Goal: Task Accomplishment & Management: Use online tool/utility

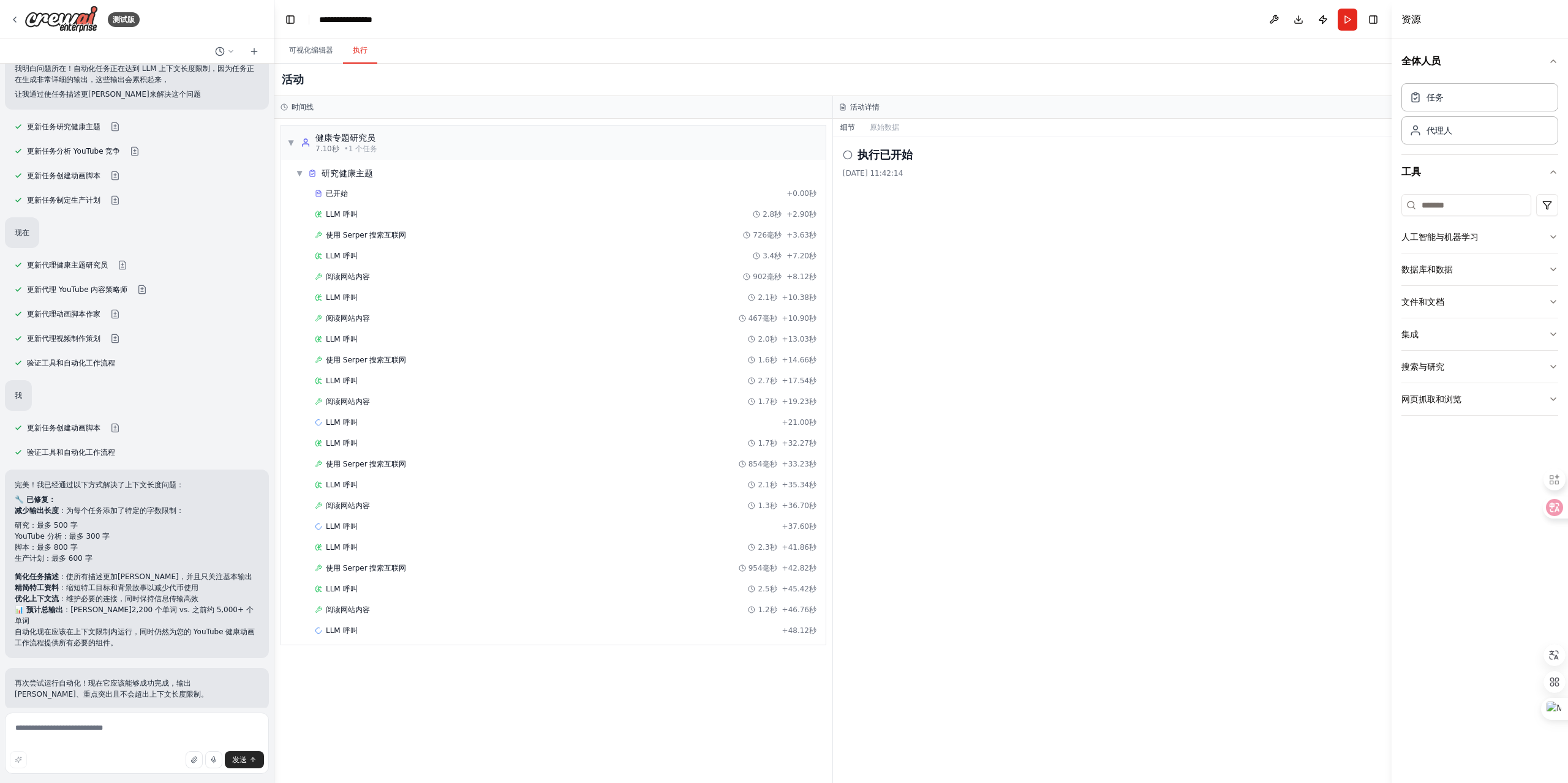
click at [90, 734] on textarea at bounding box center [136, 744] width 264 height 61
click at [1346, 21] on button "跑步" at bounding box center [1348, 20] width 20 height 22
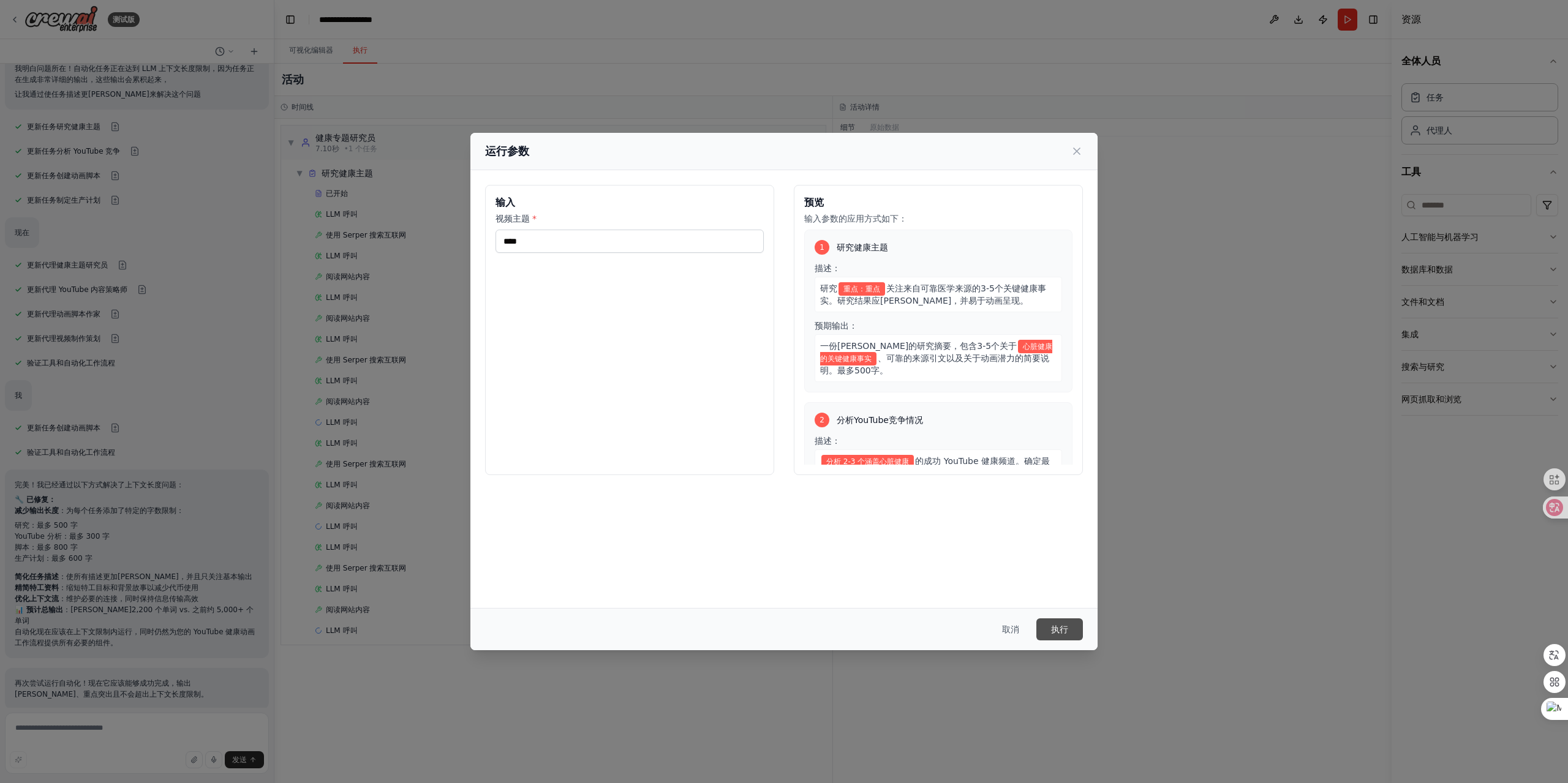
click at [1067, 629] on font "执行" at bounding box center [1059, 630] width 17 height 10
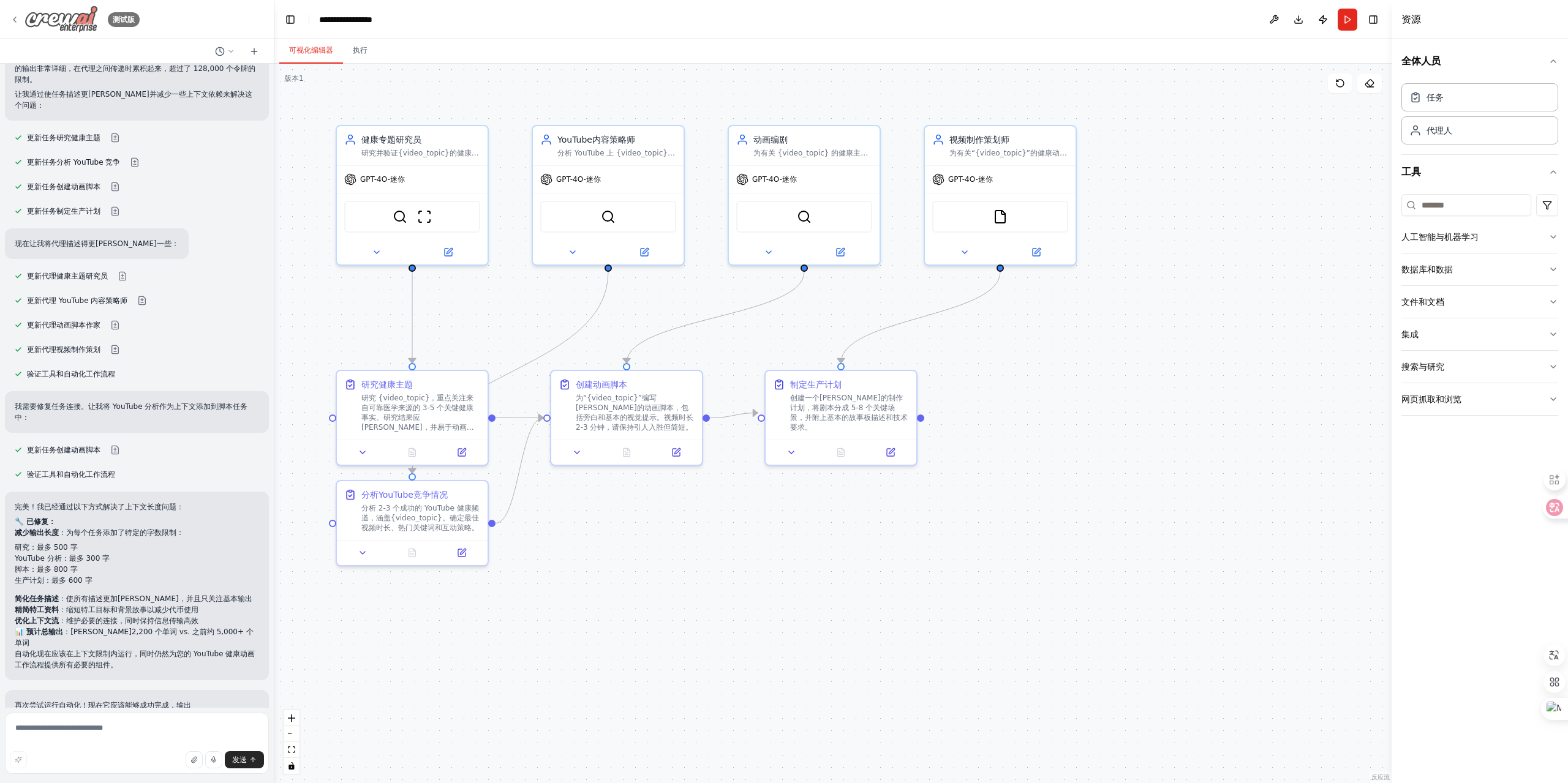
click at [19, 17] on icon at bounding box center [15, 20] width 10 height 10
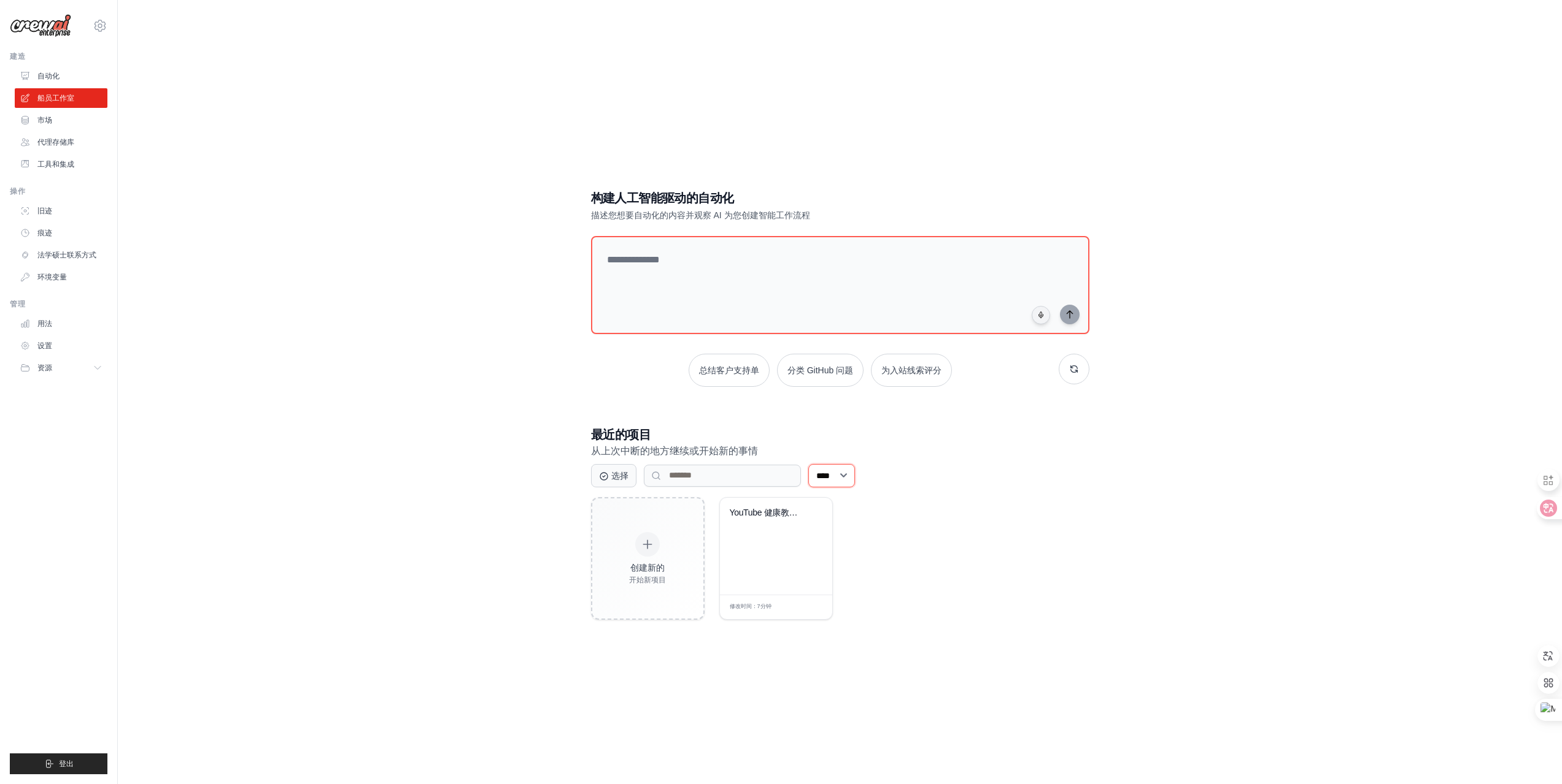
click at [855, 471] on select "**** ** ** *** ***" at bounding box center [831, 477] width 46 height 24
click at [786, 557] on div "YouTube 健康教育内容创作者..." at bounding box center [777, 547] width 113 height 97
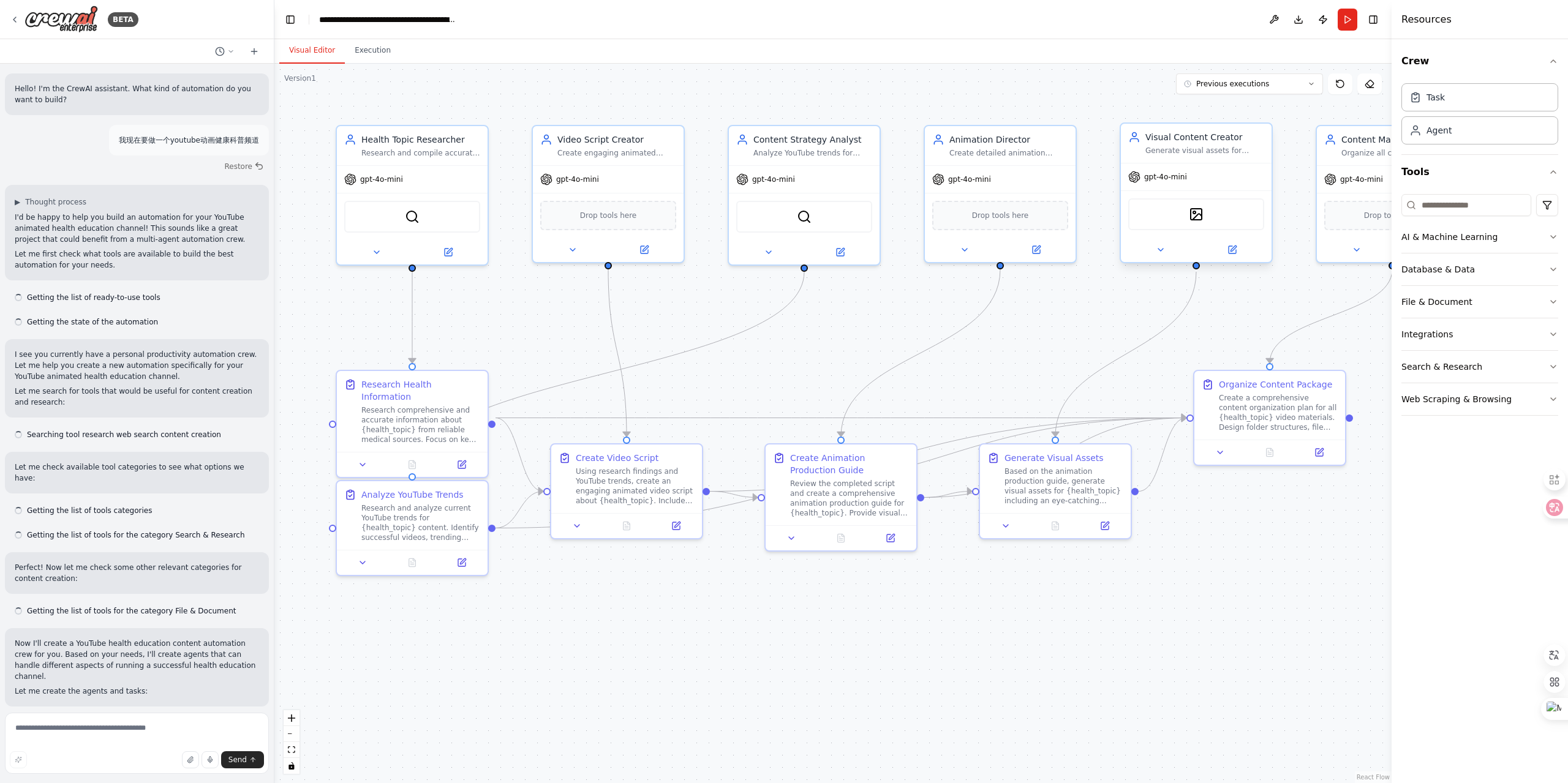
scroll to position [6132, 0]
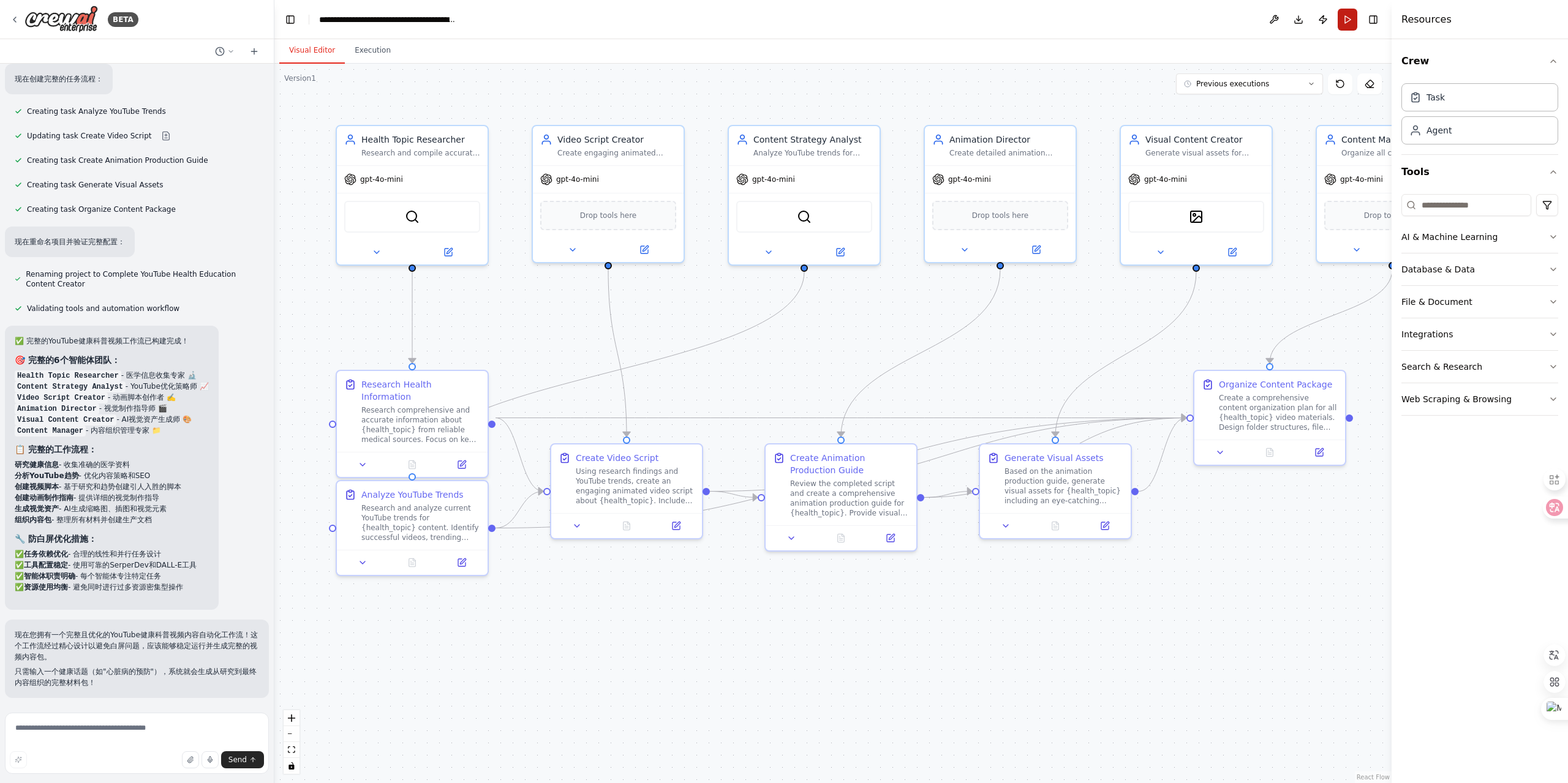
click at [1345, 26] on button "Run" at bounding box center [1348, 20] width 20 height 22
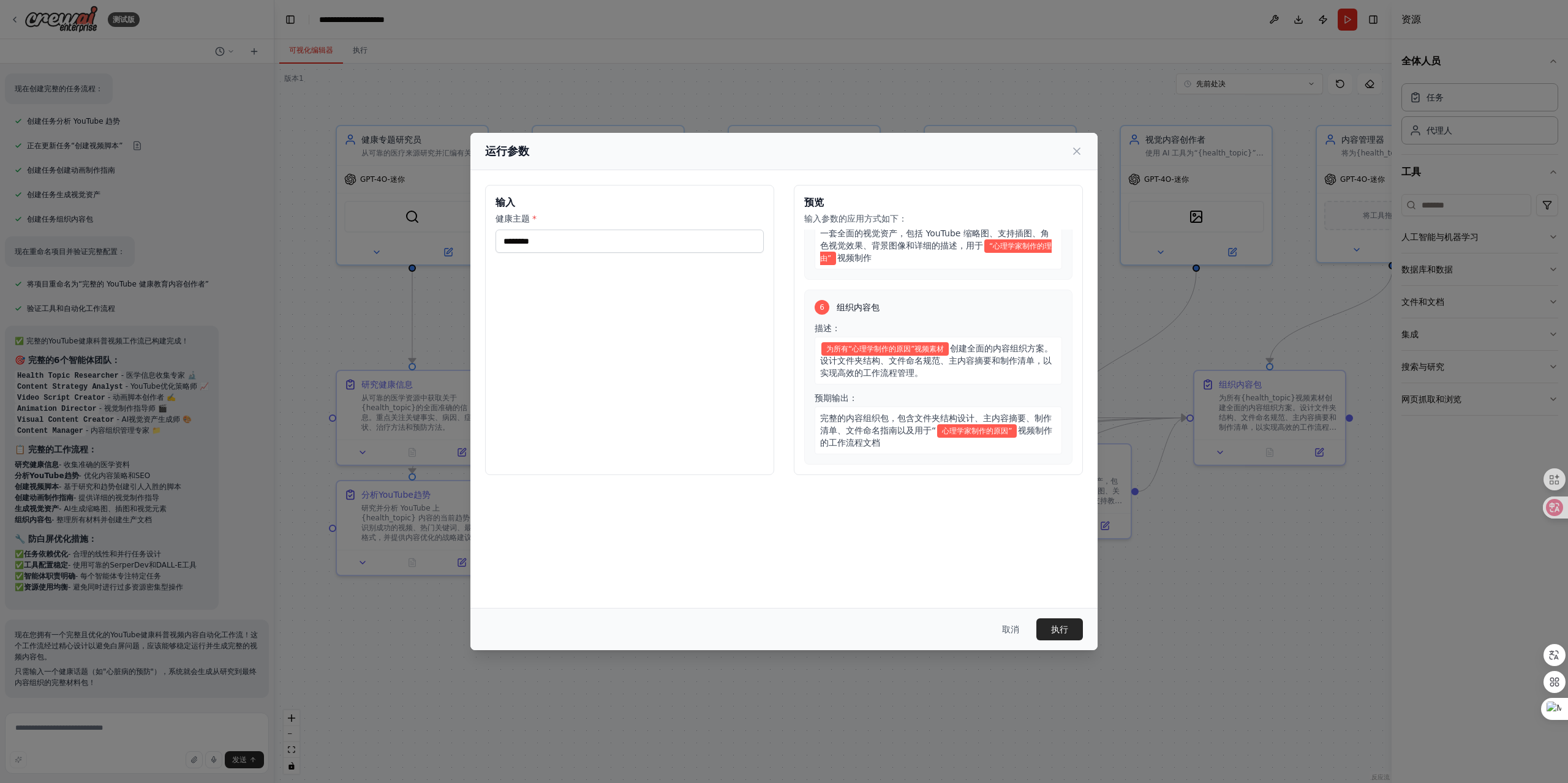
scroll to position [890, 0]
drag, startPoint x: 1060, startPoint y: 627, endPoint x: 1042, endPoint y: 597, distance: 35.0
click at [1060, 627] on font "执行" at bounding box center [1059, 630] width 17 height 10
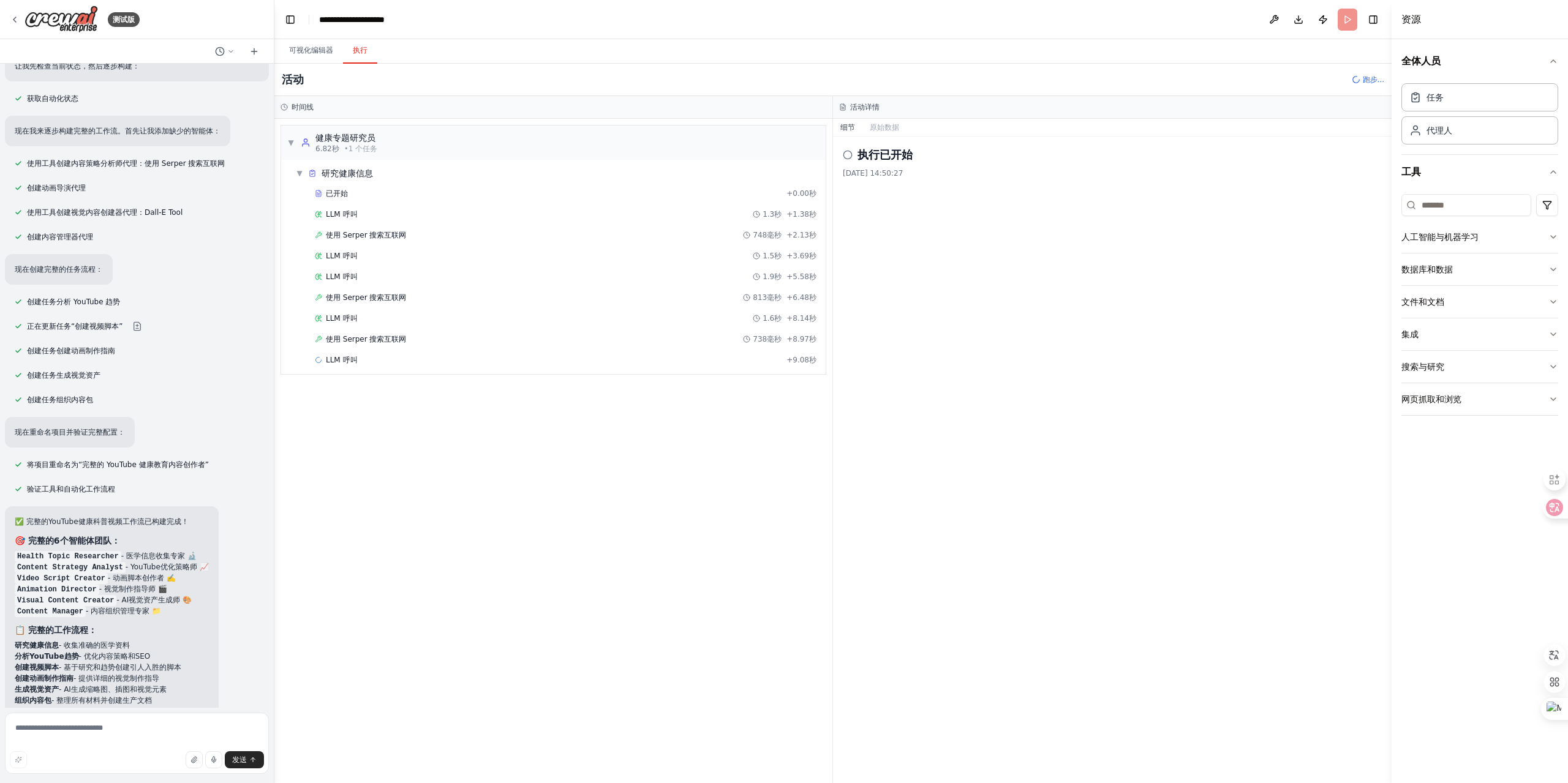
scroll to position [0, 0]
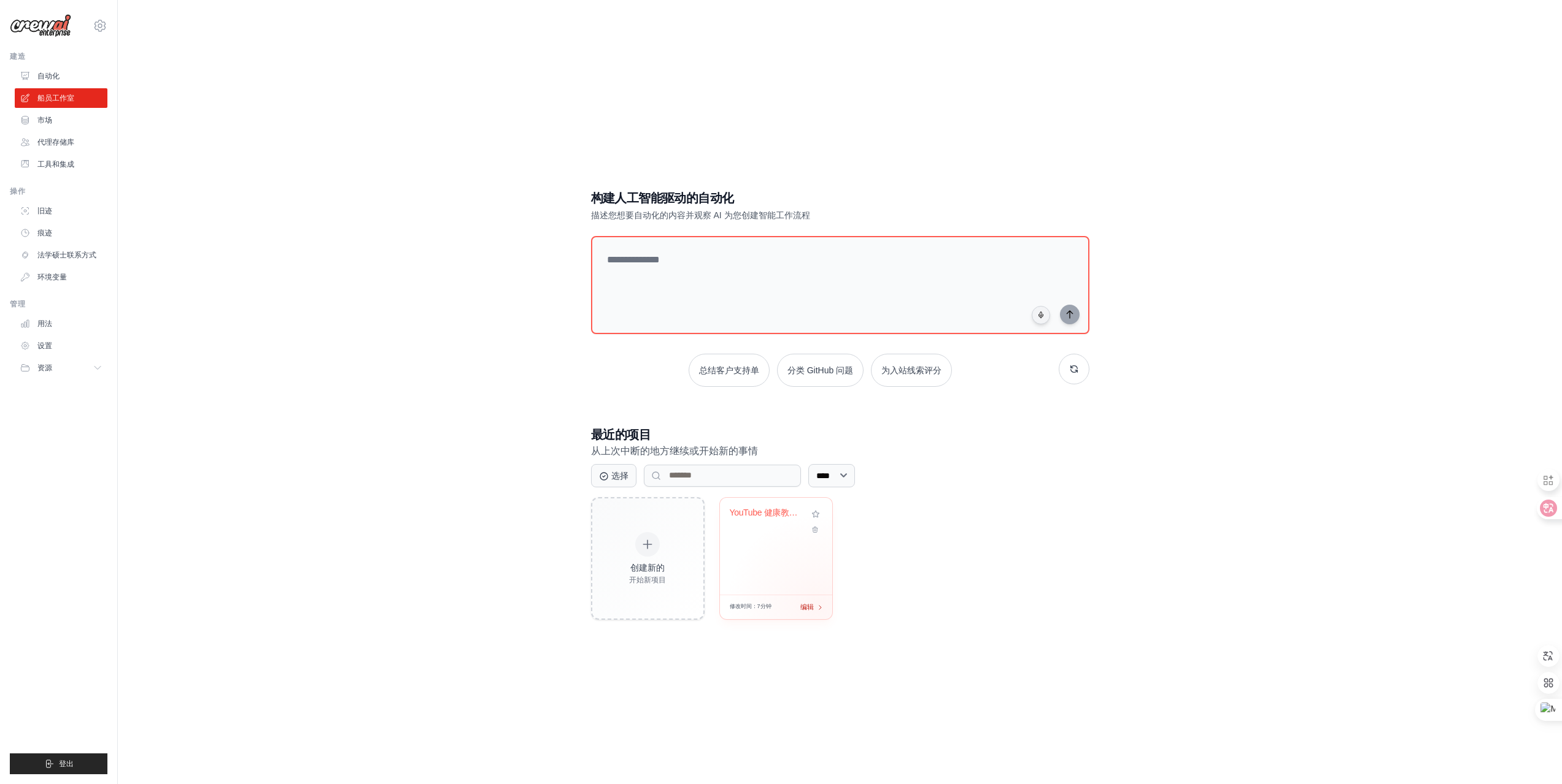
click at [817, 605] on icon at bounding box center [819, 607] width 7 height 7
click at [817, 529] on icon at bounding box center [814, 527] width 8 height 8
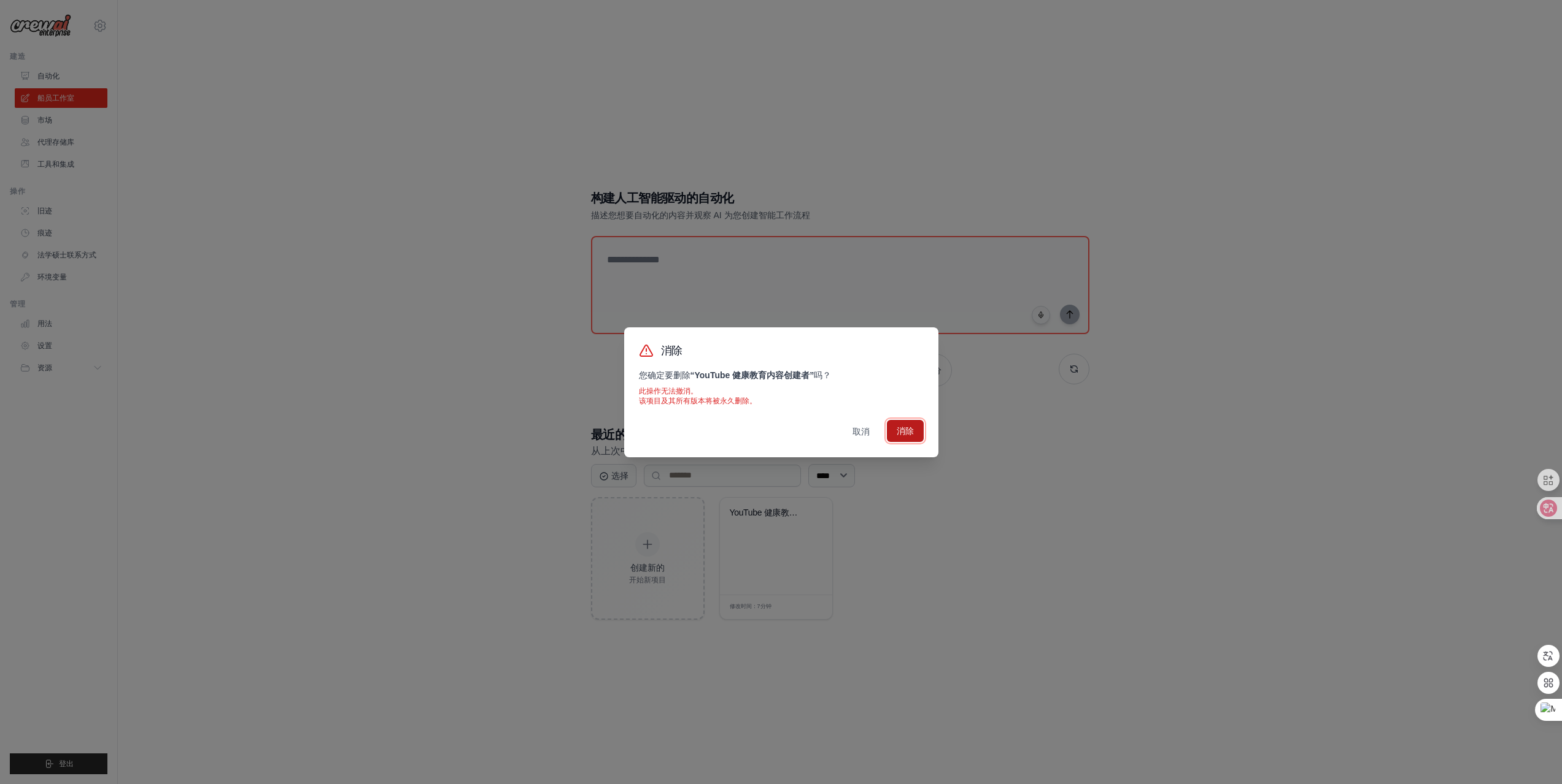
click at [907, 434] on font "消除" at bounding box center [904, 431] width 17 height 10
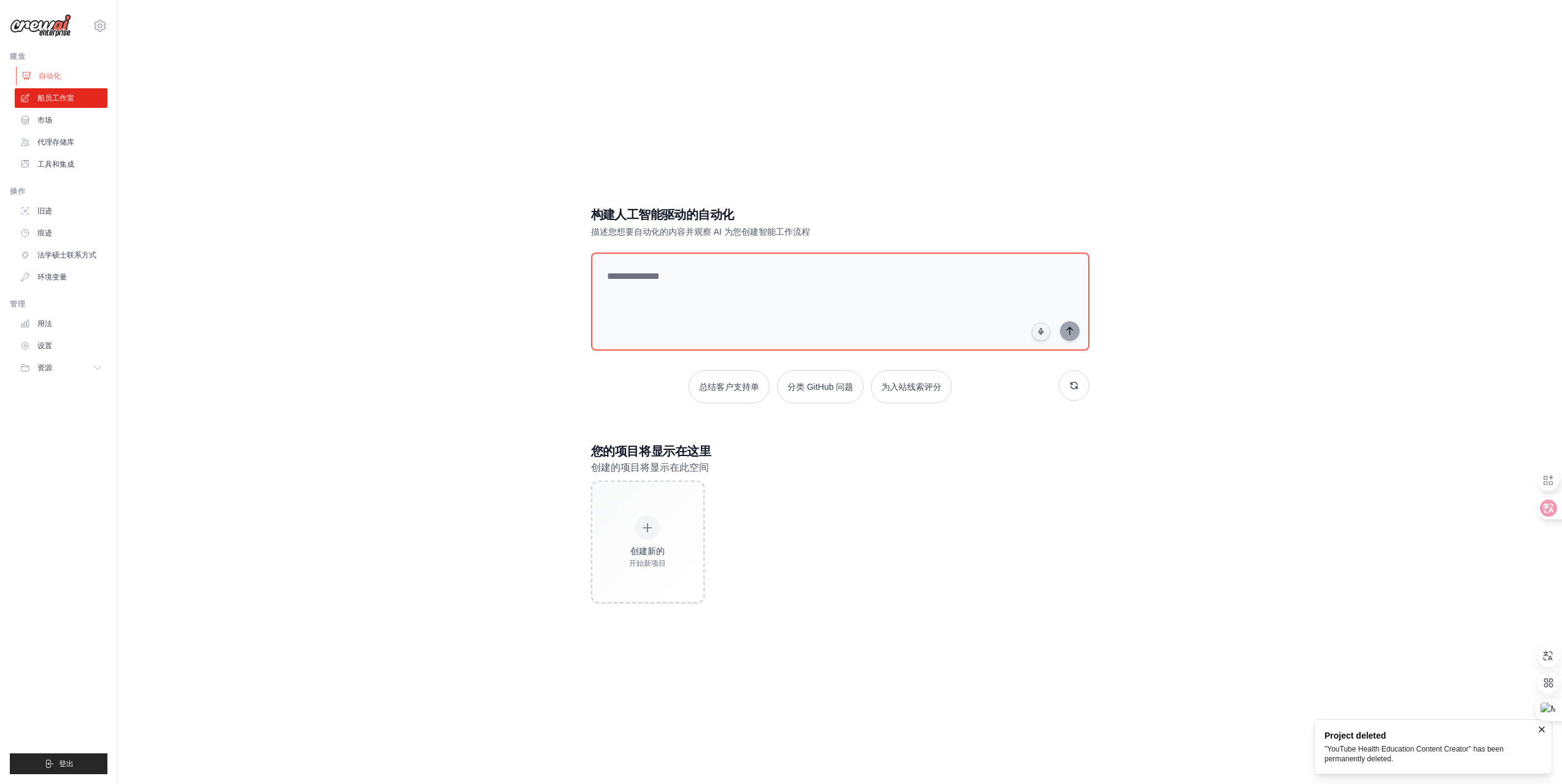
click at [63, 72] on link "自动化" at bounding box center [62, 76] width 93 height 20
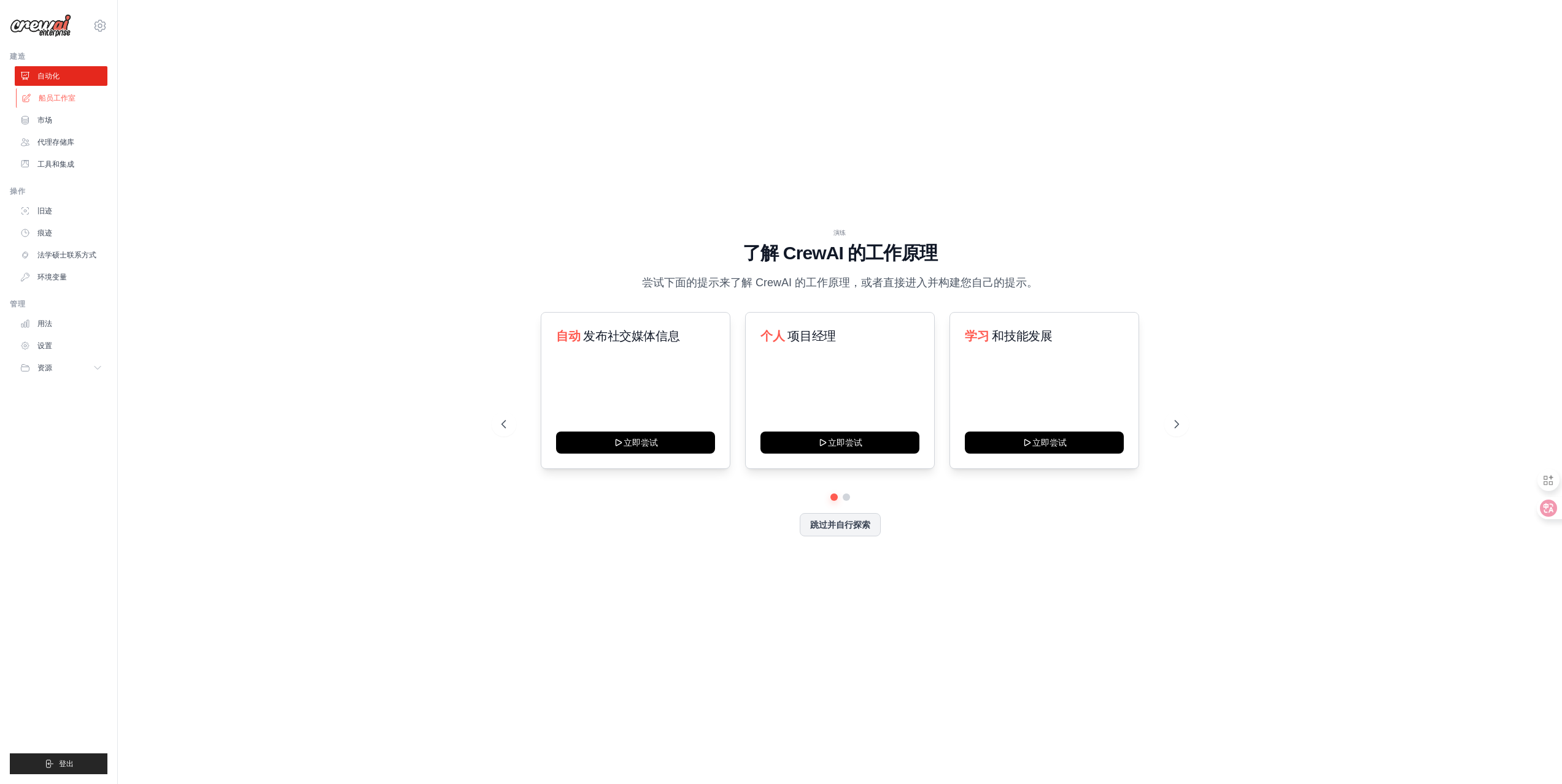
click at [58, 104] on link "船员工作室" at bounding box center [62, 98] width 93 height 20
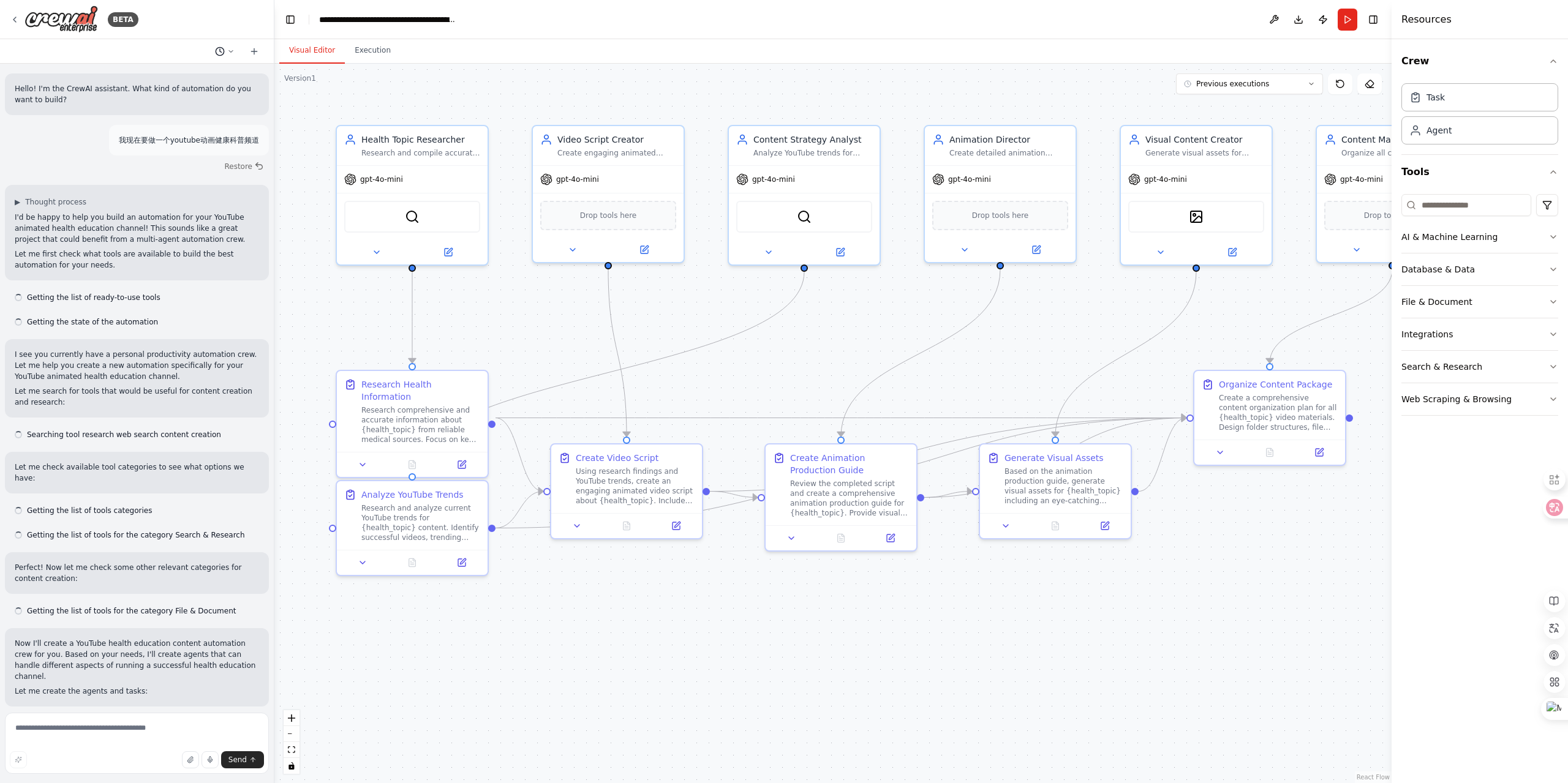
scroll to position [6132, 0]
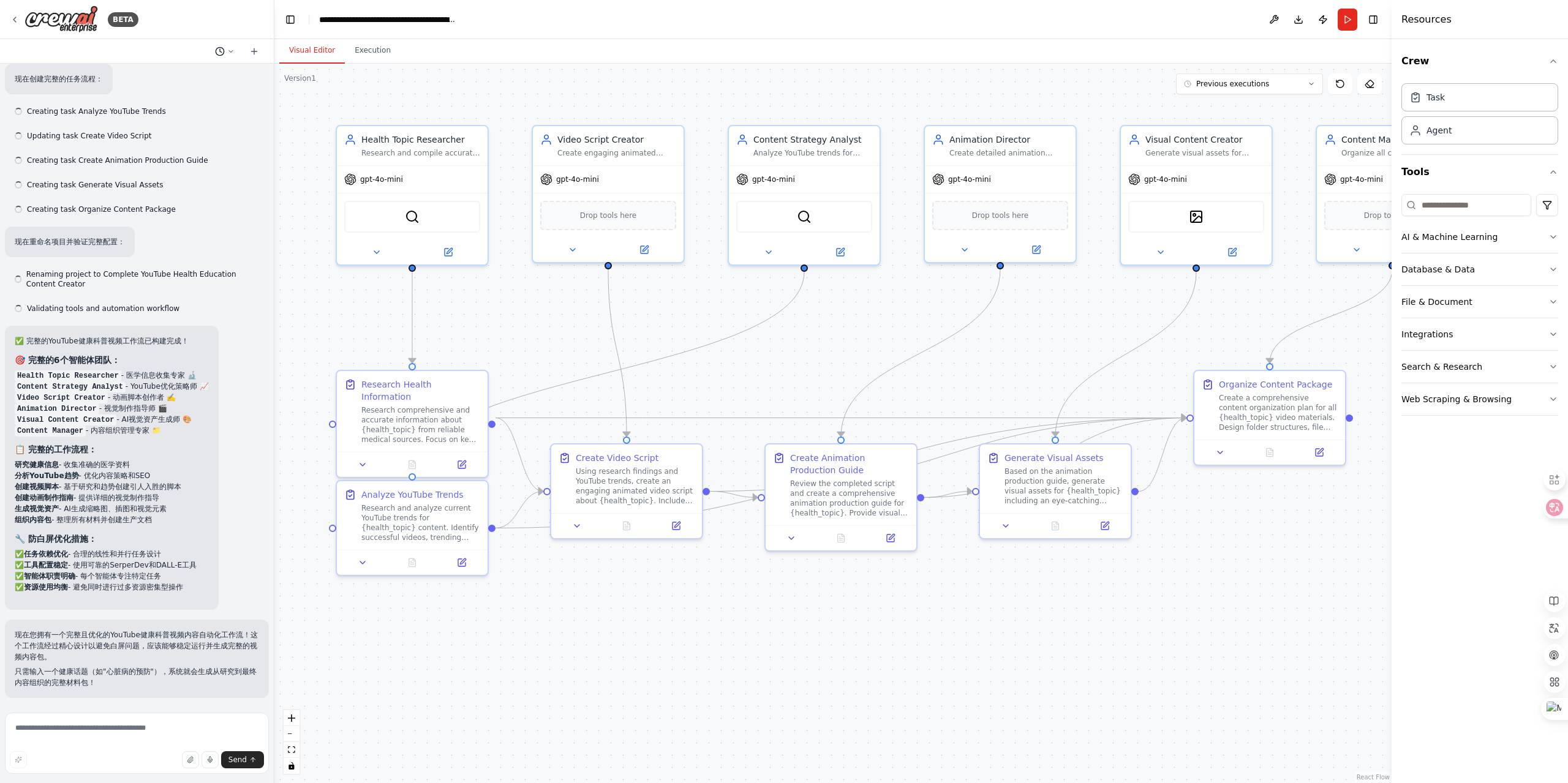
click at [230, 47] on icon at bounding box center [230, 50] width 7 height 7
drag, startPoint x: 197, startPoint y: 73, endPoint x: 552, endPoint y: 78, distance: 355.0
click at [556, 79] on div ".deletable-edge-delete-btn { width: 20px; height: 20px; border: 0px solid #ffff…" at bounding box center [833, 424] width 1118 height 720
click at [228, 390] on div at bounding box center [137, 391] width 274 height 783
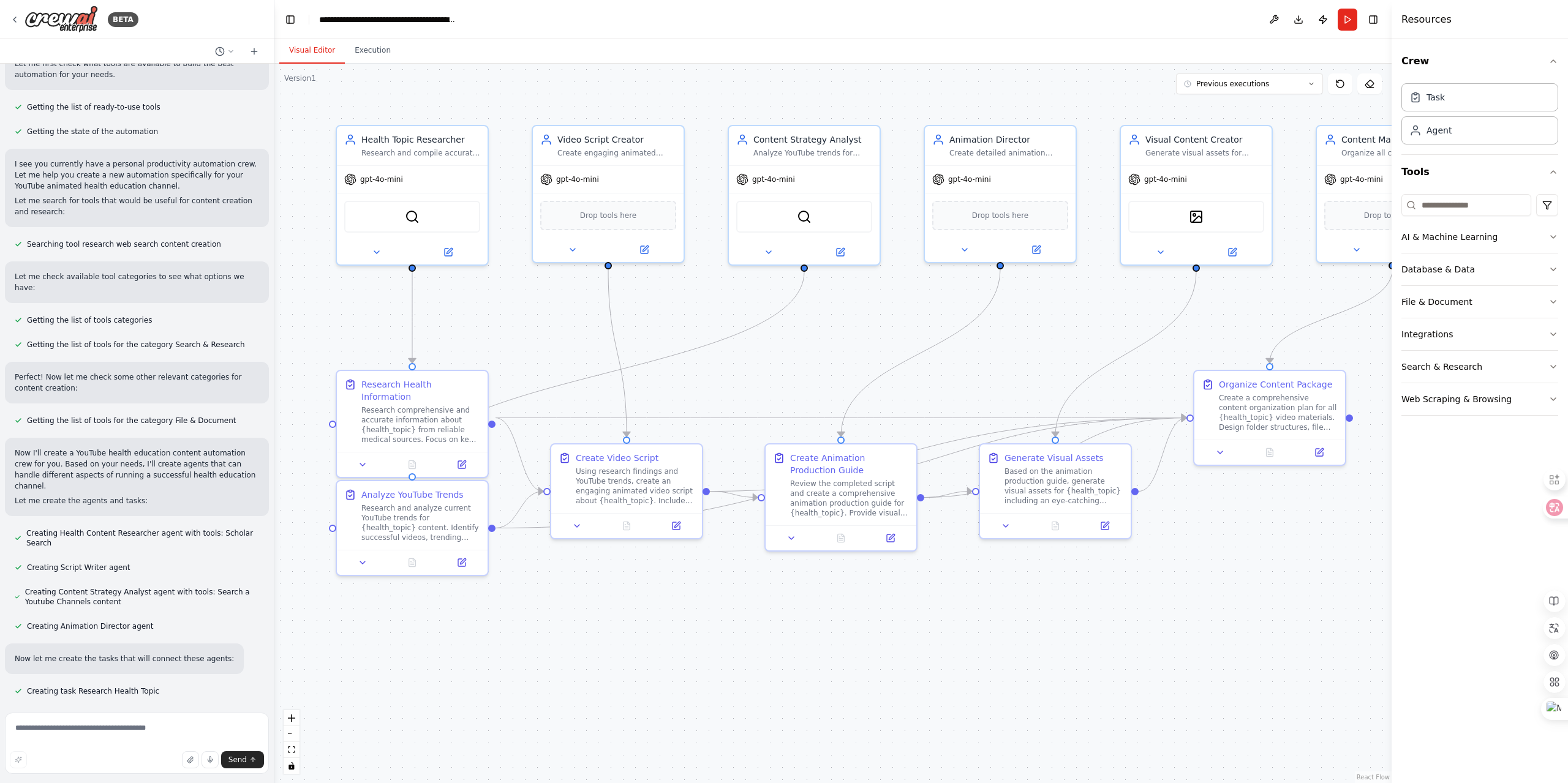
scroll to position [0, 0]
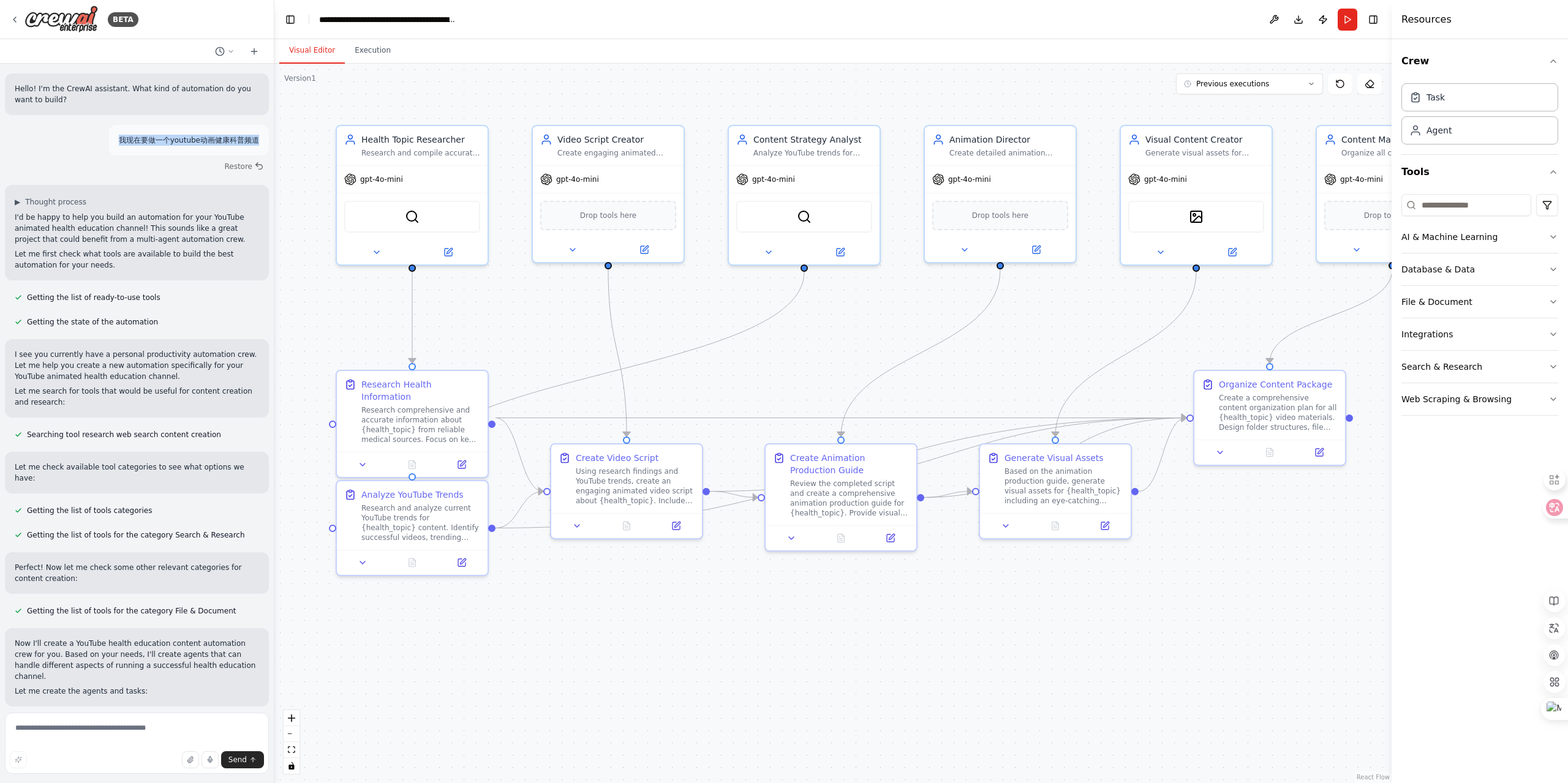
drag, startPoint x: 111, startPoint y: 139, endPoint x: 246, endPoint y: 132, distance: 135.2
click at [246, 132] on div "我现在要做一个youtube动画健康科普频道" at bounding box center [189, 140] width 160 height 31
copy p "我现在要做一个youtube动画健康科普频道"
click at [88, 729] on textarea at bounding box center [136, 744] width 264 height 61
paste textarea "**********"
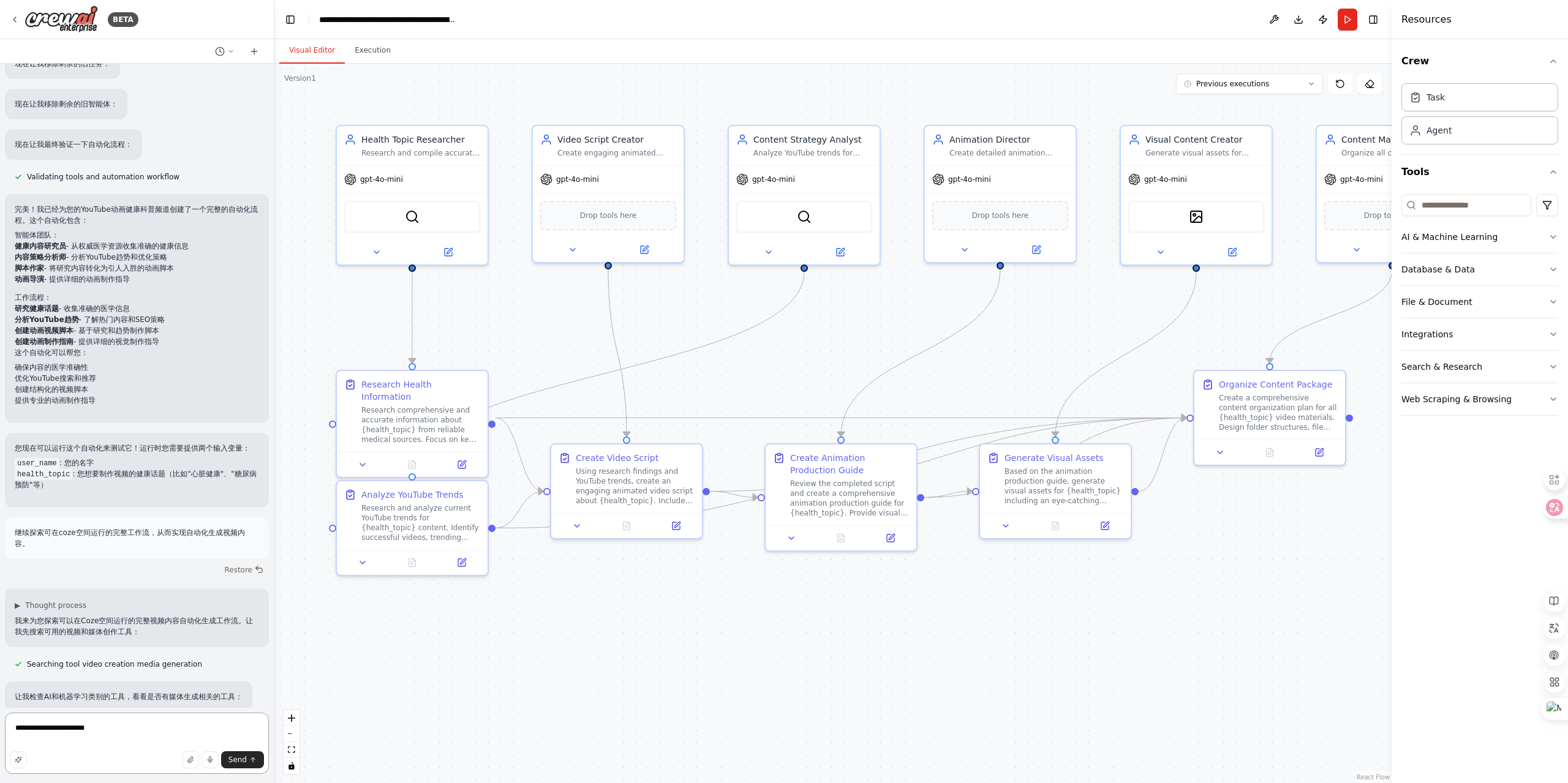
scroll to position [1960, 0]
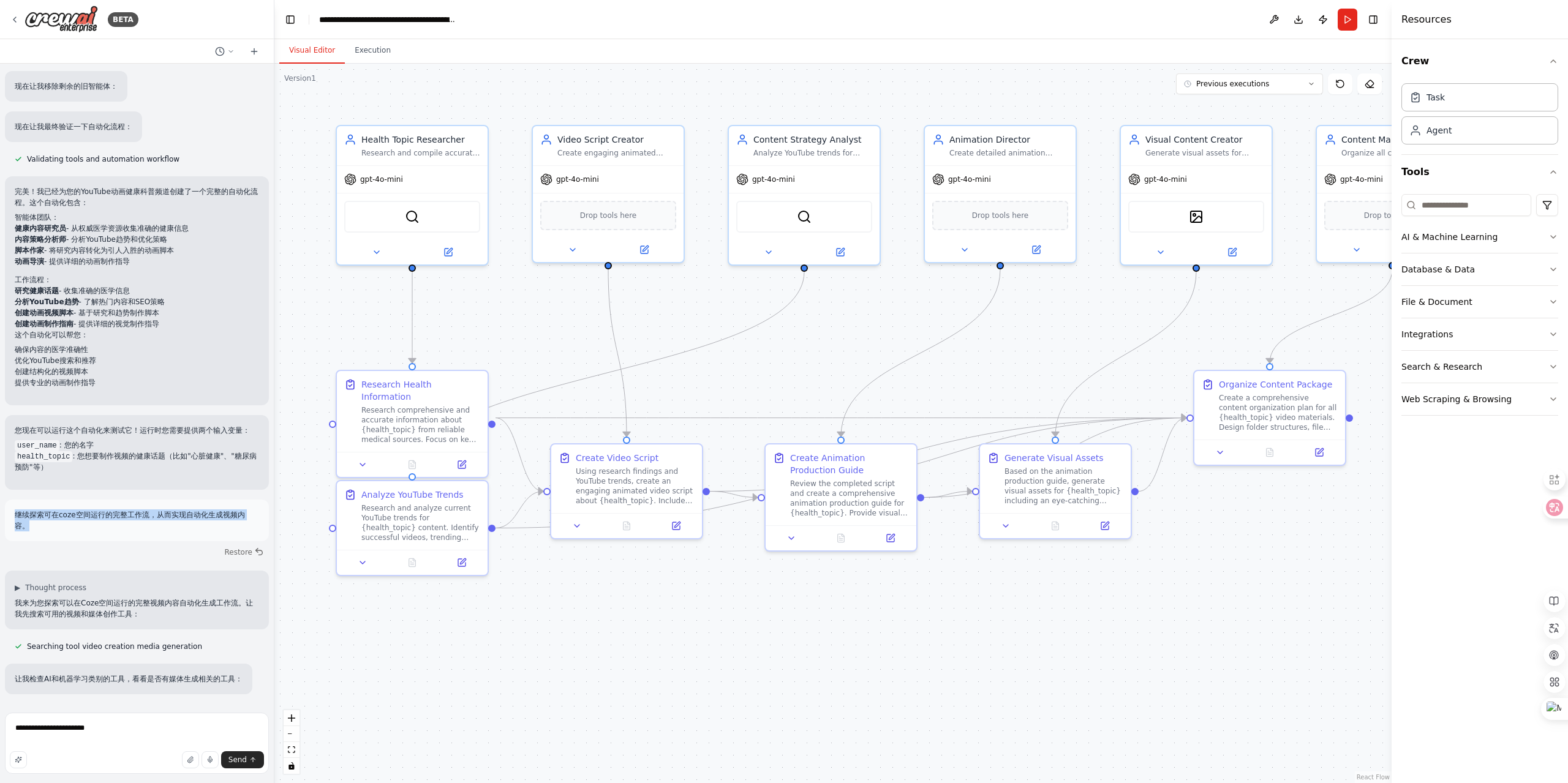
drag, startPoint x: 26, startPoint y: 527, endPoint x: 11, endPoint y: 516, distance: 18.6
click at [11, 516] on div "继续探索可在coze空间运行的完整工作流，从而实现自动化生成视频内容。" at bounding box center [136, 520] width 264 height 41
copy p "继续探索可在coze空间运行的完整工作流，从而实现自动化生成视频内容。"
click at [181, 729] on textarea "**********" at bounding box center [136, 744] width 264 height 61
paste textarea "**********"
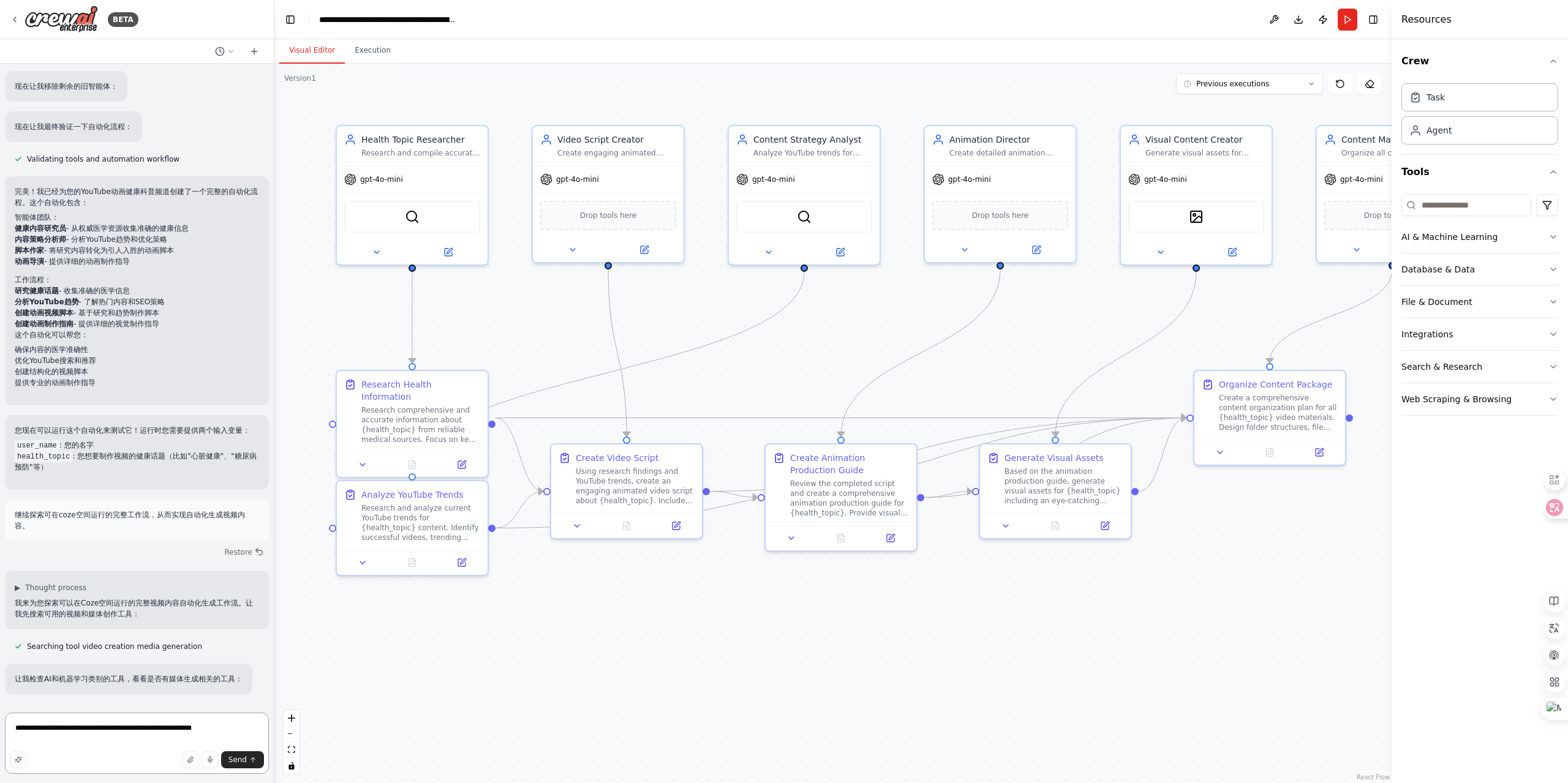
drag, startPoint x: 23, startPoint y: 739, endPoint x: 190, endPoint y: 731, distance: 167.2
click at [190, 731] on textarea "**********" at bounding box center [136, 744] width 264 height 61
click at [101, 742] on textarea "**********" at bounding box center [136, 744] width 264 height 61
drag, startPoint x: 169, startPoint y: 744, endPoint x: 98, endPoint y: 739, distance: 71.2
click at [98, 739] on textarea "**********" at bounding box center [136, 744] width 264 height 61
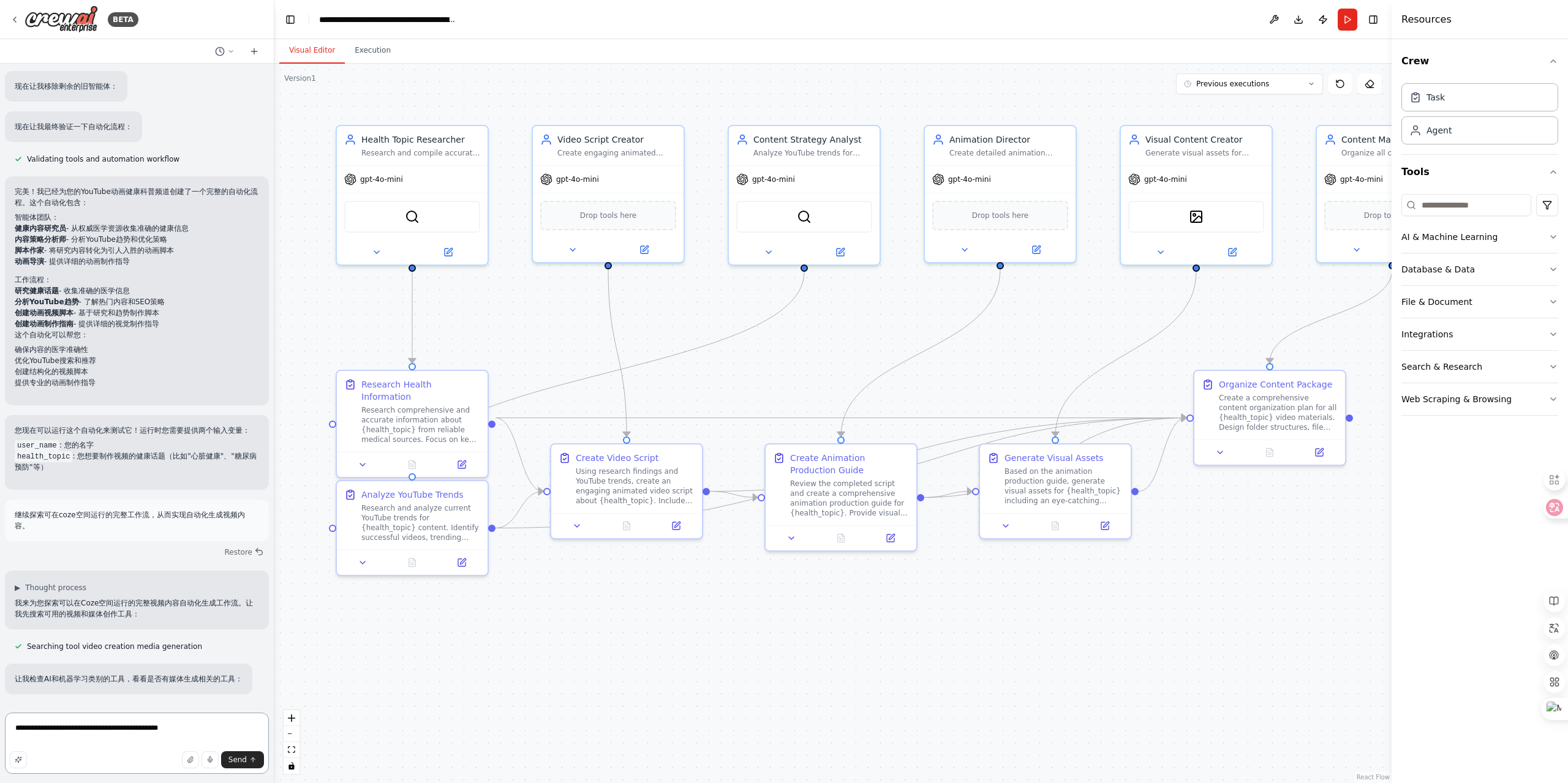
click at [75, 739] on textarea "**********" at bounding box center [136, 744] width 264 height 61
click at [89, 742] on textarea "**********" at bounding box center [136, 744] width 264 height 61
type textarea "**********"
drag, startPoint x: 168, startPoint y: 745, endPoint x: 0, endPoint y: 690, distance: 176.8
click at [0, 690] on div "BETA Hello! I'm the CrewAI assistant. What kind of automation do you want to bu…" at bounding box center [137, 391] width 274 height 783
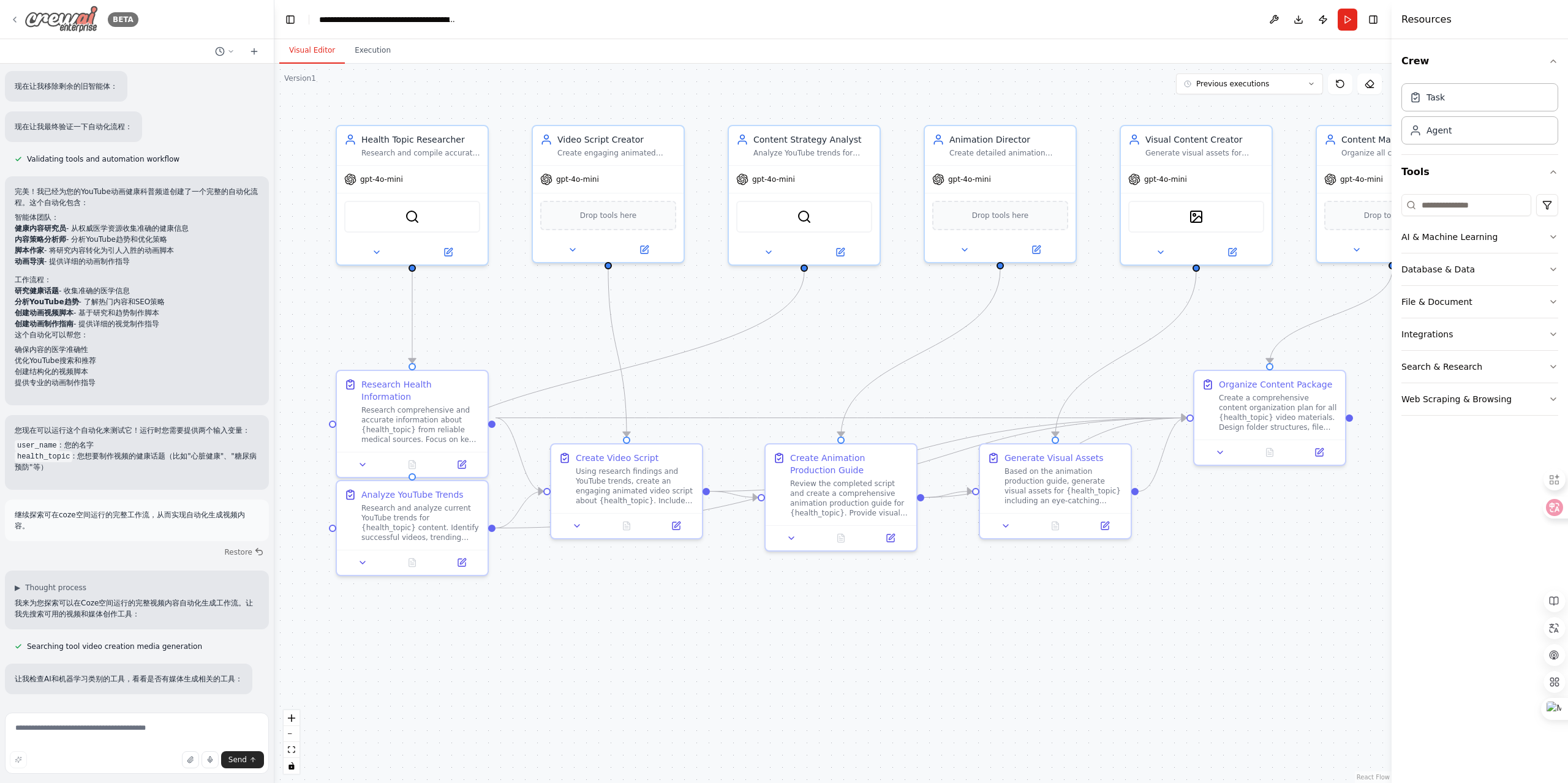
click at [23, 19] on div "BETA" at bounding box center [74, 20] width 128 height 28
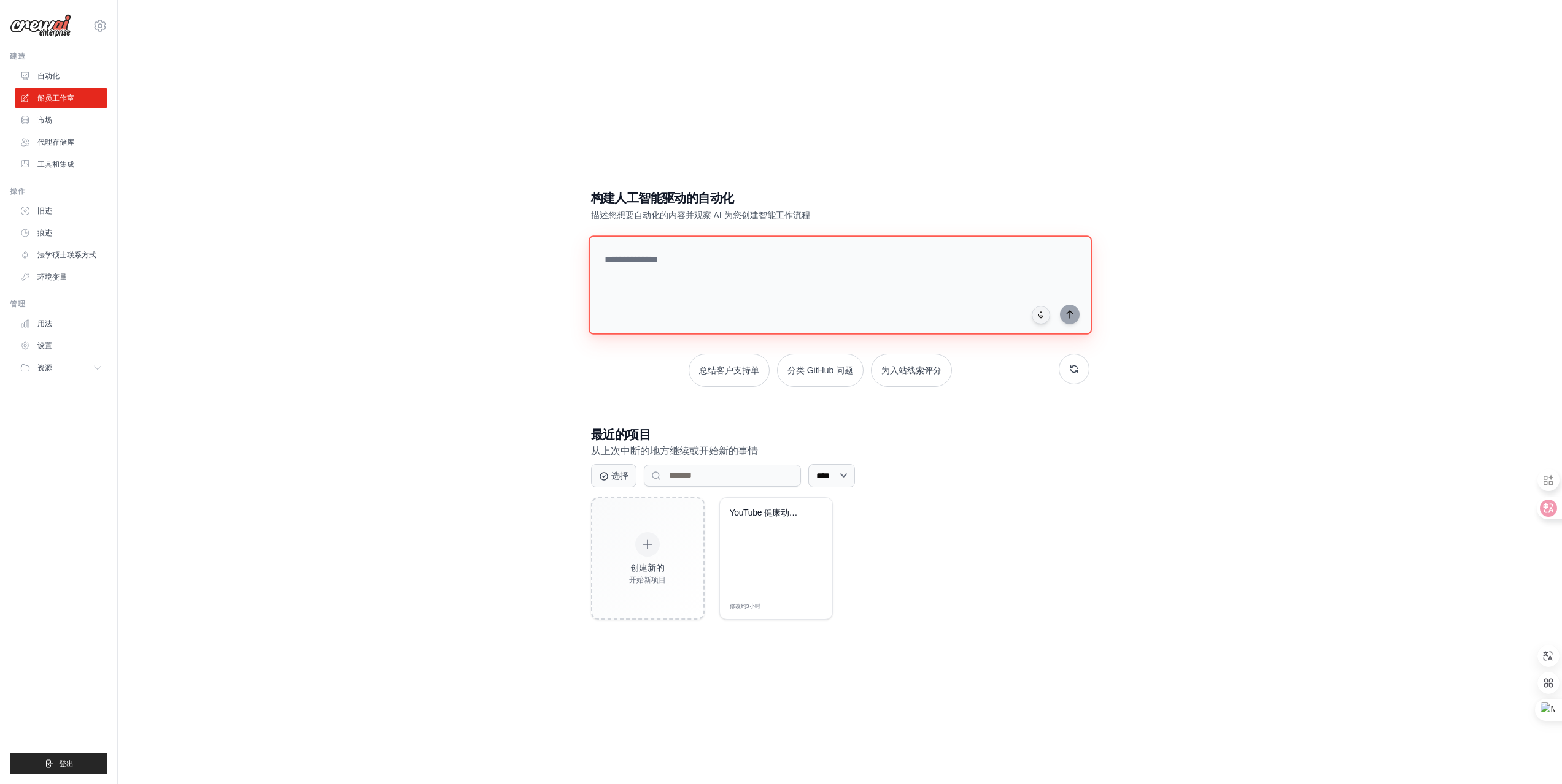
click at [700, 260] on textarea at bounding box center [839, 285] width 504 height 99
click at [729, 249] on textarea at bounding box center [839, 285] width 504 height 99
paste textarea "**********"
drag, startPoint x: 678, startPoint y: 282, endPoint x: 592, endPoint y: 258, distance: 89.3
click at [592, 258] on textarea "**********" at bounding box center [842, 285] width 508 height 100
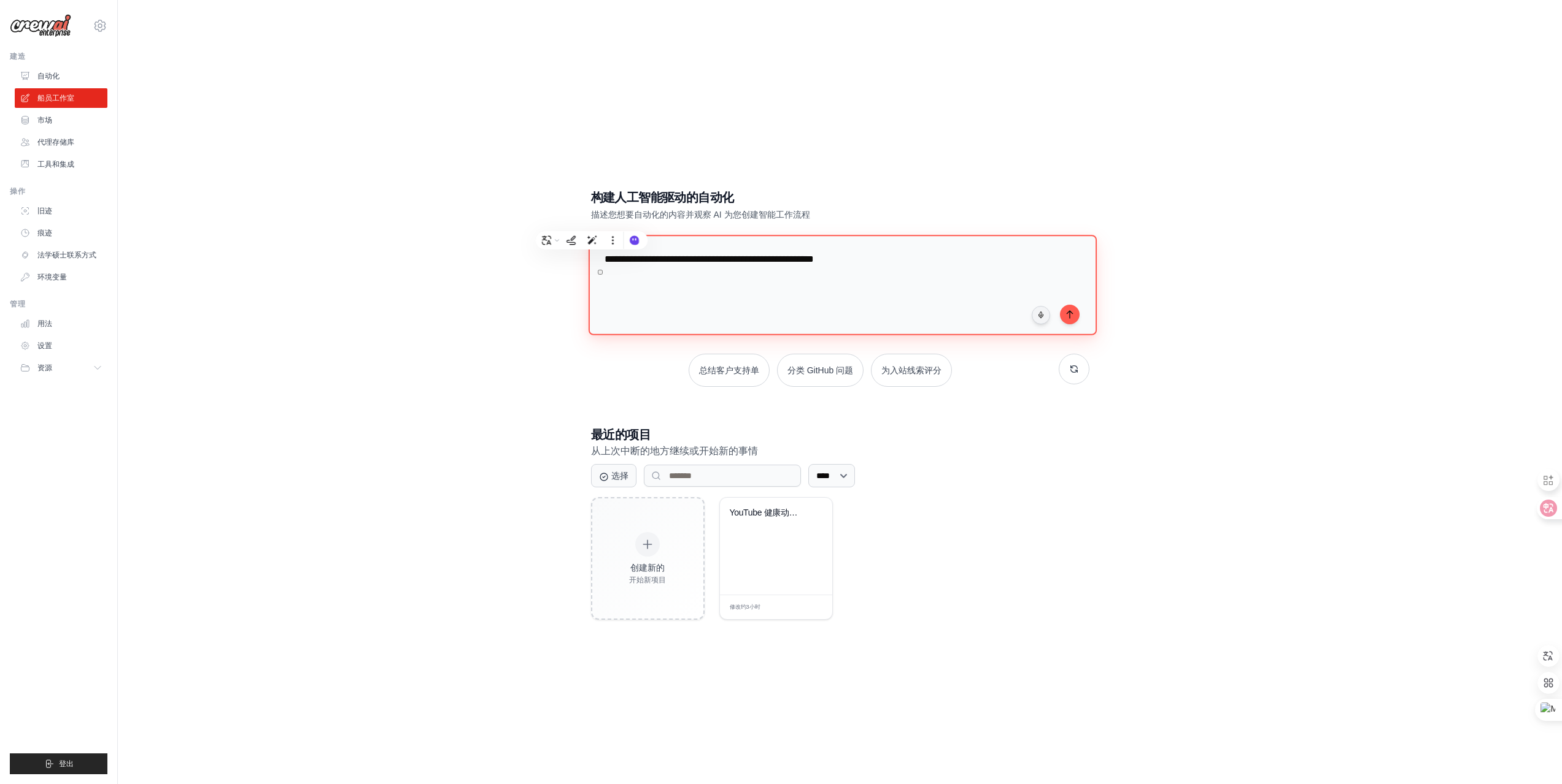
type textarea "**********"
click at [777, 532] on div "YouTube 健康动画内容创作..." at bounding box center [777, 522] width 93 height 29
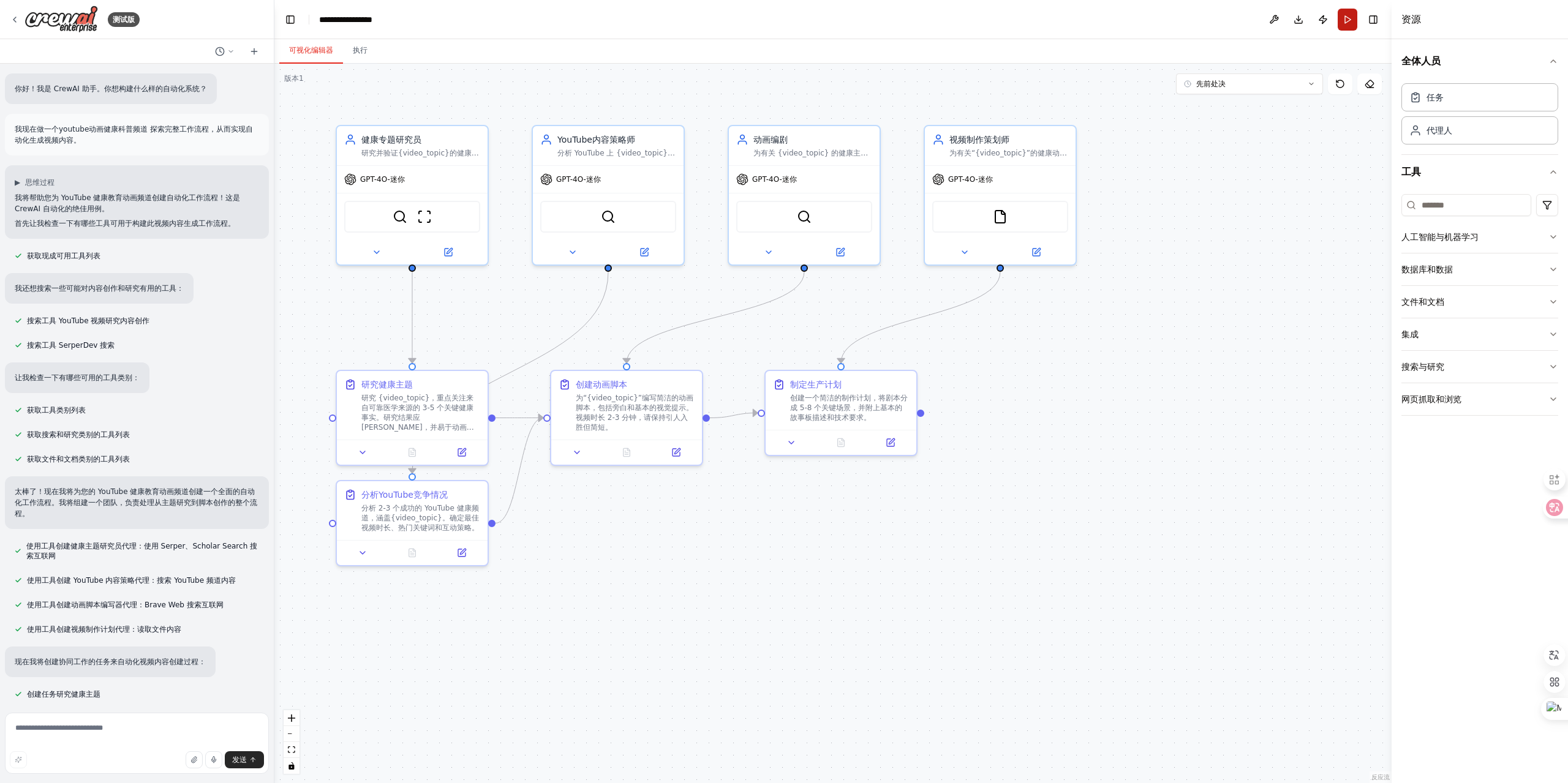
click at [1343, 20] on button "跑步" at bounding box center [1348, 20] width 20 height 22
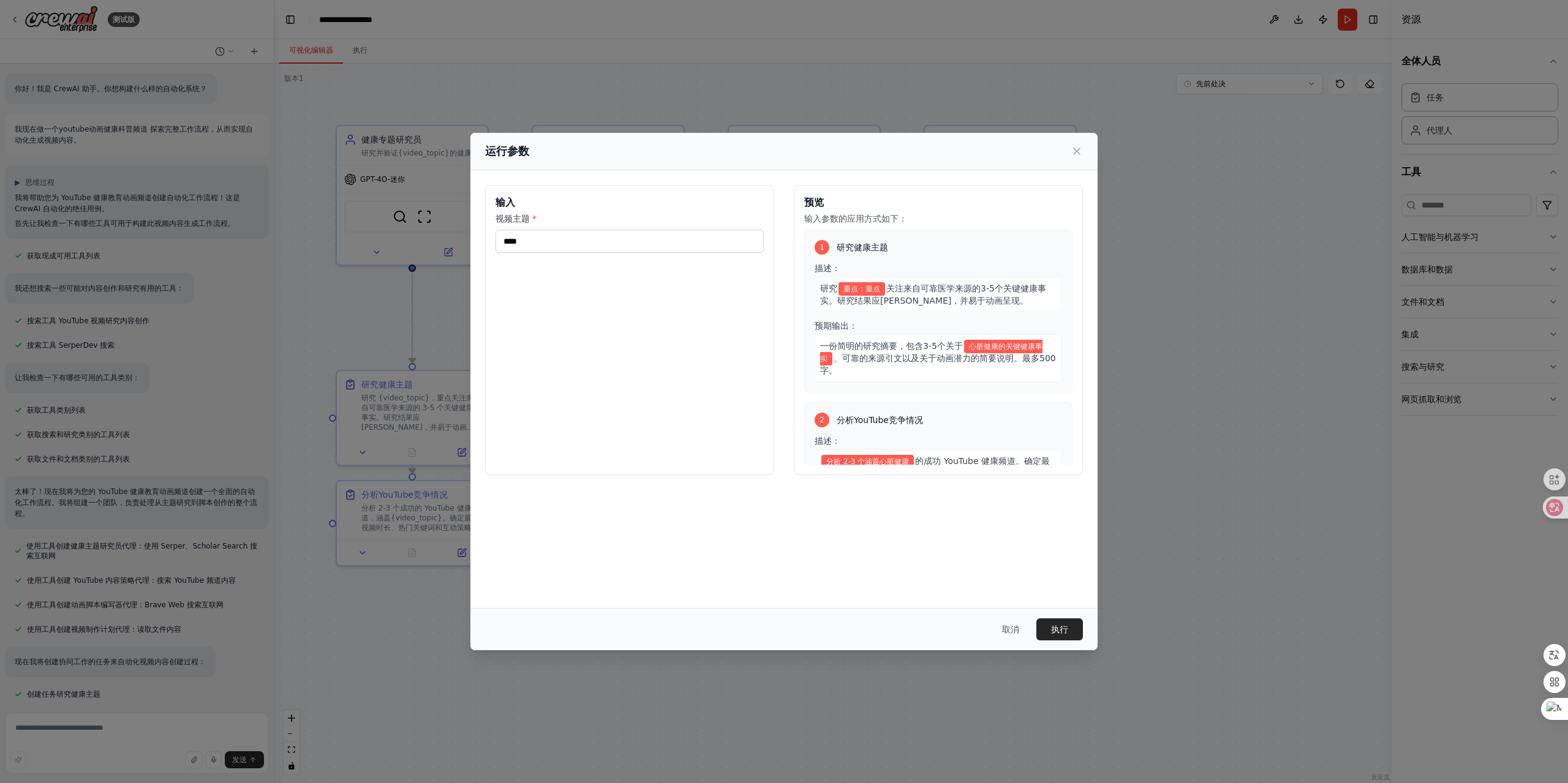
click at [1053, 617] on div "取消 执行" at bounding box center [783, 629] width 627 height 42
click at [1058, 627] on font "执行" at bounding box center [1059, 630] width 17 height 10
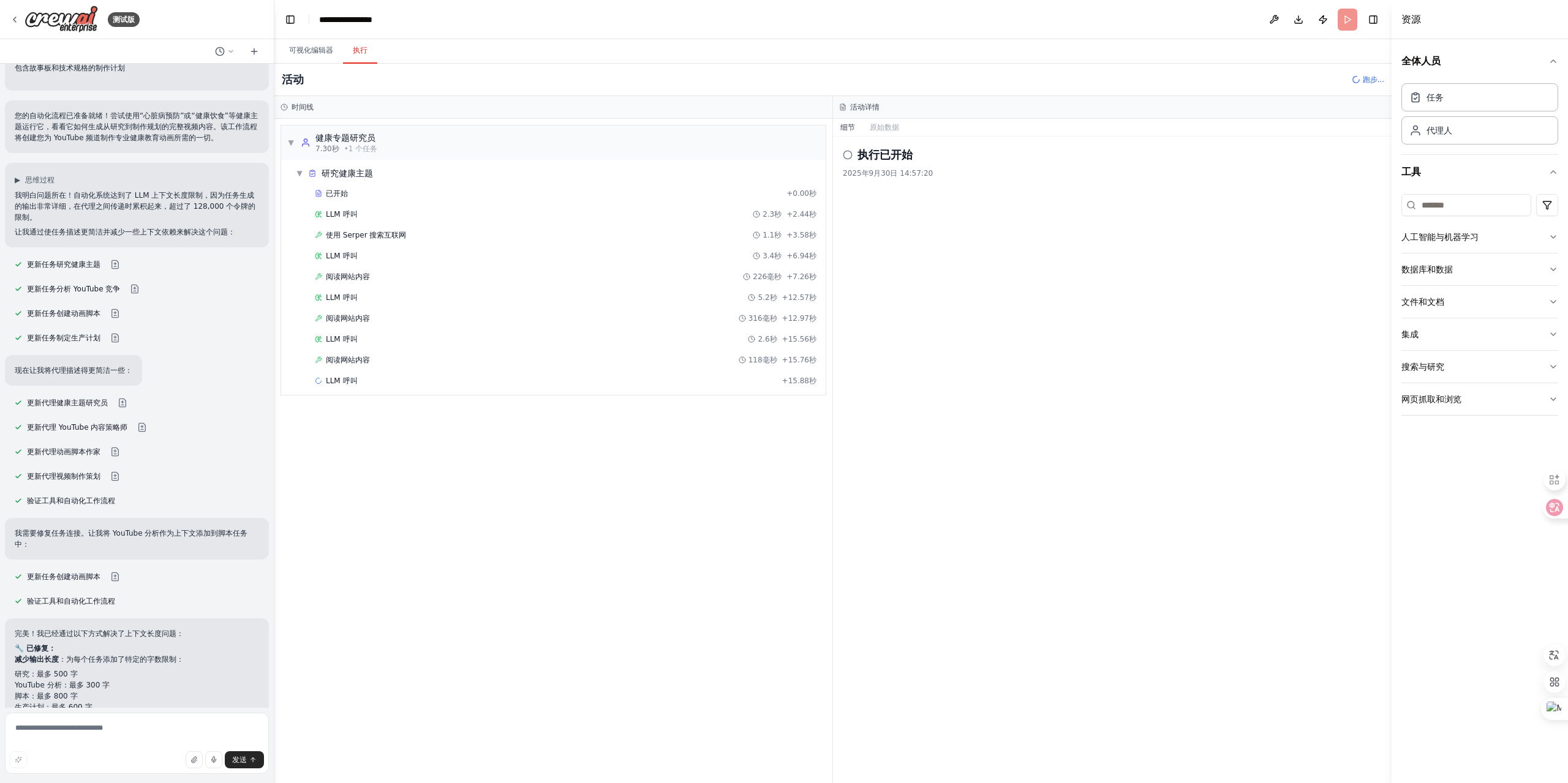
scroll to position [1619, 0]
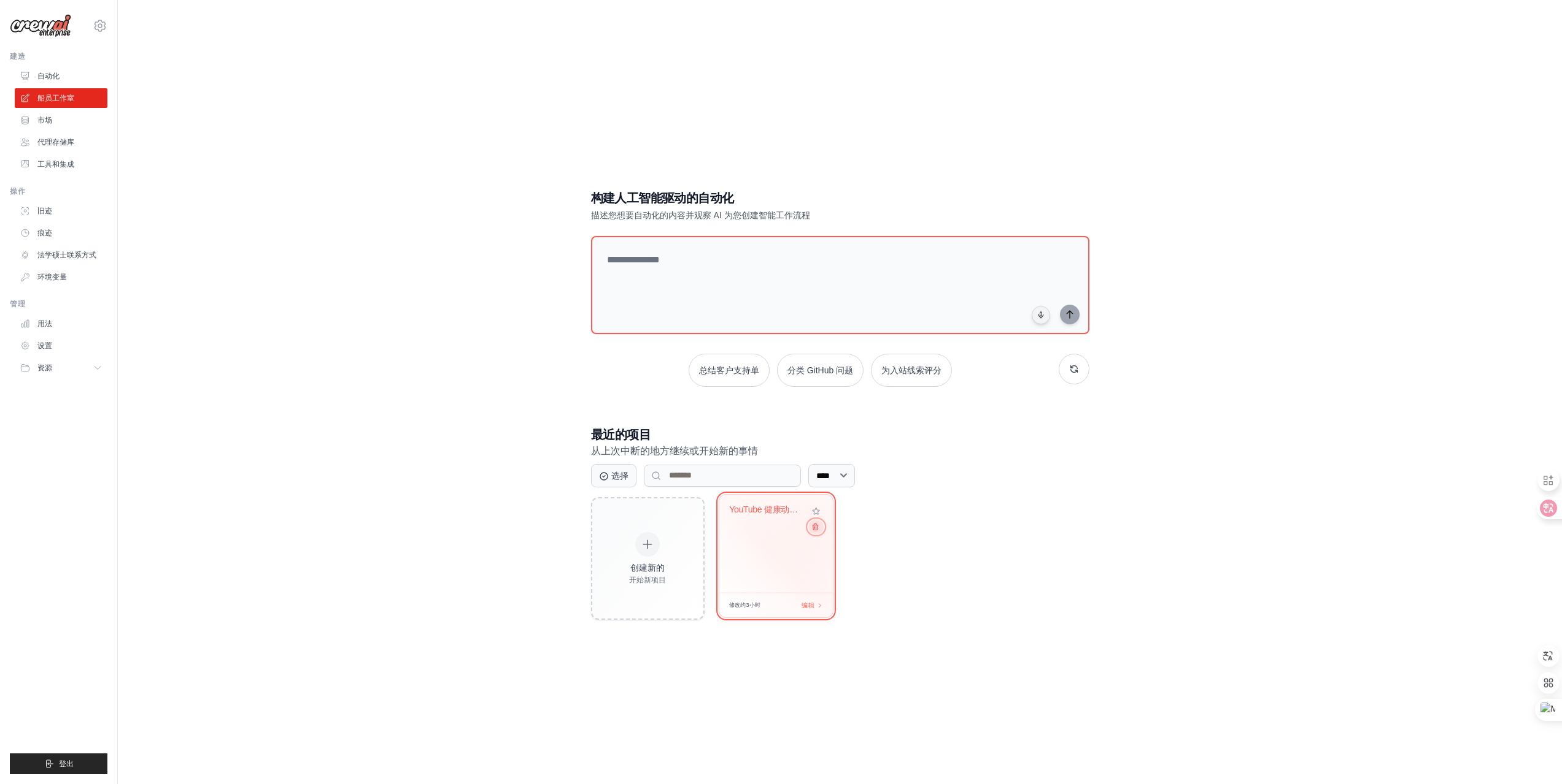
click at [816, 525] on icon at bounding box center [814, 527] width 8 height 8
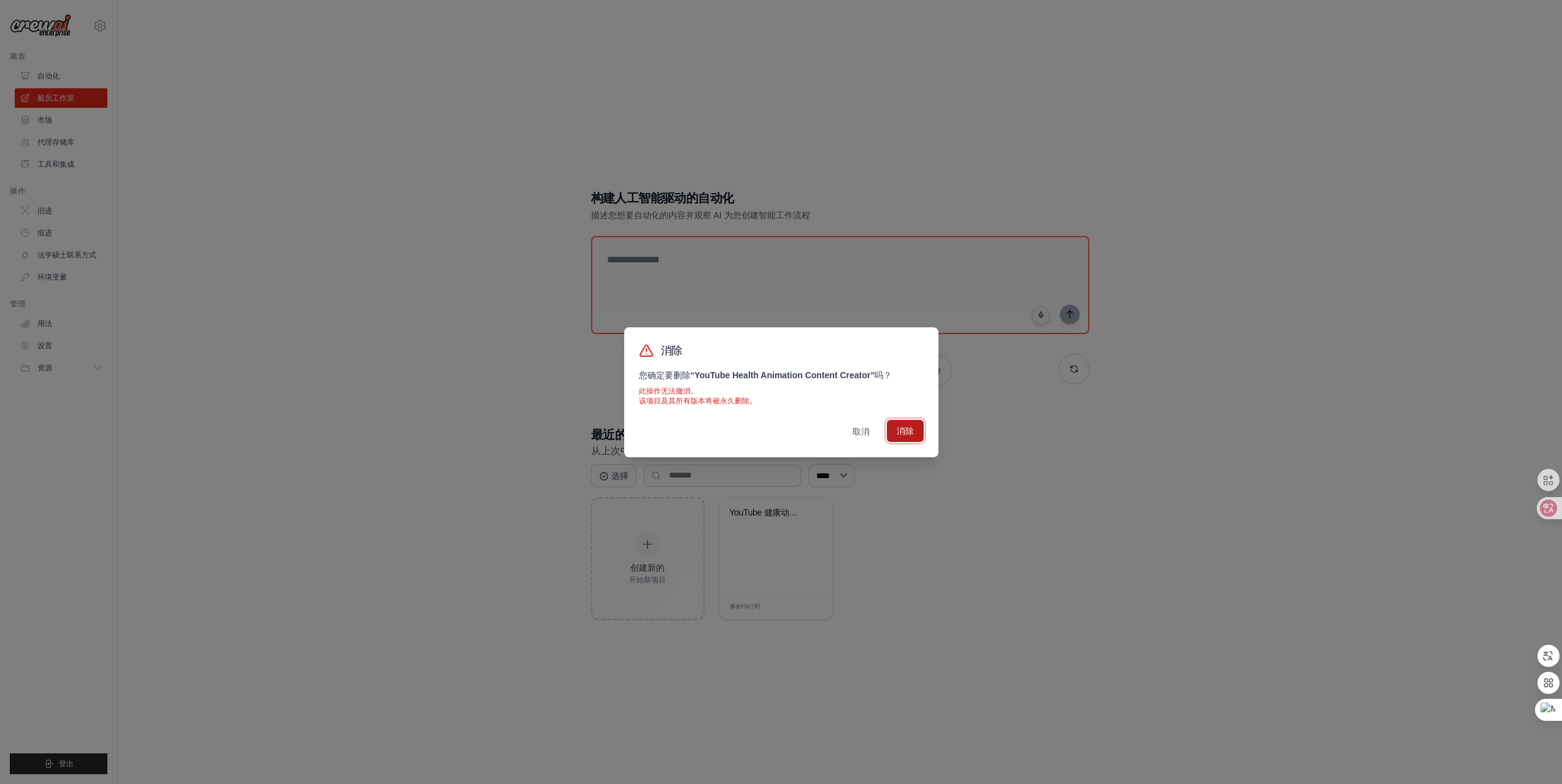
click at [905, 434] on font "消除" at bounding box center [904, 431] width 17 height 10
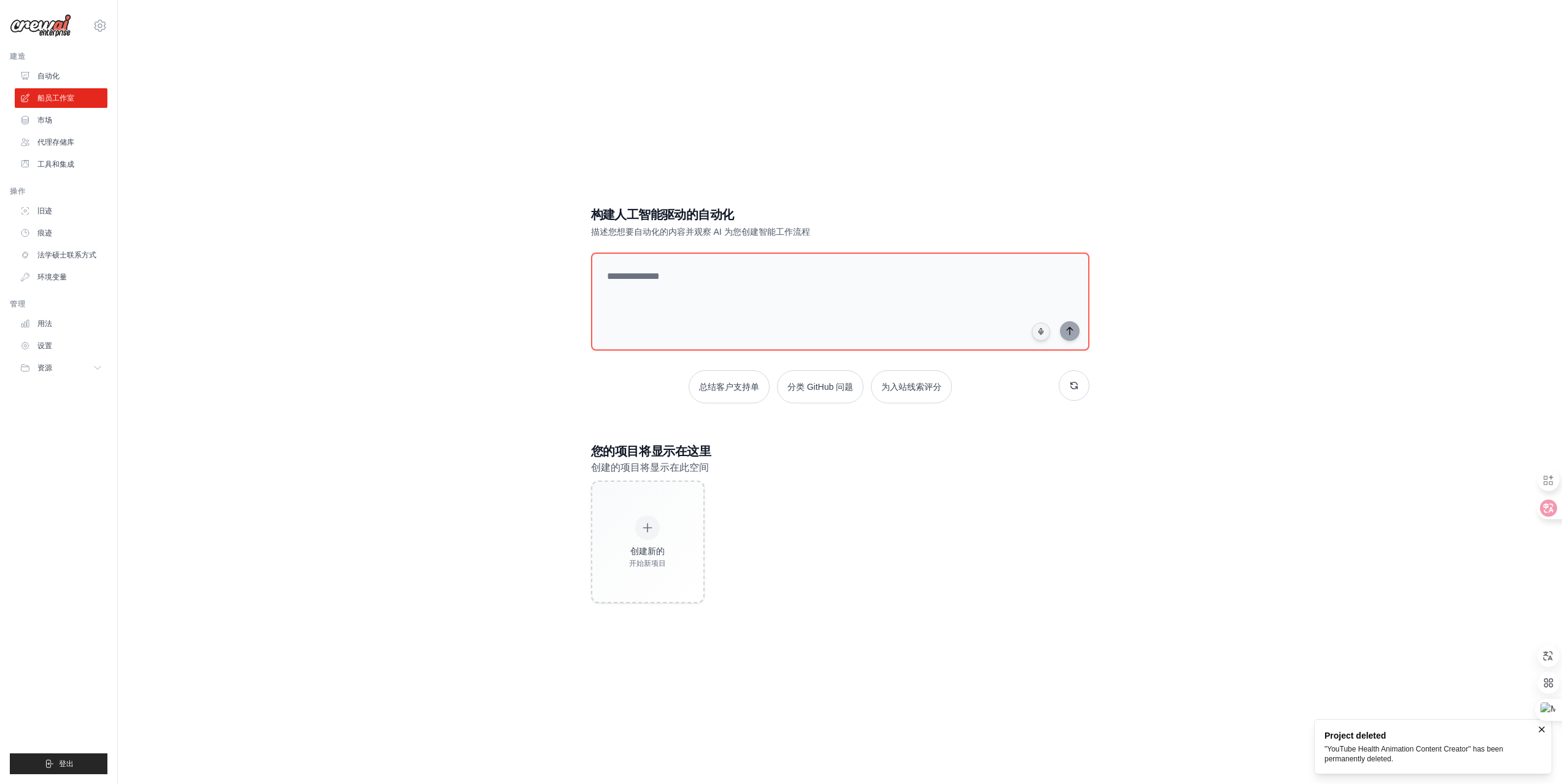
click at [833, 536] on div "创建新的 开始新项目" at bounding box center [840, 542] width 499 height 123
click at [702, 300] on textarea at bounding box center [839, 302] width 504 height 99
click at [704, 306] on textarea at bounding box center [839, 302] width 504 height 99
paste textarea "**********"
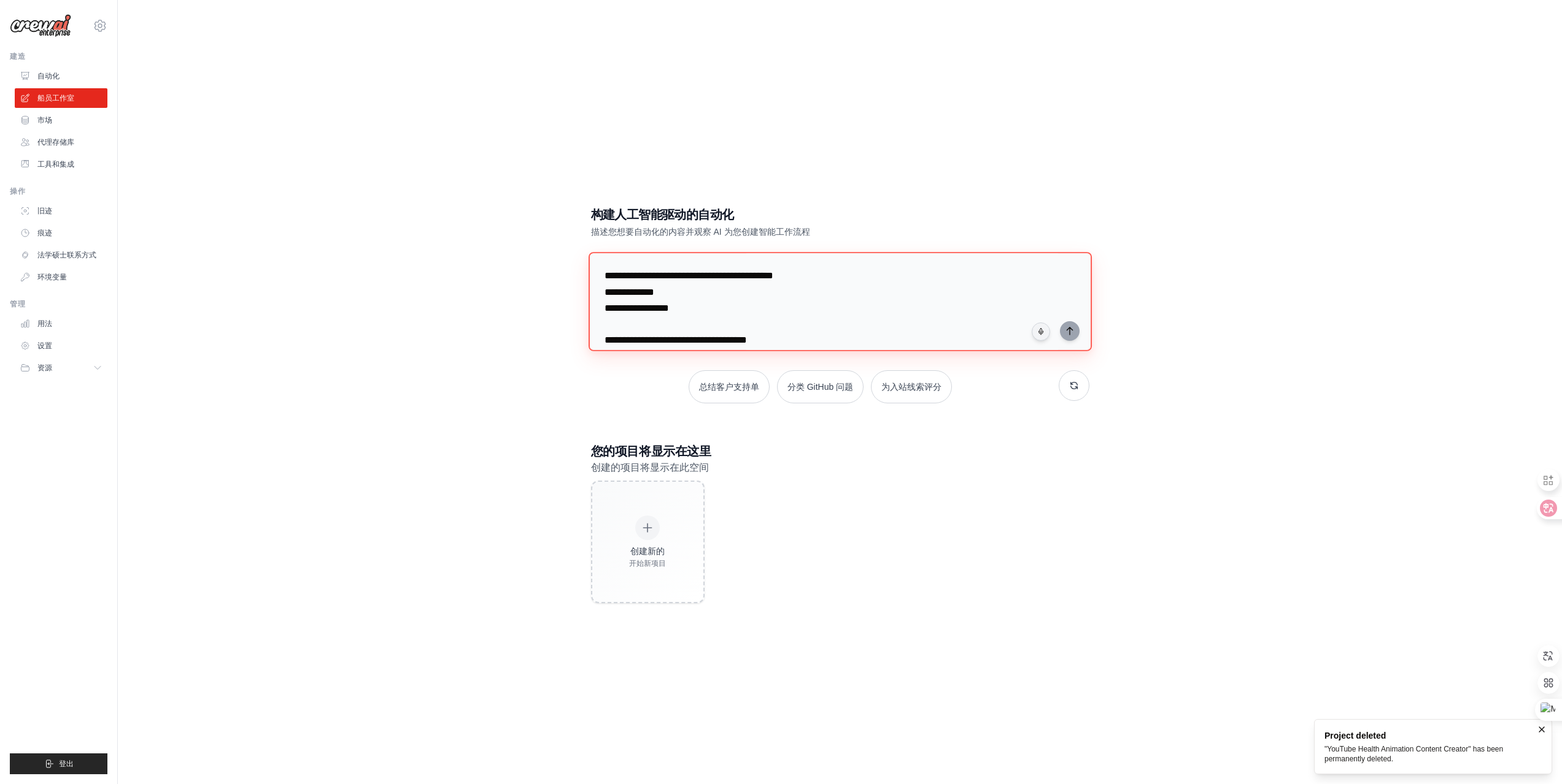
scroll to position [1673, 0]
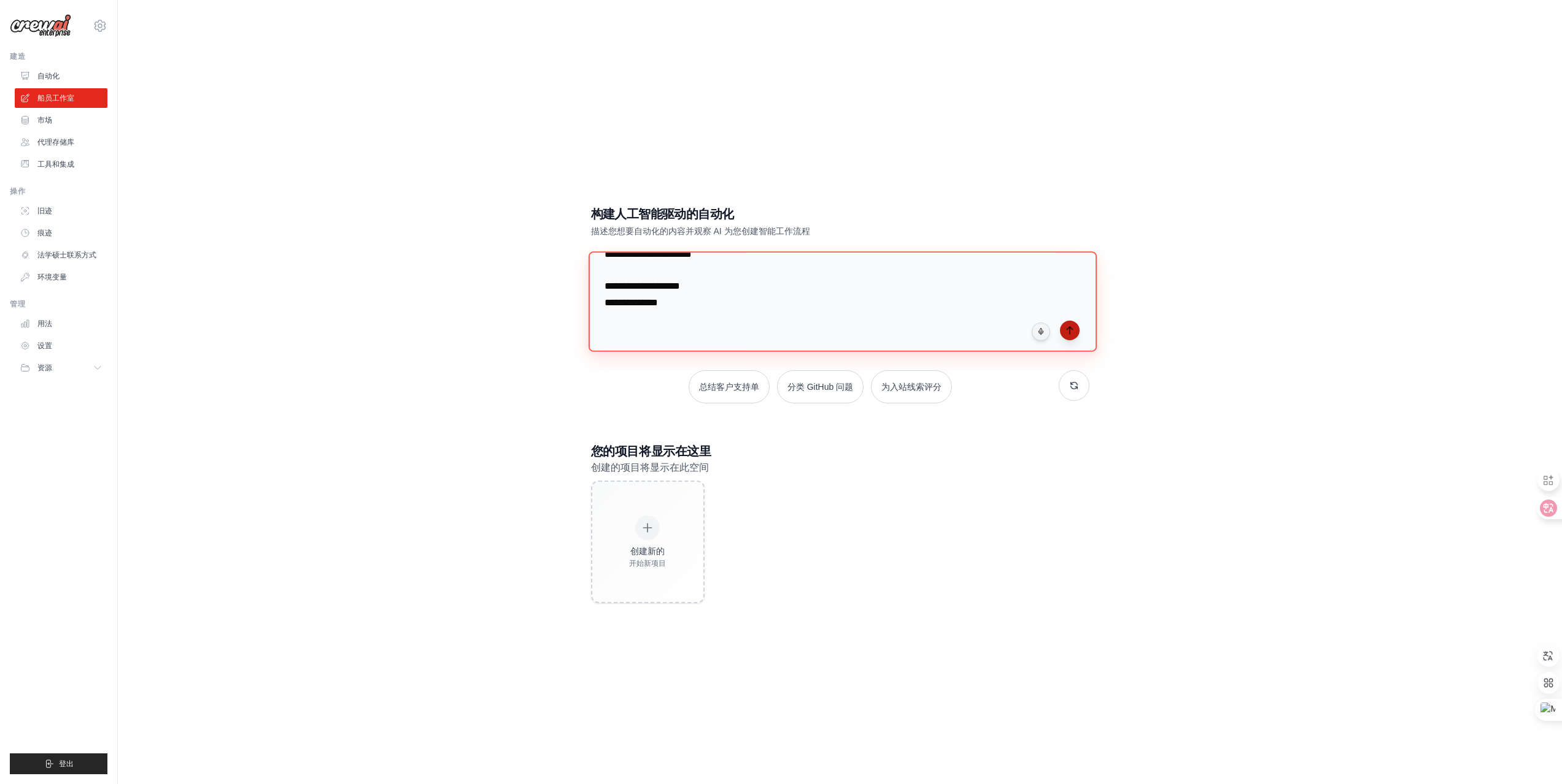
type textarea "**********"
click at [1069, 327] on icon "submit" at bounding box center [1069, 330] width 6 height 7
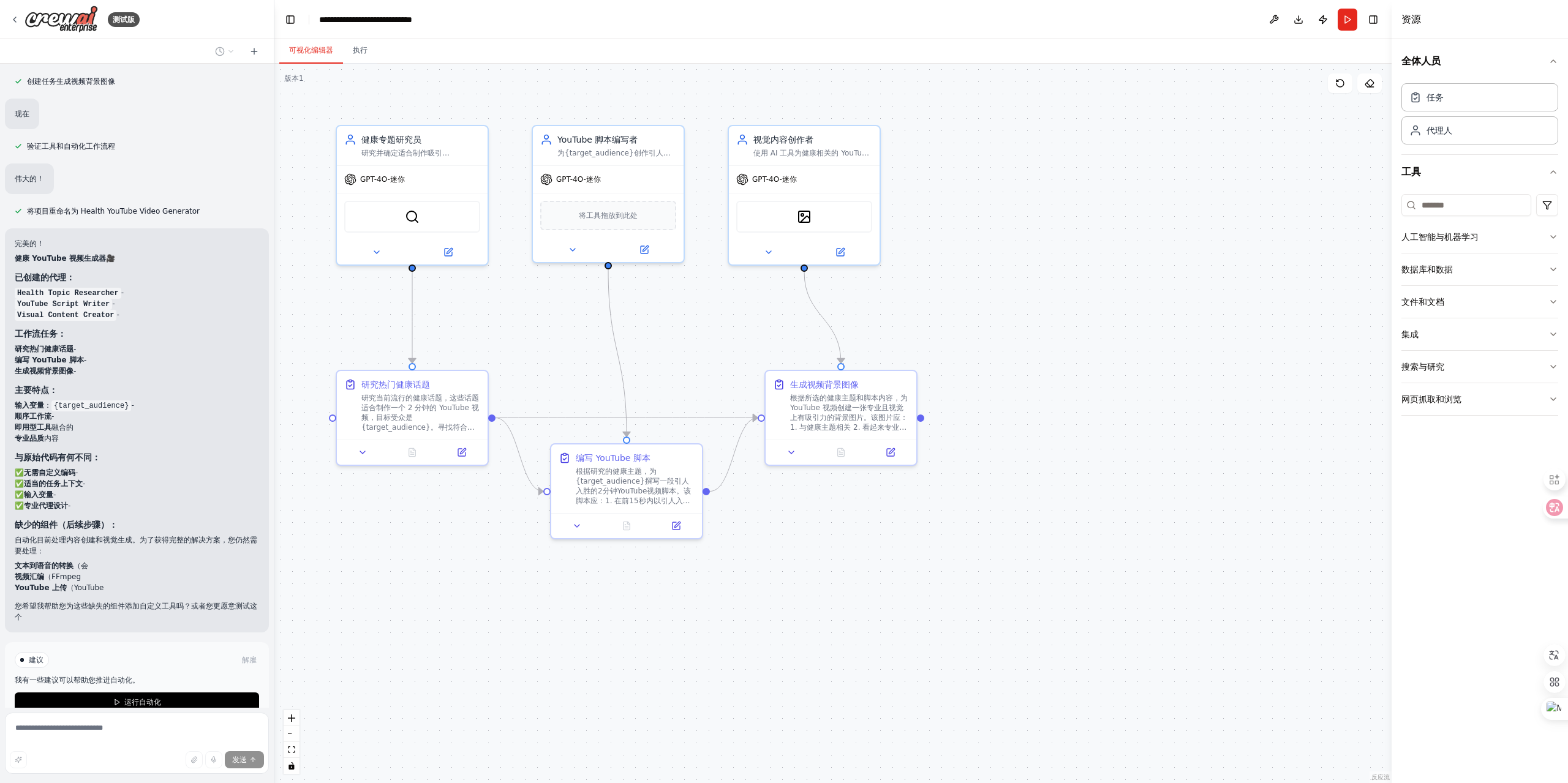
scroll to position [1596, 0]
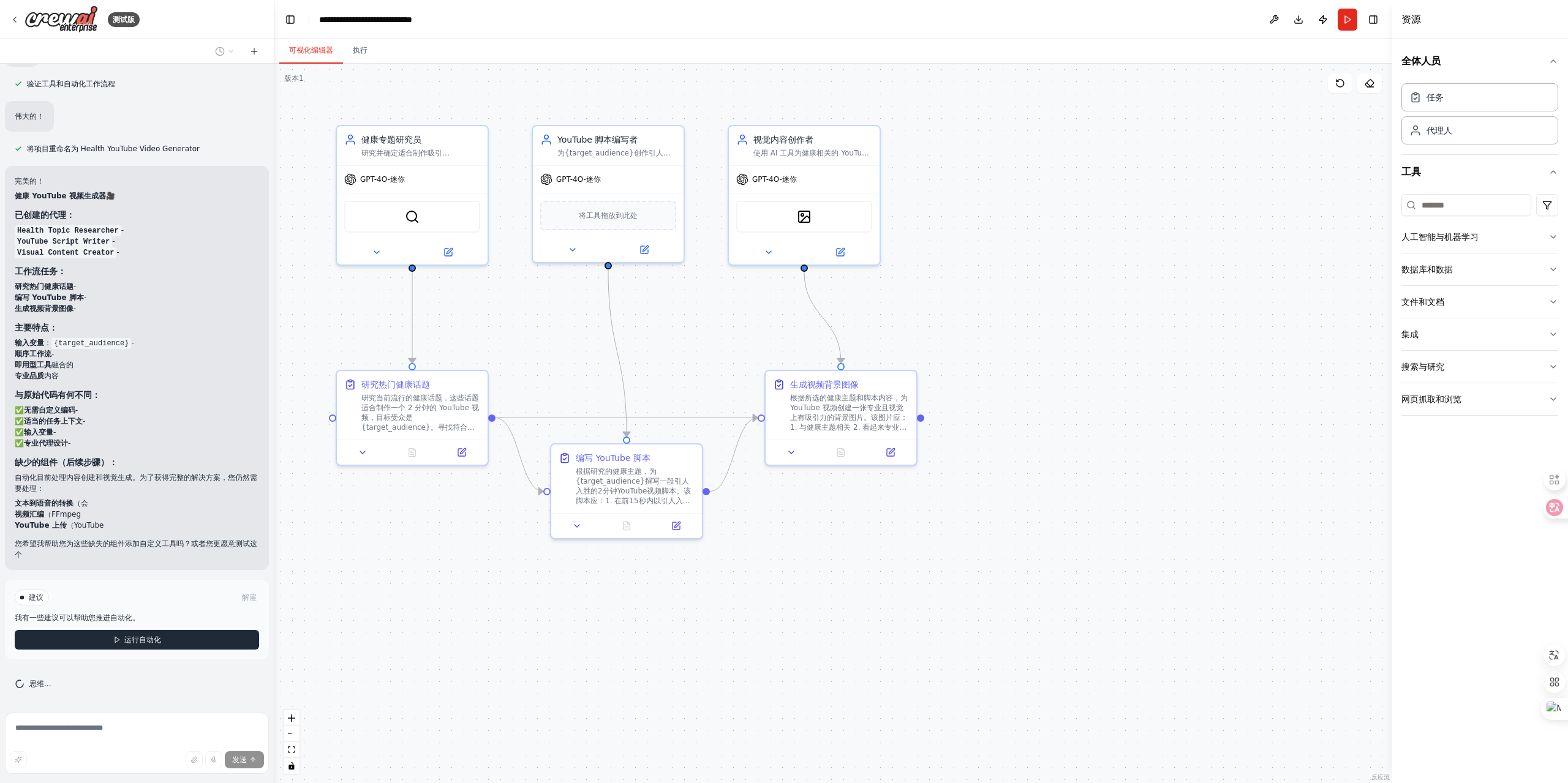
click at [133, 640] on font "运行自动化" at bounding box center [142, 640] width 37 height 9
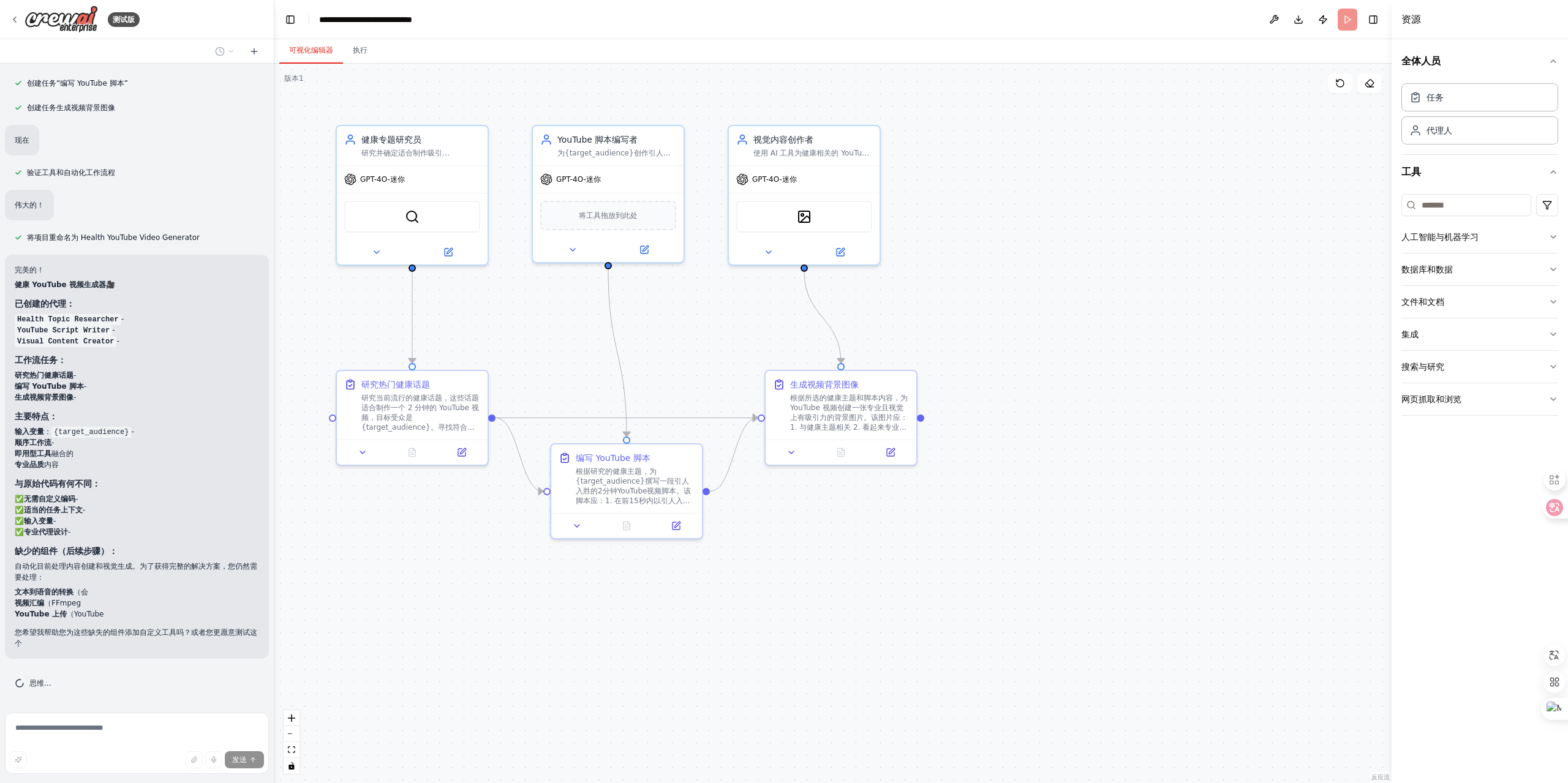
scroll to position [1506, 0]
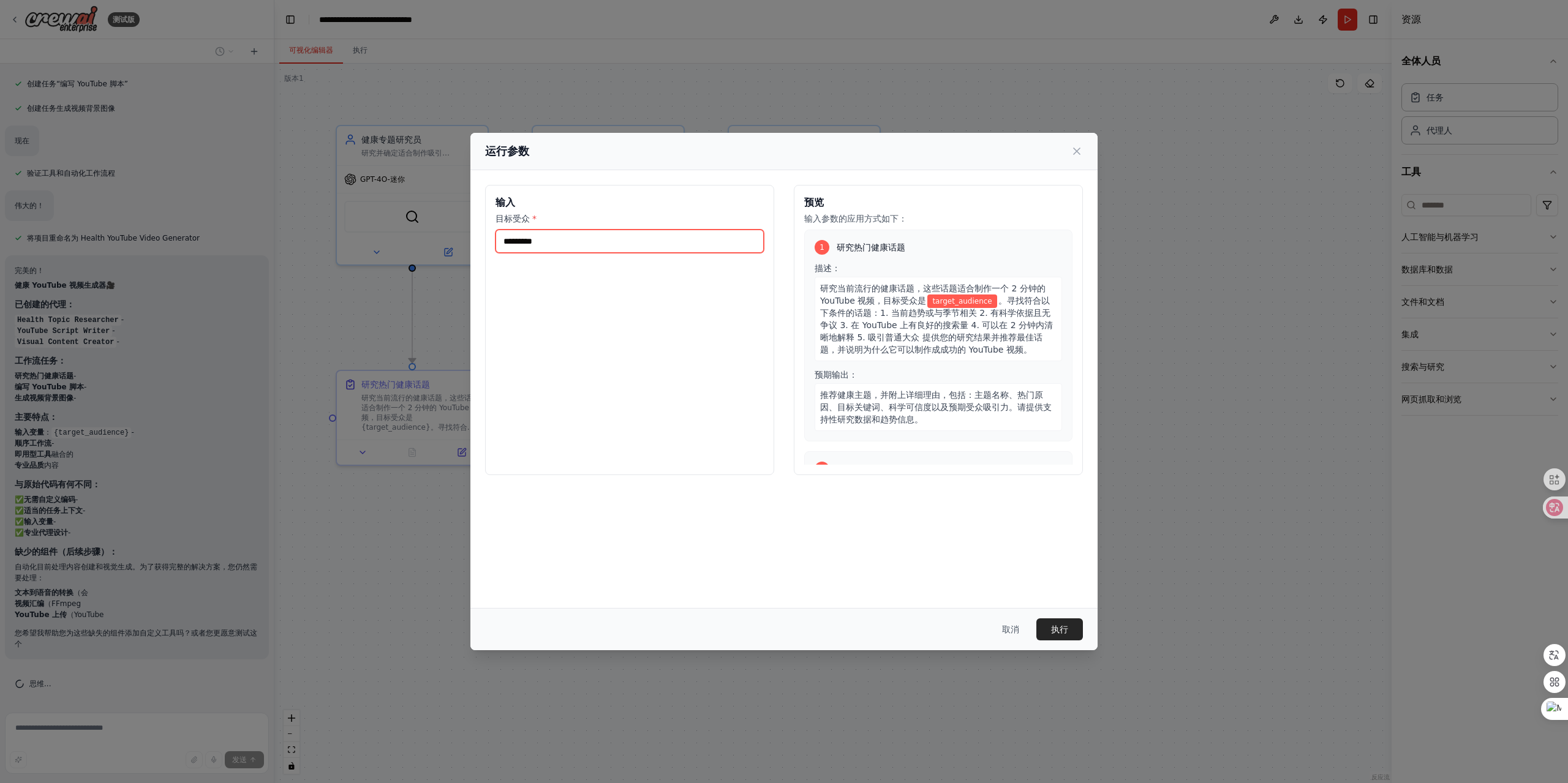
click at [614, 249] on input "目标受众 *" at bounding box center [630, 242] width 269 height 24
type input "****"
click at [1067, 626] on font "执行" at bounding box center [1059, 630] width 17 height 10
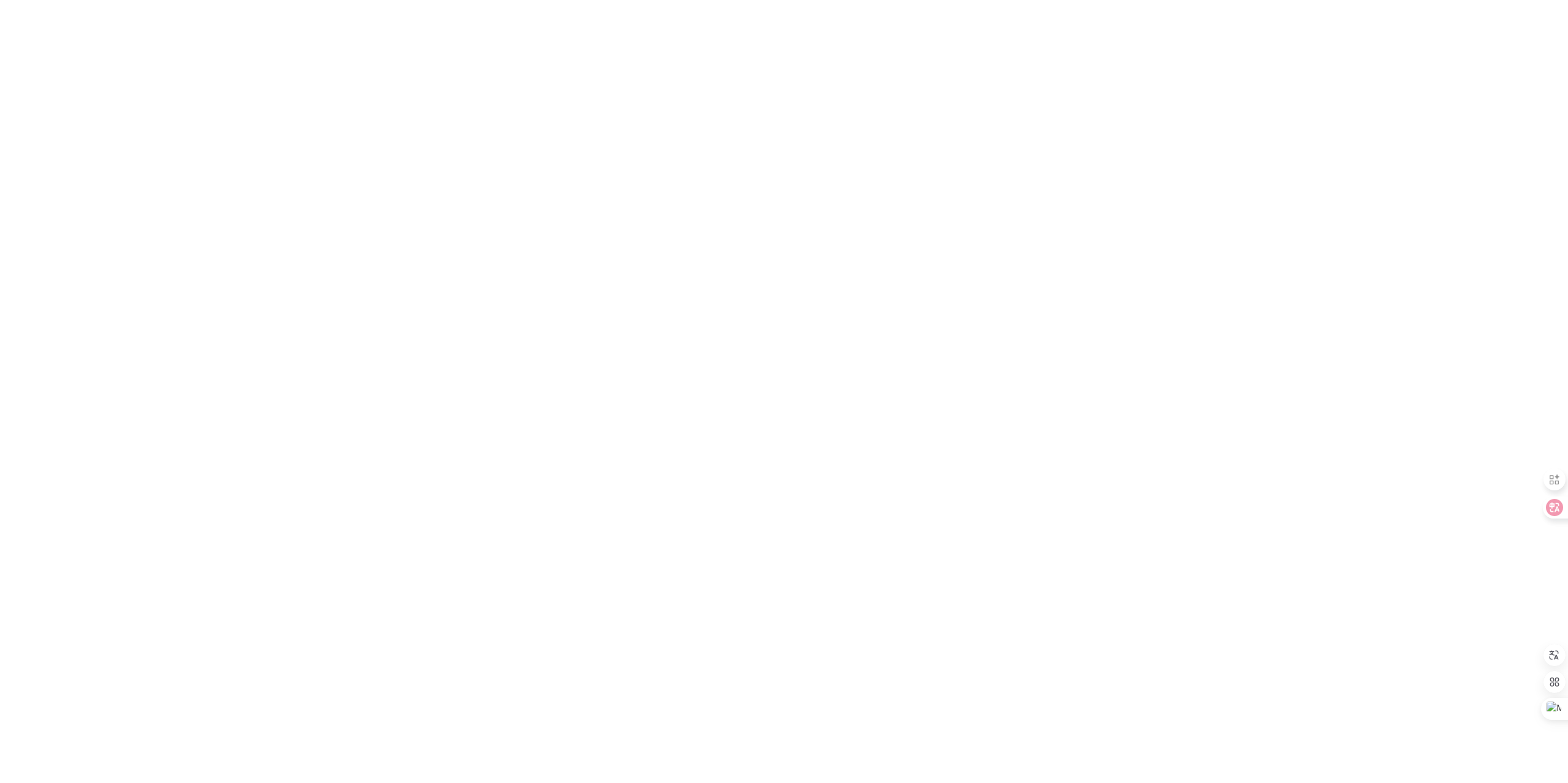
click at [336, 0] on html "原文 请对此翻译评分 您的反馈将用于改进谷歌翻译" at bounding box center [784, 0] width 1568 height 0
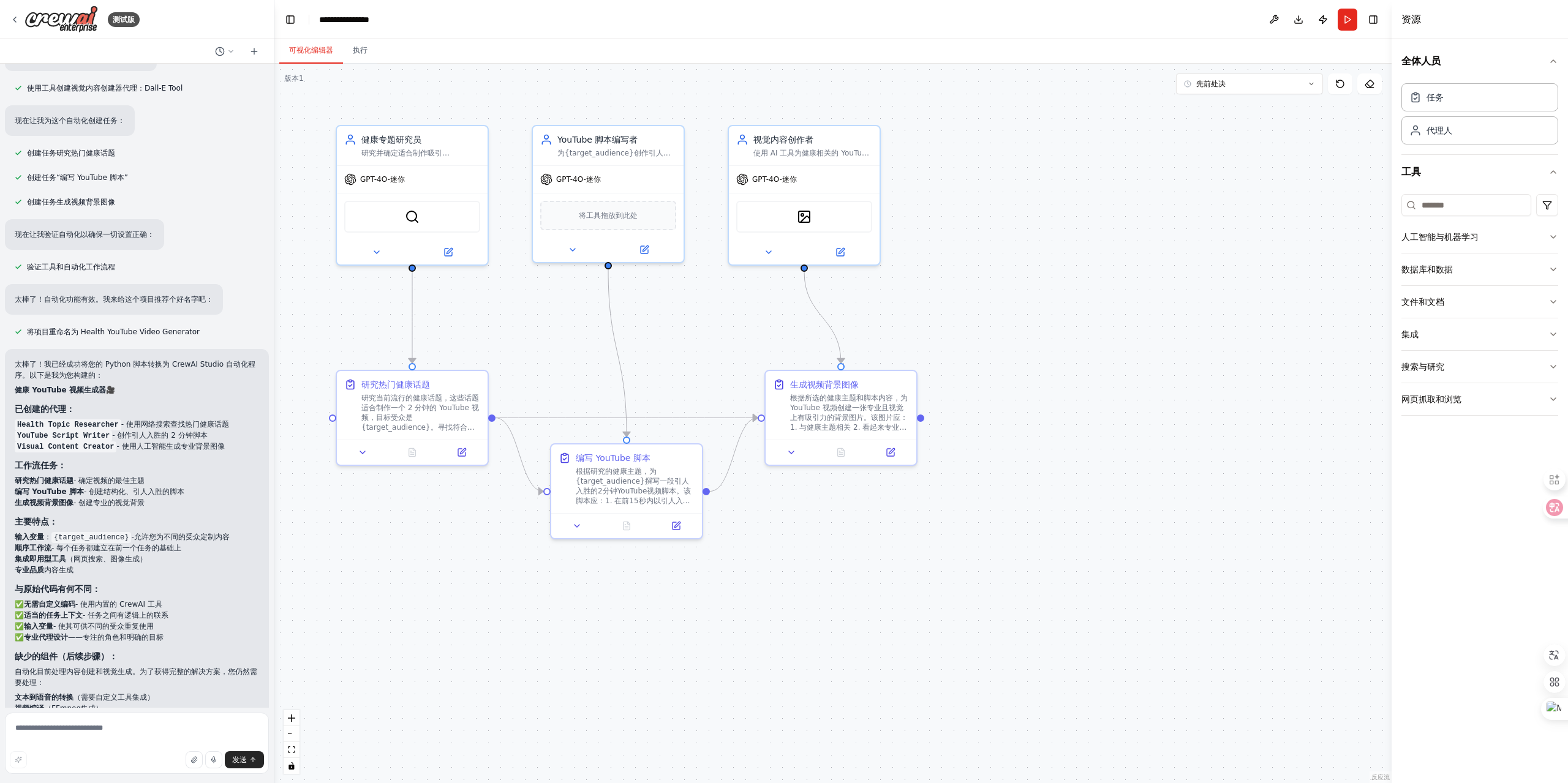
scroll to position [1601, 0]
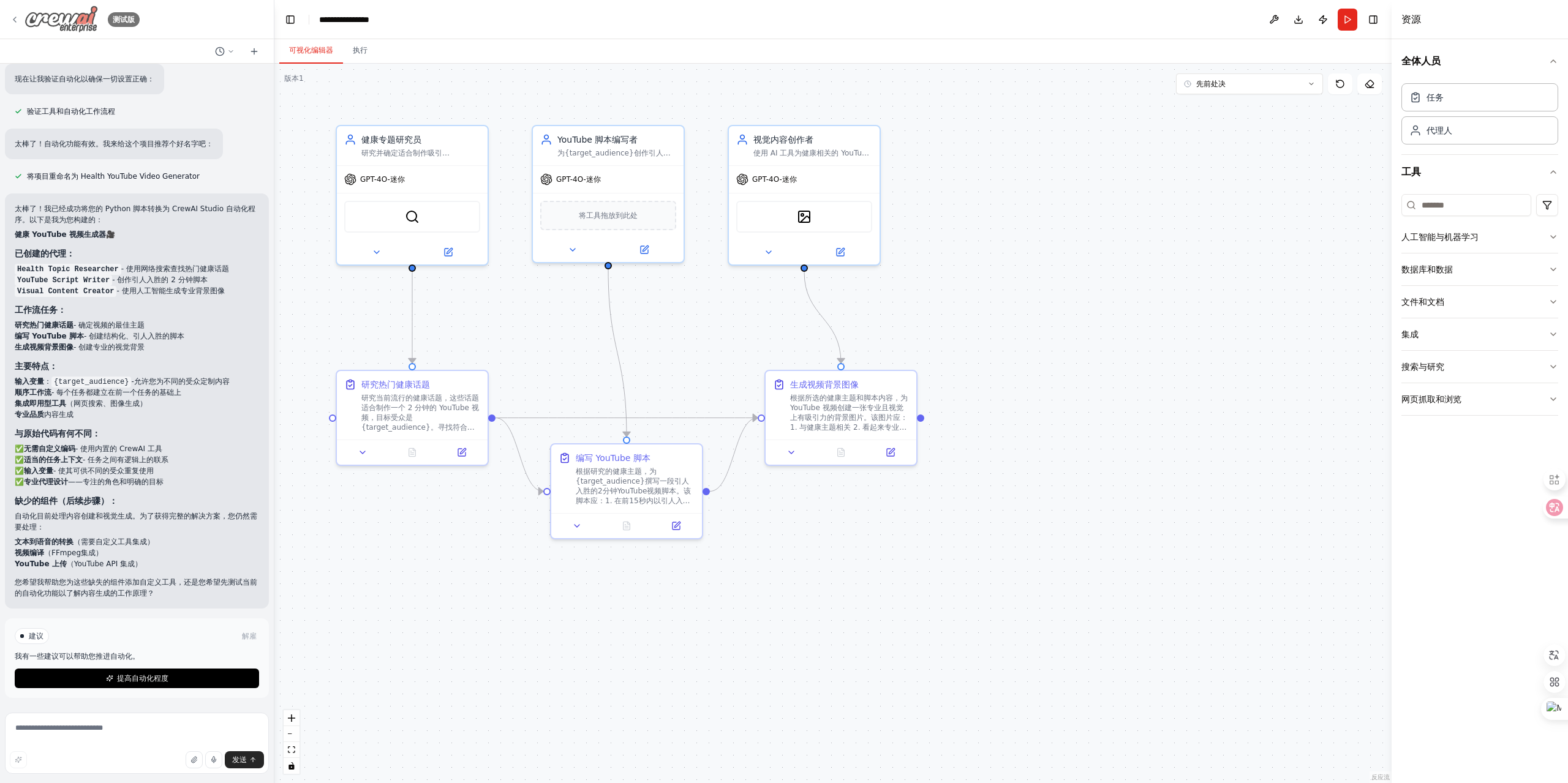
click at [10, 15] on icon at bounding box center [15, 20] width 10 height 10
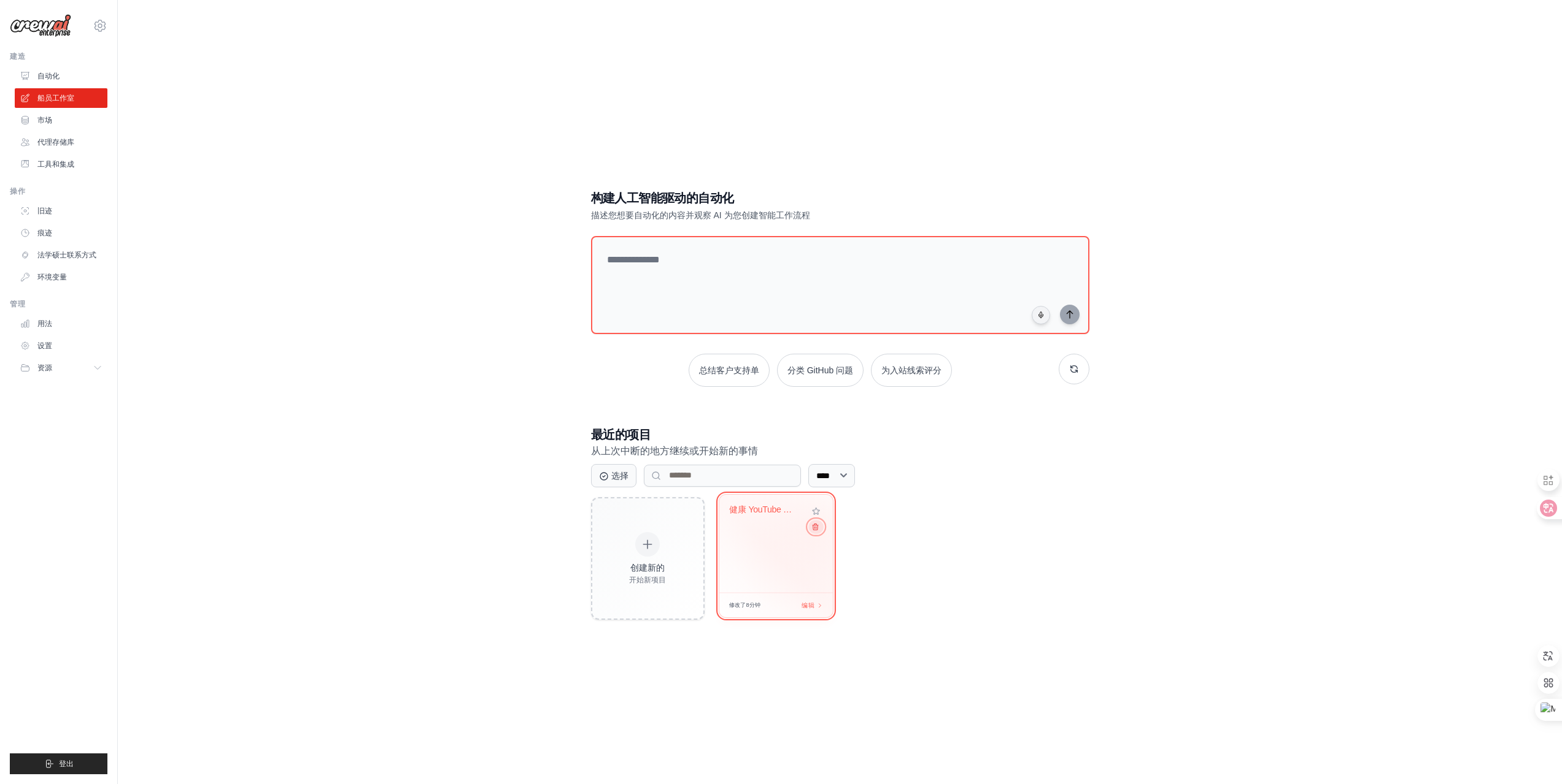
click at [817, 531] on icon at bounding box center [814, 527] width 8 height 8
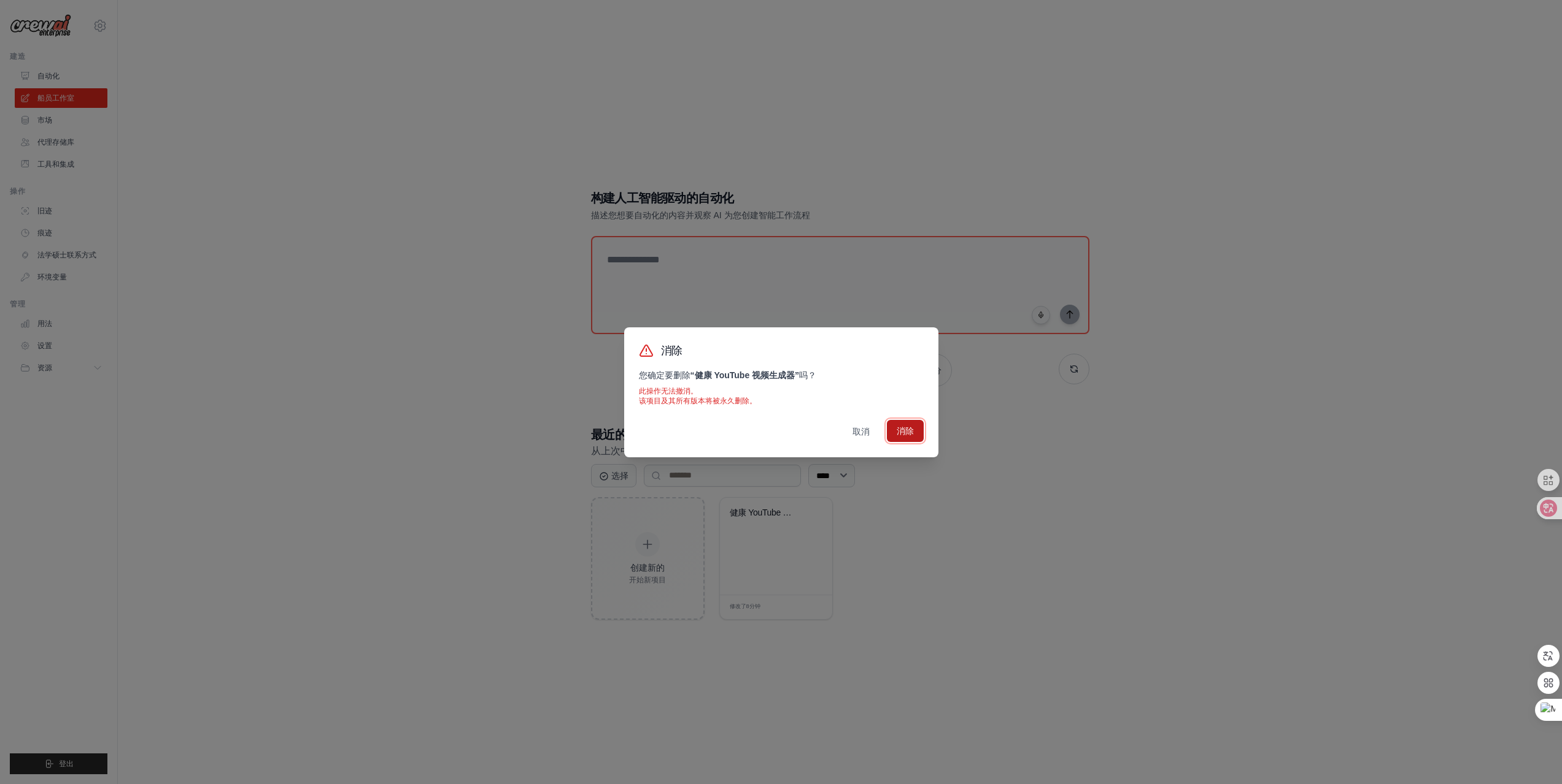
click at [896, 432] on font "消除" at bounding box center [904, 431] width 17 height 10
click at [966, 624] on div "消除 您确定要删除 “ 健康 YouTube 视频生成器 ” 吗？ 此操作无法撤消。 该项目及其所有版本将被永久删除。 取消 正在删除..." at bounding box center [781, 392] width 1562 height 784
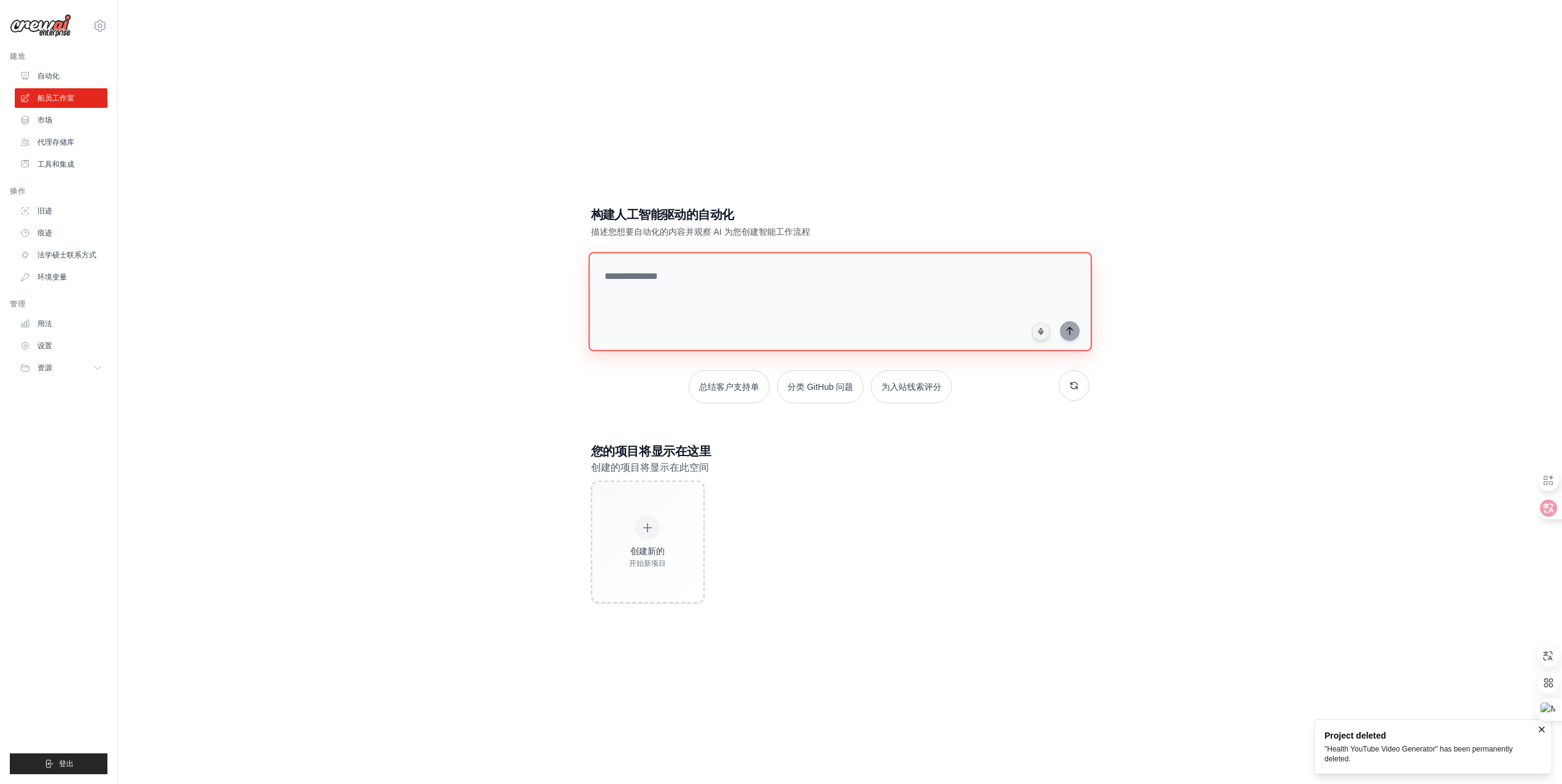
click at [702, 280] on textarea at bounding box center [839, 302] width 504 height 99
paste textarea "**********"
type textarea "**********"
click at [1069, 330] on icon "submit" at bounding box center [1069, 330] width 6 height 7
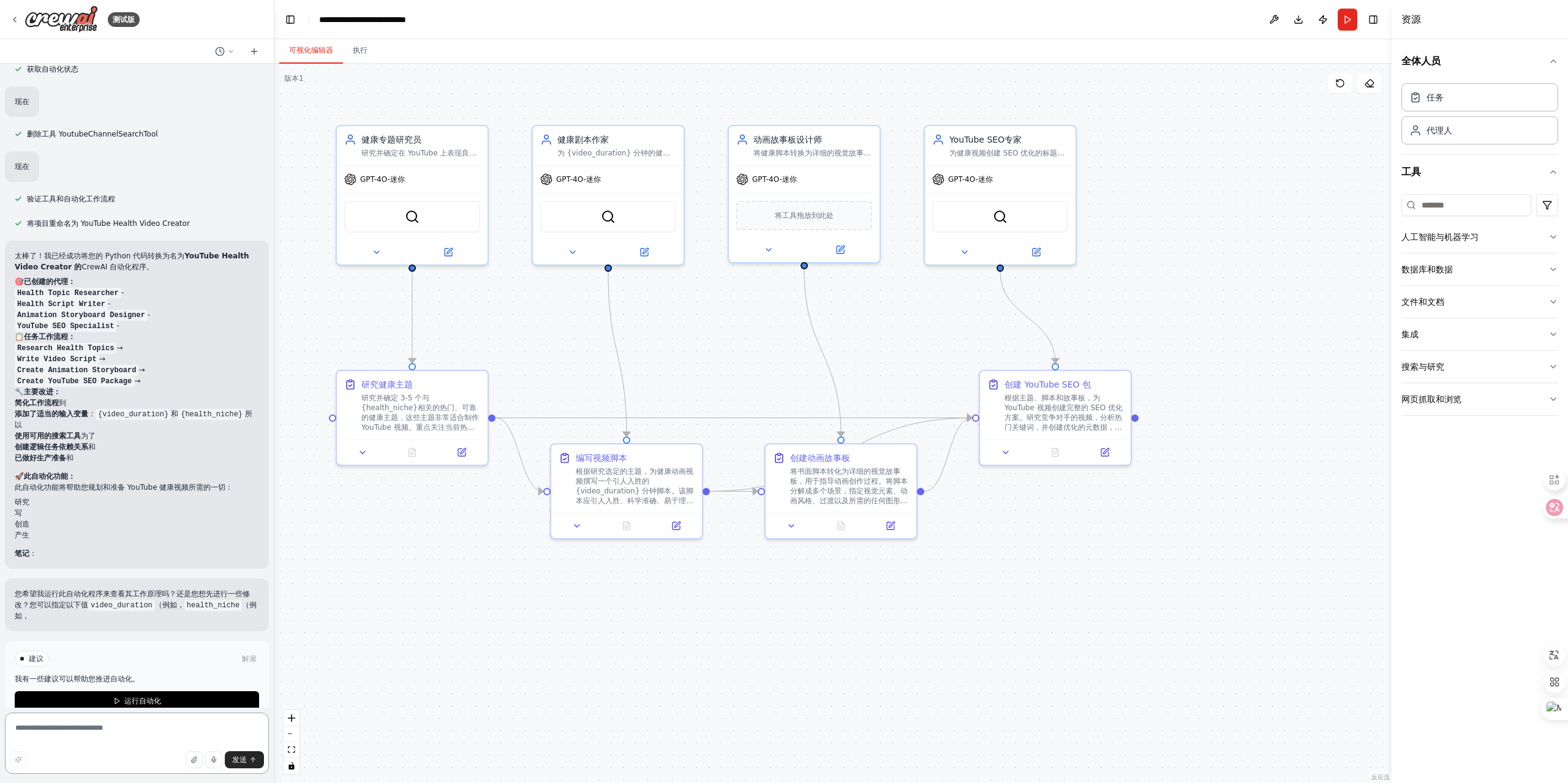
scroll to position [1690, 0]
drag, startPoint x: 44, startPoint y: 652, endPoint x: 74, endPoint y: 667, distance: 33.5
click at [44, 652] on div "建议 解雇 我有一些建议可以帮助您推进自动化。 运行自动化" at bounding box center [137, 680] width 245 height 60
click at [126, 697] on font "运行自动化" at bounding box center [142, 701] width 37 height 9
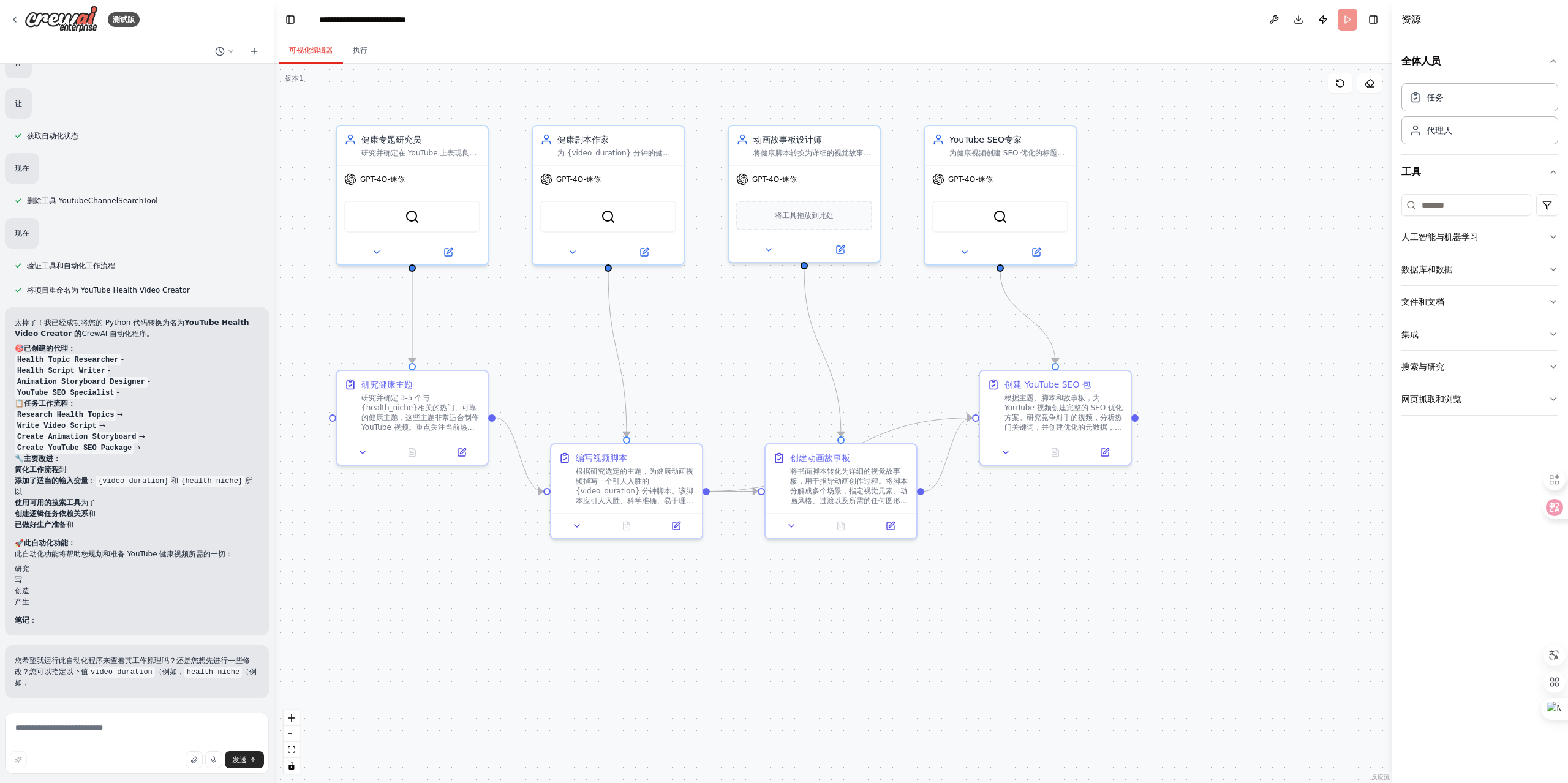
scroll to position [1601, 0]
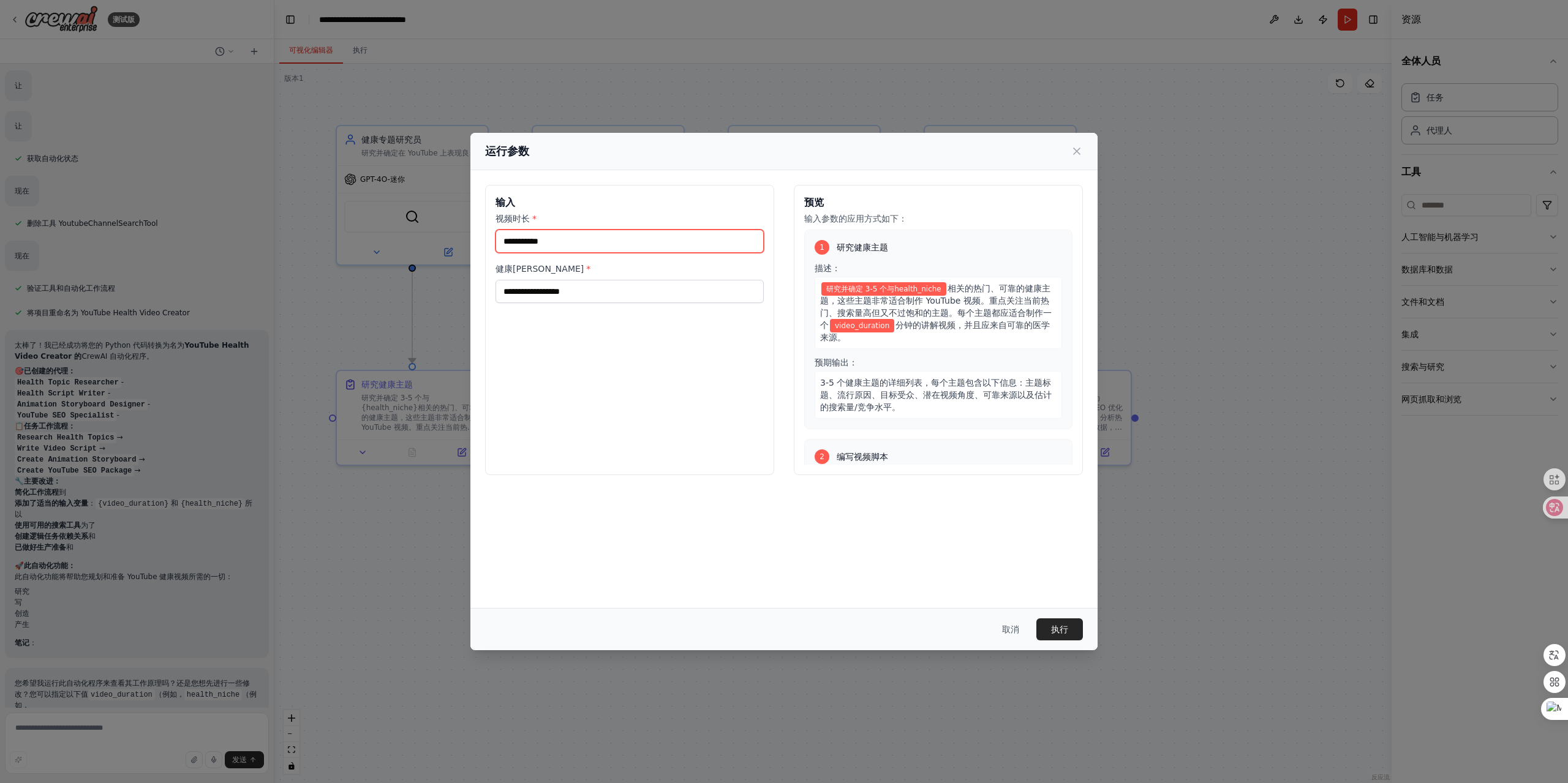
click at [587, 241] on input "视频时长 *" at bounding box center [630, 242] width 269 height 24
type input "***"
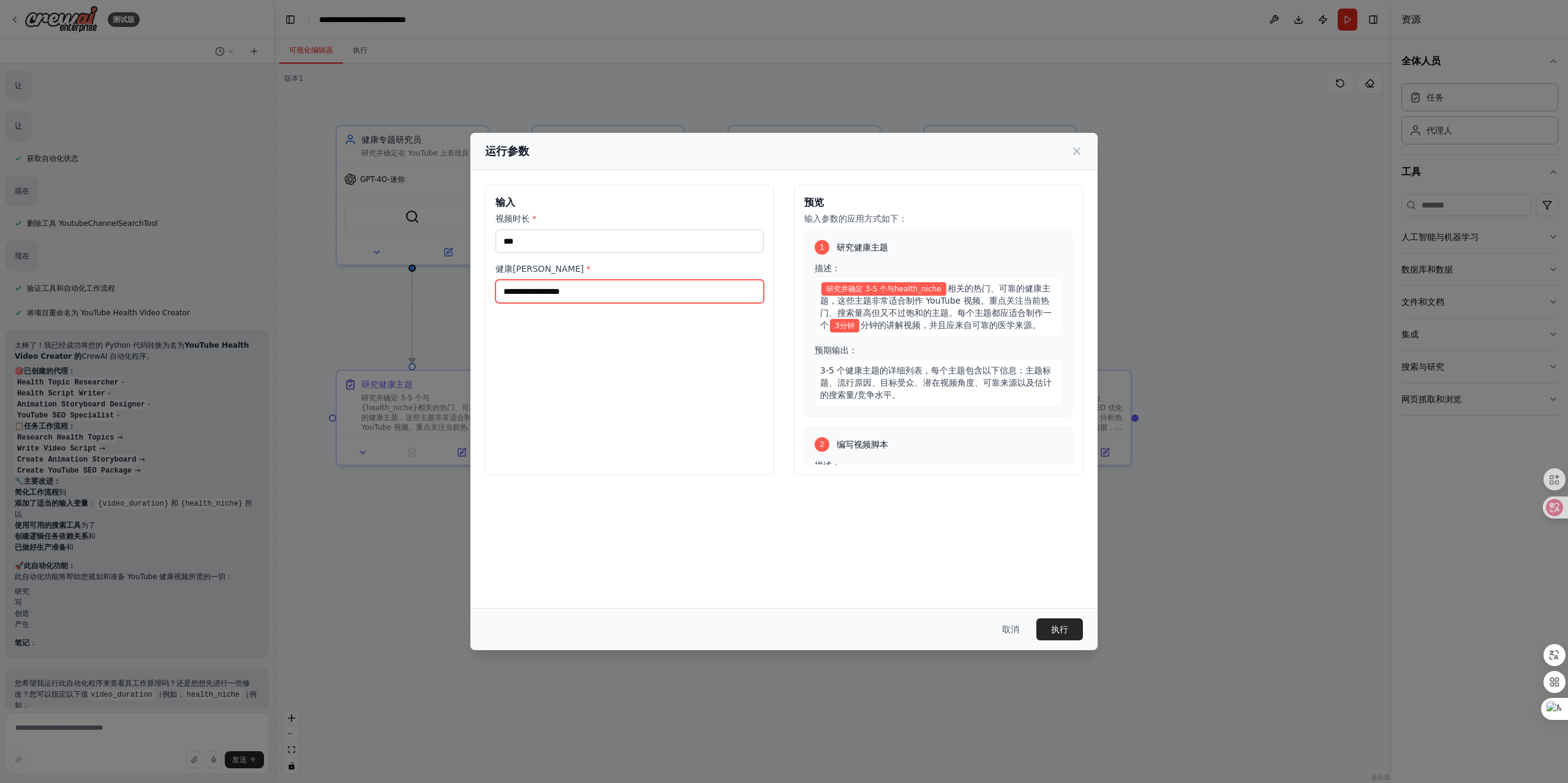
click at [591, 288] on input "健康利基 *" at bounding box center [630, 292] width 269 height 24
type input "****"
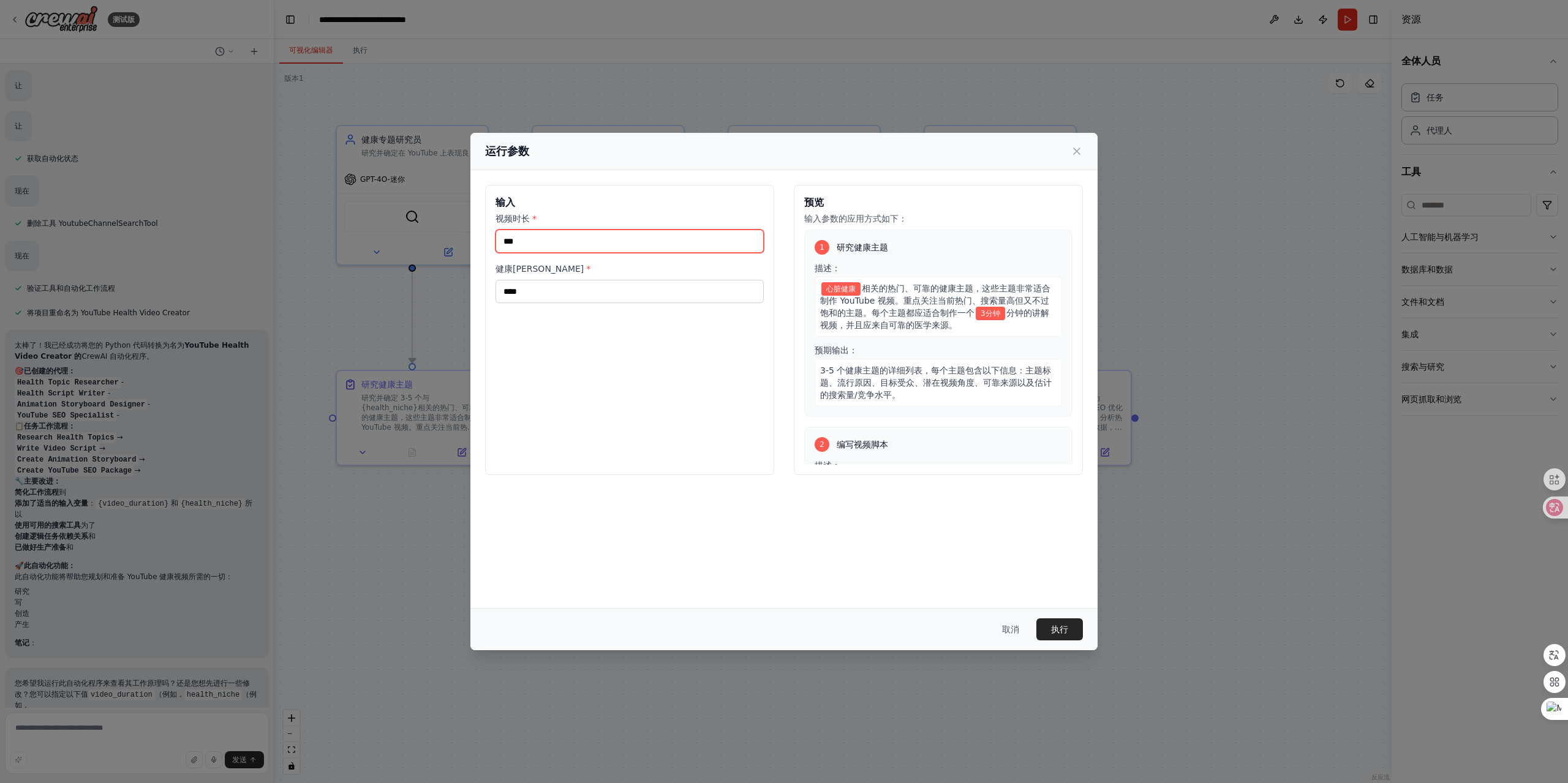
click at [509, 240] on input "***" at bounding box center [630, 242] width 269 height 24
type input "***"
click at [1059, 620] on button "执行" at bounding box center [1059, 630] width 46 height 22
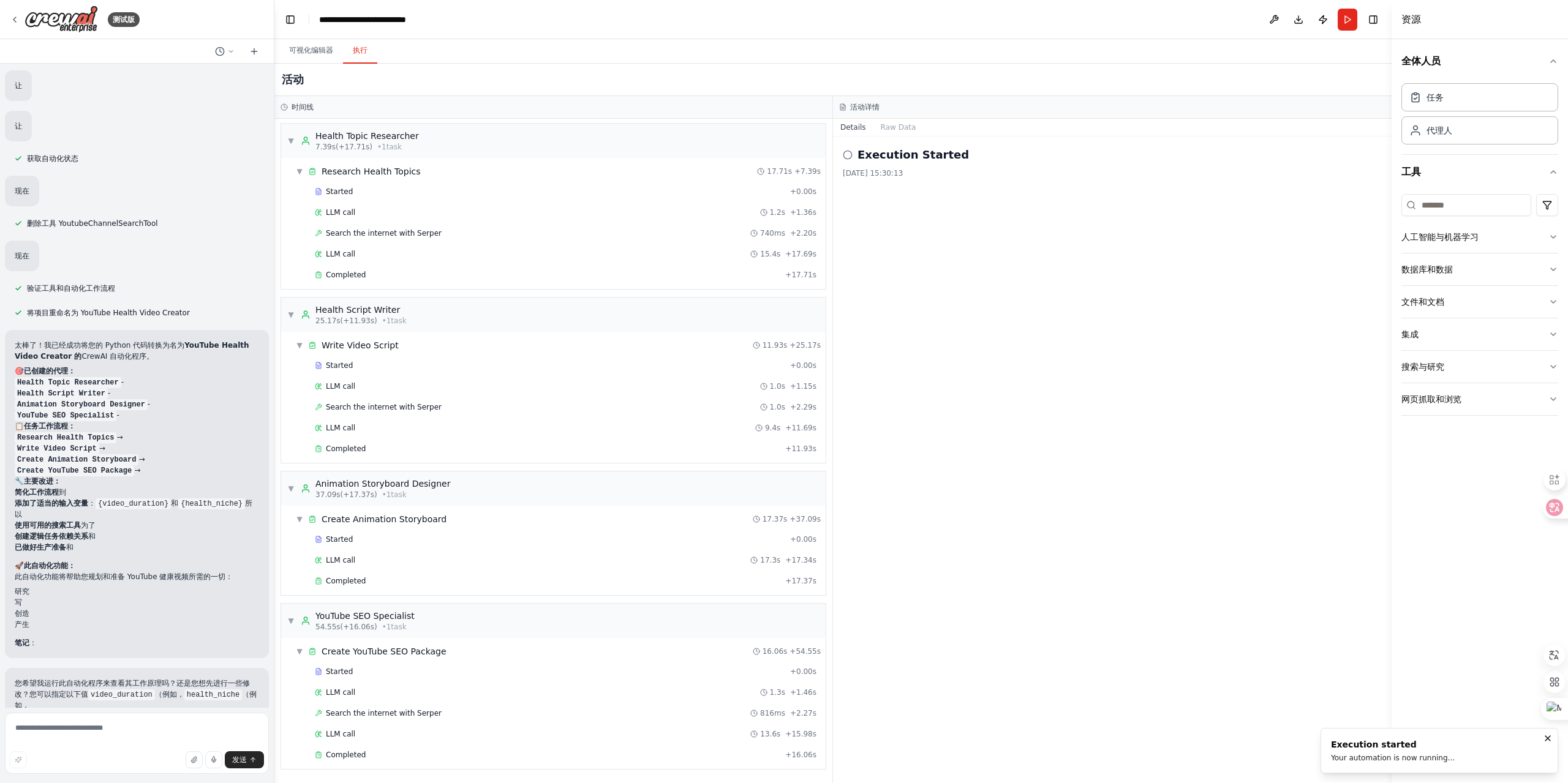
scroll to position [1690, 0]
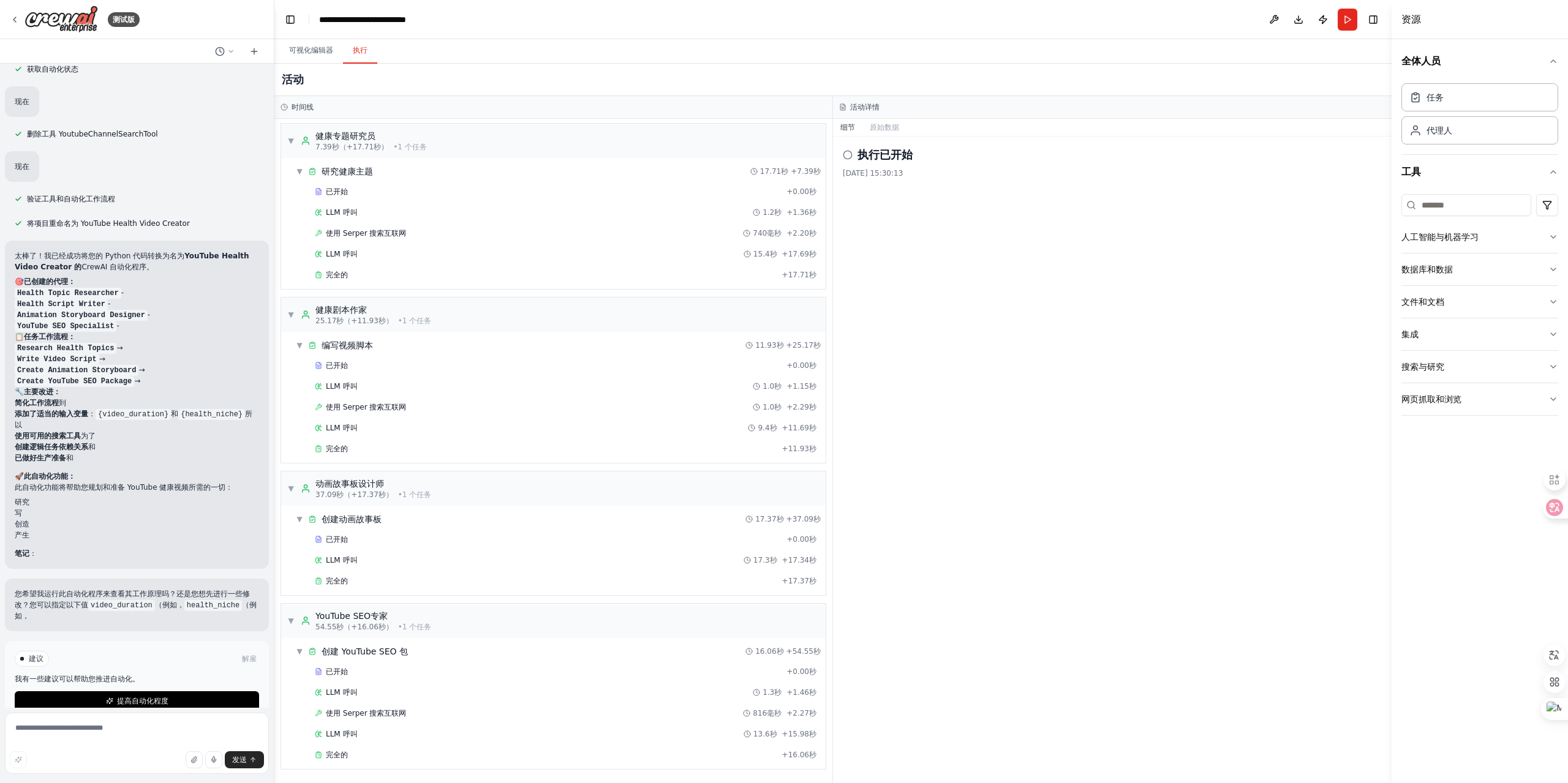
click at [145, 697] on font "提高自动化程度" at bounding box center [142, 701] width 51 height 9
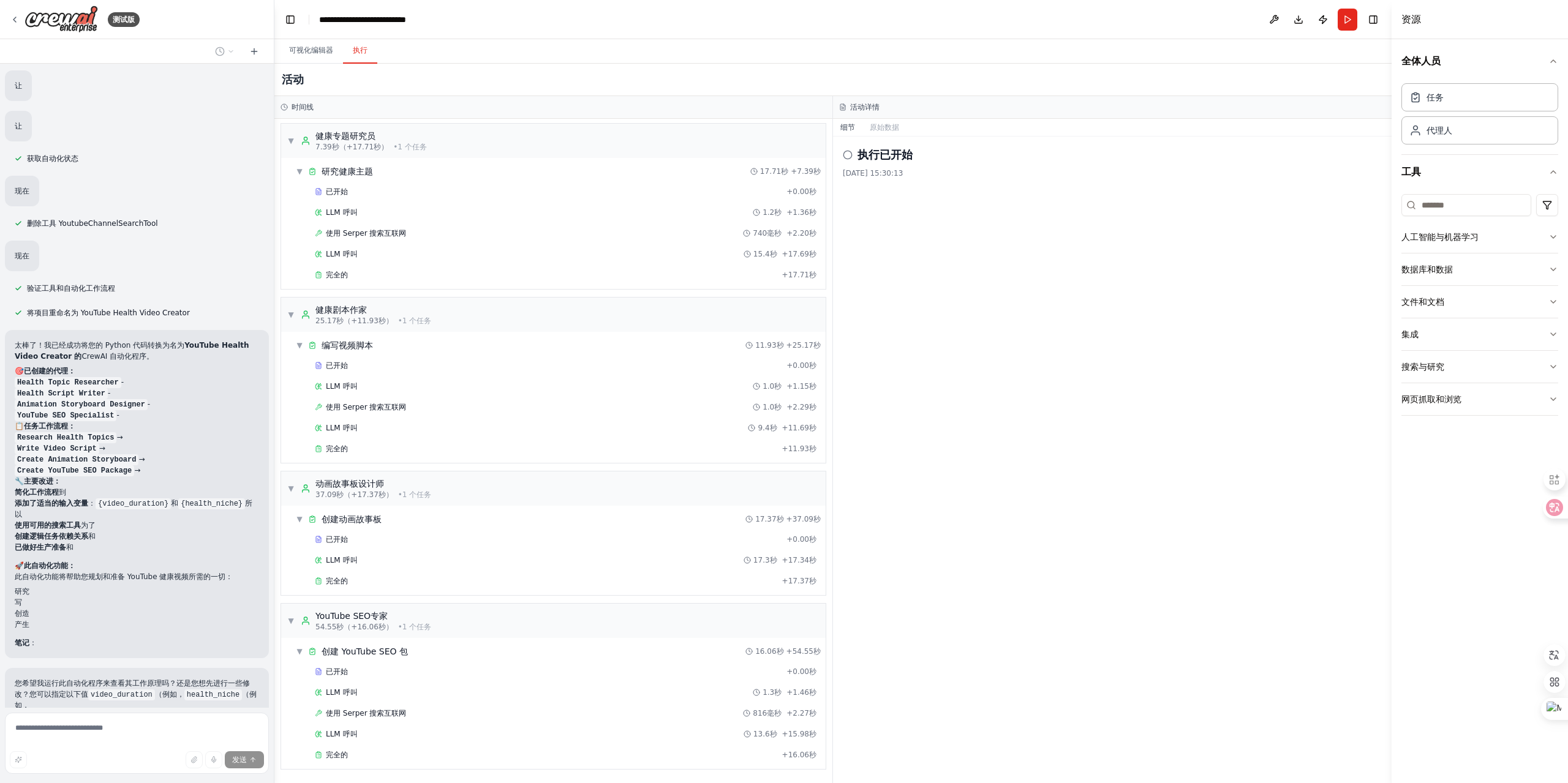
scroll to position [1640, 0]
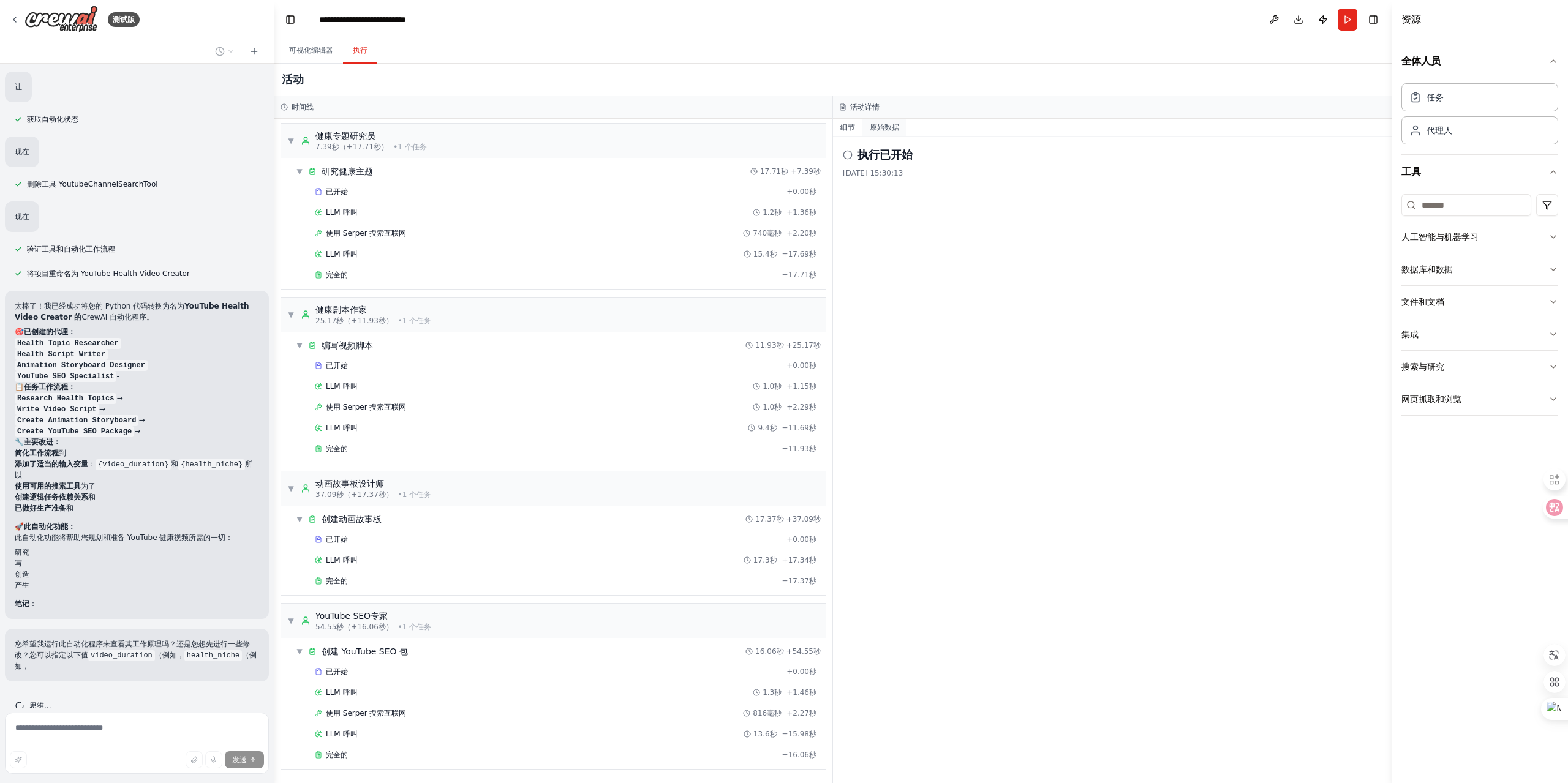
click at [880, 130] on font "原始数据" at bounding box center [885, 127] width 30 height 9
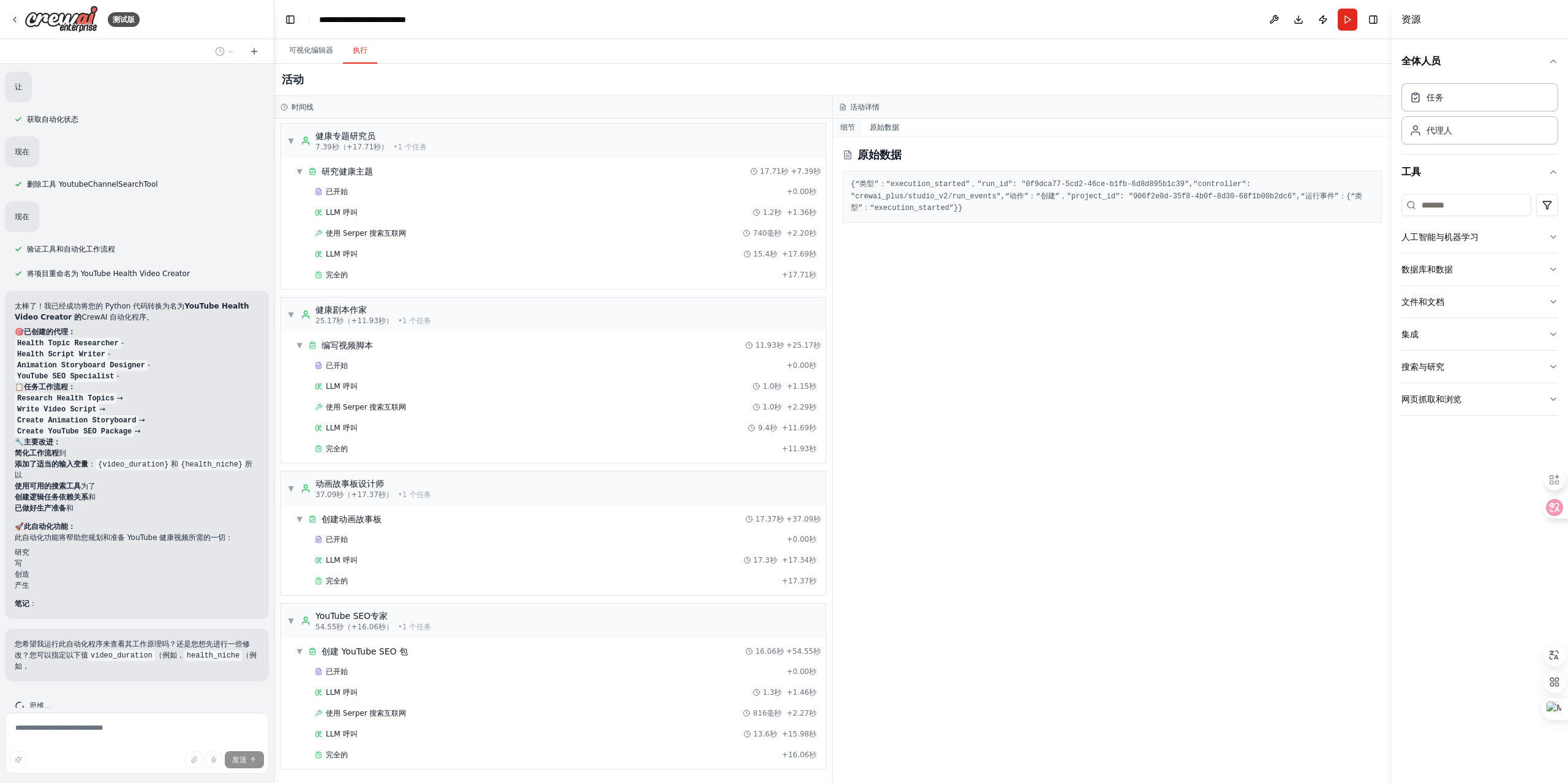
click at [843, 130] on font "细节" at bounding box center [847, 127] width 15 height 9
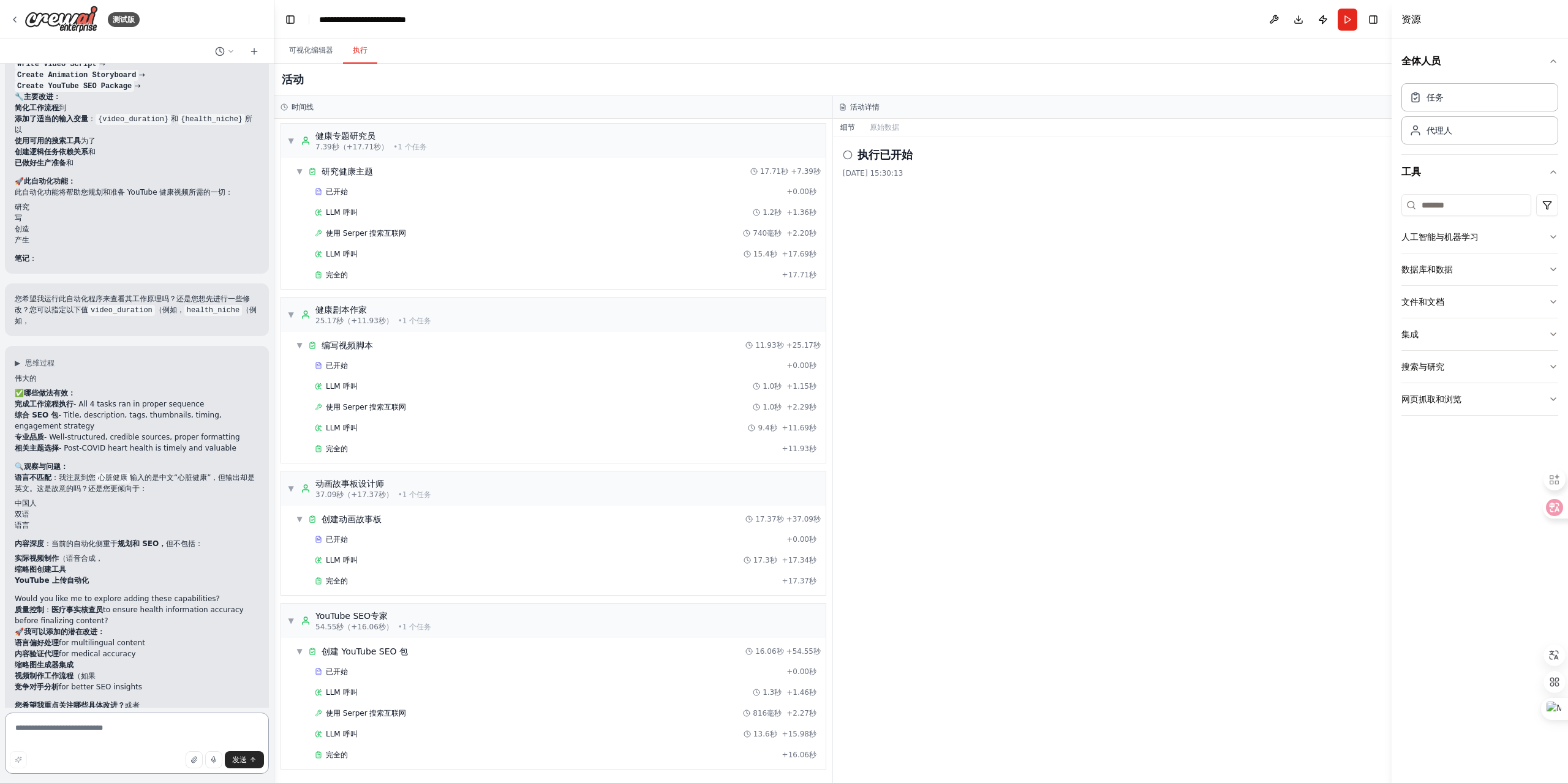
scroll to position [1963, 0]
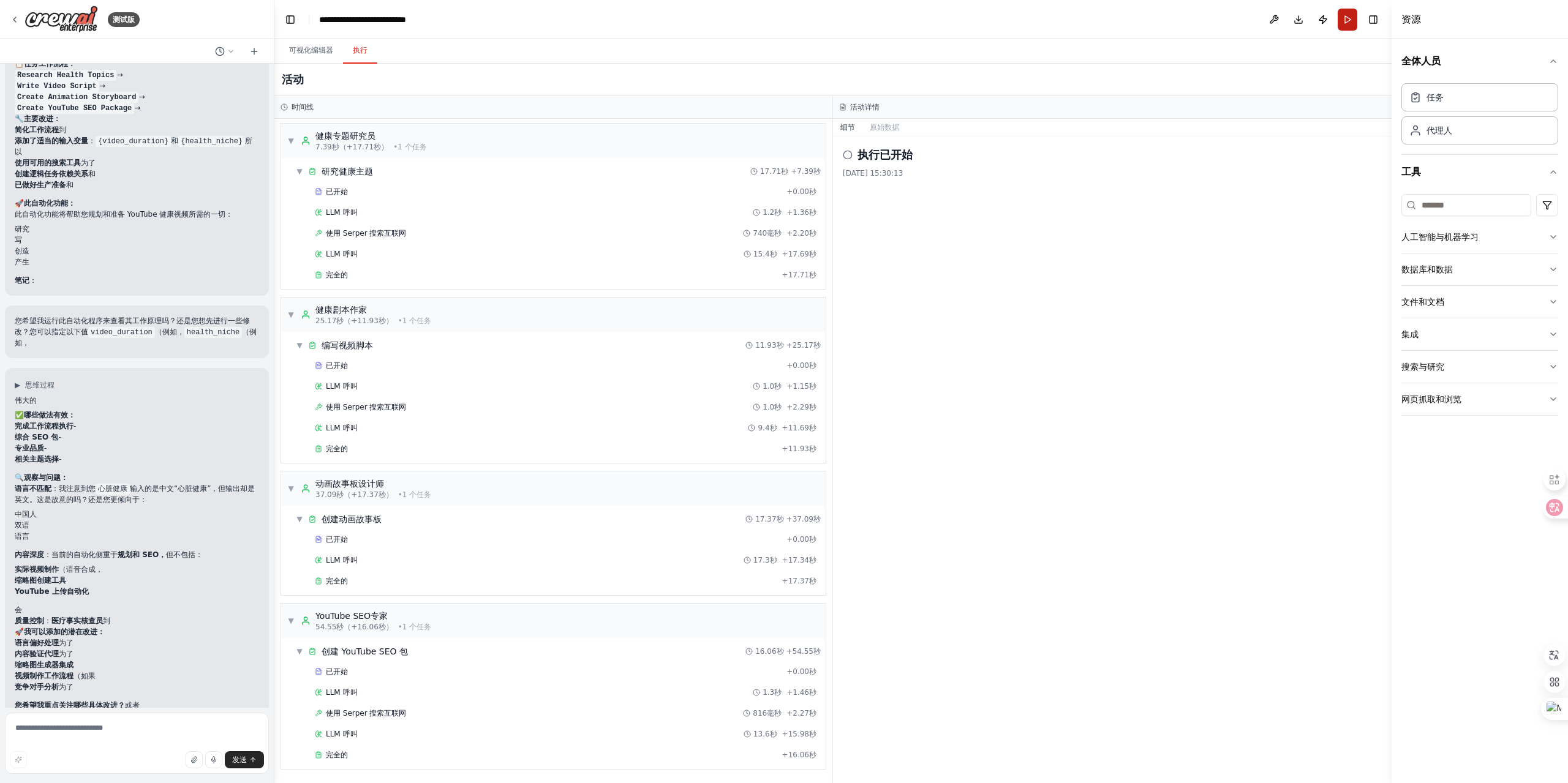
click at [1347, 24] on button "跑步" at bounding box center [1348, 20] width 20 height 22
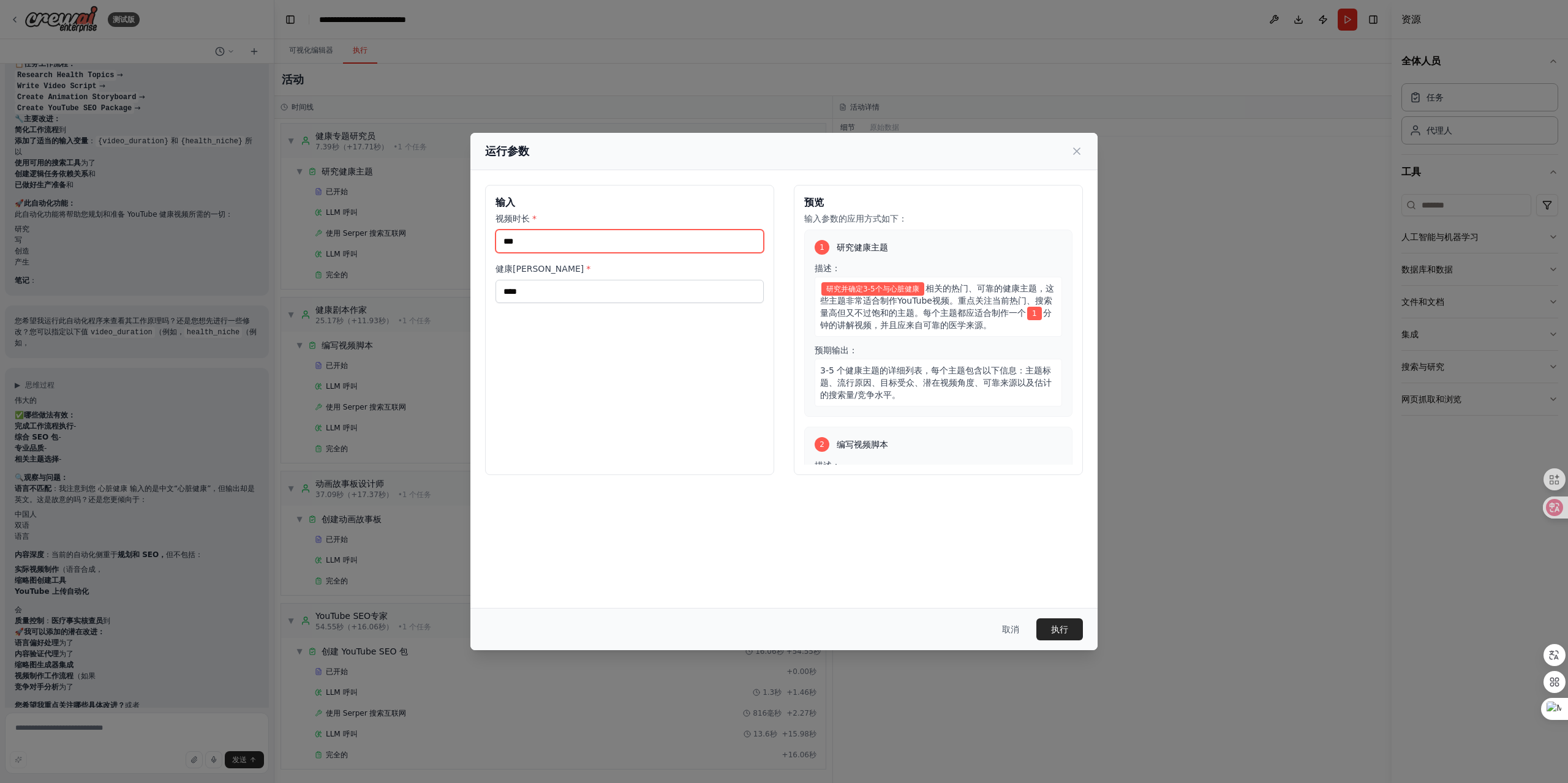
click at [585, 245] on input "***" at bounding box center [630, 242] width 269 height 24
type input "********"
click at [553, 288] on input "****" at bounding box center [630, 292] width 269 height 24
type input "**********"
click at [1062, 628] on font "执行" at bounding box center [1059, 630] width 17 height 10
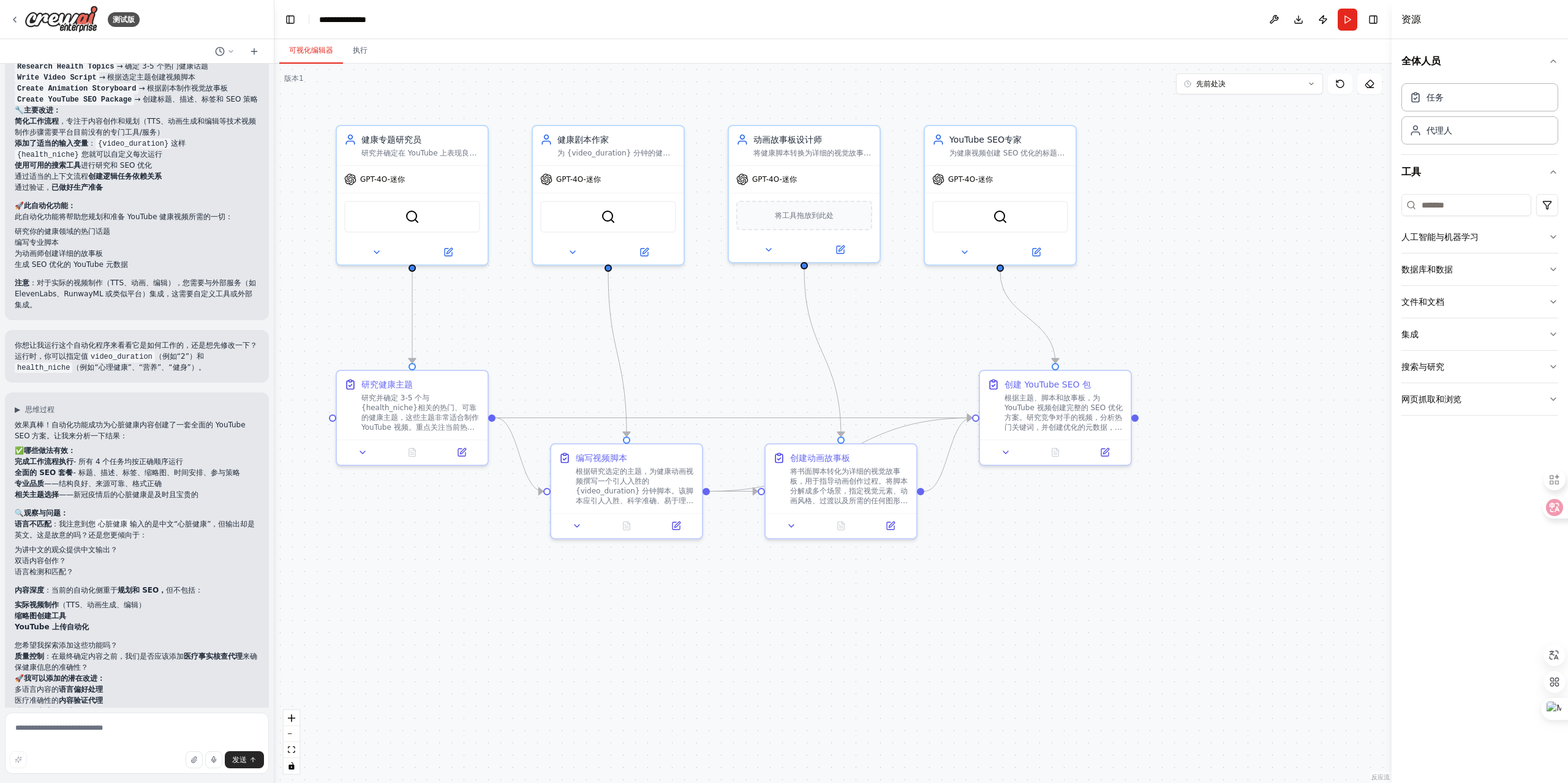
scroll to position [2029, 0]
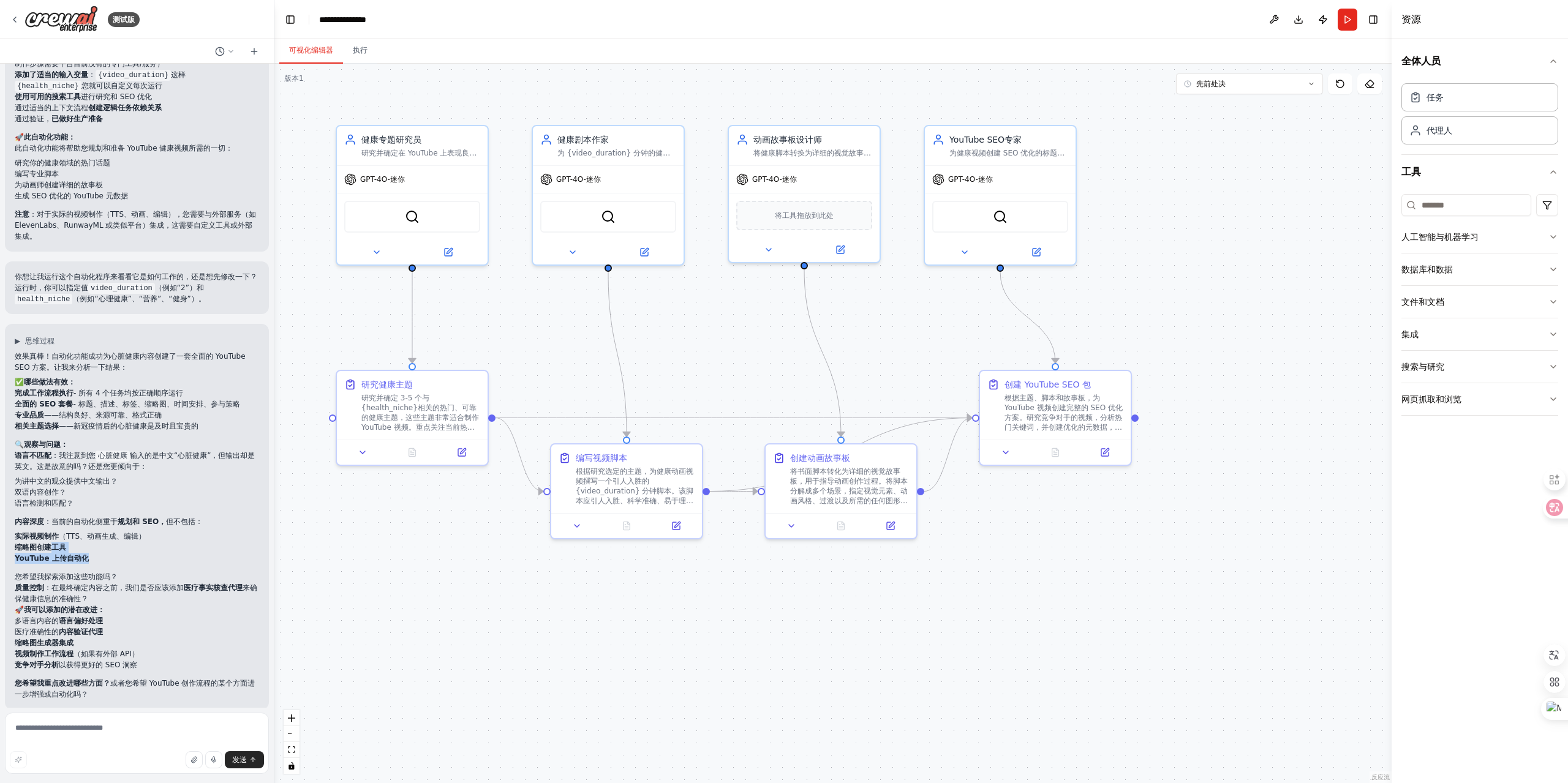
drag, startPoint x: 88, startPoint y: 546, endPoint x: 55, endPoint y: 531, distance: 36.2
click at [55, 531] on ul "实际视频制作 （TTS、动画生成、编辑） 缩略图创建工具 YouTube 上传自动化" at bounding box center [137, 547] width 245 height 33
click at [103, 542] on li "缩略图创建工具" at bounding box center [137, 547] width 245 height 11
drag, startPoint x: 88, startPoint y: 545, endPoint x: 180, endPoint y: 509, distance: 98.8
click at [180, 516] on li "内容深度 ：当前的自动化侧重于 规划和 SEO， 但不包括： 实际视频制作 （TTS、动画生成、编辑） 缩略图创建工具 YouTube 上传自动化 您希望我探…" at bounding box center [137, 549] width 245 height 66
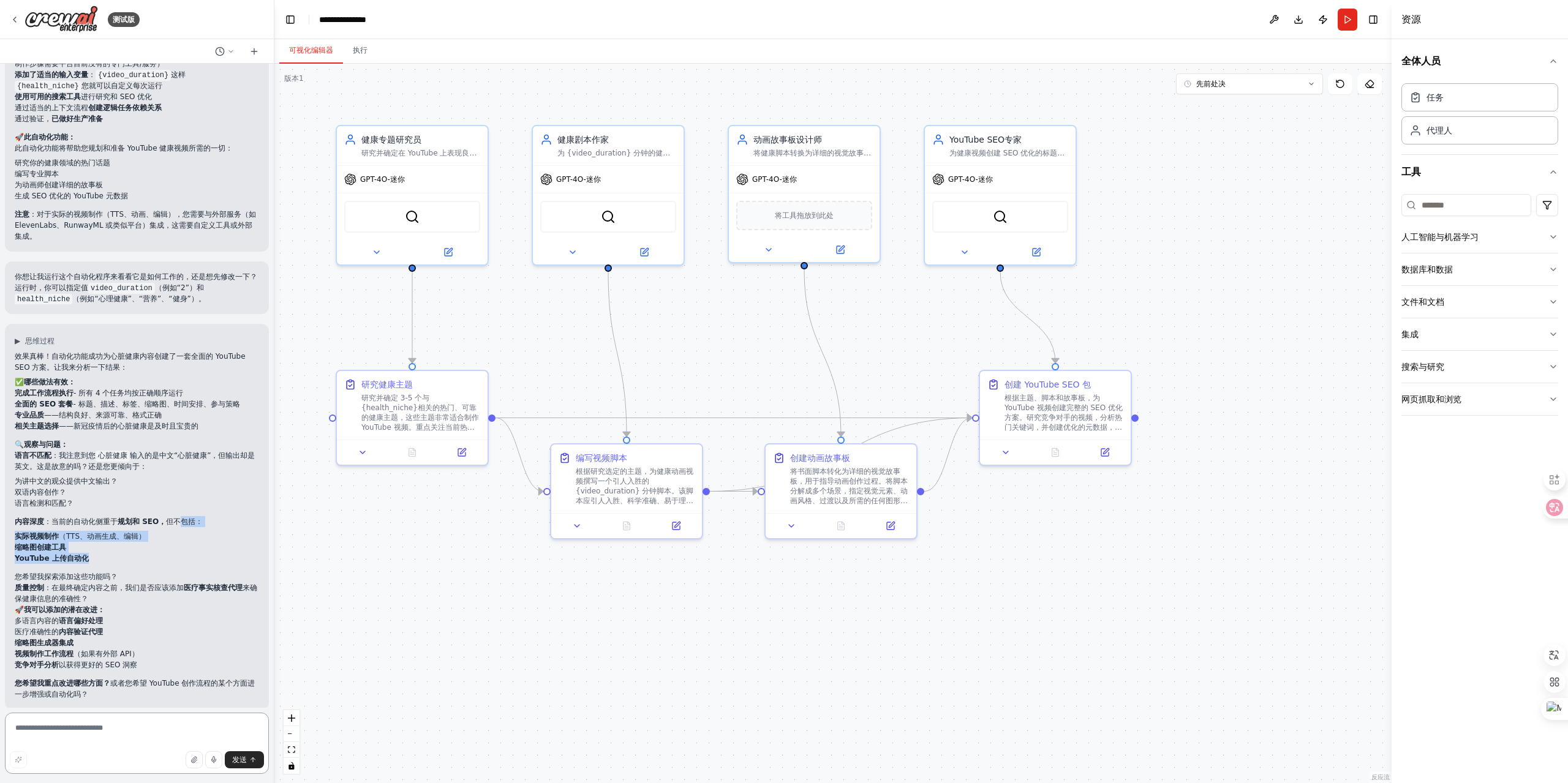
click at [58, 736] on textarea at bounding box center [136, 744] width 264 height 61
paste textarea "**********"
click at [18, 709] on textarea "**********" at bounding box center [136, 735] width 264 height 78
click at [57, 714] on textarea "**********" at bounding box center [136, 735] width 264 height 78
type textarea "**********"
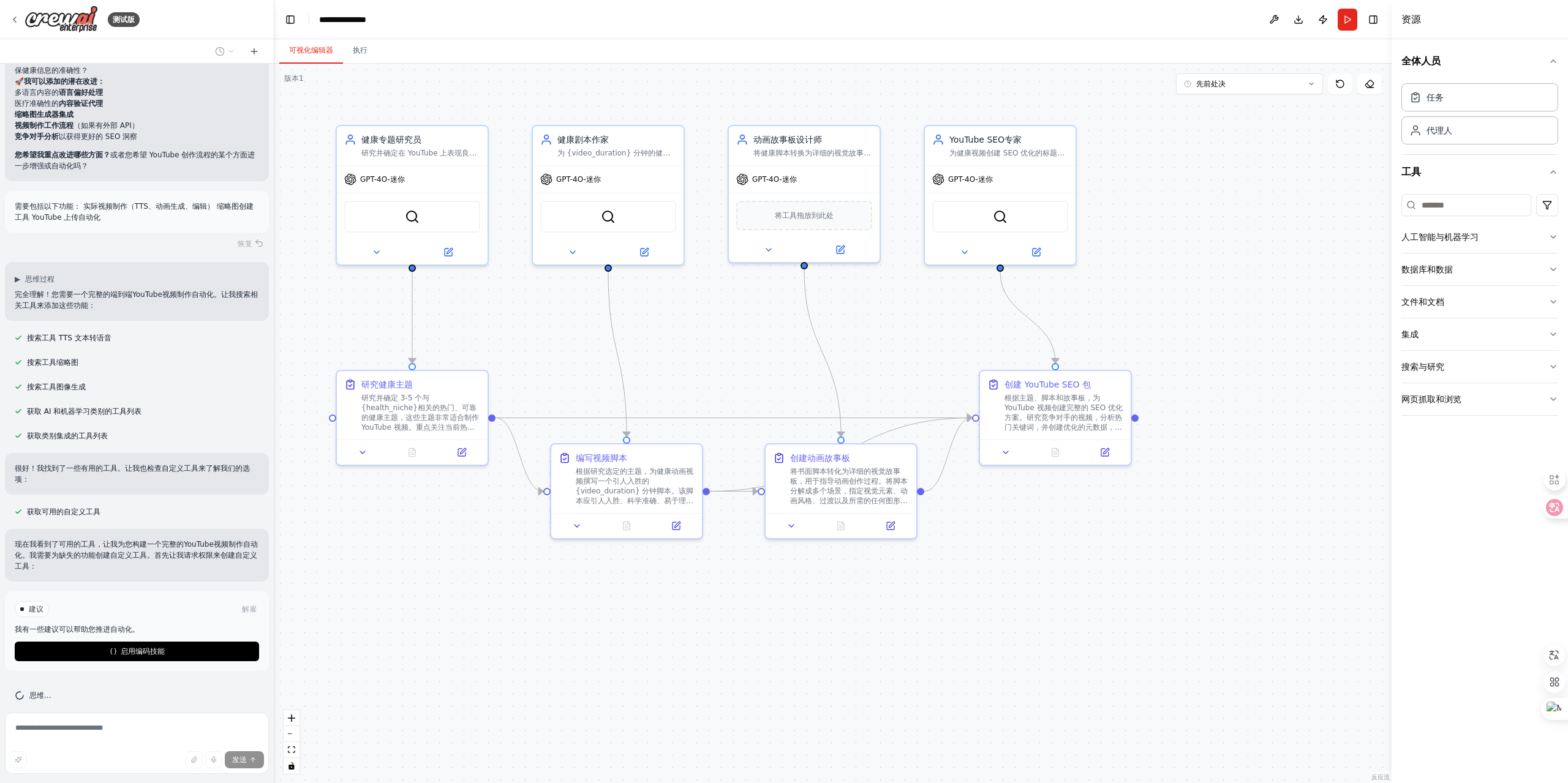
scroll to position [2558, 0]
click at [138, 647] on font "启用编码技能" at bounding box center [142, 651] width 44 height 9
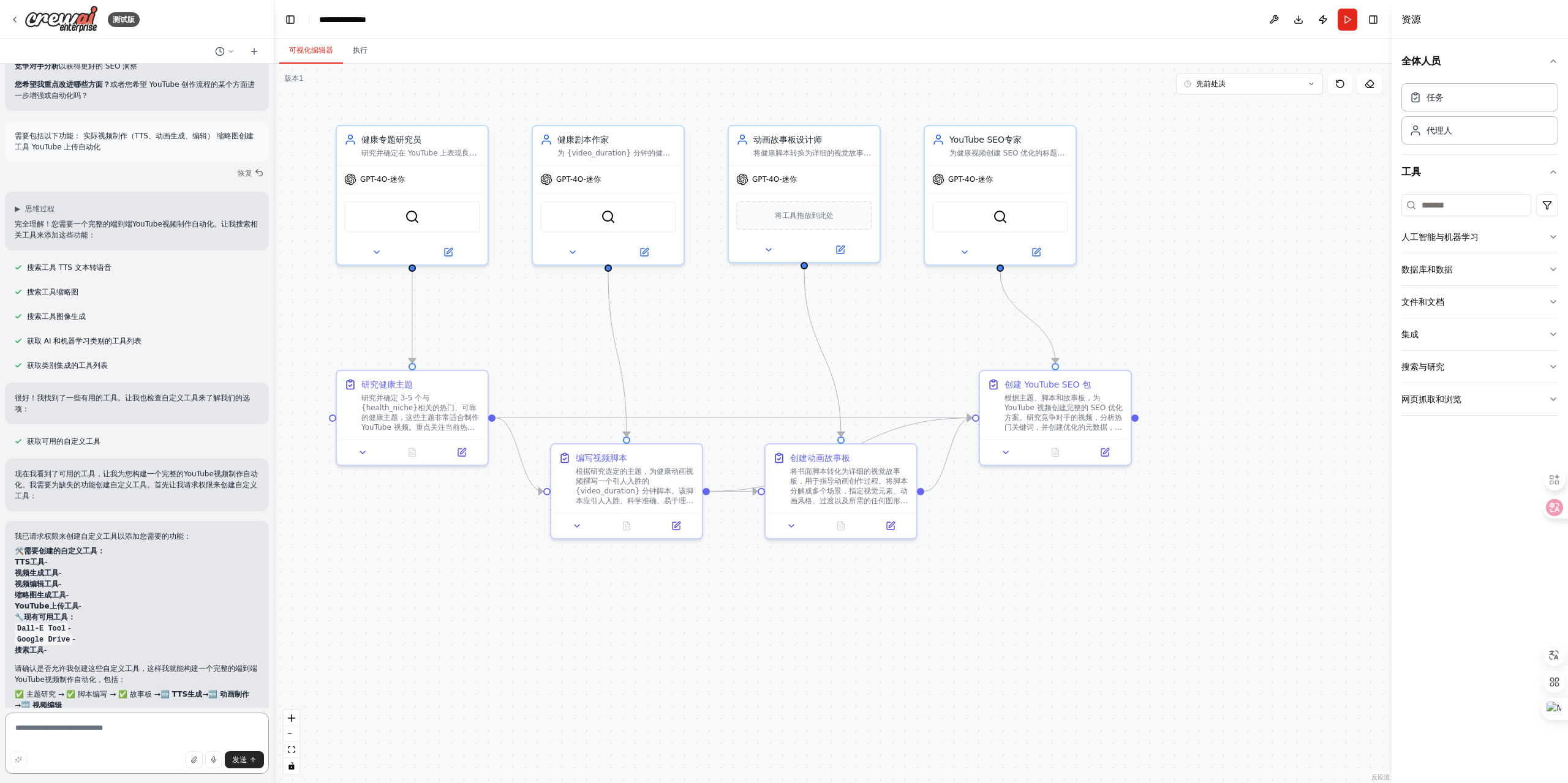
scroll to position [2639, 0]
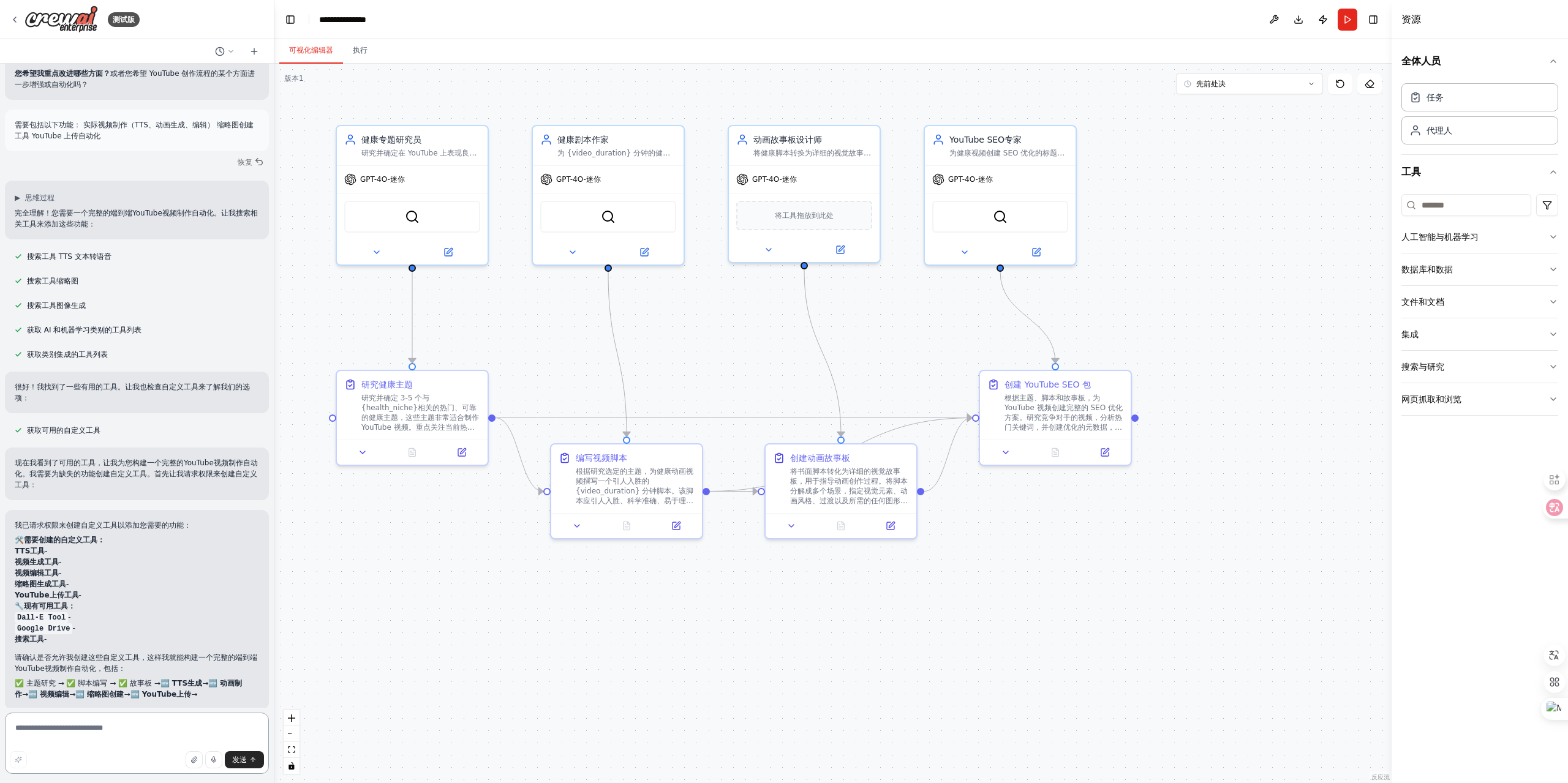
click at [80, 737] on textarea at bounding box center [136, 744] width 264 height 61
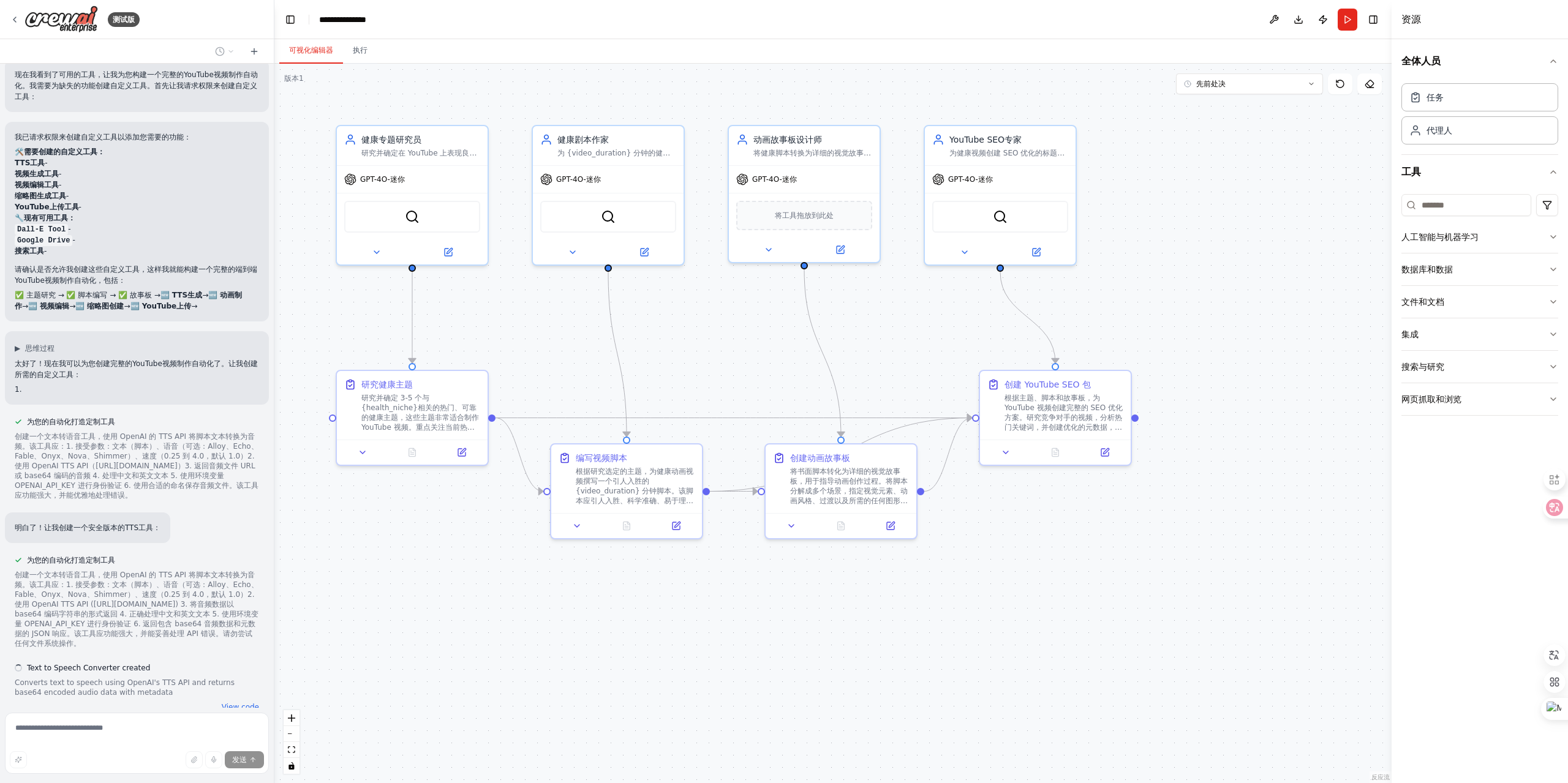
scroll to position [3092, 0]
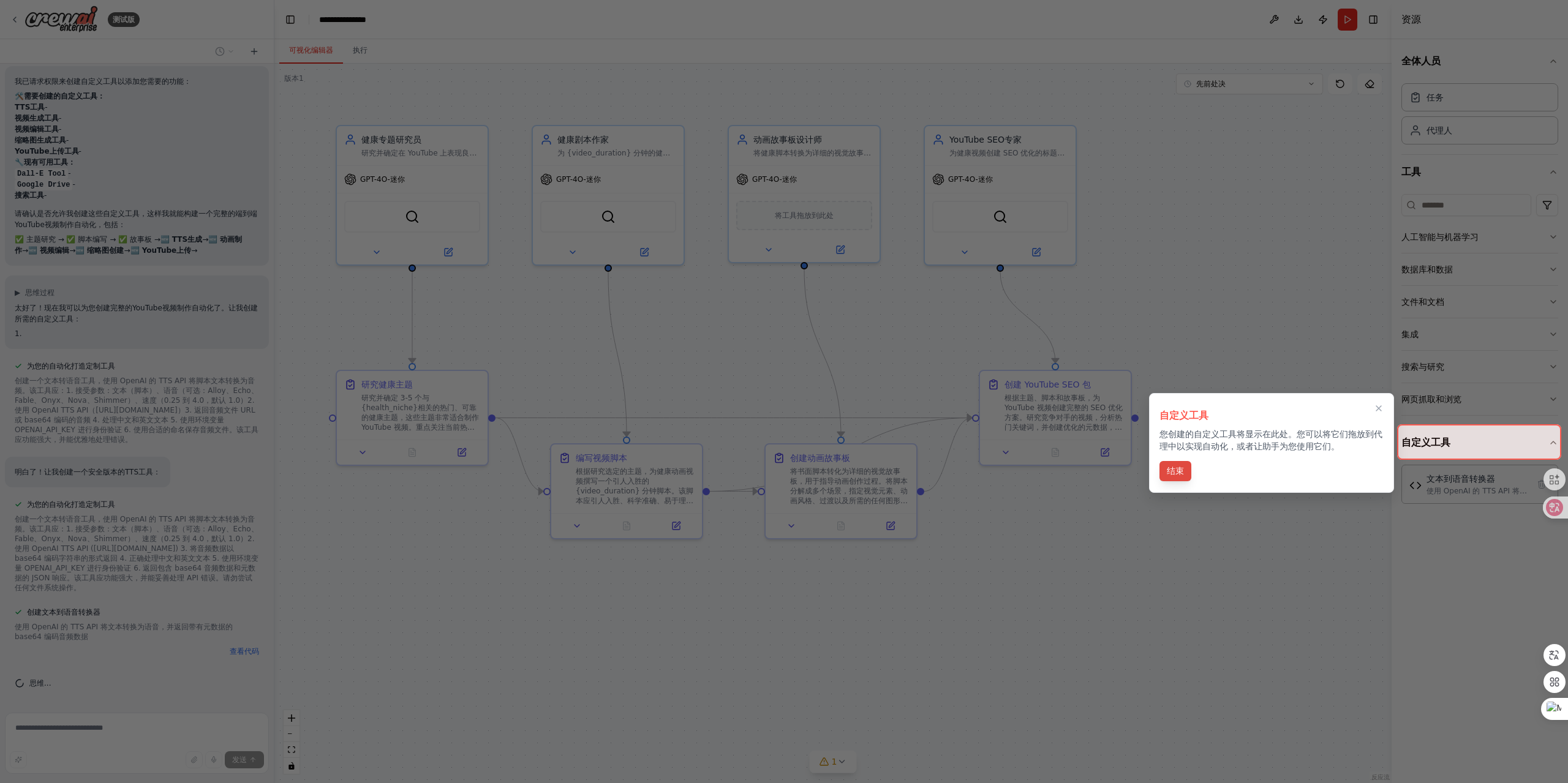
click at [1181, 467] on font "结束" at bounding box center [1175, 471] width 17 height 10
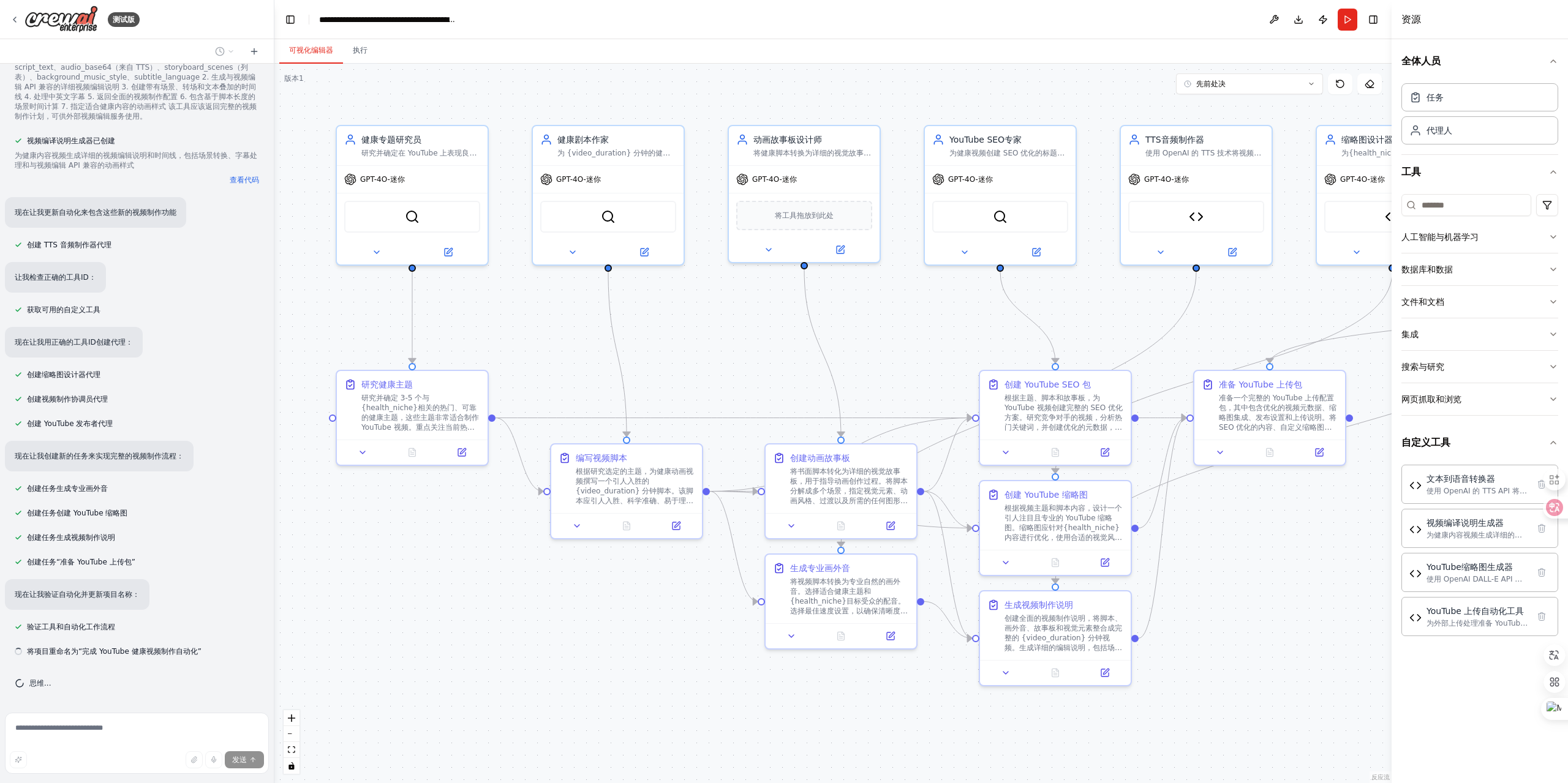
scroll to position [4208, 0]
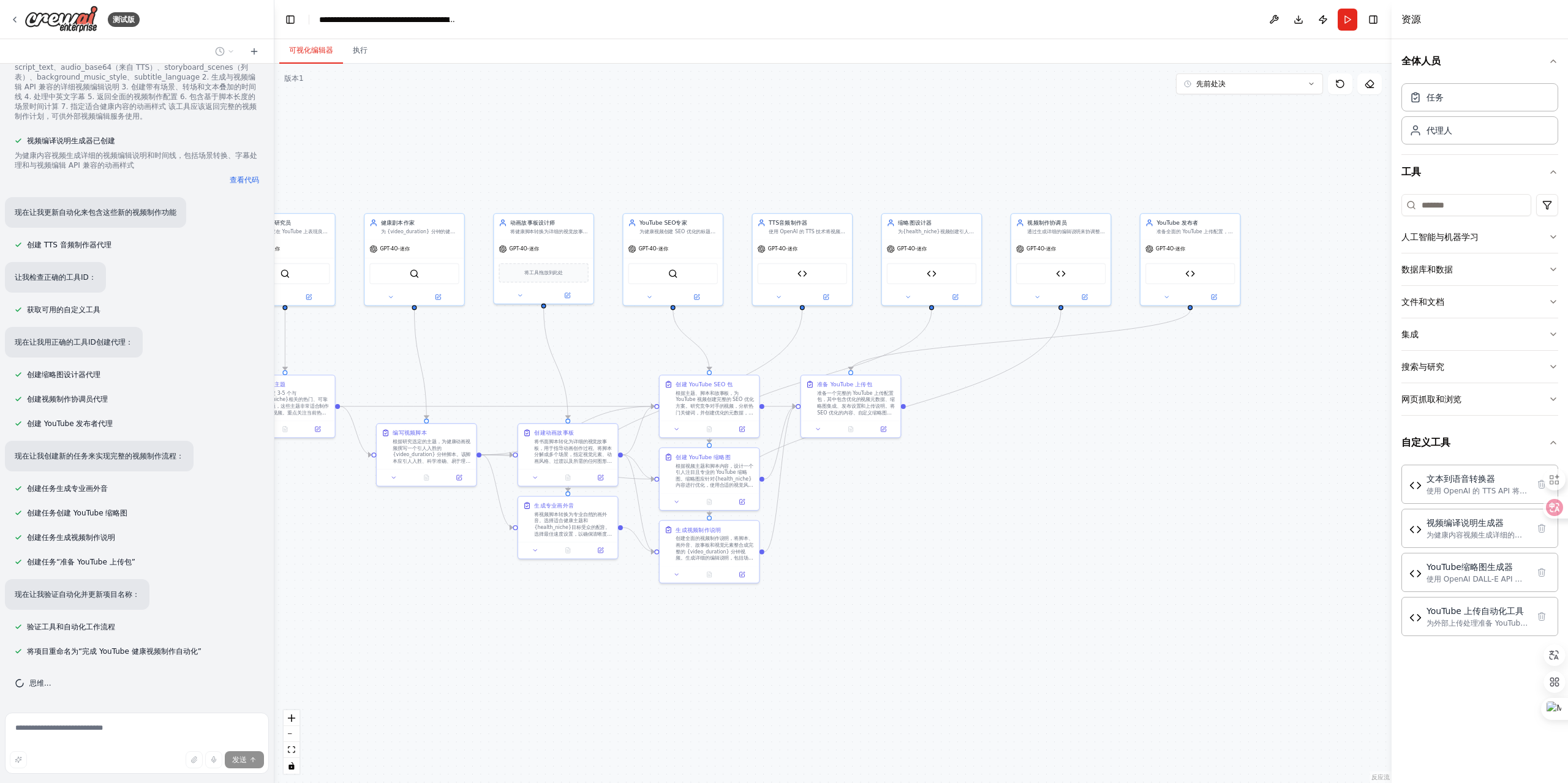
drag, startPoint x: 1291, startPoint y: 564, endPoint x: 872, endPoint y: 509, distance: 422.6
click at [872, 509] on div ".deletable-edge-delete-btn { width: 20px; height: 20px; border: 0px solid #ffff…" at bounding box center [833, 424] width 1118 height 720
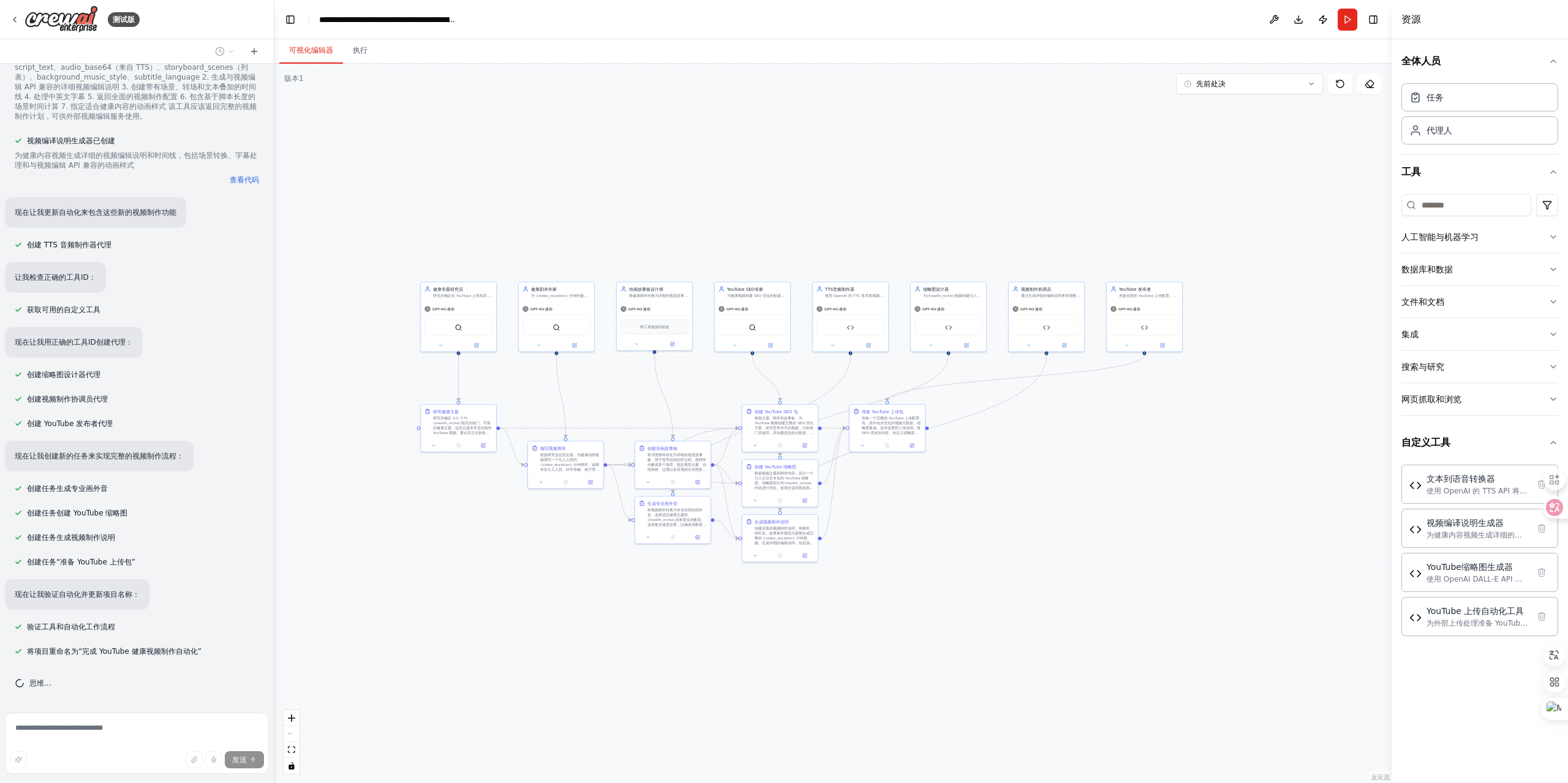
click at [987, 499] on div ".deletable-edge-delete-btn { width: 20px; height: 20px; border: 0px solid #ffff…" at bounding box center [833, 424] width 1118 height 720
click at [291, 750] on icon "适合视图" at bounding box center [291, 749] width 7 height 7
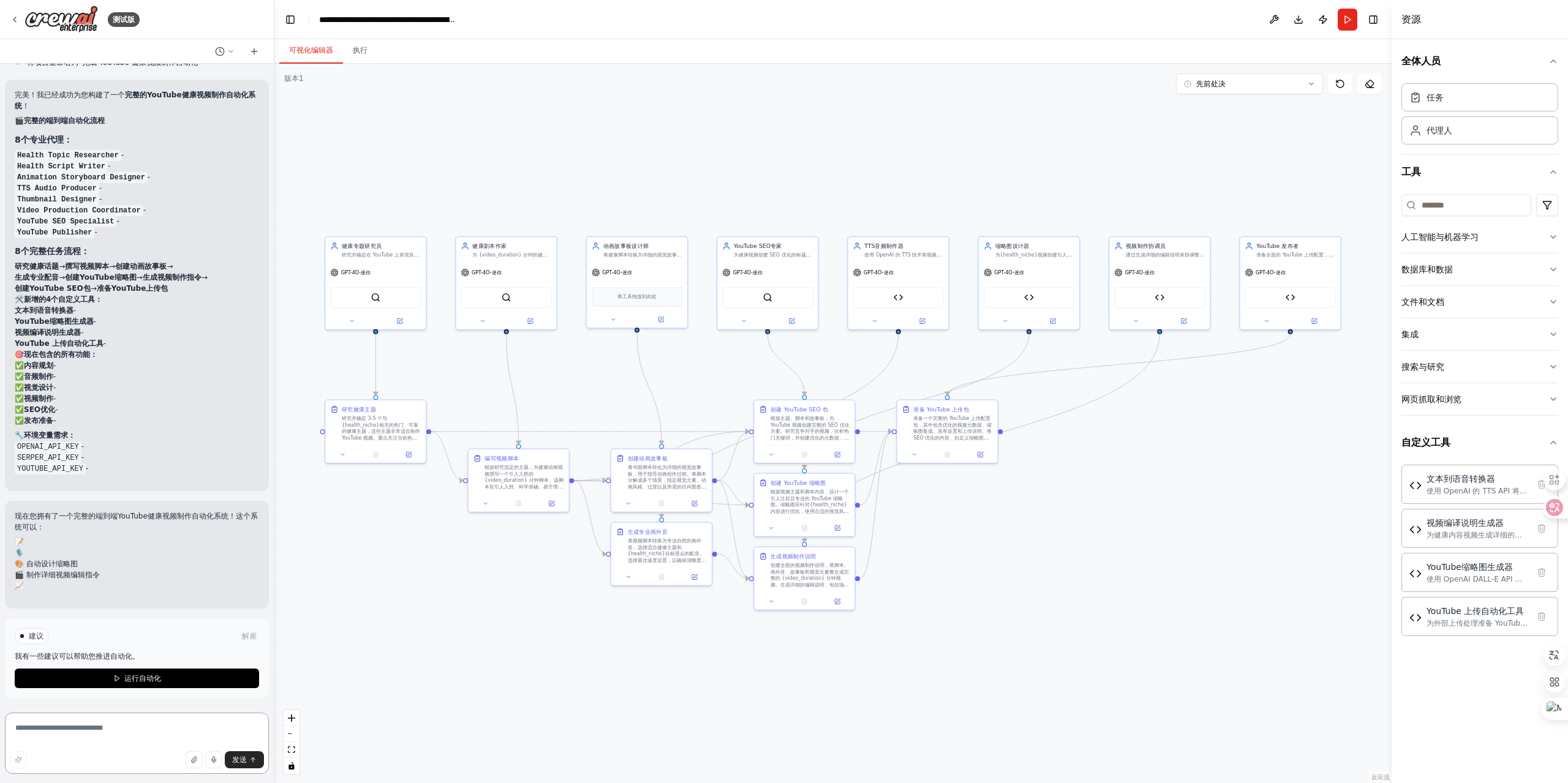
scroll to position [4820, 0]
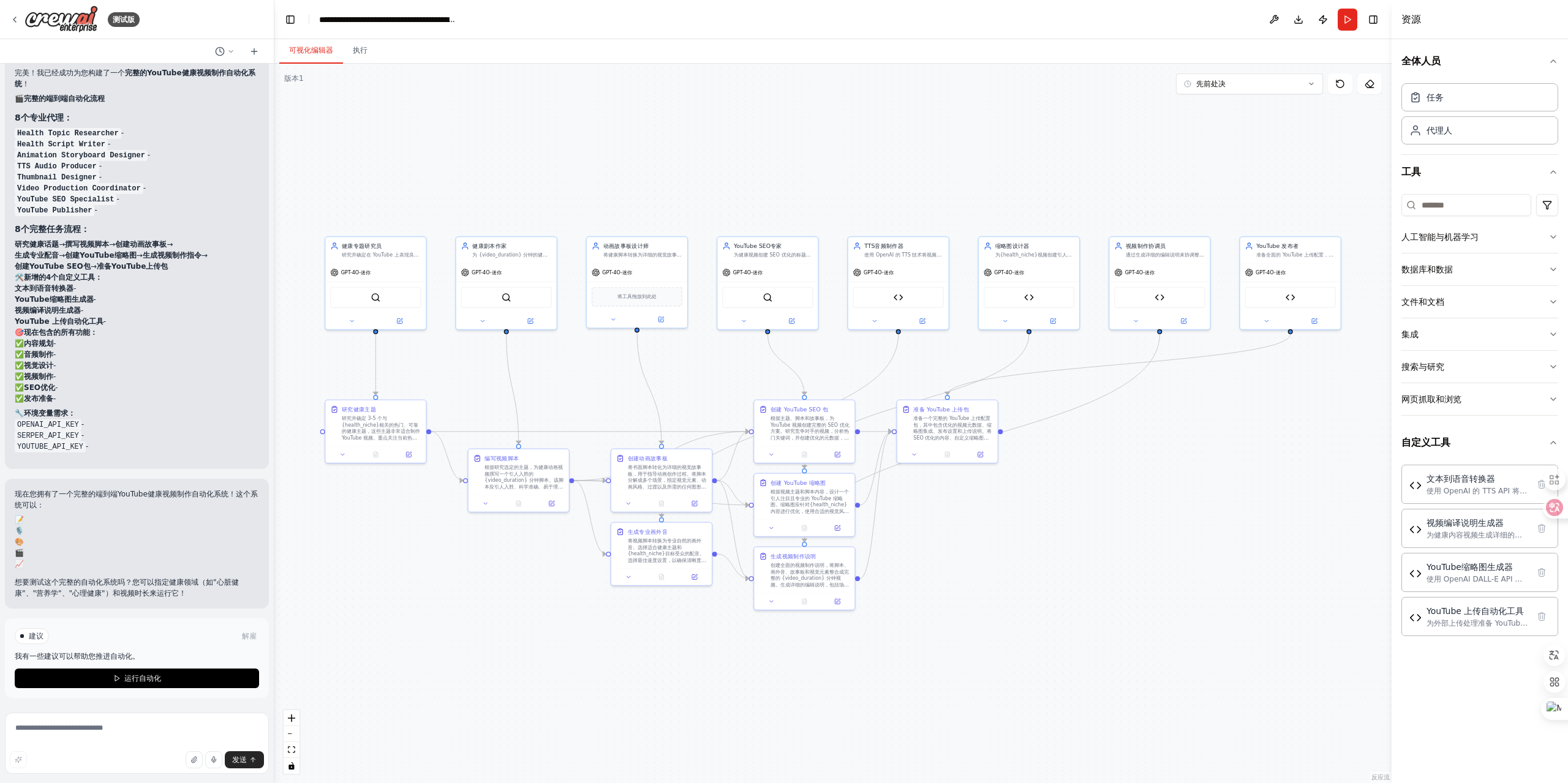
click at [144, 686] on button "运行自动化" at bounding box center [137, 678] width 245 height 20
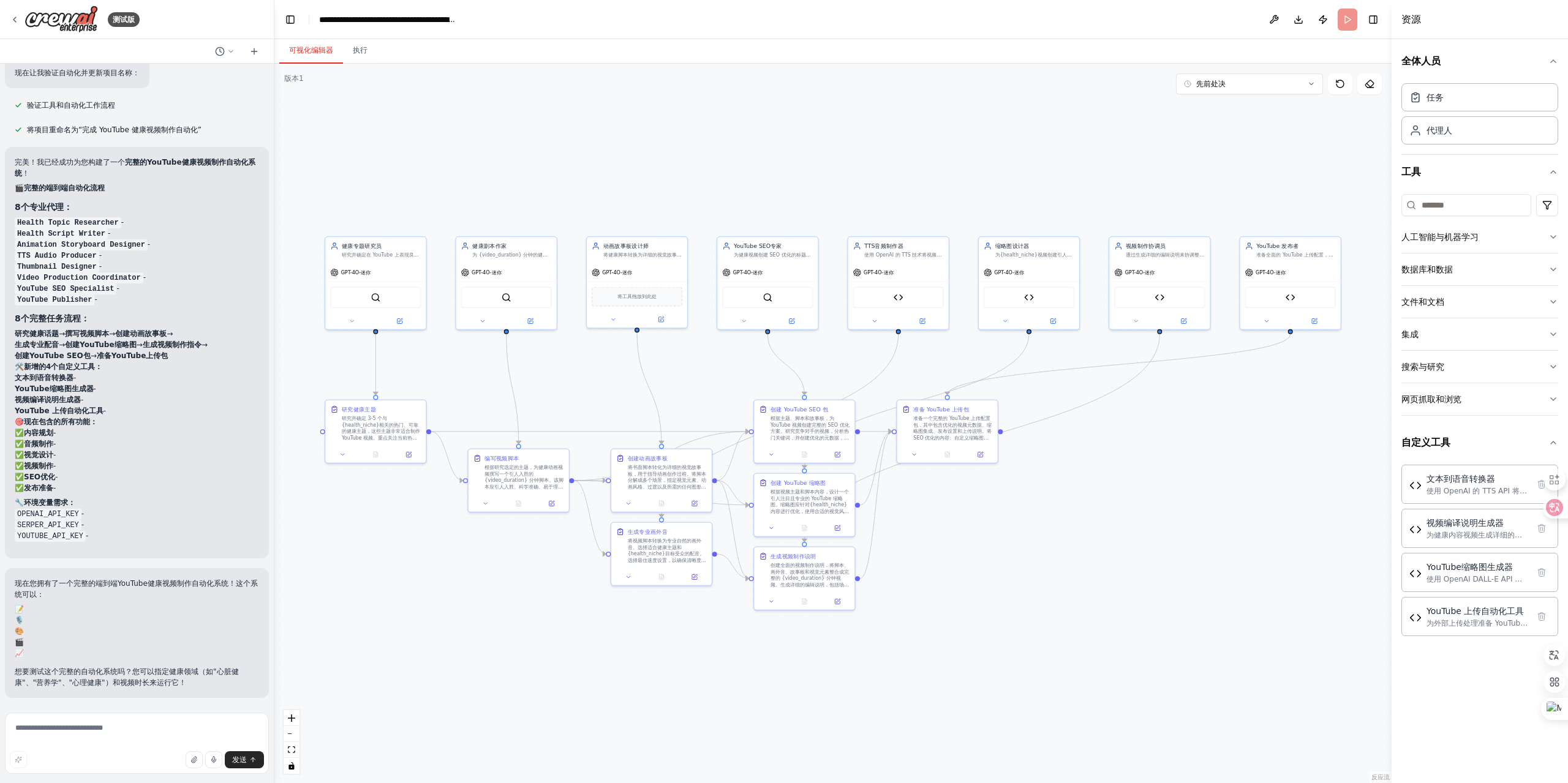
scroll to position [4731, 0]
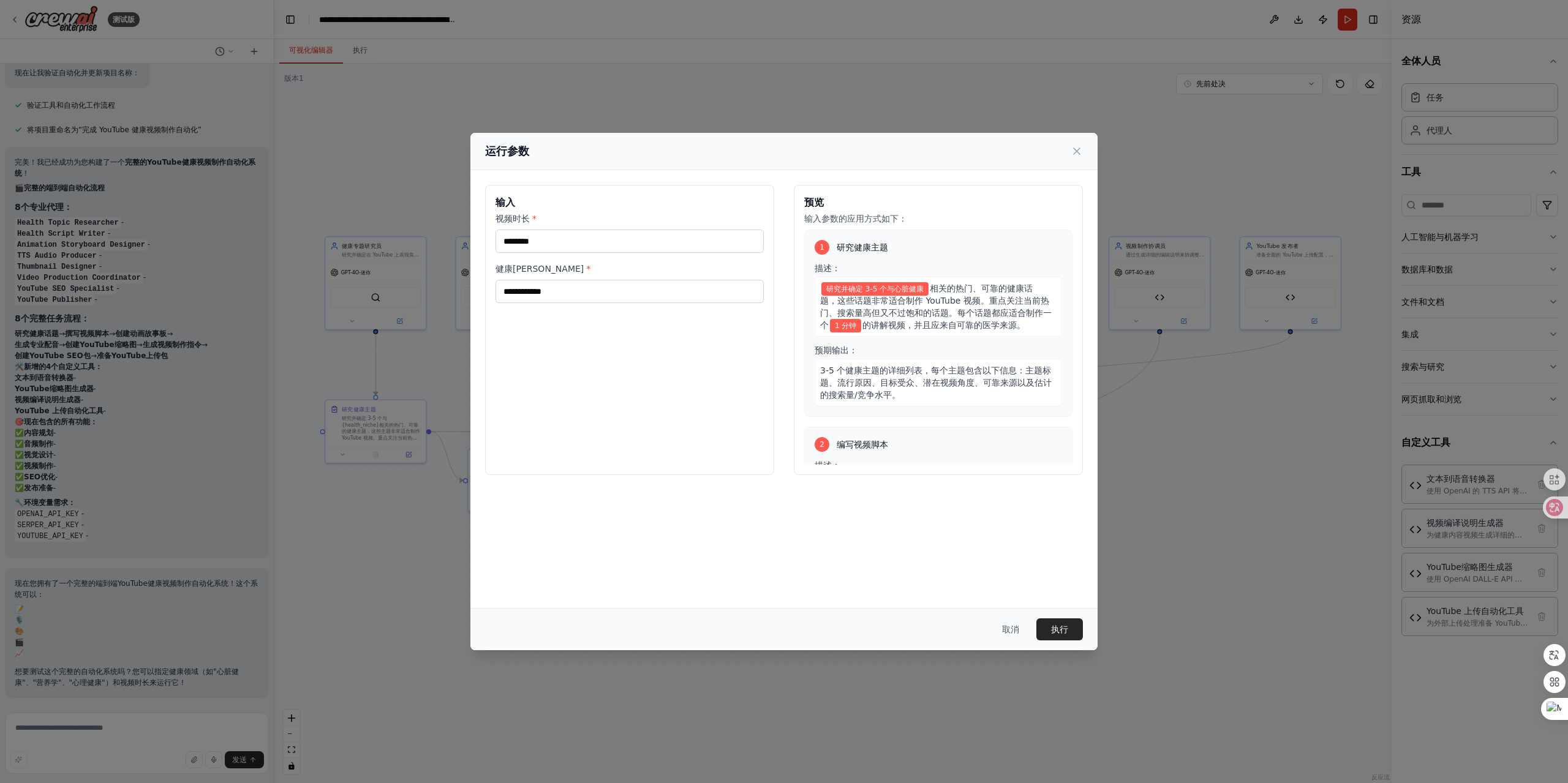
drag, startPoint x: 1078, startPoint y: 630, endPoint x: 1051, endPoint y: 615, distance: 30.9
click at [1077, 630] on button "执行" at bounding box center [1059, 630] width 46 height 22
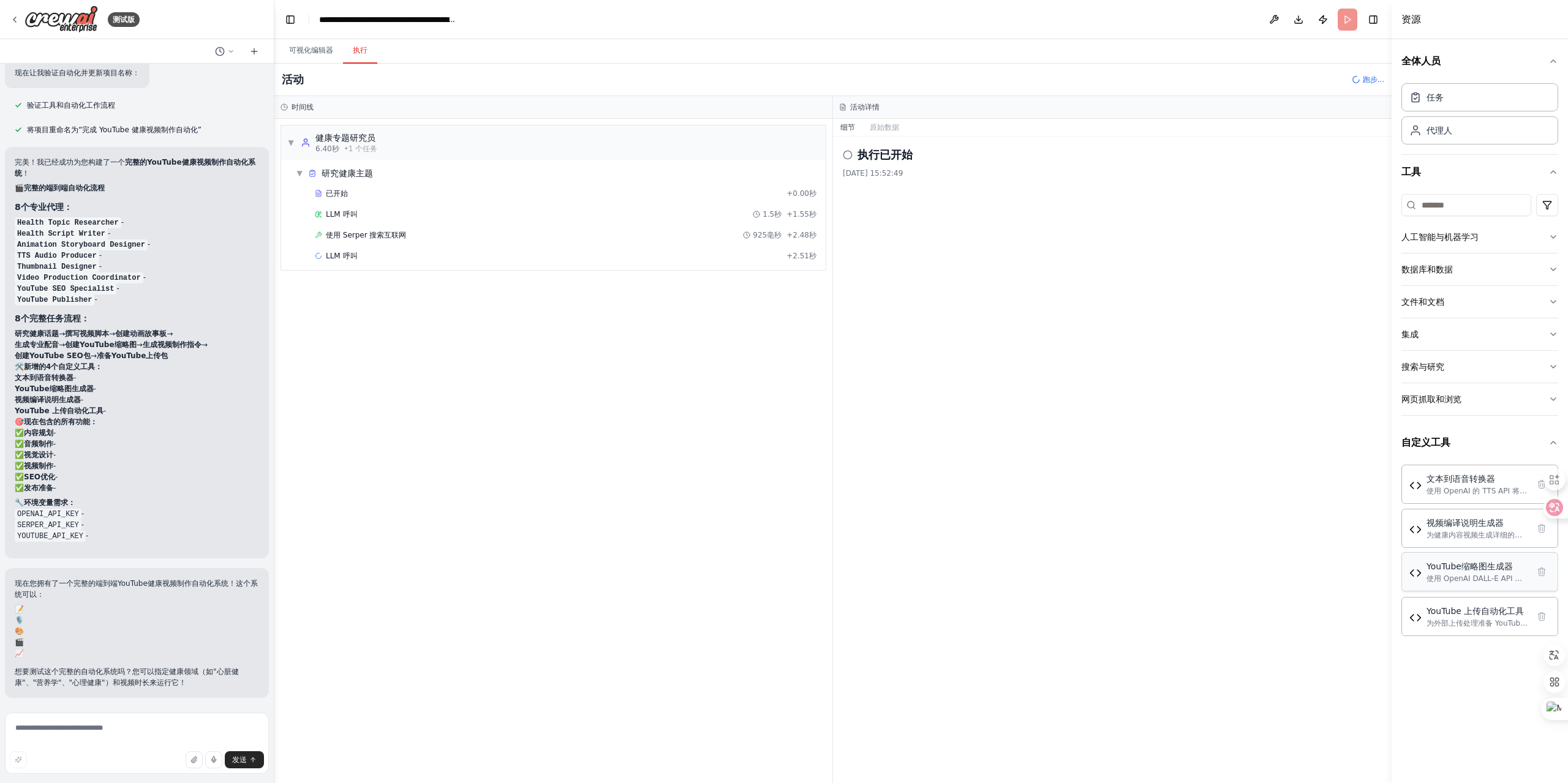
click at [1493, 580] on font "使用 OpenAI DALL-E API 生成 YouTube 缩略图，用于可自定义样式和主题的健康内容" at bounding box center [1477, 588] width 101 height 29
click at [1477, 621] on font "为外部上传处理准备 YouTube 视频上传配置和元数据结构。支持中英文元数据、草稿/发布工作流程，并返回结构化的上传参数。" at bounding box center [1477, 643] width 101 height 47
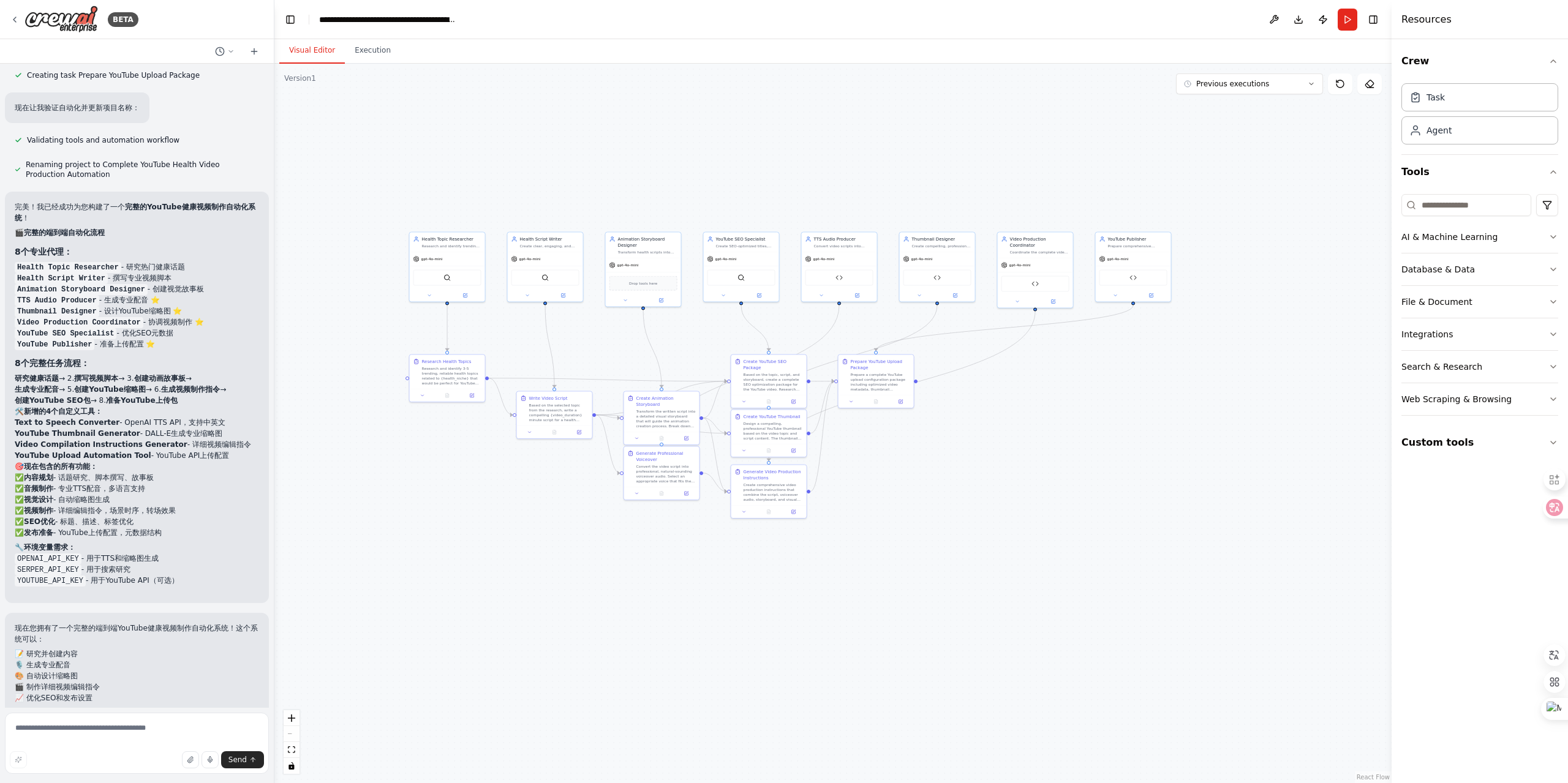
drag, startPoint x: 1175, startPoint y: 449, endPoint x: 975, endPoint y: 447, distance: 200.0
click at [975, 447] on div ".deletable-edge-delete-btn { width: 20px; height: 20px; border: 0px solid #ffff…" at bounding box center [833, 424] width 1118 height 720
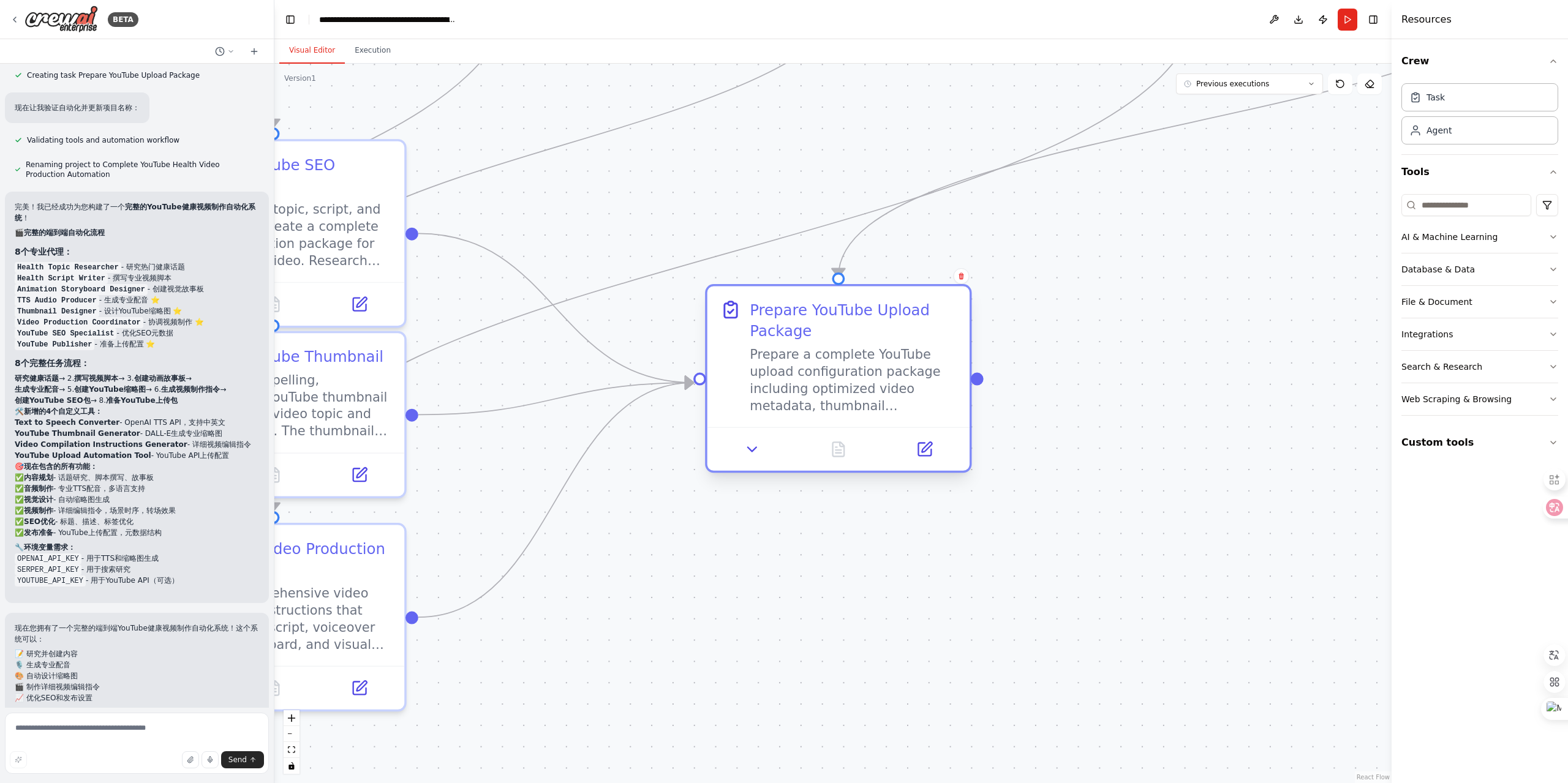
drag, startPoint x: 745, startPoint y: 180, endPoint x: 932, endPoint y: 350, distance: 252.7
click at [932, 350] on div "Prepare YouTube Upload Package Prepare a complete YouTube upload configuration …" at bounding box center [853, 356] width 207 height 116
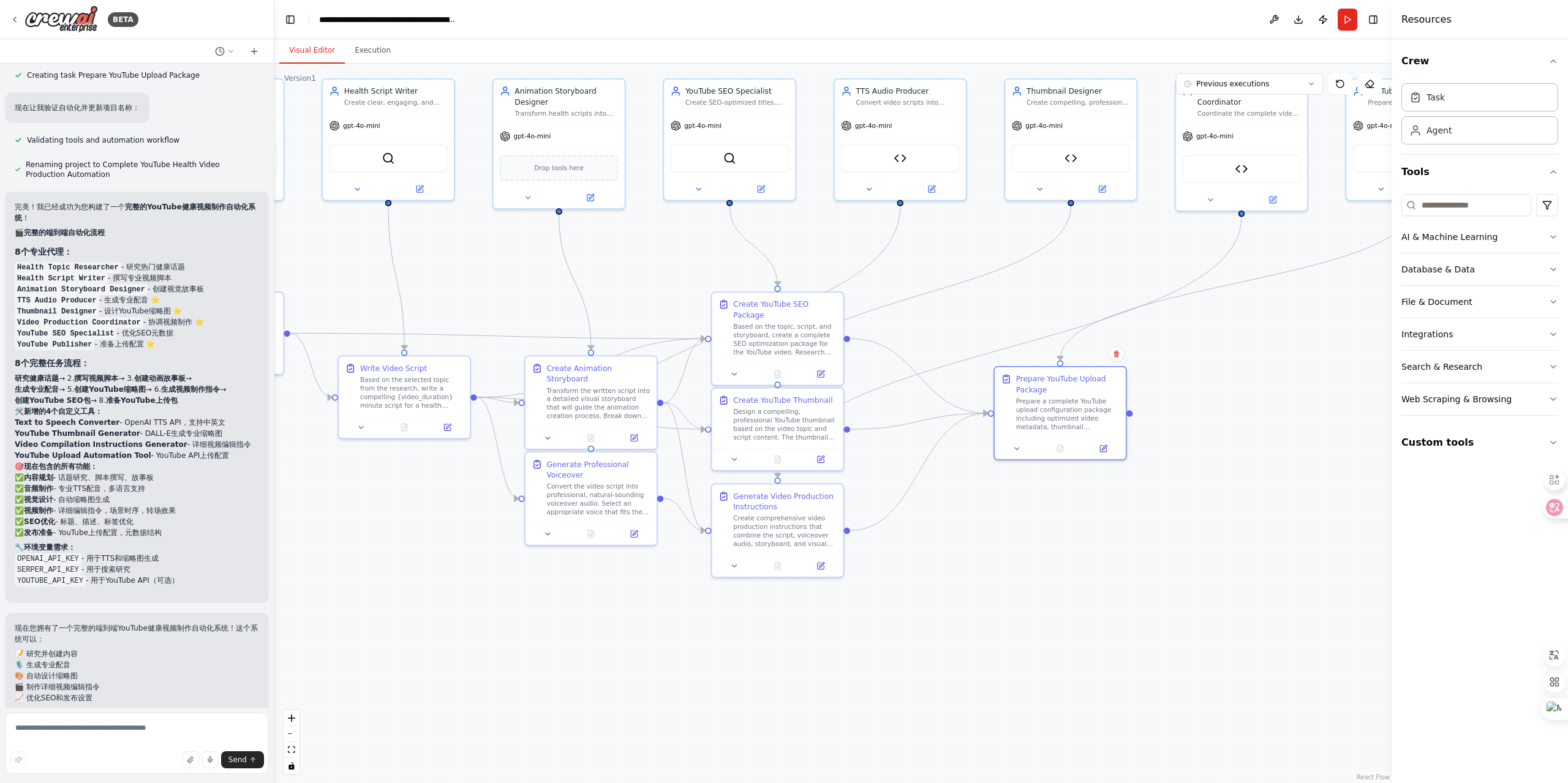
drag, startPoint x: 872, startPoint y: 531, endPoint x: 937, endPoint y: 467, distance: 91.2
click at [989, 530] on div ".deletable-edge-delete-btn { width: 20px; height: 20px; border: 0px solid #ffff…" at bounding box center [833, 424] width 1118 height 720
drag, startPoint x: 778, startPoint y: 332, endPoint x: 804, endPoint y: 280, distance: 58.1
click at [804, 280] on div "Create YouTube SEO Package Based on the topic, script, and storyboard, create a…" at bounding box center [758, 294] width 104 height 57
drag, startPoint x: 802, startPoint y: 423, endPoint x: 831, endPoint y: 399, distance: 37.6
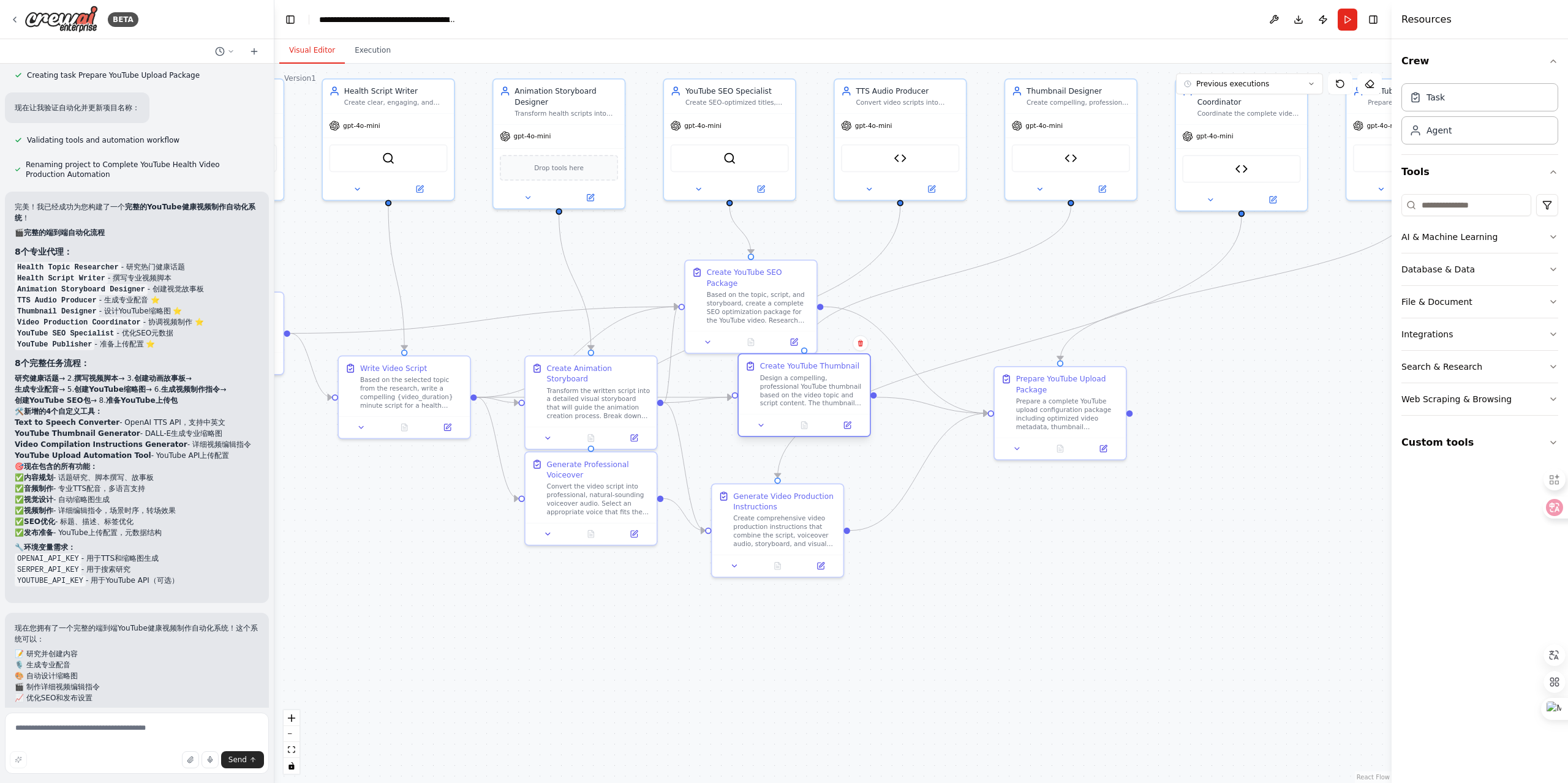
click at [831, 399] on div "Design a compelling, professional YouTube thumbnail based on the video topic an…" at bounding box center [812, 390] width 104 height 35
drag, startPoint x: 780, startPoint y: 506, endPoint x: 869, endPoint y: 596, distance: 126.6
click at [869, 596] on div "Generate Video Production Instructions Create comprehensive video production in…" at bounding box center [875, 603] width 104 height 57
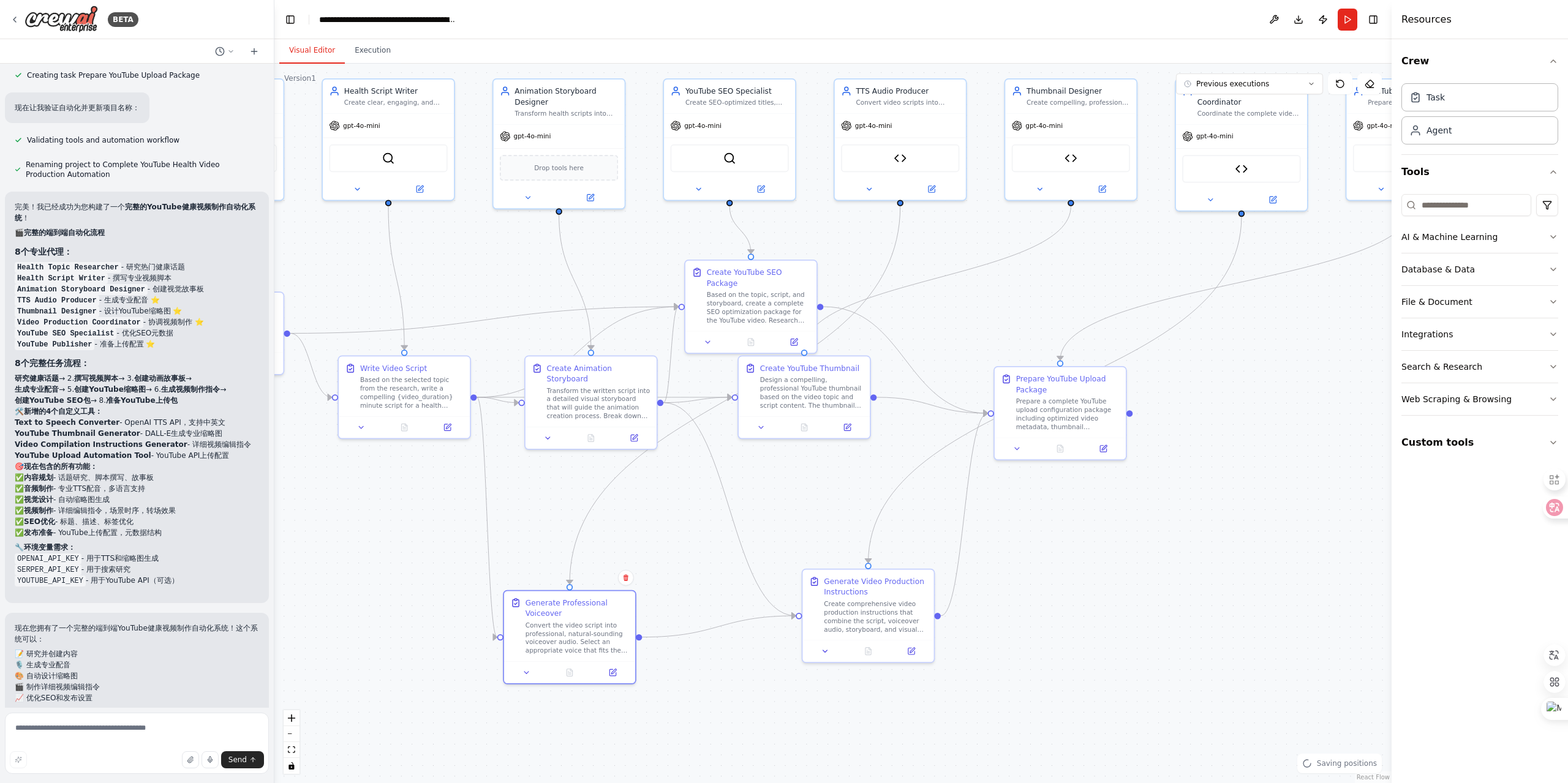
drag, startPoint x: 602, startPoint y: 495, endPoint x: 594, endPoint y: 587, distance: 92.3
click at [585, 637] on div "Convert the video script into professional, natural-sounding voiceover audio. S…" at bounding box center [577, 638] width 104 height 35
drag, startPoint x: 597, startPoint y: 395, endPoint x: 560, endPoint y: 470, distance: 83.6
click at [560, 470] on div "Transform the written script into a detailed visual storyboard that will guide …" at bounding box center [556, 476] width 104 height 35
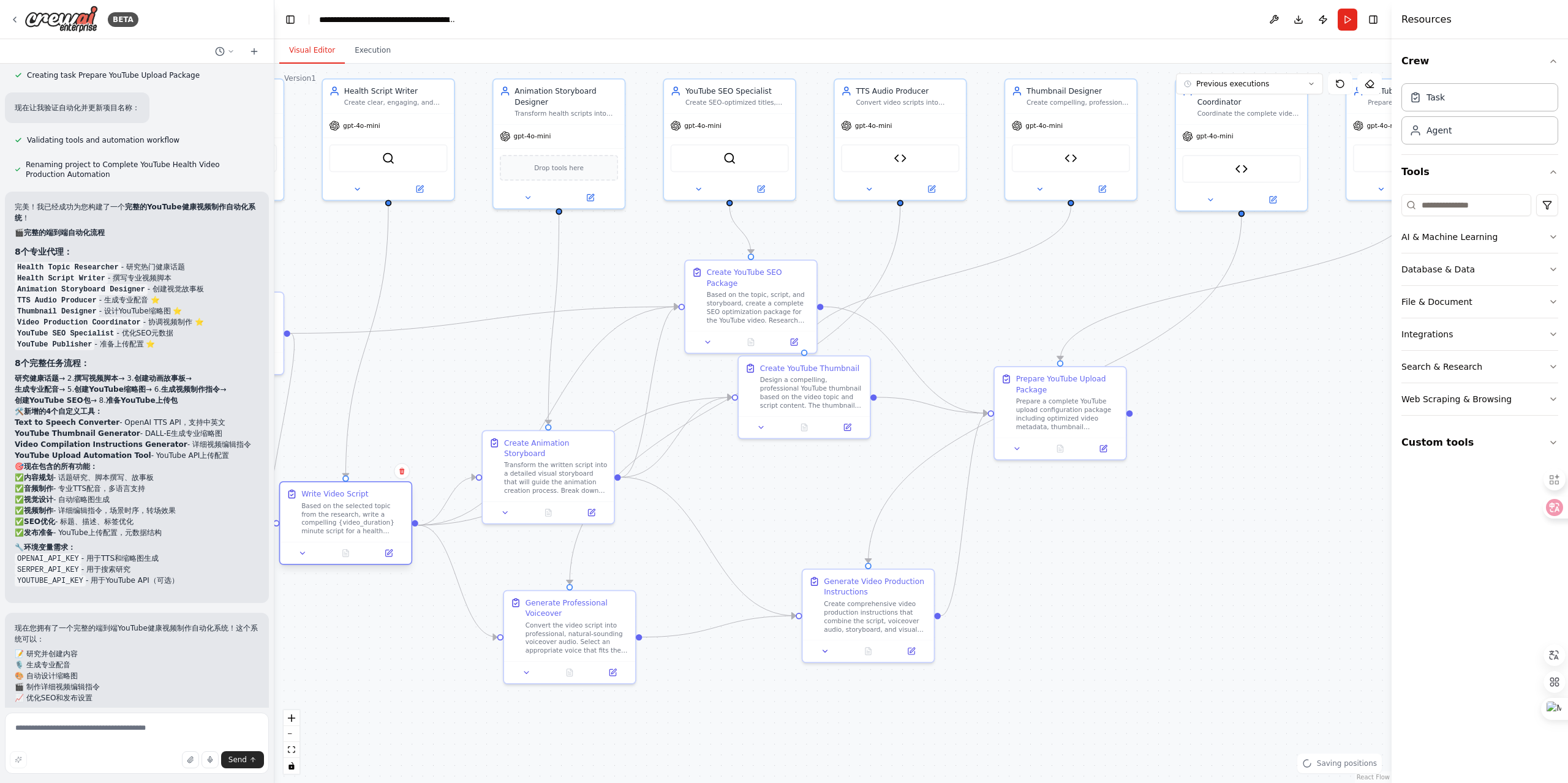
drag, startPoint x: 408, startPoint y: 395, endPoint x: 357, endPoint y: 512, distance: 127.6
click at [357, 512] on div "Based on the selected topic from the research, write a compelling {video_durati…" at bounding box center [353, 518] width 104 height 35
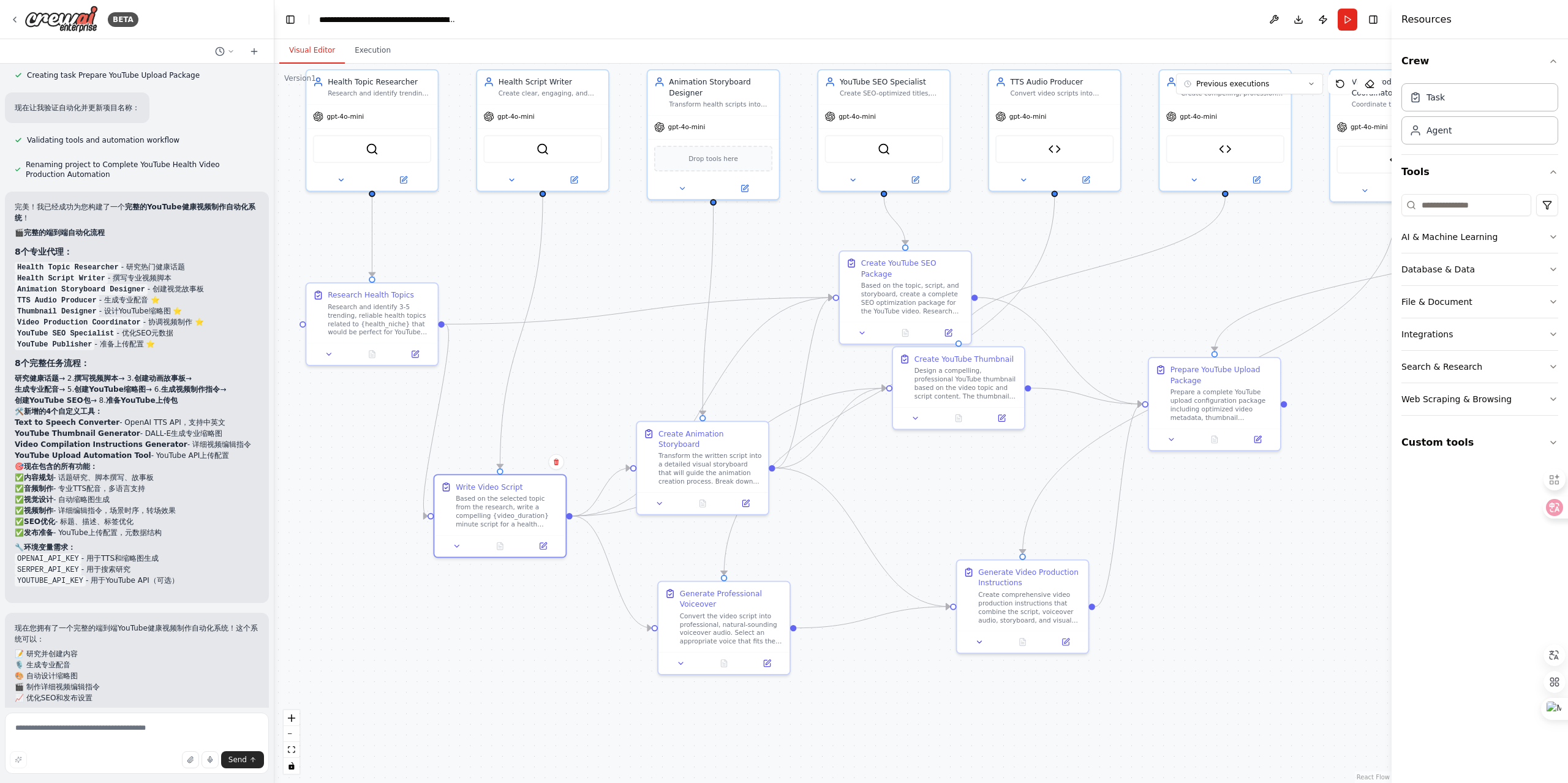
drag, startPoint x: 433, startPoint y: 406, endPoint x: 577, endPoint y: 396, distance: 144.3
click at [577, 396] on div ".deletable-edge-delete-btn { width: 20px; height: 20px; border: 0px solid #ffff…" at bounding box center [833, 424] width 1118 height 720
drag, startPoint x: 398, startPoint y: 308, endPoint x: 377, endPoint y: 278, distance: 36.6
click at [377, 278] on div "Research and identify 3-5 trending, reliable health topics related to {health_n…" at bounding box center [357, 285] width 104 height 35
drag, startPoint x: 527, startPoint y: 491, endPoint x: 412, endPoint y: 433, distance: 128.8
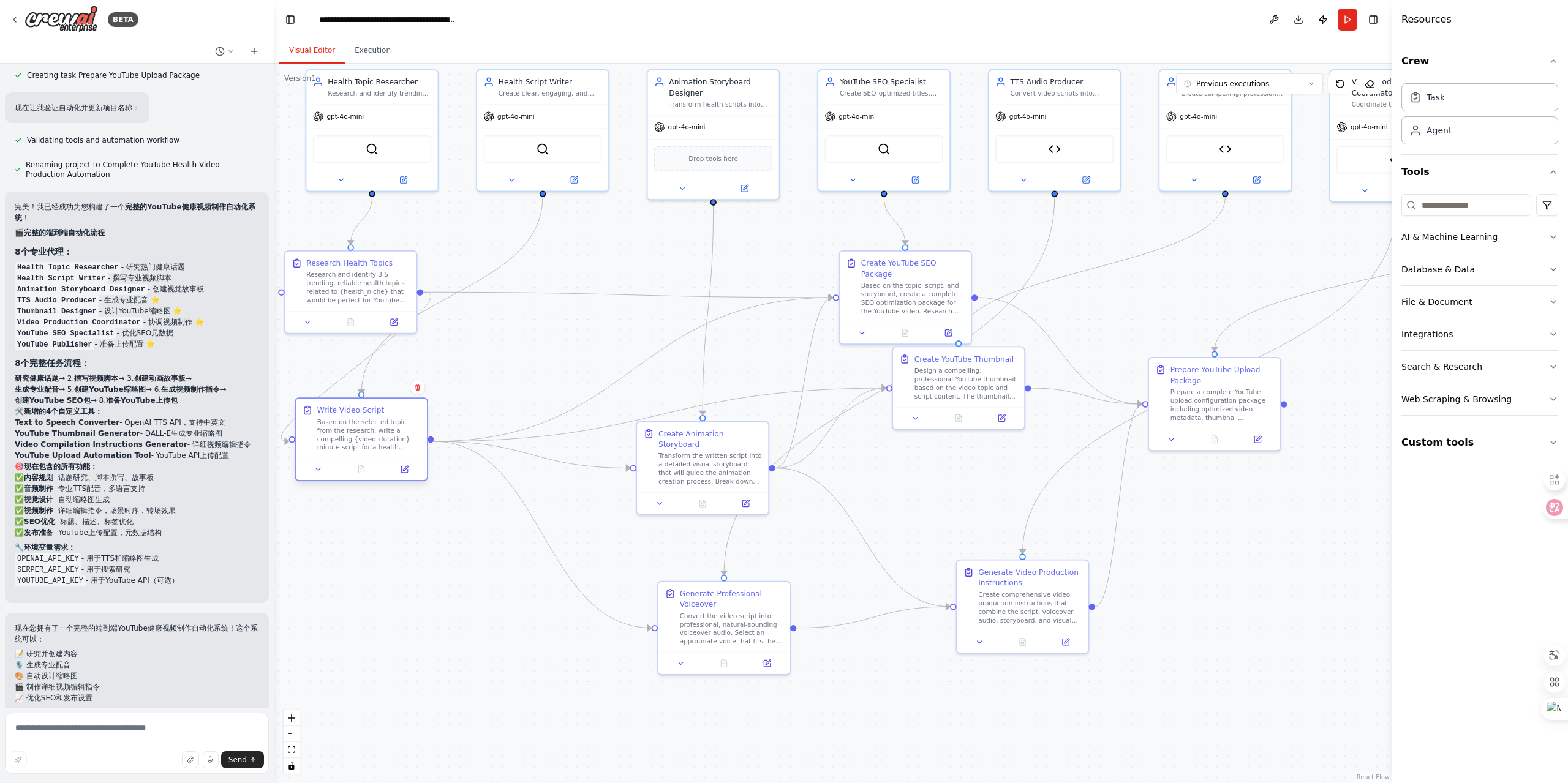
click at [382, 417] on div "Write Video Script Based on the selected topic from the research, write a compe…" at bounding box center [368, 429] width 104 height 47
drag, startPoint x: 716, startPoint y: 451, endPoint x: 645, endPoint y: 470, distance: 73.5
click at [645, 470] on div "Transform the written script into a detailed visual storyboard that will guide …" at bounding box center [635, 478] width 104 height 35
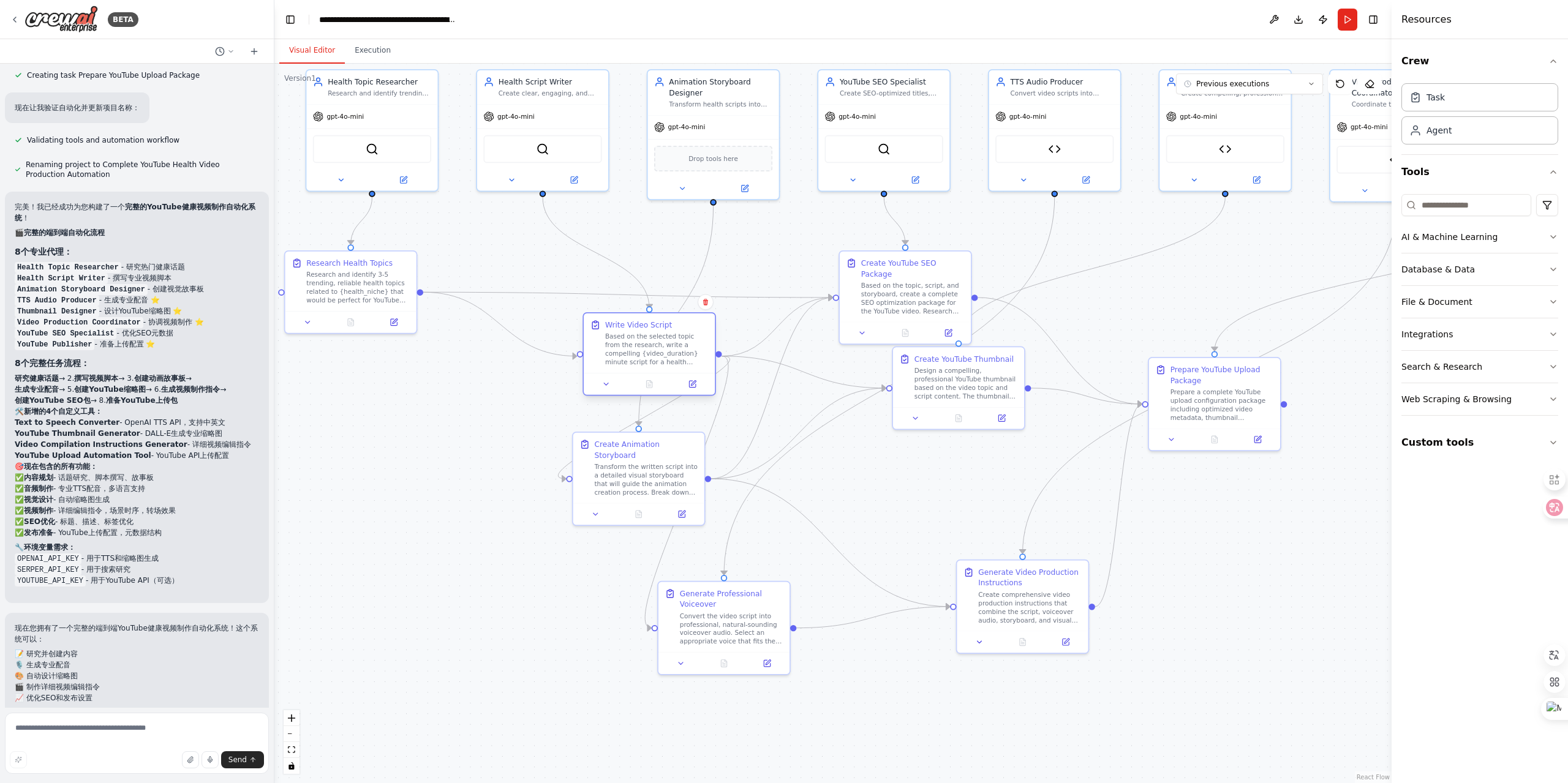
drag, startPoint x: 360, startPoint y: 430, endPoint x: 641, endPoint y: 345, distance: 293.6
click at [641, 345] on div "Based on the selected topic from the research, write a compelling {video_durati…" at bounding box center [657, 350] width 104 height 35
drag, startPoint x: 662, startPoint y: 345, endPoint x: 627, endPoint y: 347, distance: 35.1
click at [627, 347] on div "Based on the selected topic from the research, write a compelling {video_durati…" at bounding box center [635, 350] width 104 height 35
drag, startPoint x: 965, startPoint y: 411, endPoint x: 902, endPoint y: 444, distance: 71.1
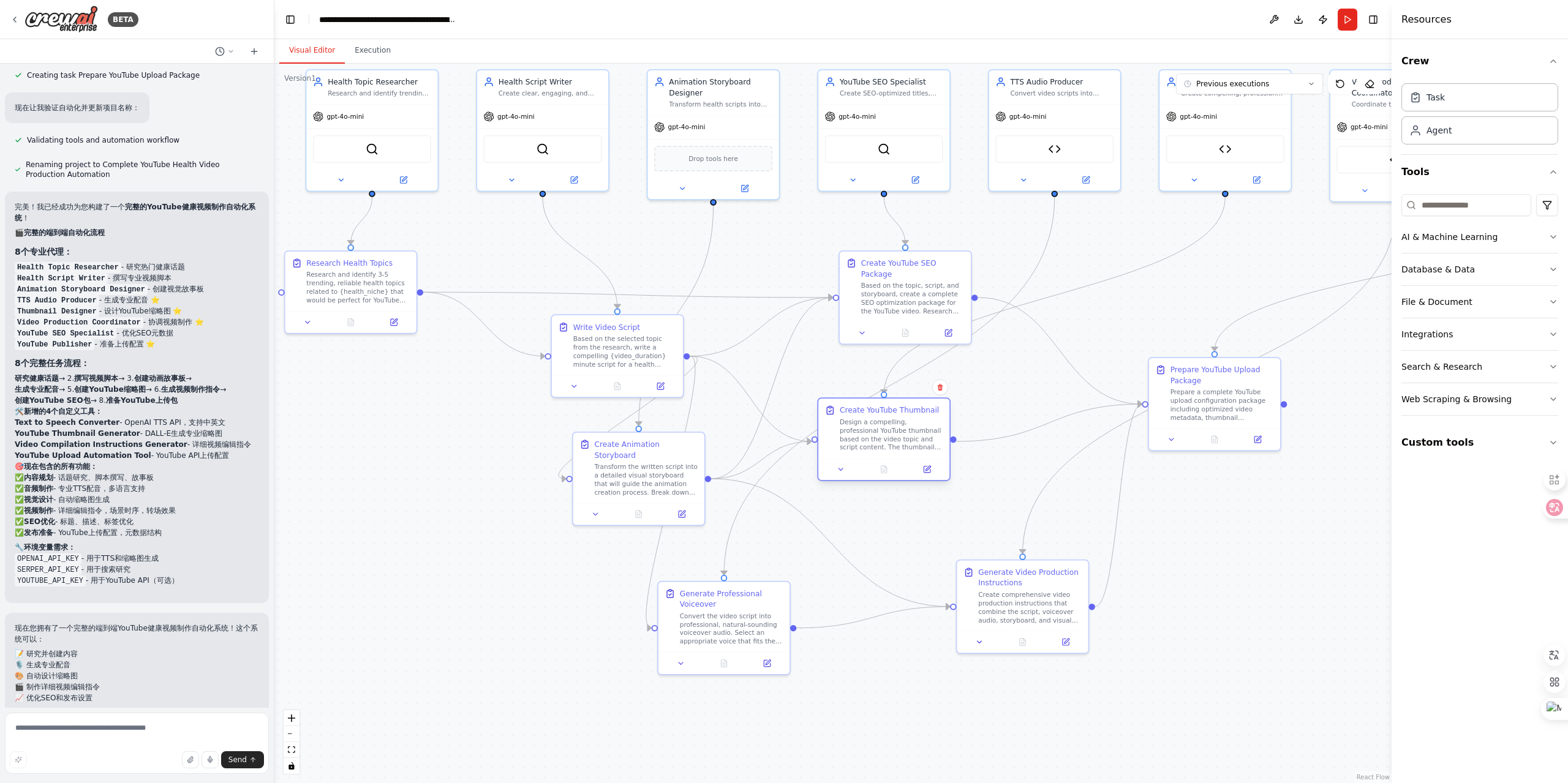
click at [902, 444] on div "Design a compelling, professional YouTube thumbnail based on the video topic an…" at bounding box center [892, 434] width 104 height 35
drag, startPoint x: 736, startPoint y: 606, endPoint x: 809, endPoint y: 596, distance: 73.7
click at [809, 596] on div "Generate Professional Voiceover" at bounding box center [806, 587] width 104 height 22
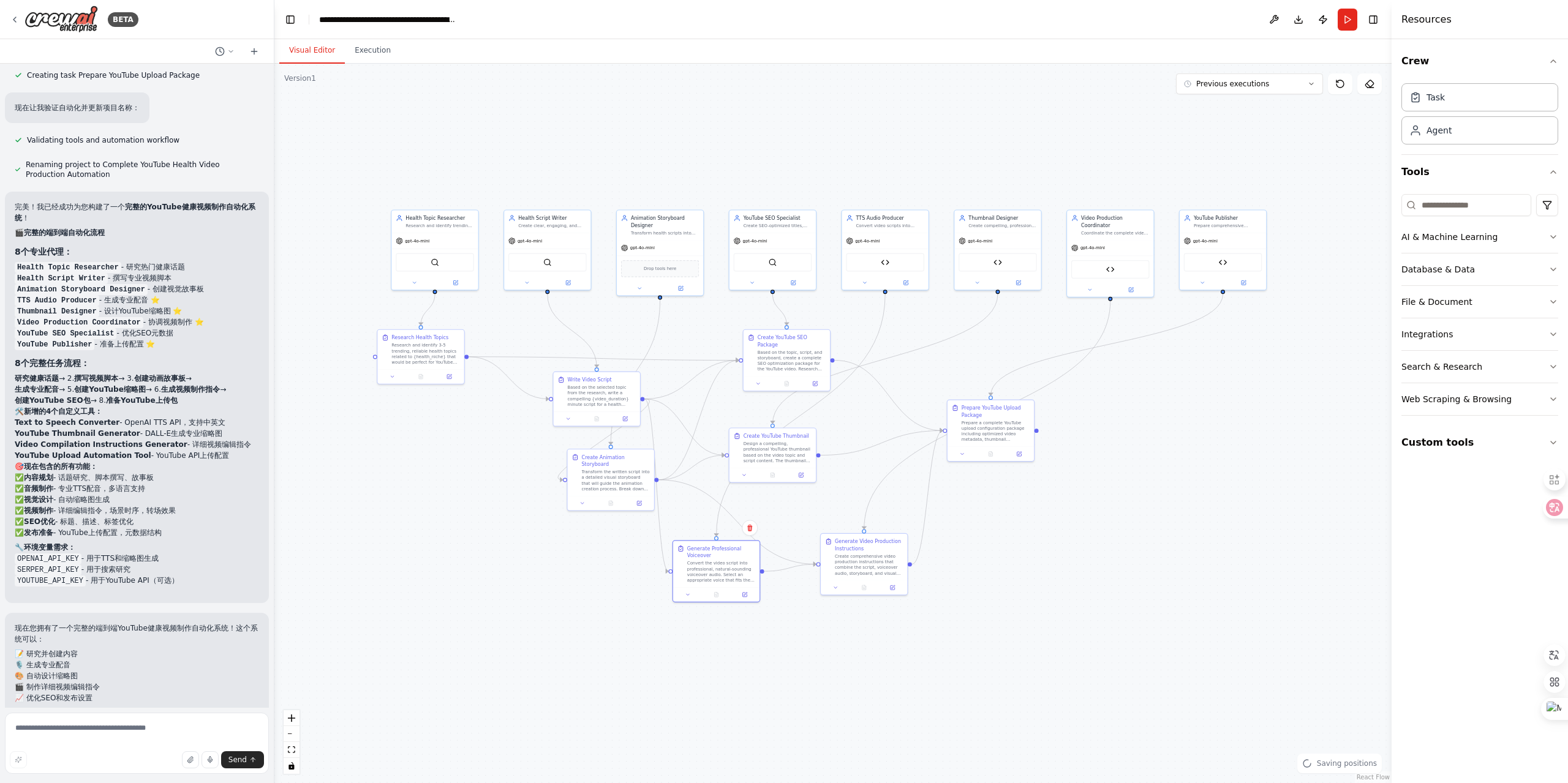
drag, startPoint x: 1285, startPoint y: 520, endPoint x: 1045, endPoint y: 498, distance: 241.0
click at [1045, 498] on div ".deletable-edge-delete-btn { width: 20px; height: 20px; border: 0px solid #ffff…" at bounding box center [833, 424] width 1118 height 720
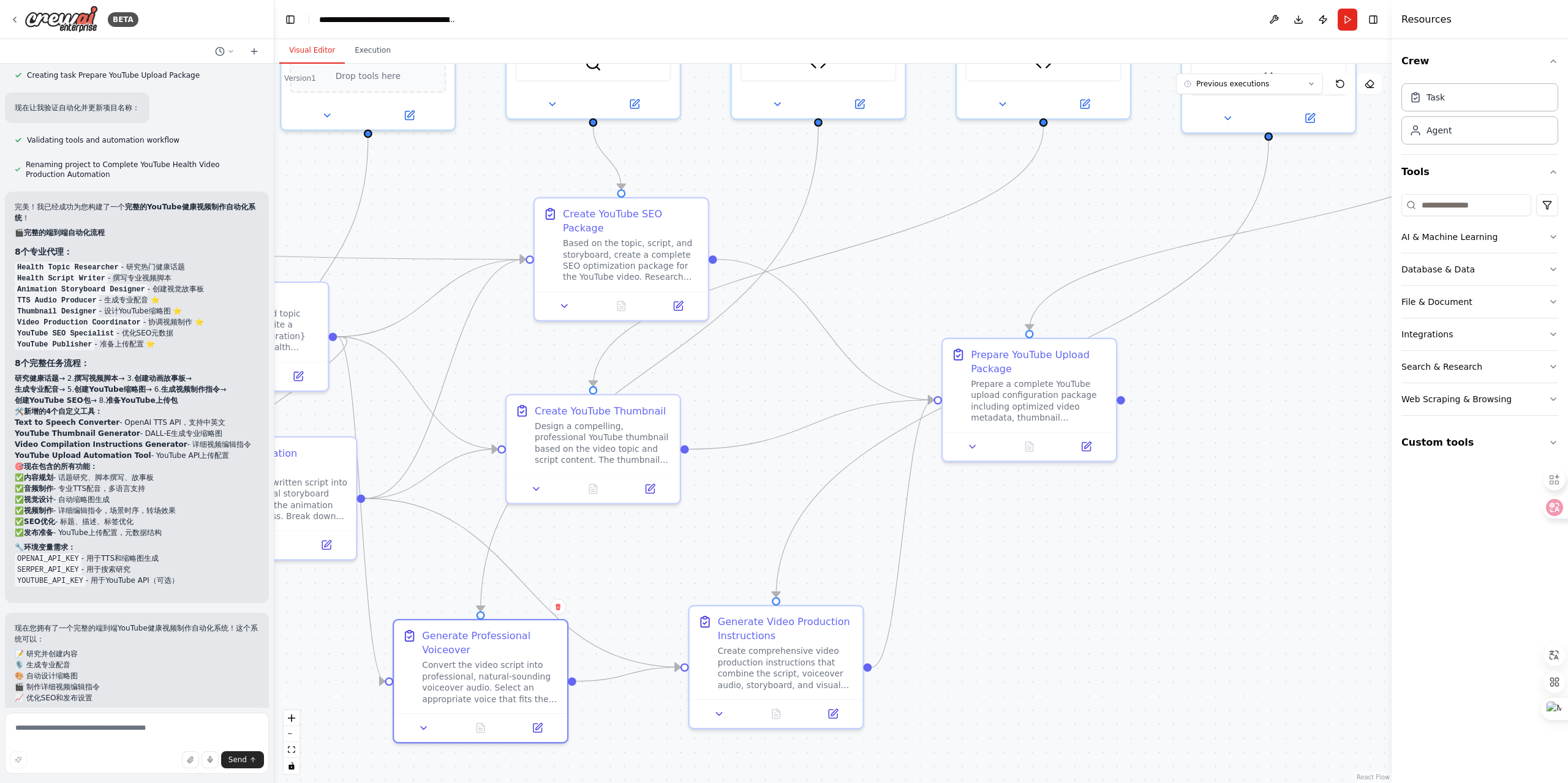
drag, startPoint x: 1149, startPoint y: 401, endPoint x: 1113, endPoint y: 517, distance: 121.5
click at [1113, 517] on div ".deletable-edge-delete-btn { width: 20px; height: 20px; border: 0px solid #ffff…" at bounding box center [833, 424] width 1118 height 720
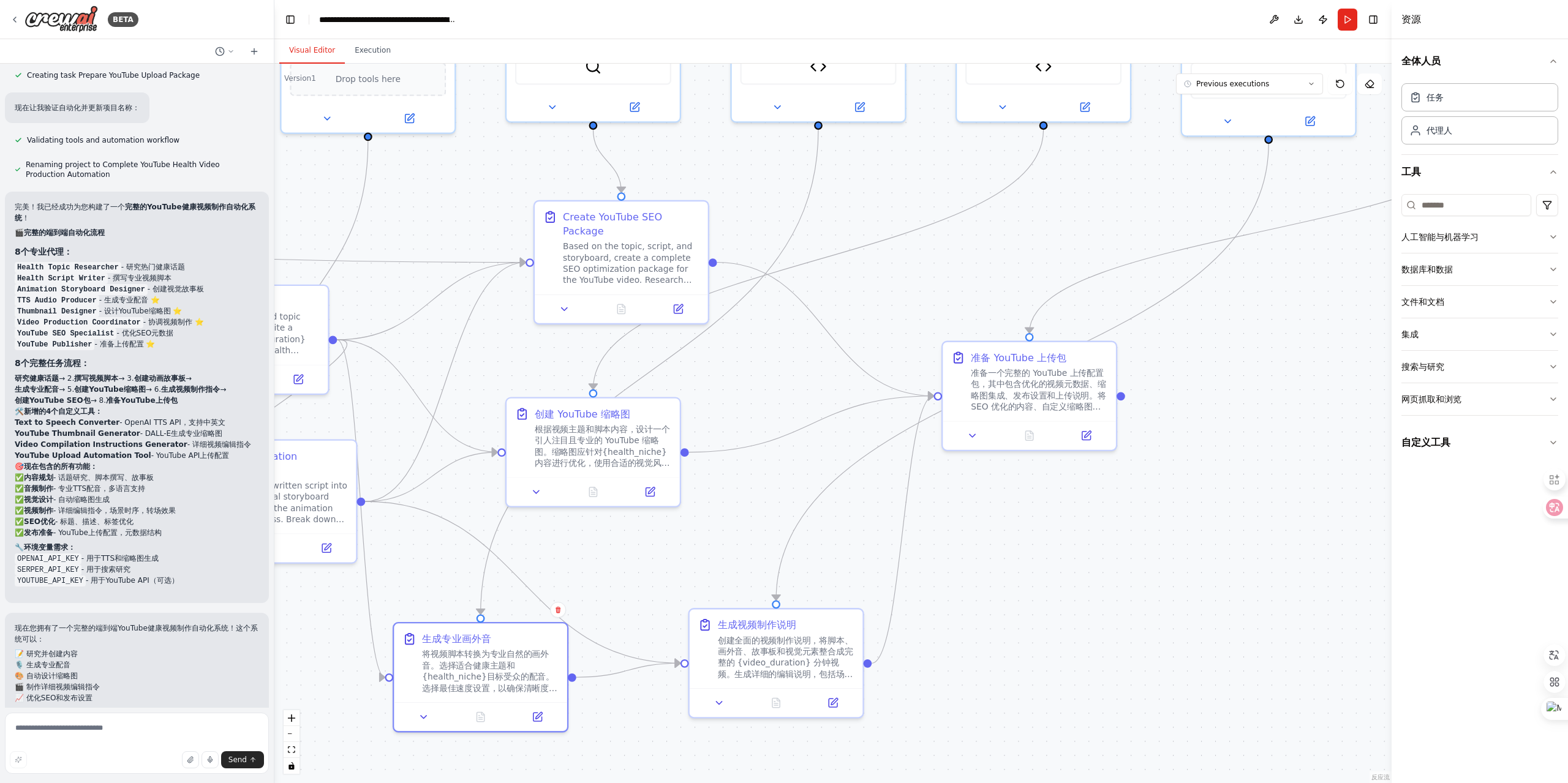
scroll to position [5271, 0]
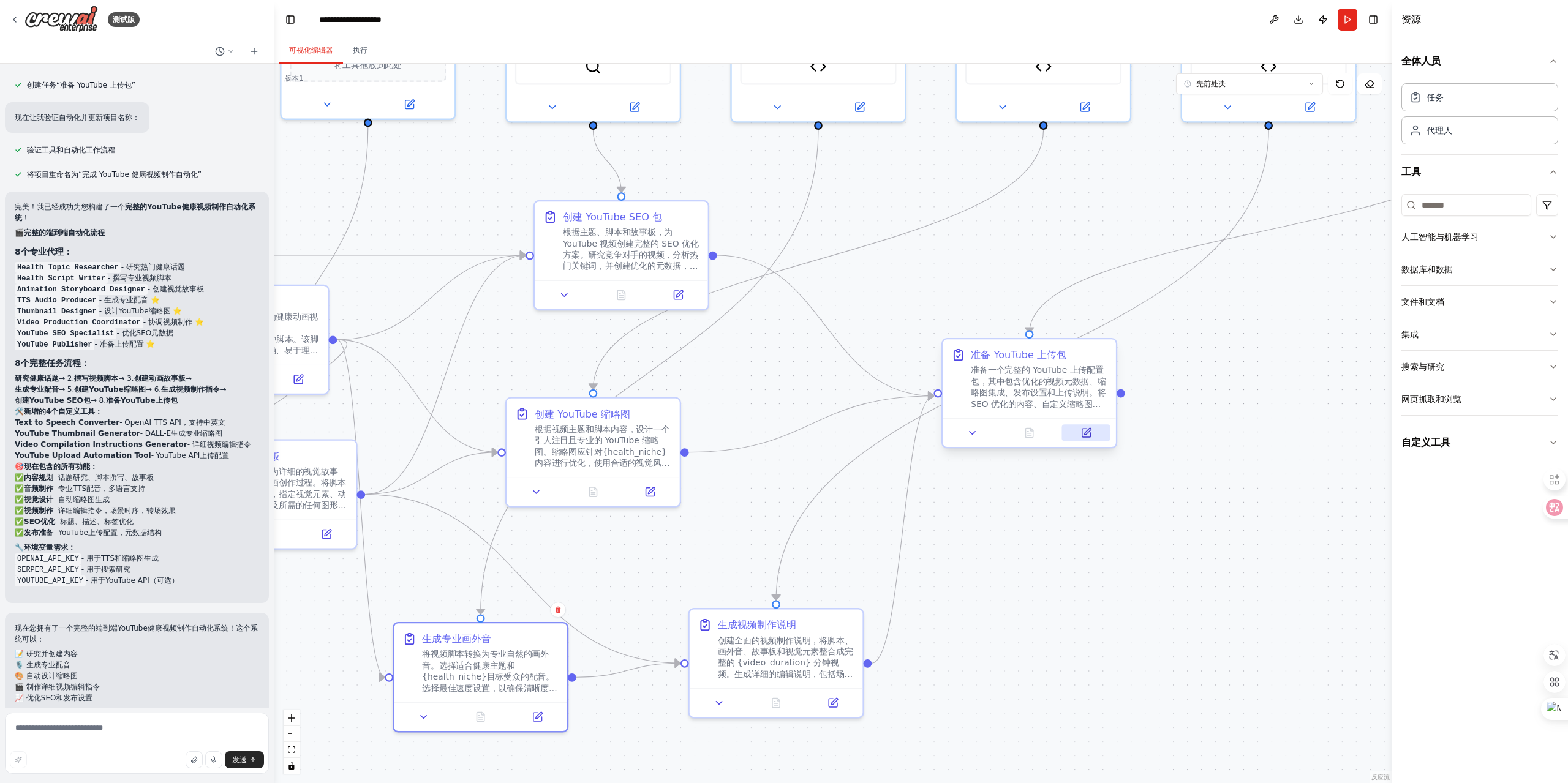
click at [1093, 434] on button at bounding box center [1086, 432] width 48 height 17
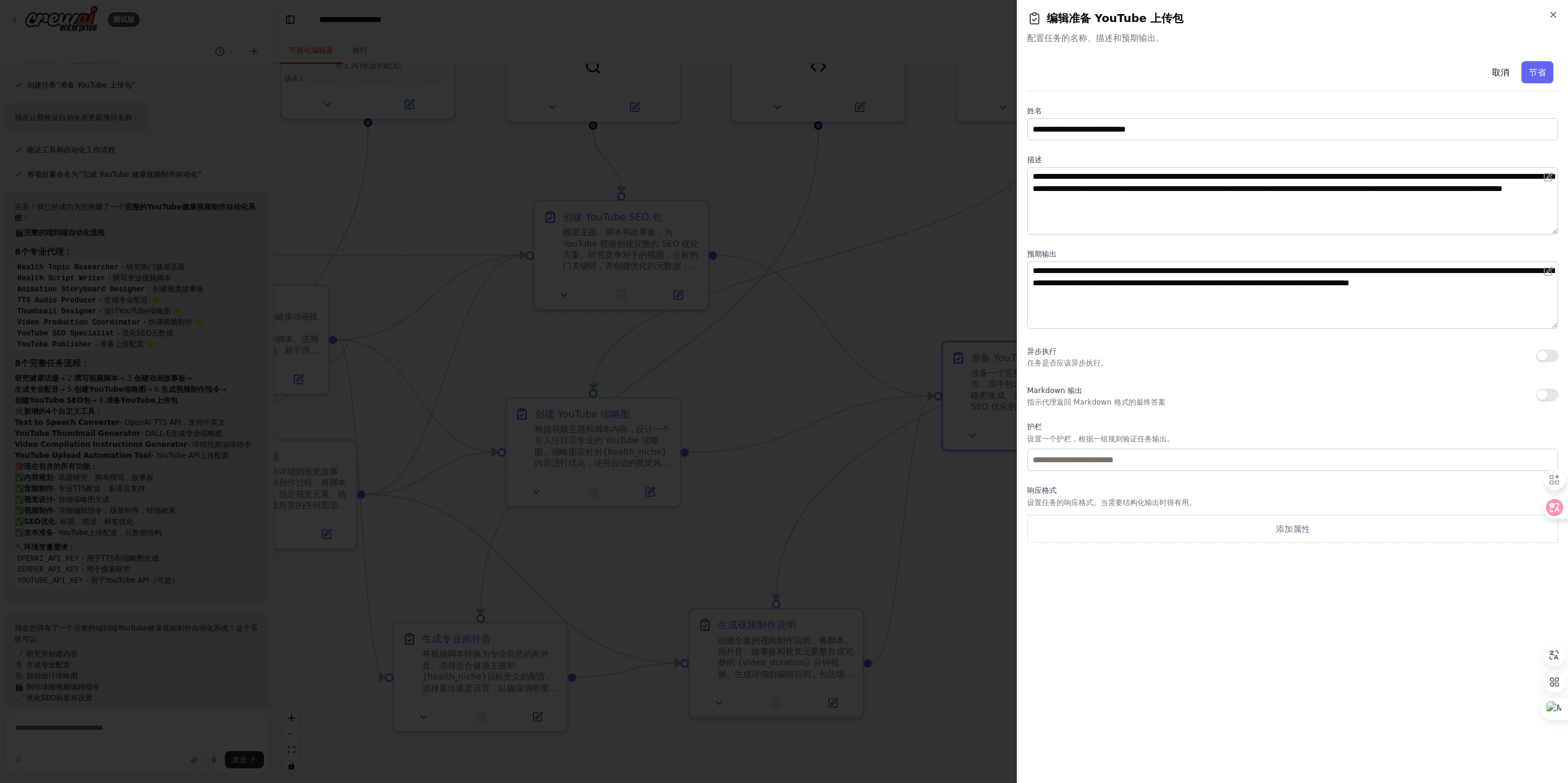
drag, startPoint x: 1547, startPoint y: 13, endPoint x: 1539, endPoint y: 26, distance: 15.3
click at [1547, 13] on h2 "编辑准备 YouTube 上传包" at bounding box center [1293, 18] width 531 height 17
click at [1550, 14] on icon "button" at bounding box center [1553, 15] width 10 height 10
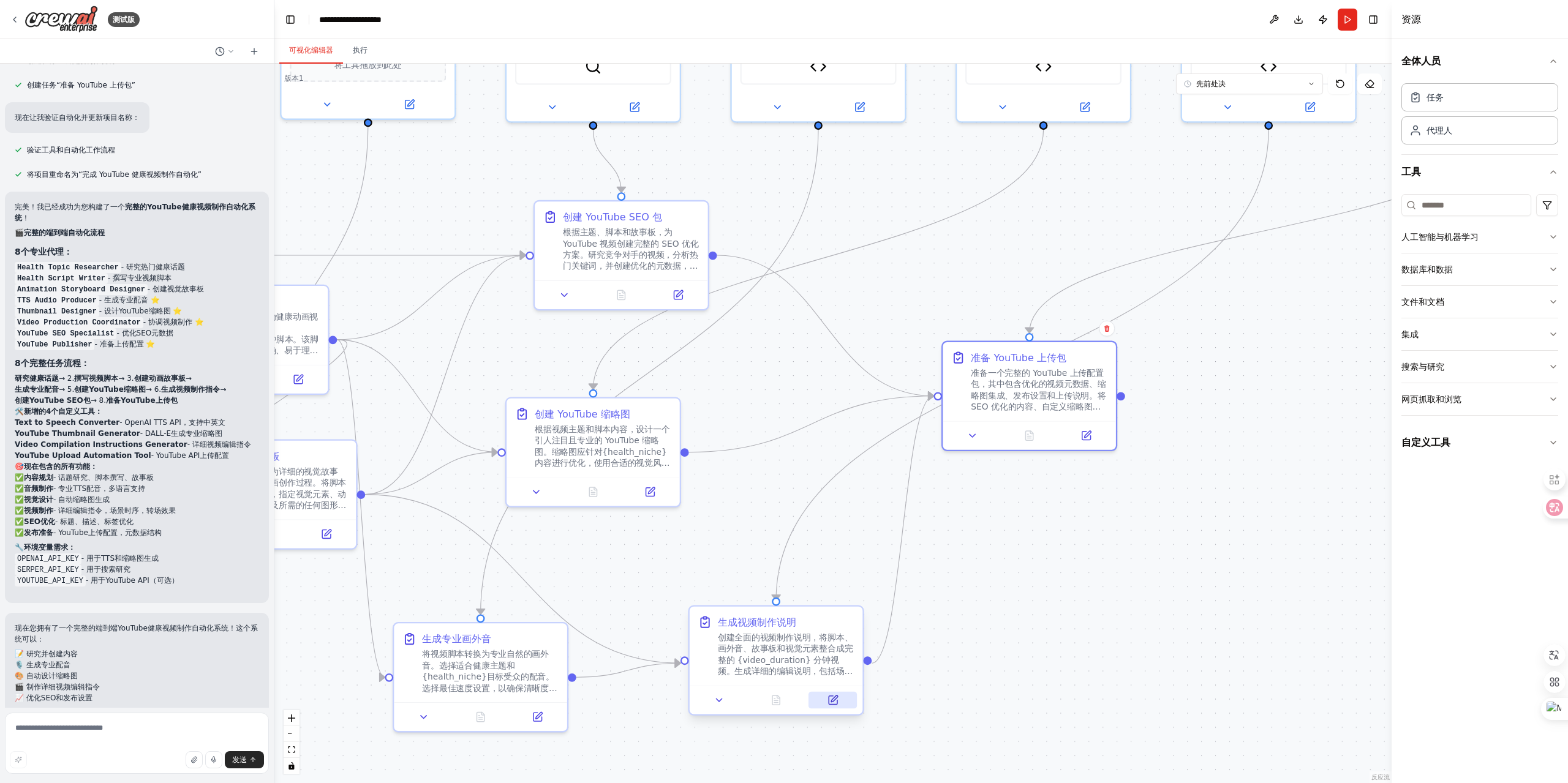
click at [831, 700] on icon at bounding box center [834, 699] width 7 height 7
drag, startPoint x: 898, startPoint y: 298, endPoint x: 1253, endPoint y: 551, distance: 435.9
click at [1253, 551] on div ".deletable-edge-delete-btn { width: 20px; height: 20px; border: 0px solid #ffff…" at bounding box center [833, 424] width 1118 height 720
click at [723, 537] on div ".deletable-edge-delete-btn { width: 20px; height: 20px; border: 0px solid #ffff…" at bounding box center [833, 424] width 1118 height 720
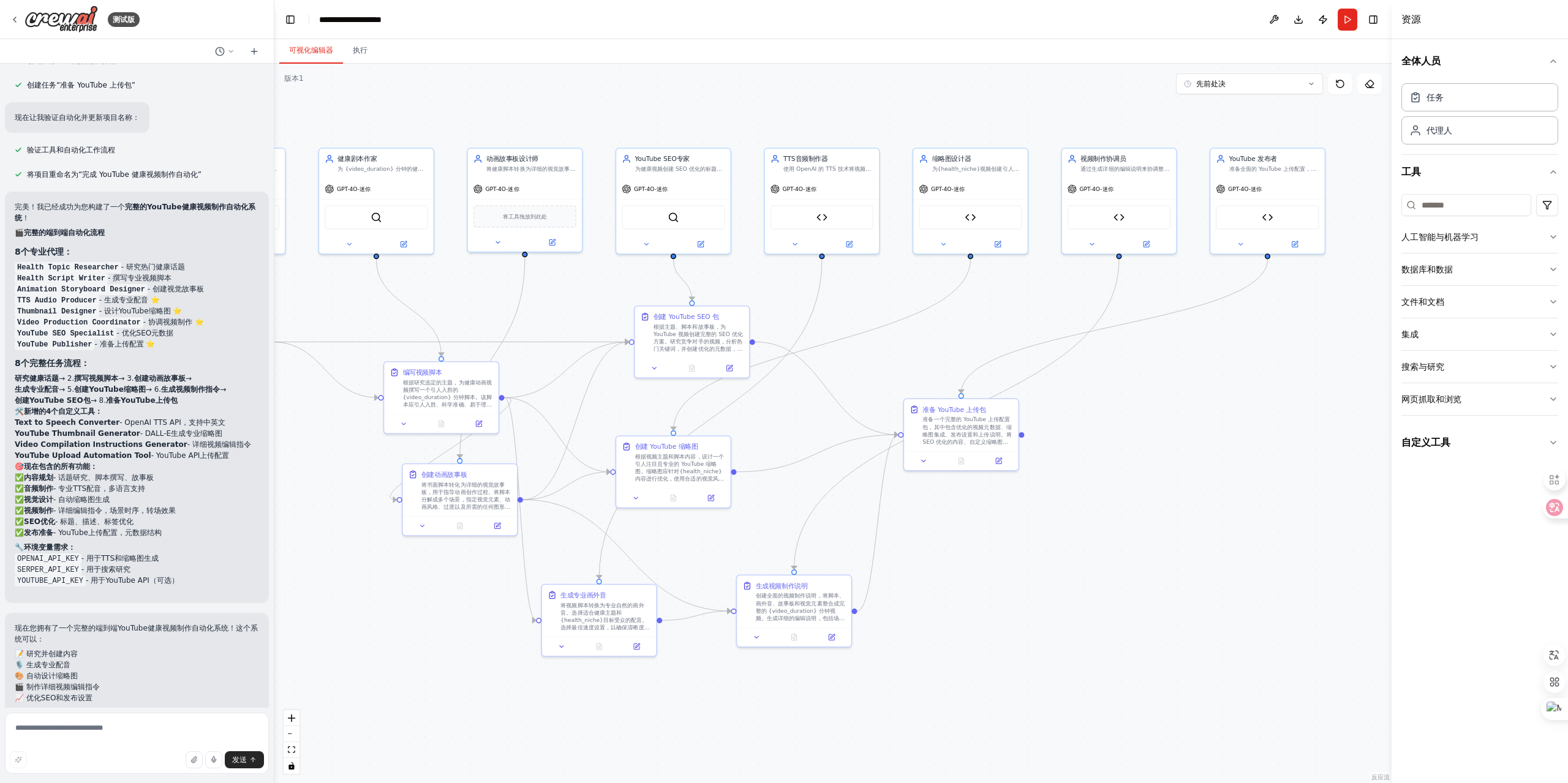
drag, startPoint x: 689, startPoint y: 549, endPoint x: 726, endPoint y: 540, distance: 38.1
click at [726, 540] on div ".deletable-edge-delete-btn { width: 20px; height: 20px; border: 0px solid #ffff…" at bounding box center [833, 424] width 1118 height 720
click at [1300, 247] on button at bounding box center [1294, 242] width 52 height 11
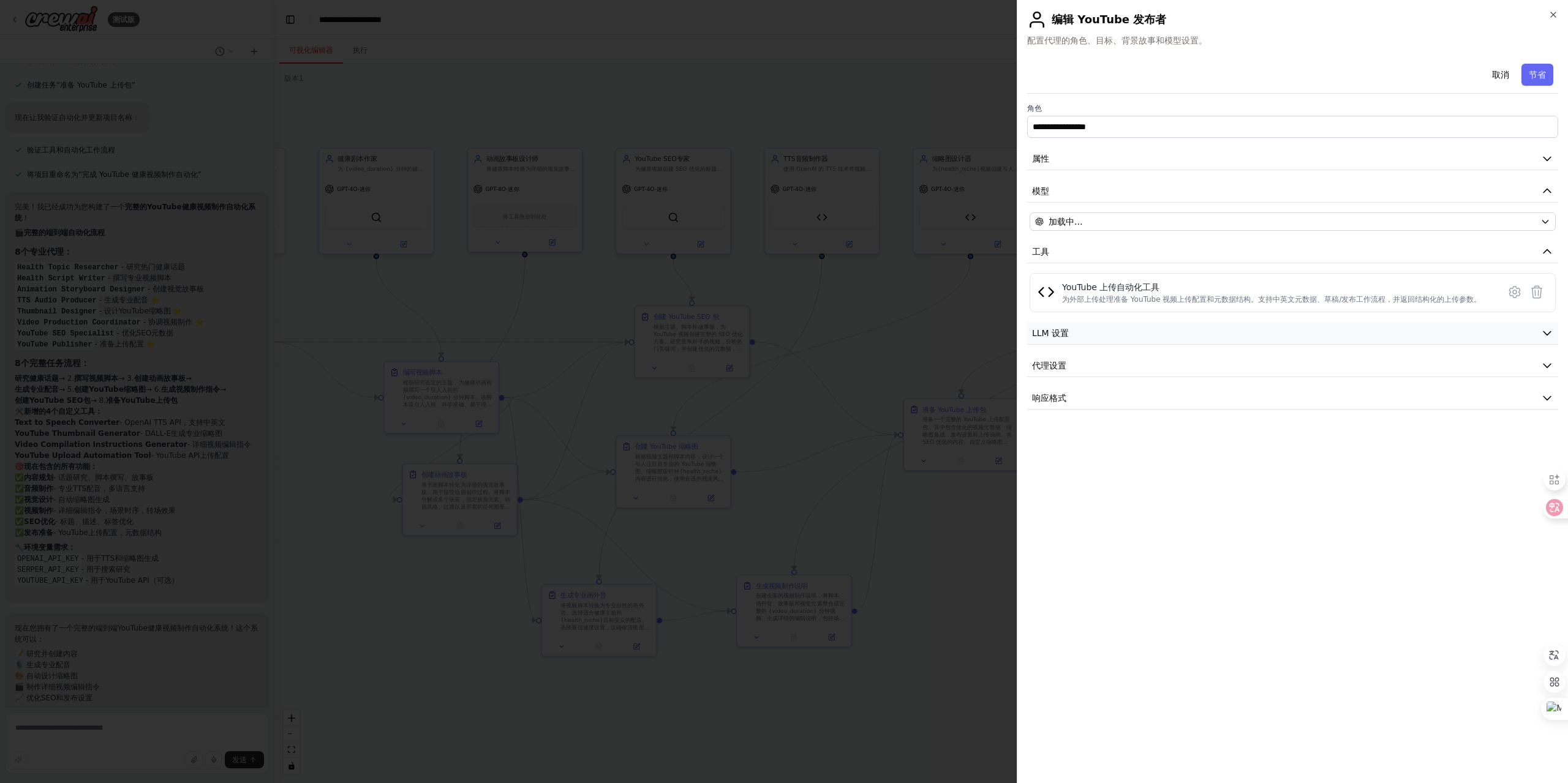
click at [1187, 327] on button "LLM 设置" at bounding box center [1293, 333] width 531 height 23
click at [1195, 356] on button "代理设置" at bounding box center [1293, 365] width 531 height 23
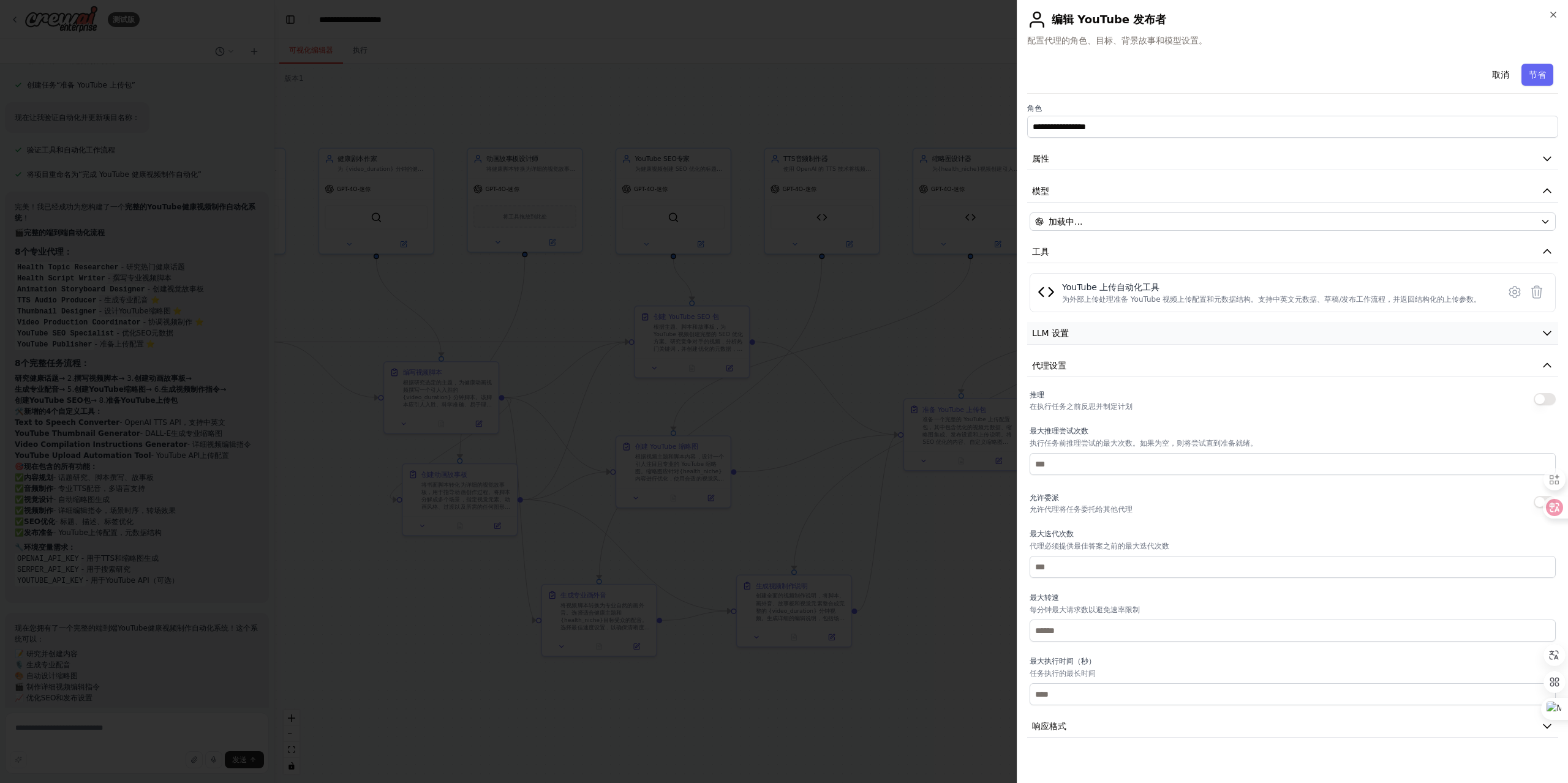
click at [1203, 333] on button "LLM 设置" at bounding box center [1293, 333] width 531 height 23
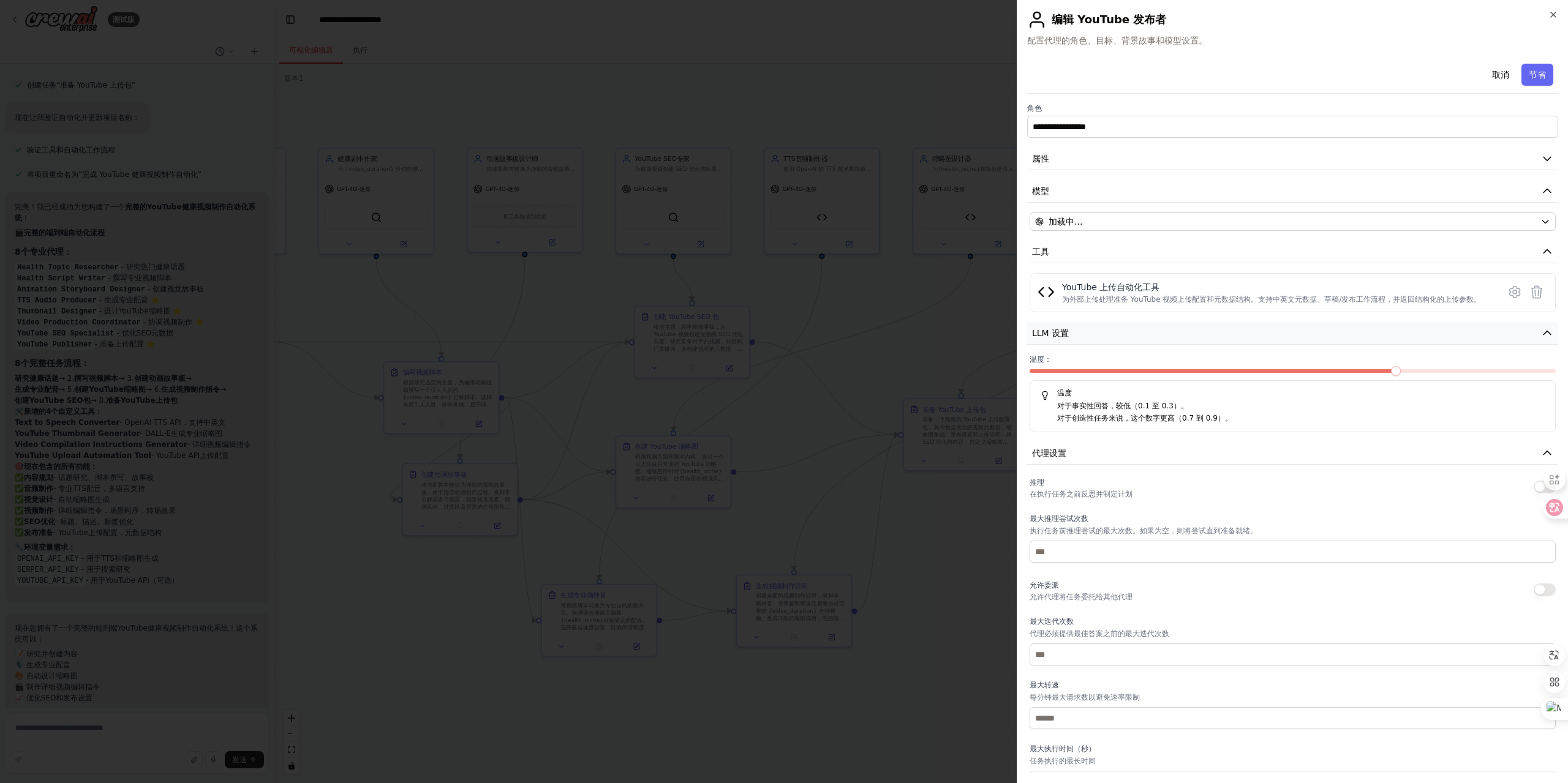
click at [1203, 334] on button "LLM 设置" at bounding box center [1293, 333] width 531 height 23
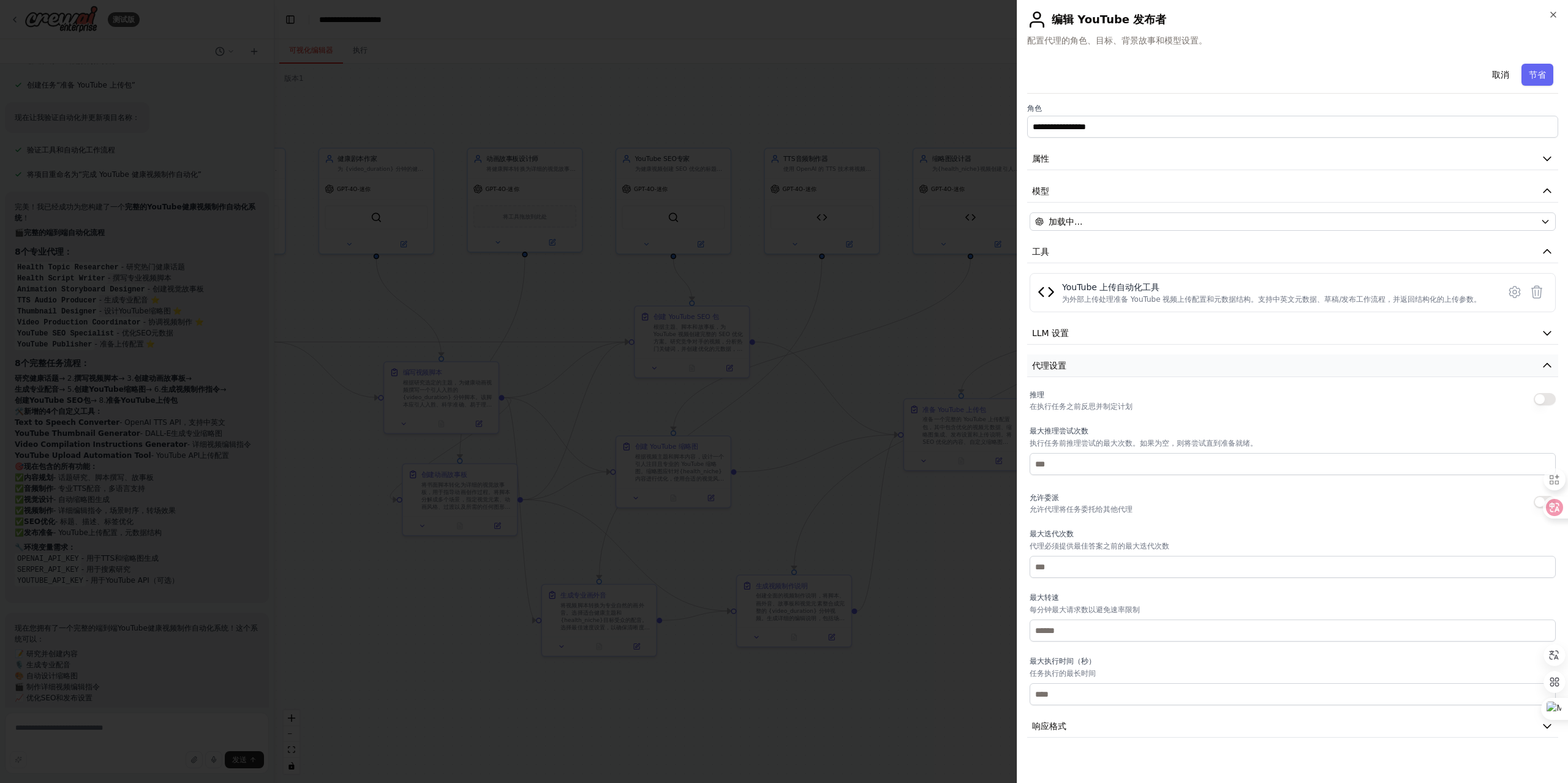
click at [1233, 363] on button "代理设置" at bounding box center [1293, 365] width 531 height 23
click at [1202, 395] on button "响应格式" at bounding box center [1293, 398] width 531 height 23
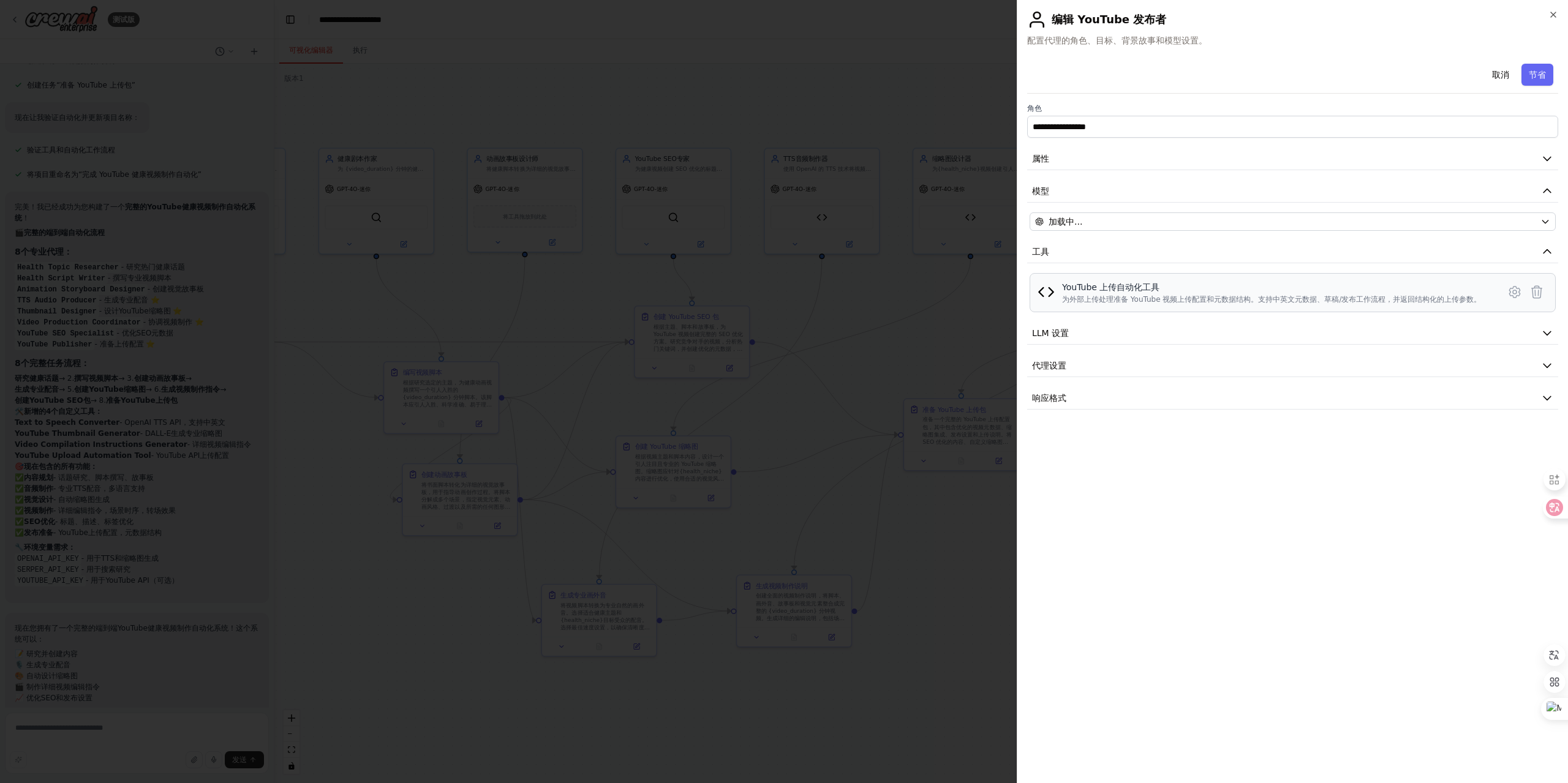
click at [1256, 293] on div "YouTube 上传自动化工具 为外部上传处理准备 YouTube 视频上传配置和元数据结构。支持中英文元数据、草稿/发布工作流程，并返回结构化的上传参数。" at bounding box center [1272, 293] width 419 height 24
click at [1509, 289] on icon at bounding box center [1515, 291] width 15 height 15
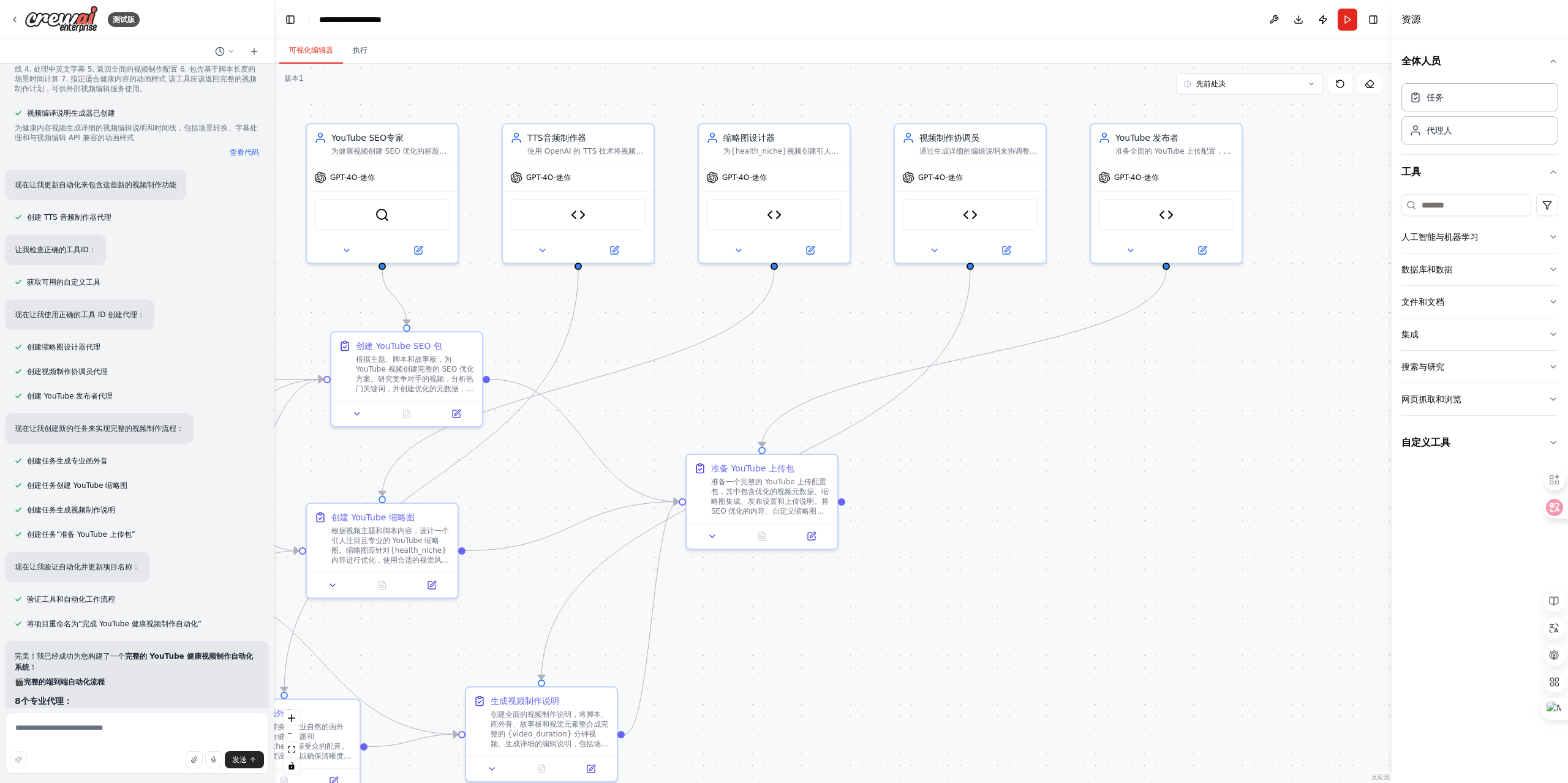
drag, startPoint x: 1245, startPoint y: 322, endPoint x: 627, endPoint y: 320, distance: 618.0
click at [627, 320] on div ".deletable-edge-delete-btn { width: 20px; height: 20px; border: 0px solid #ffff…" at bounding box center [833, 424] width 1118 height 720
click at [1012, 246] on button at bounding box center [1006, 248] width 69 height 15
click at [943, 254] on button at bounding box center [934, 248] width 69 height 15
click at [1062, 498] on button "LLM 设置" at bounding box center [1016, 500] width 223 height 23
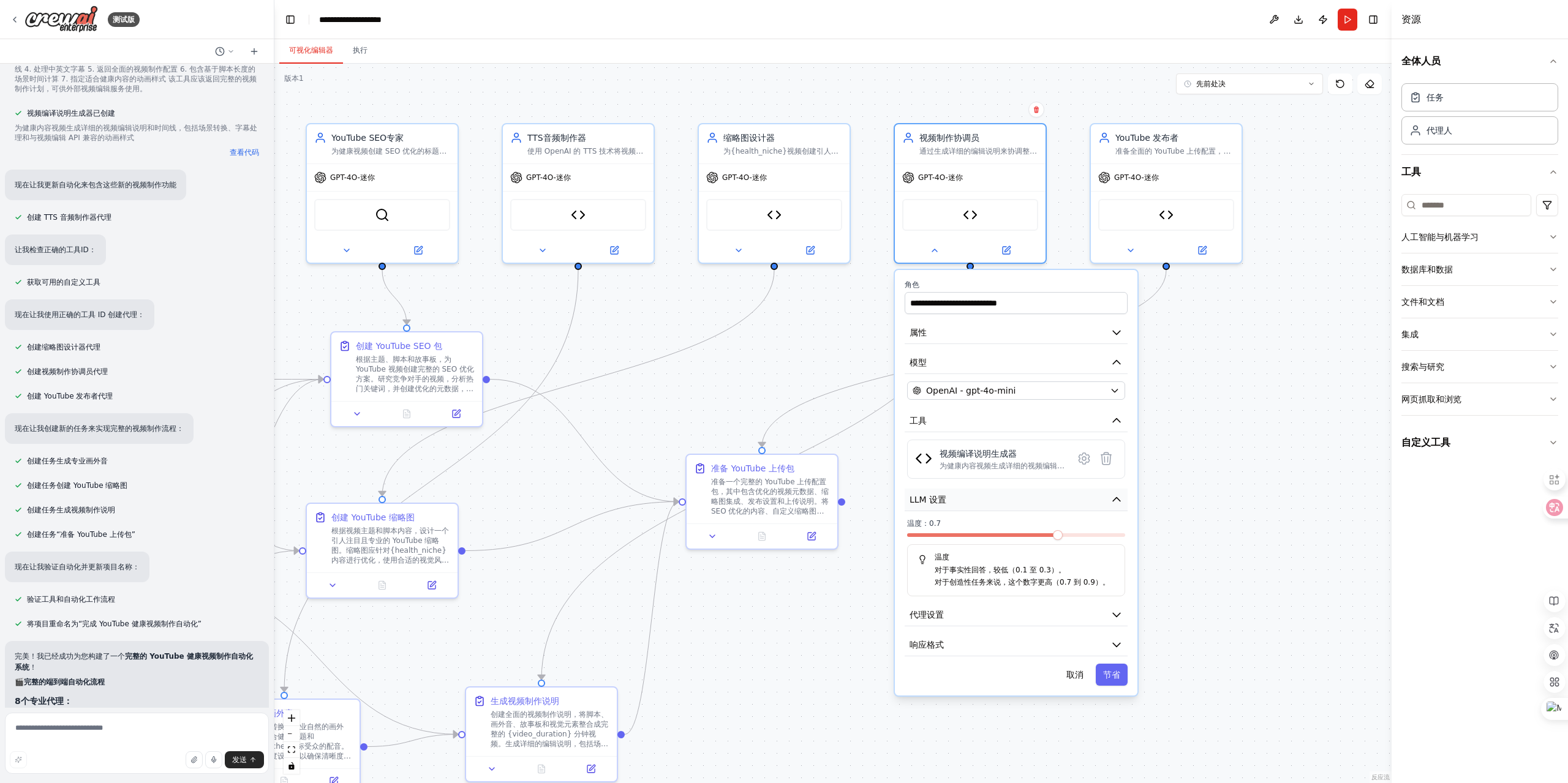
click at [1062, 498] on button "LLM 设置" at bounding box center [1016, 500] width 223 height 23
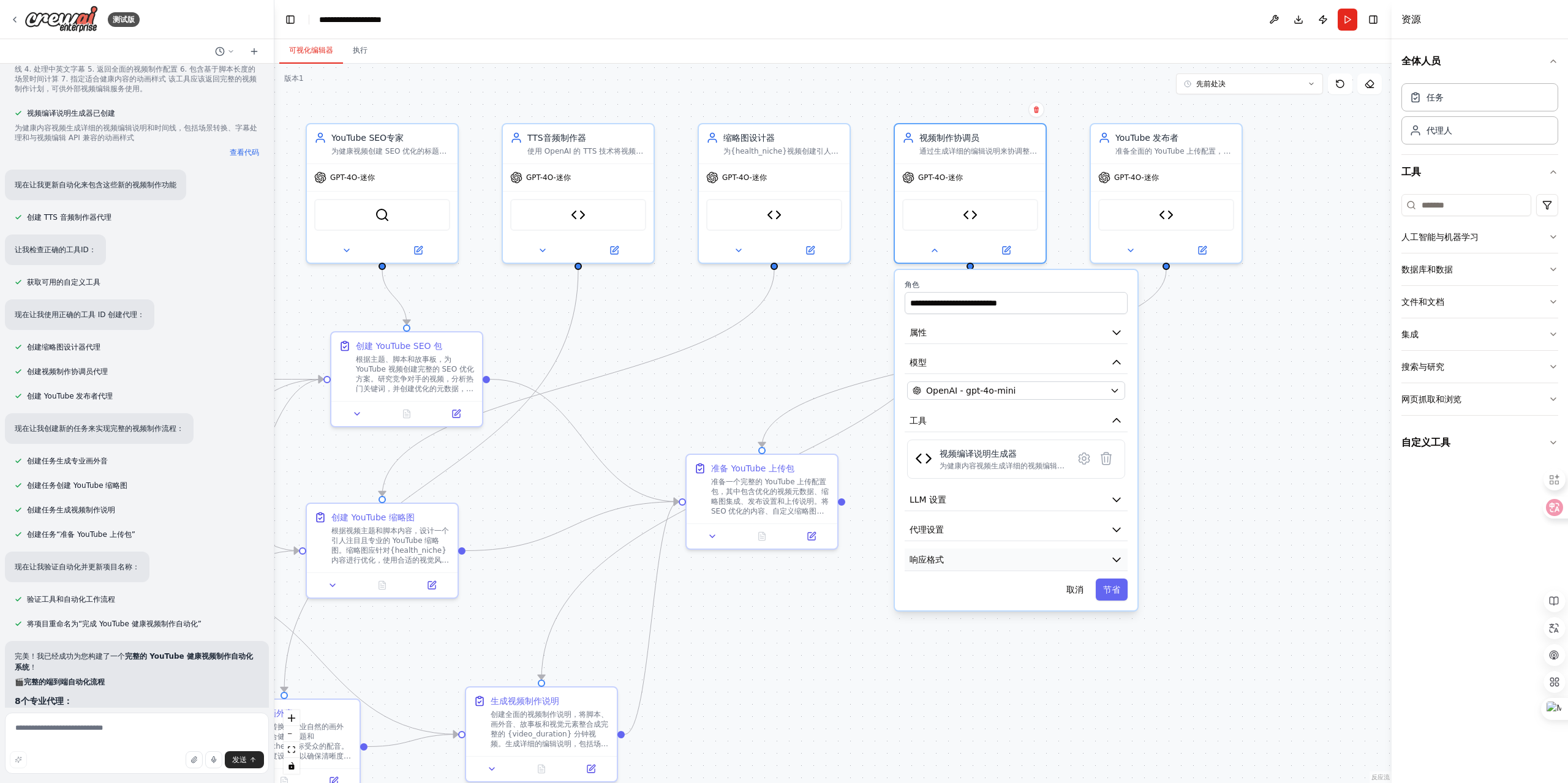
click at [1070, 569] on button "响应格式" at bounding box center [1016, 560] width 223 height 23
click at [1063, 559] on button "响应格式" at bounding box center [1016, 560] width 223 height 23
click at [1246, 492] on div ".deletable-edge-delete-btn { width: 20px; height: 20px; border: 0px solid #ffff…" at bounding box center [833, 424] width 1118 height 720
click at [1231, 497] on div ".deletable-edge-delete-btn { width: 20px; height: 20px; border: 0px solid #ffff…" at bounding box center [833, 424] width 1118 height 720
click at [1084, 591] on button "取消" at bounding box center [1075, 589] width 32 height 22
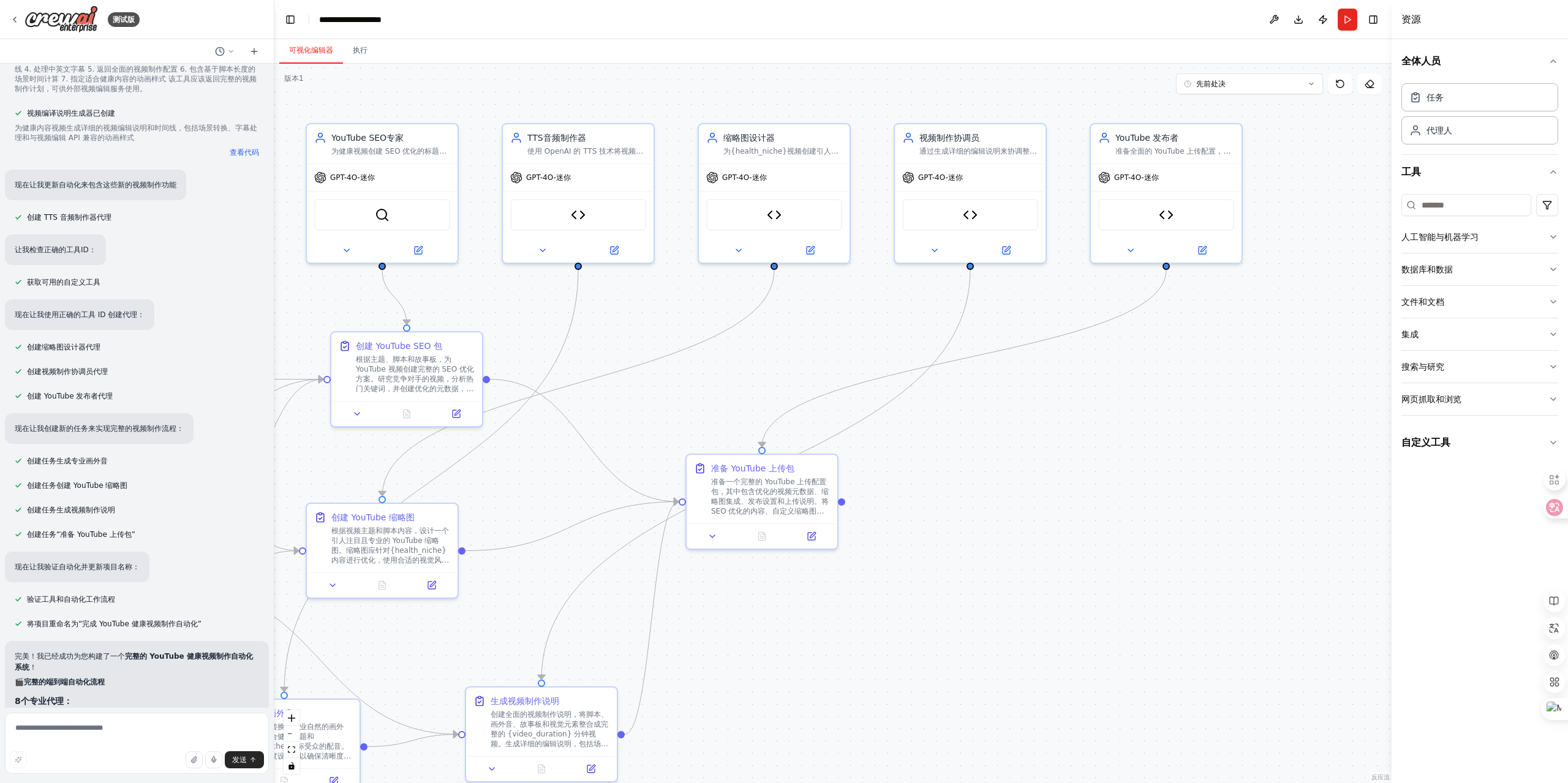
drag, startPoint x: 974, startPoint y: 606, endPoint x: 1188, endPoint y: 564, distance: 218.1
click at [1188, 567] on div ".deletable-edge-delete-btn { width: 20px; height: 20px; border: 0px solid #ffff…" at bounding box center [833, 424] width 1118 height 720
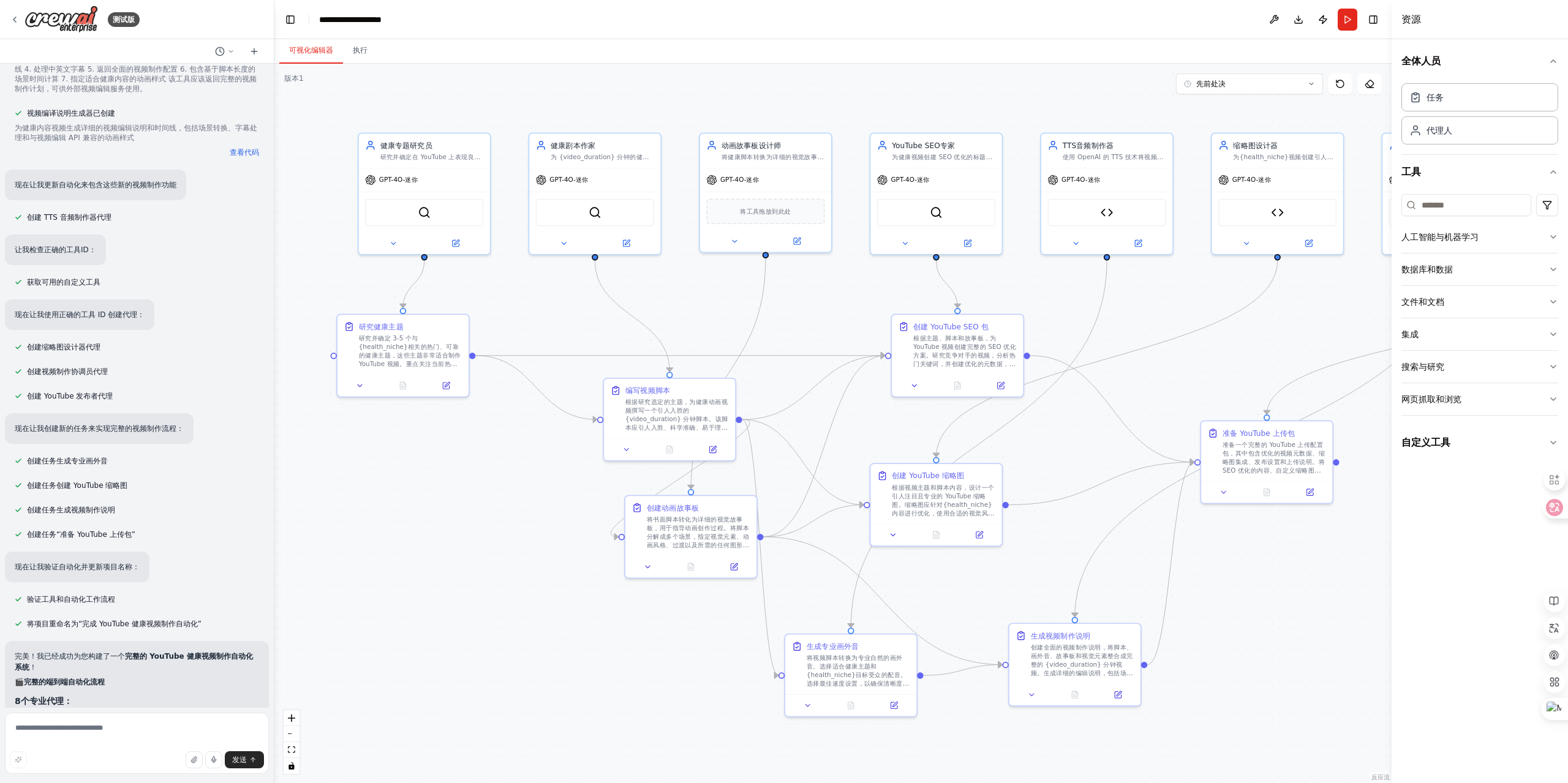
drag, startPoint x: 434, startPoint y: 543, endPoint x: 566, endPoint y: 503, distance: 137.9
click at [566, 503] on div ".deletable-edge-delete-btn { width: 20px; height: 20px; border: 0px solid #ffff…" at bounding box center [833, 424] width 1118 height 720
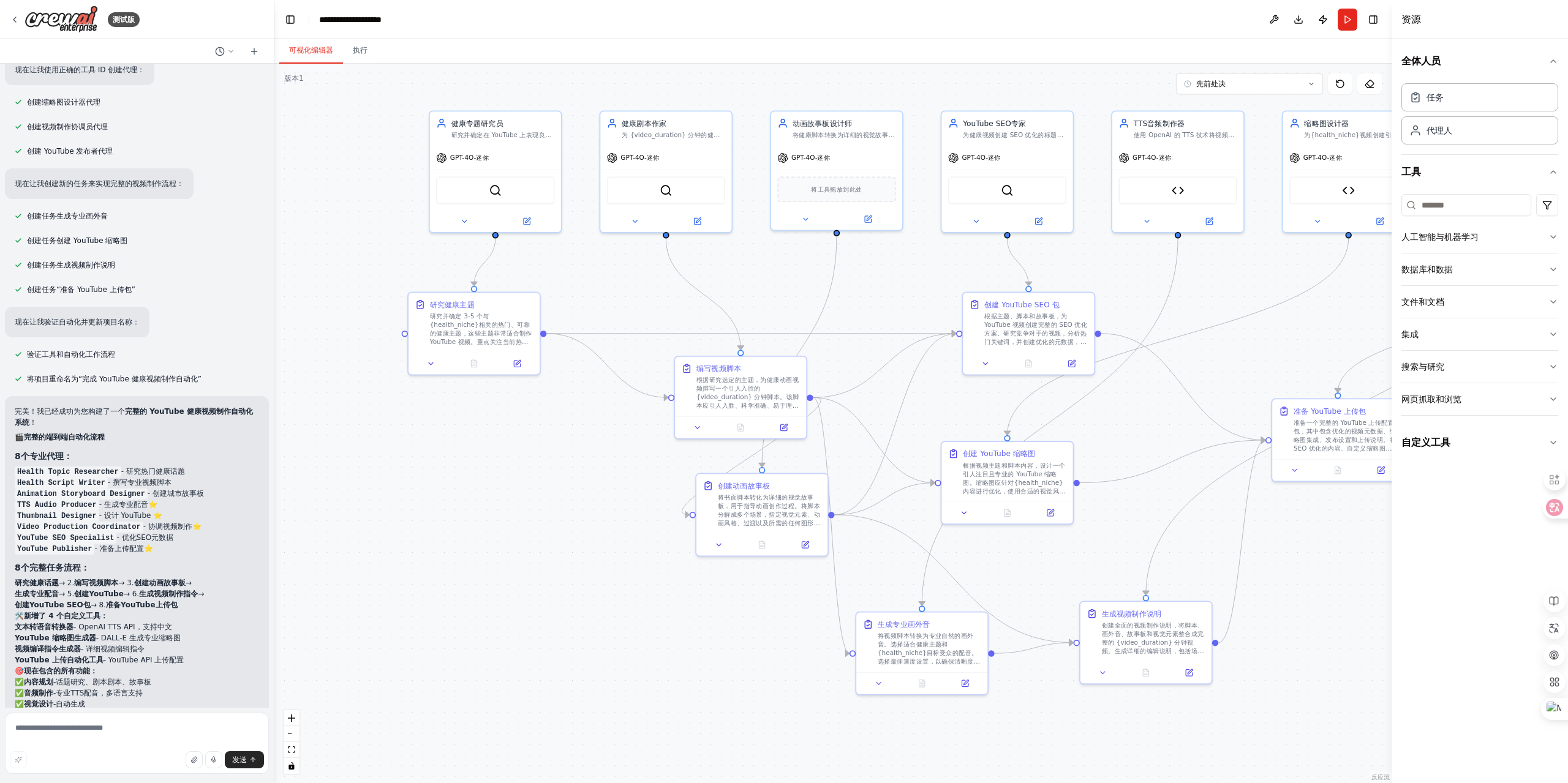
scroll to position [5337, 0]
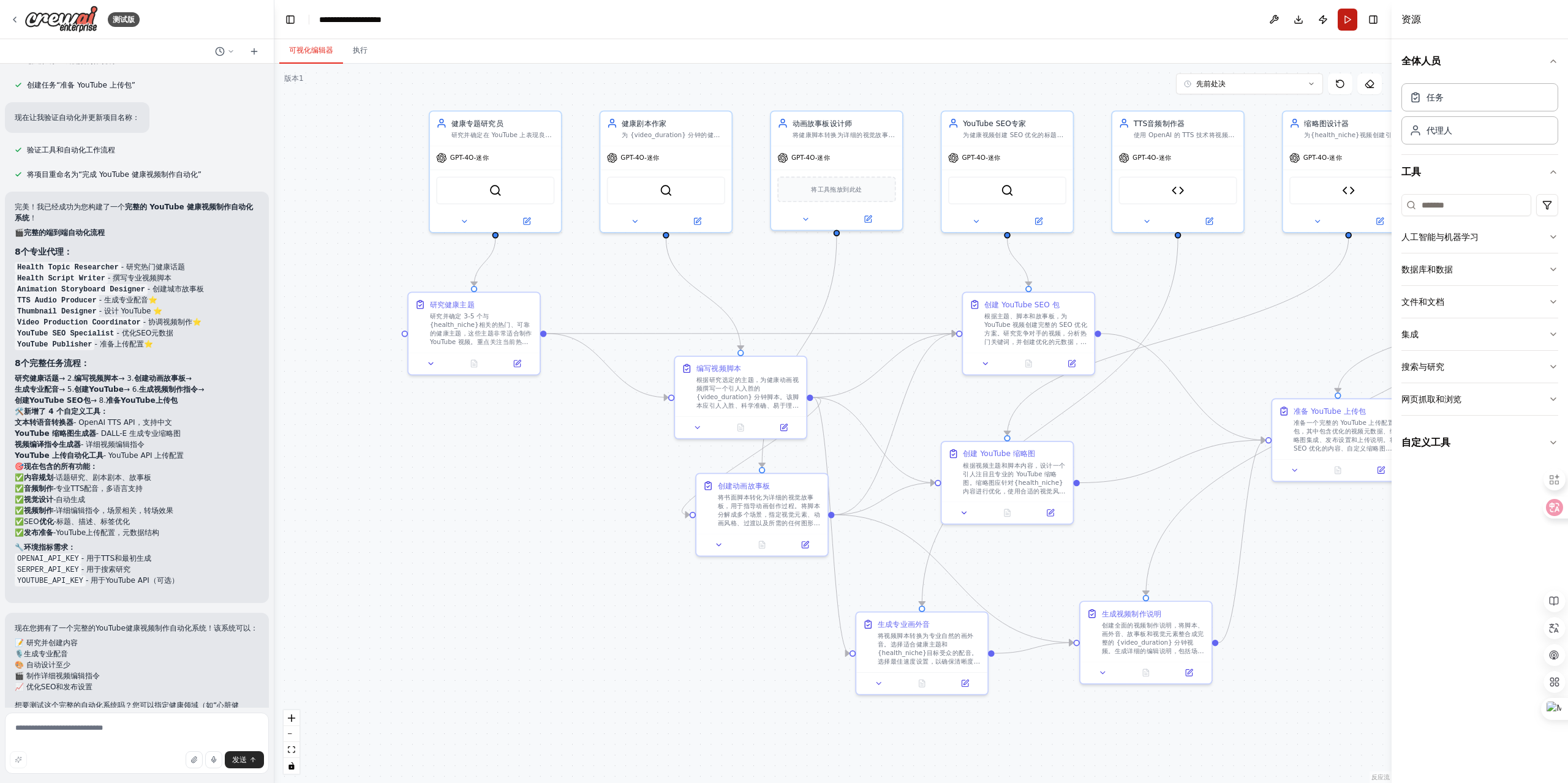
drag, startPoint x: 1350, startPoint y: 24, endPoint x: 1324, endPoint y: 42, distance: 31.6
click at [1350, 24] on button "Run" at bounding box center [1348, 20] width 20 height 22
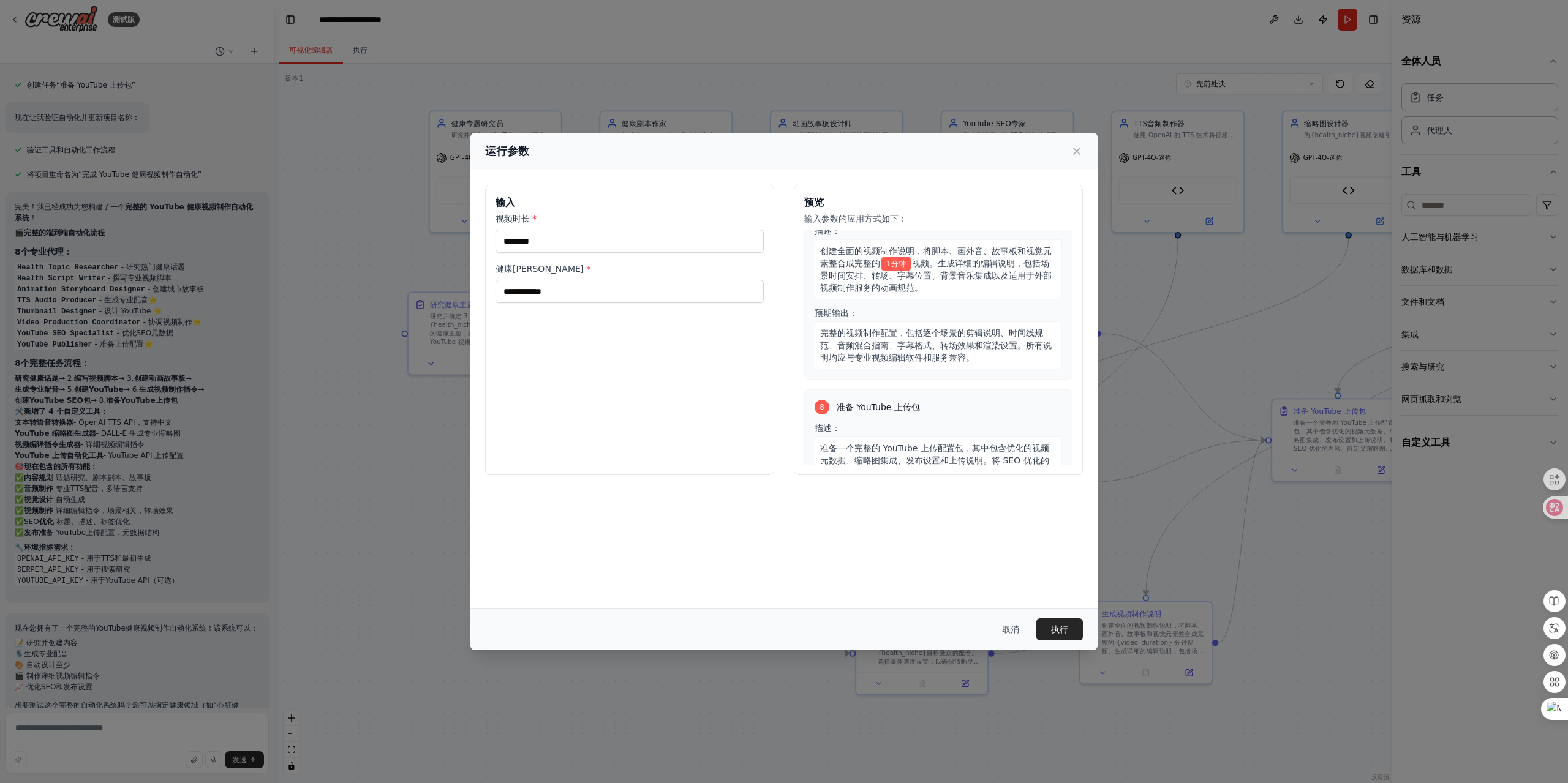
scroll to position [1394, 0]
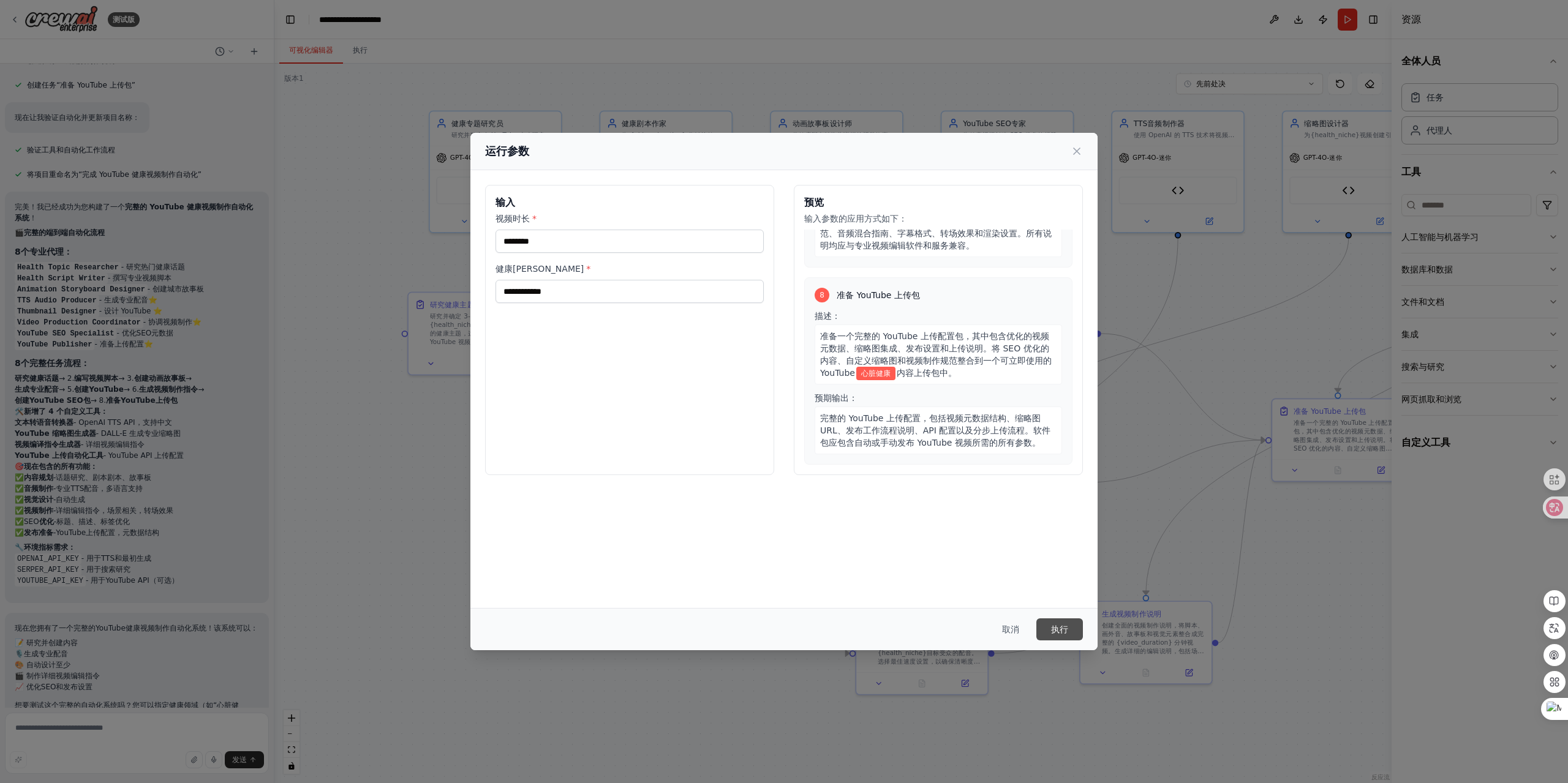
click at [1064, 627] on font "执行" at bounding box center [1059, 630] width 17 height 10
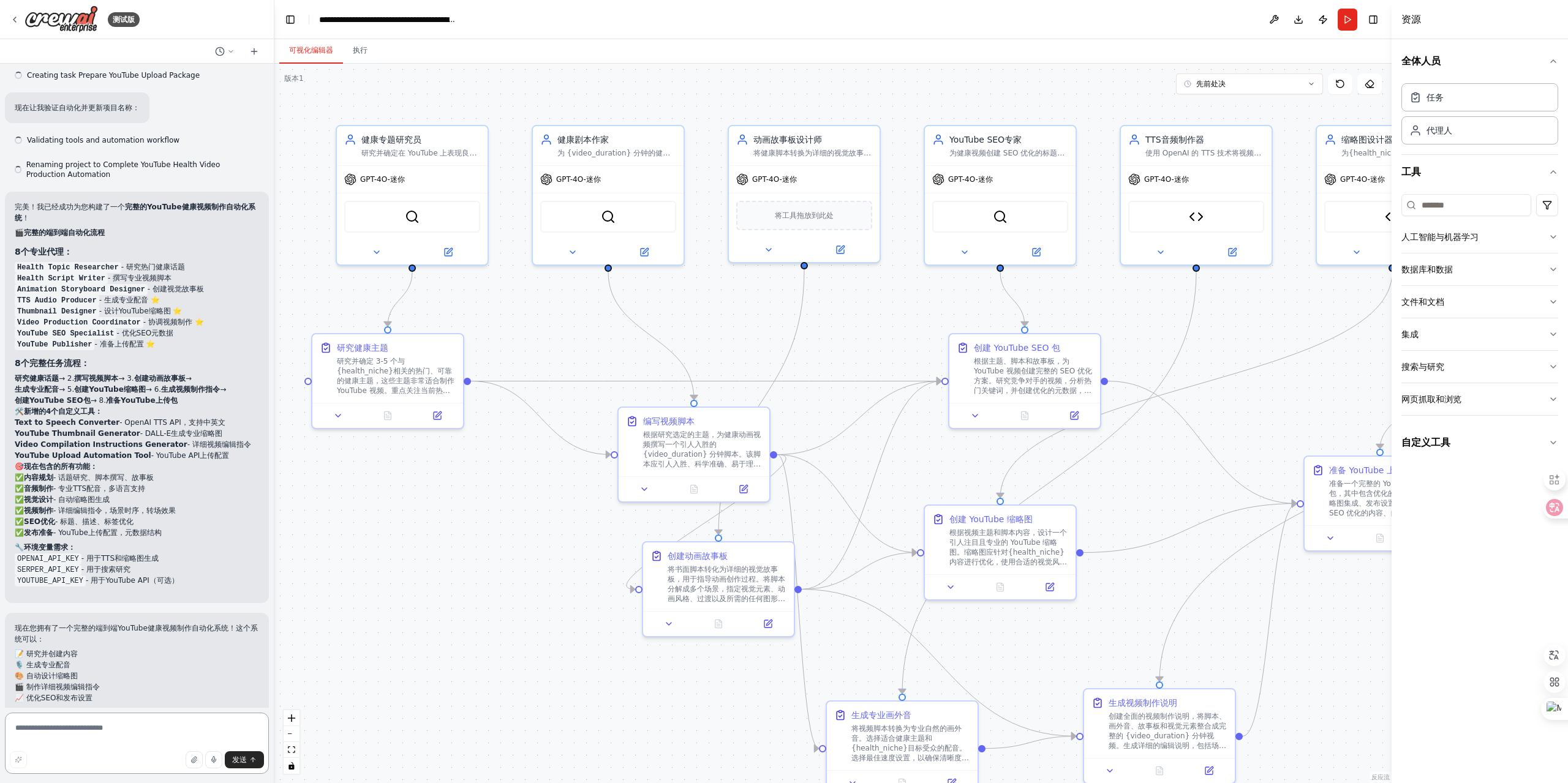
click at [46, 735] on textarea at bounding box center [136, 744] width 264 height 61
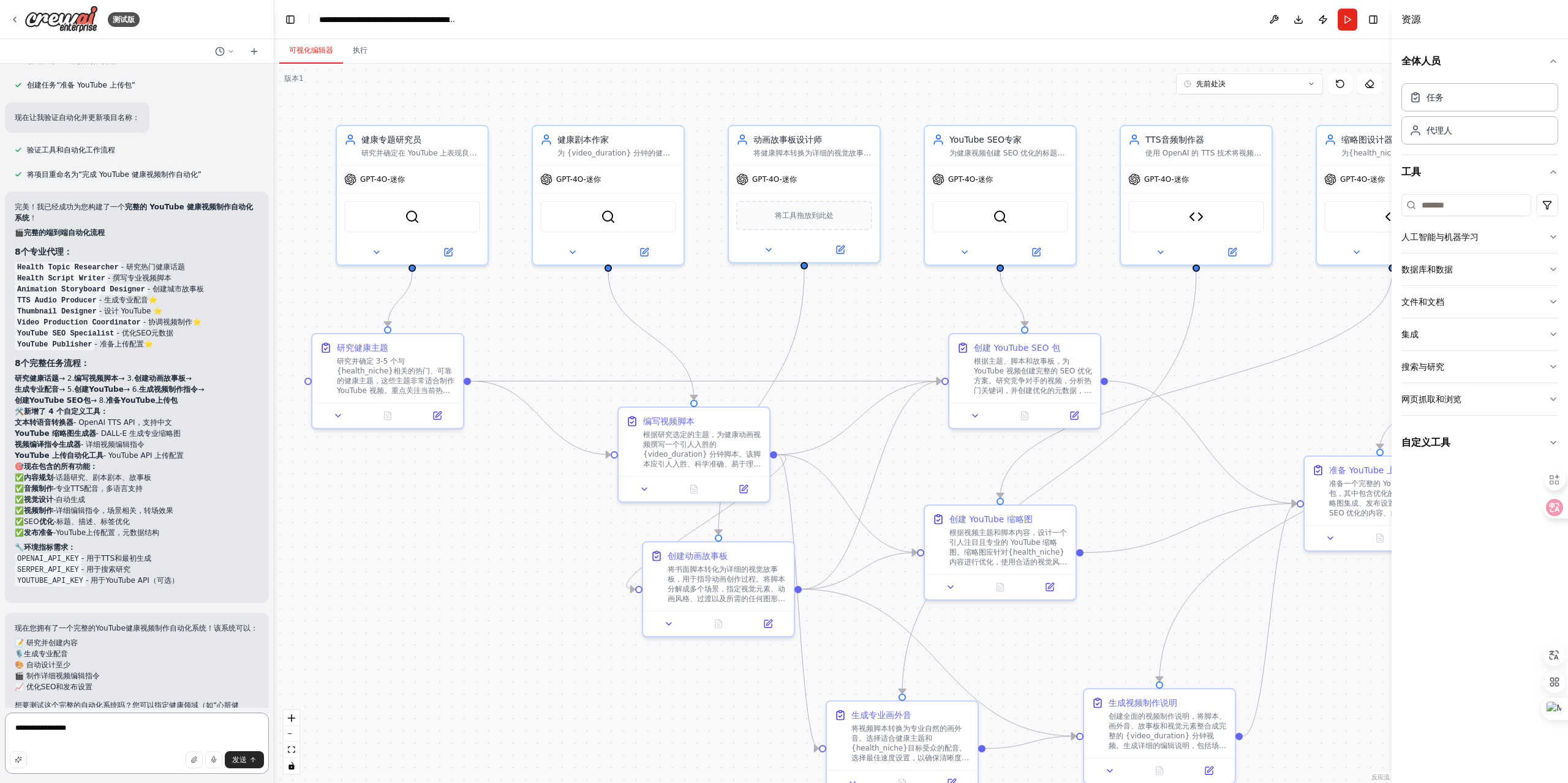
type textarea "**********"
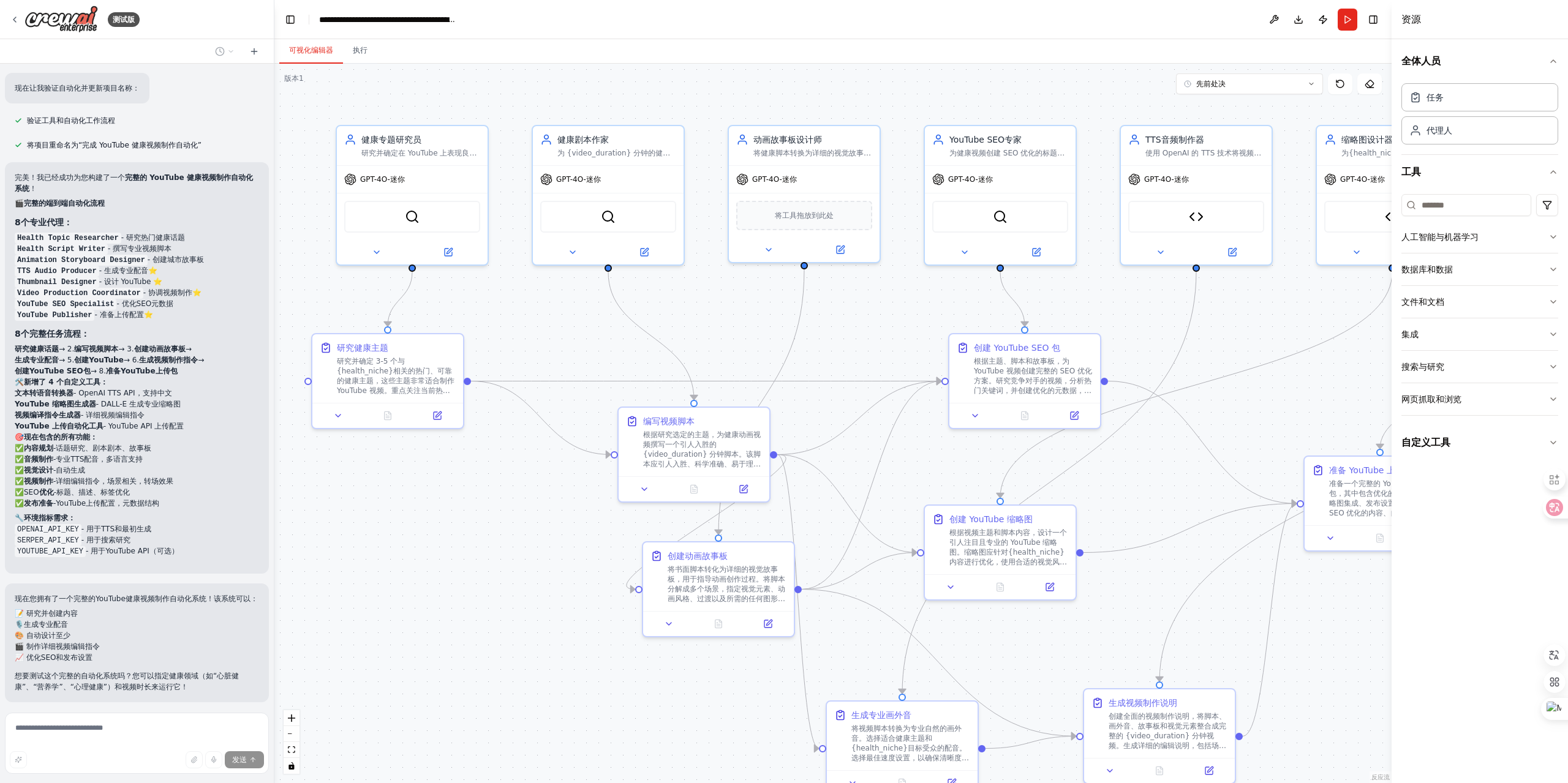
scroll to position [5437, 0]
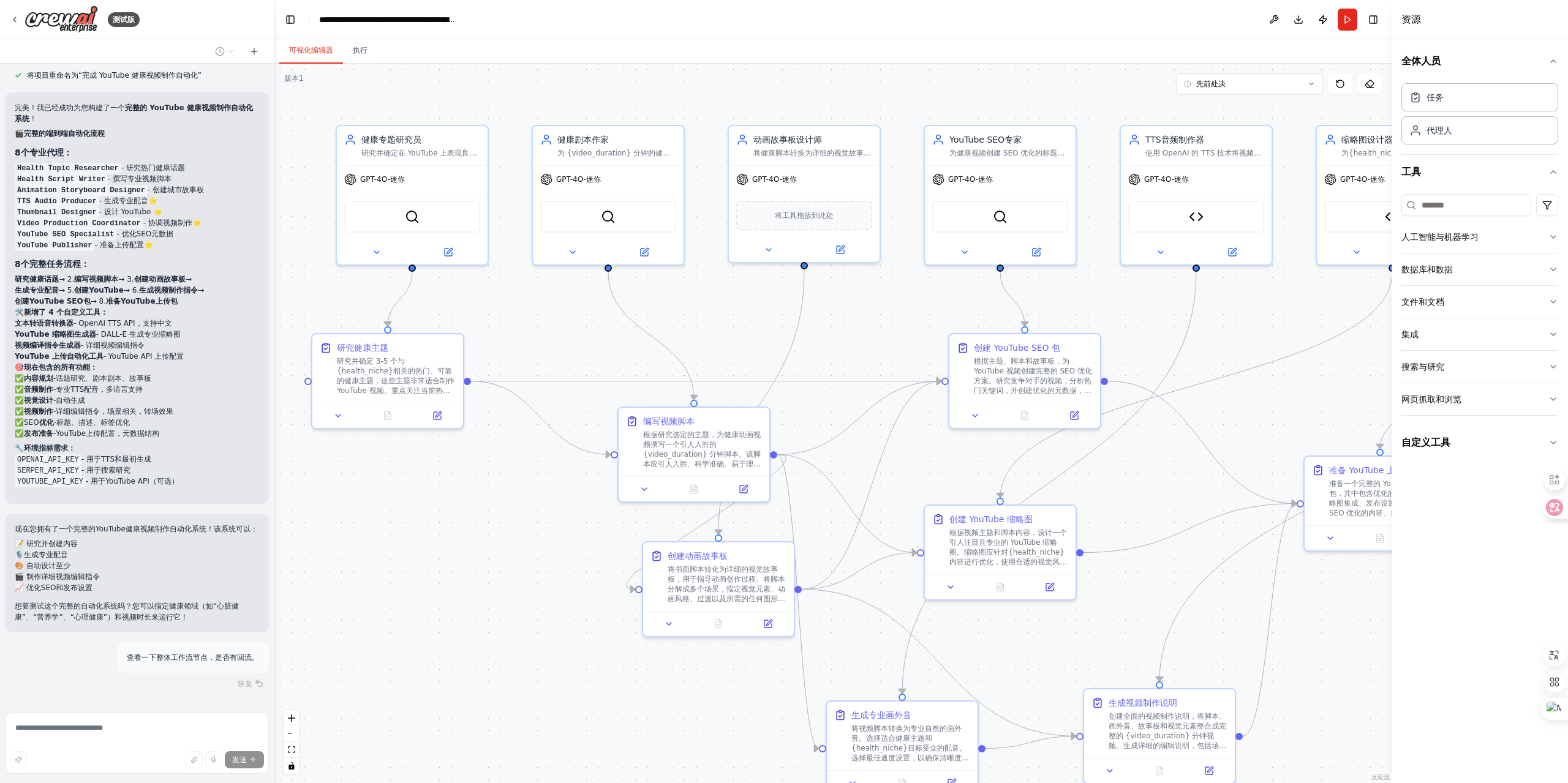
click at [242, 675] on div "恢复" at bounding box center [136, 683] width 264 height 17
click at [235, 675] on div "恢复" at bounding box center [136, 683] width 264 height 17
click at [34, 713] on font "思维..." at bounding box center [40, 717] width 22 height 9
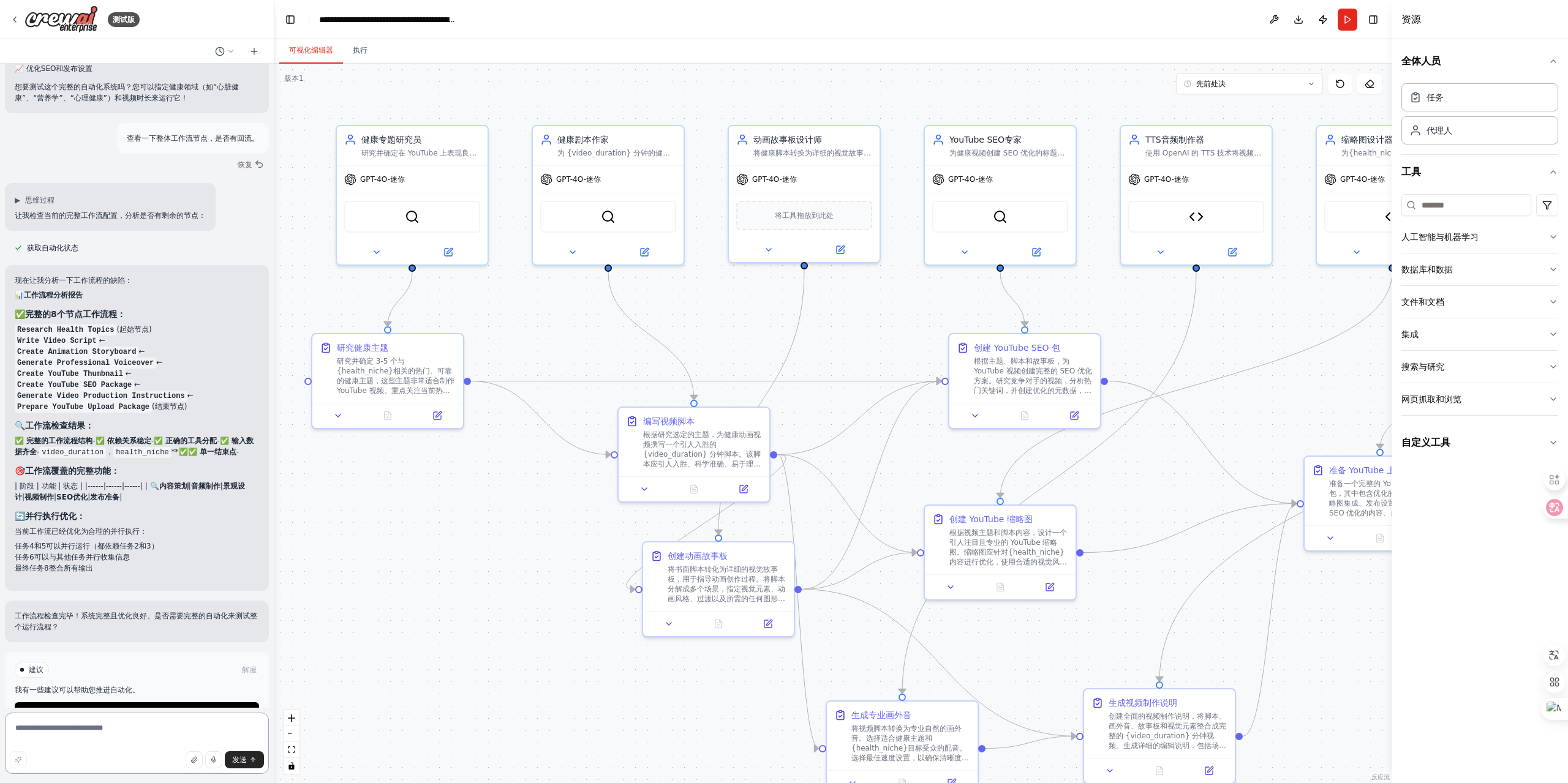
scroll to position [6025, 0]
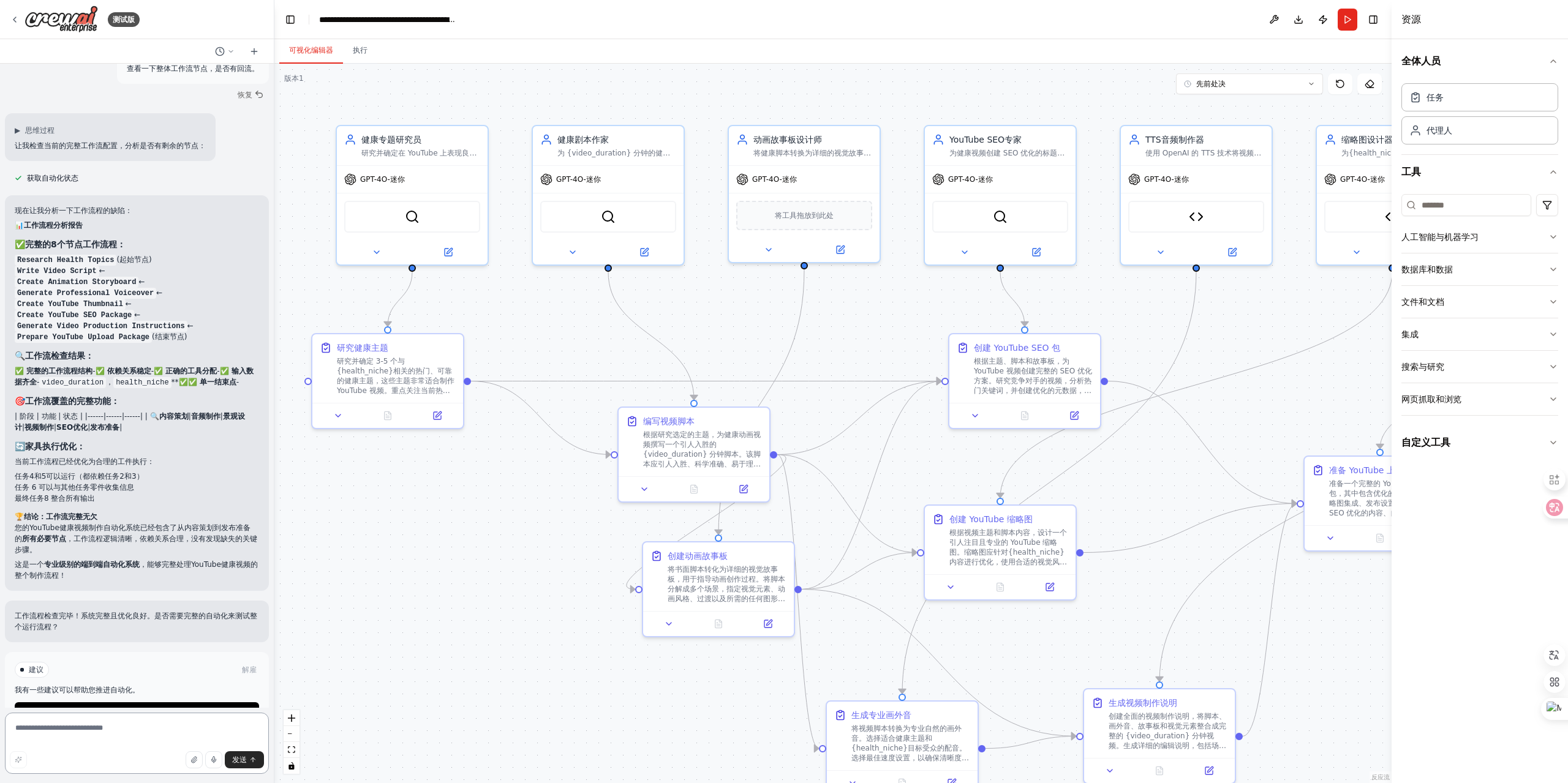
click at [72, 735] on textarea at bounding box center [136, 744] width 264 height 61
type textarea "**********"
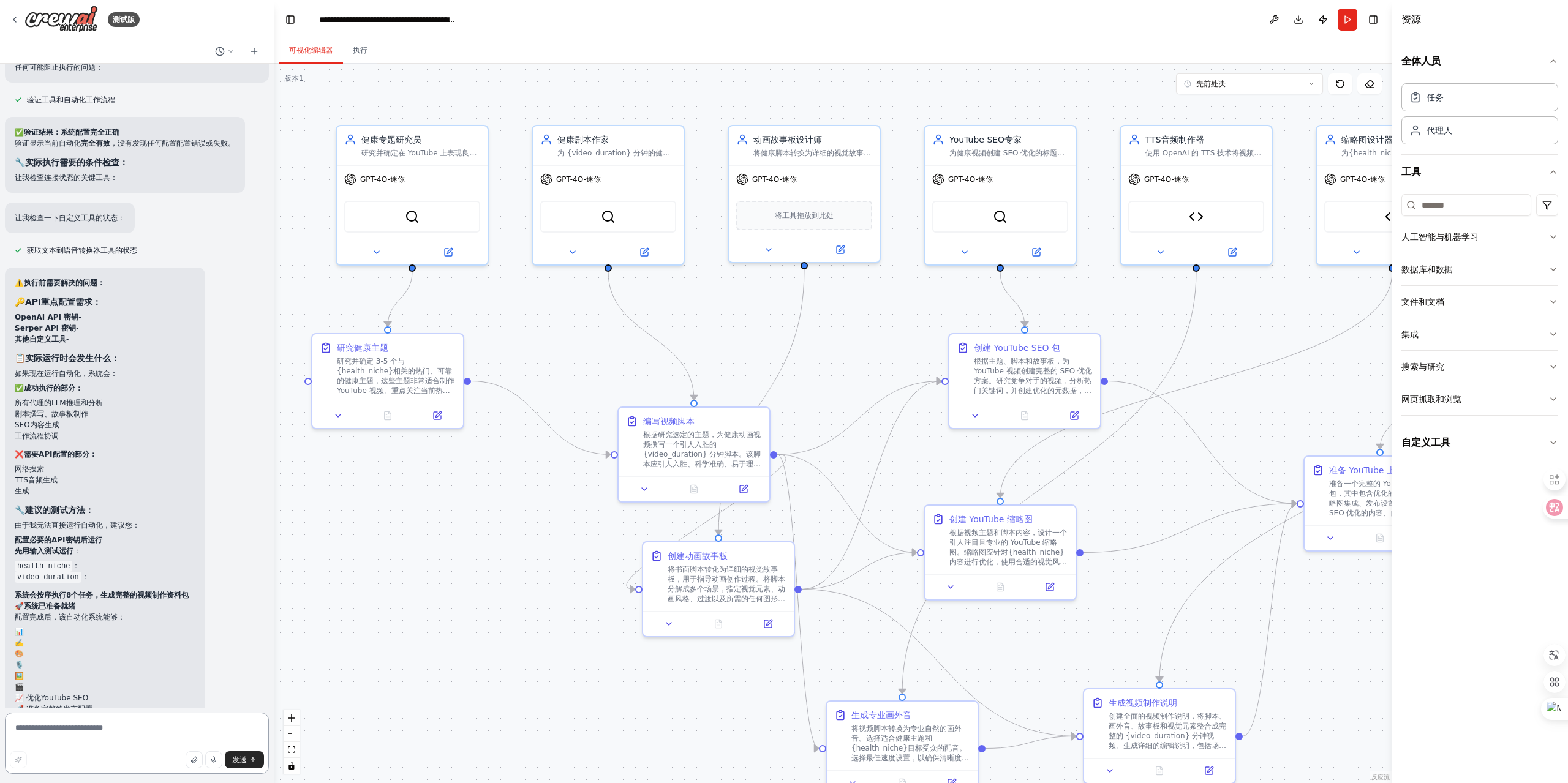
scroll to position [6725, 0]
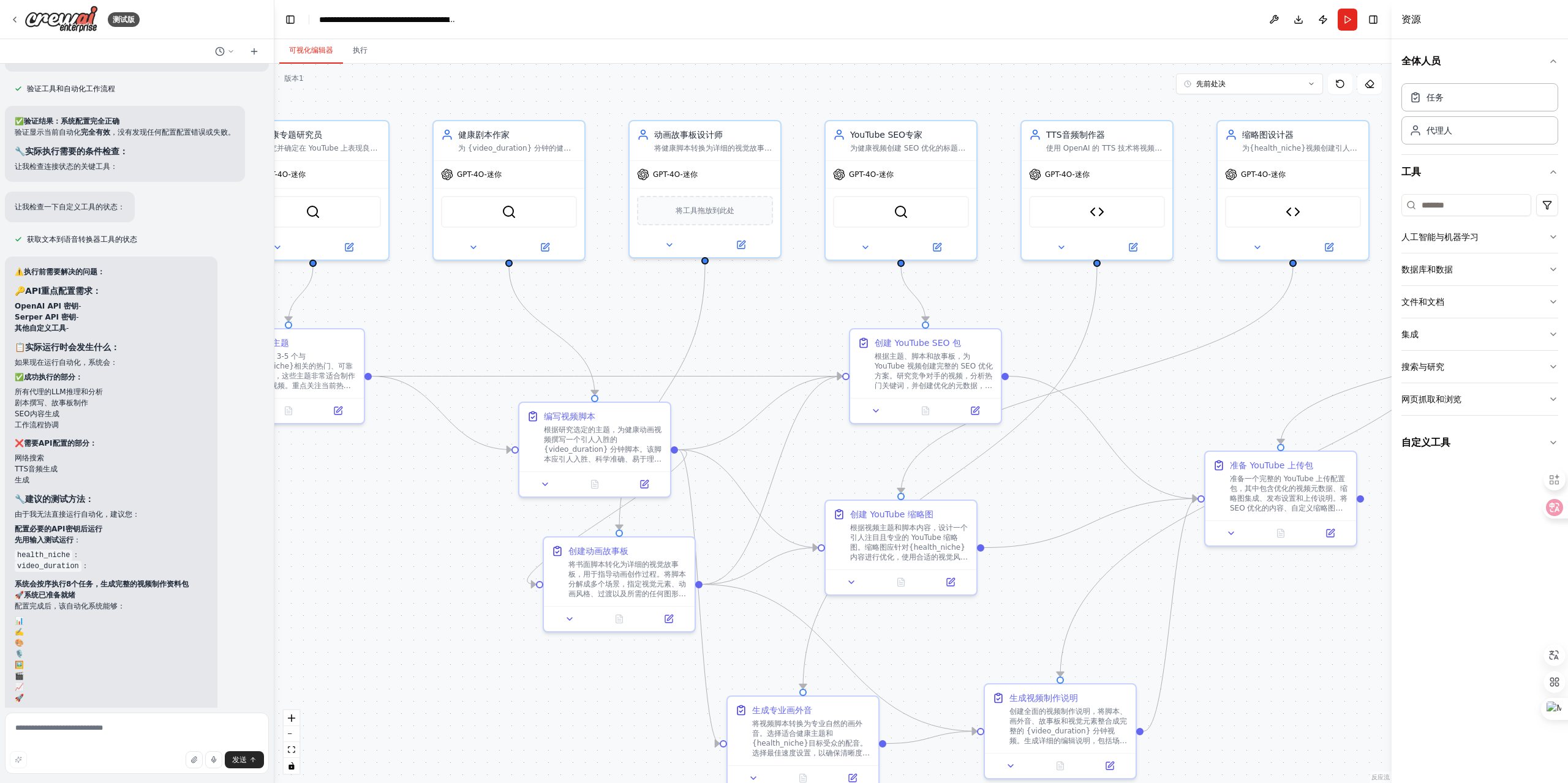
drag, startPoint x: 1243, startPoint y: 333, endPoint x: 1143, endPoint y: 329, distance: 100.1
click at [1143, 329] on div ".deletable-edge-delete-btn { width: 20px; height: 20px; border: 0px solid #ffff…" at bounding box center [833, 424] width 1118 height 720
drag, startPoint x: 32, startPoint y: 447, endPoint x: 22, endPoint y: 409, distance: 39.3
click at [22, 409] on div "⚠️ 执行前需要解决的问题： 🔑 API重点配置需求： OpenAI API 密钥 - Serper API 密钥 - 其他自定义工具 - 📋 实际运行时会发…" at bounding box center [111, 495] width 193 height 456
copy div "需要API配置的部分： 网络搜索 TTS音频生成 生成"
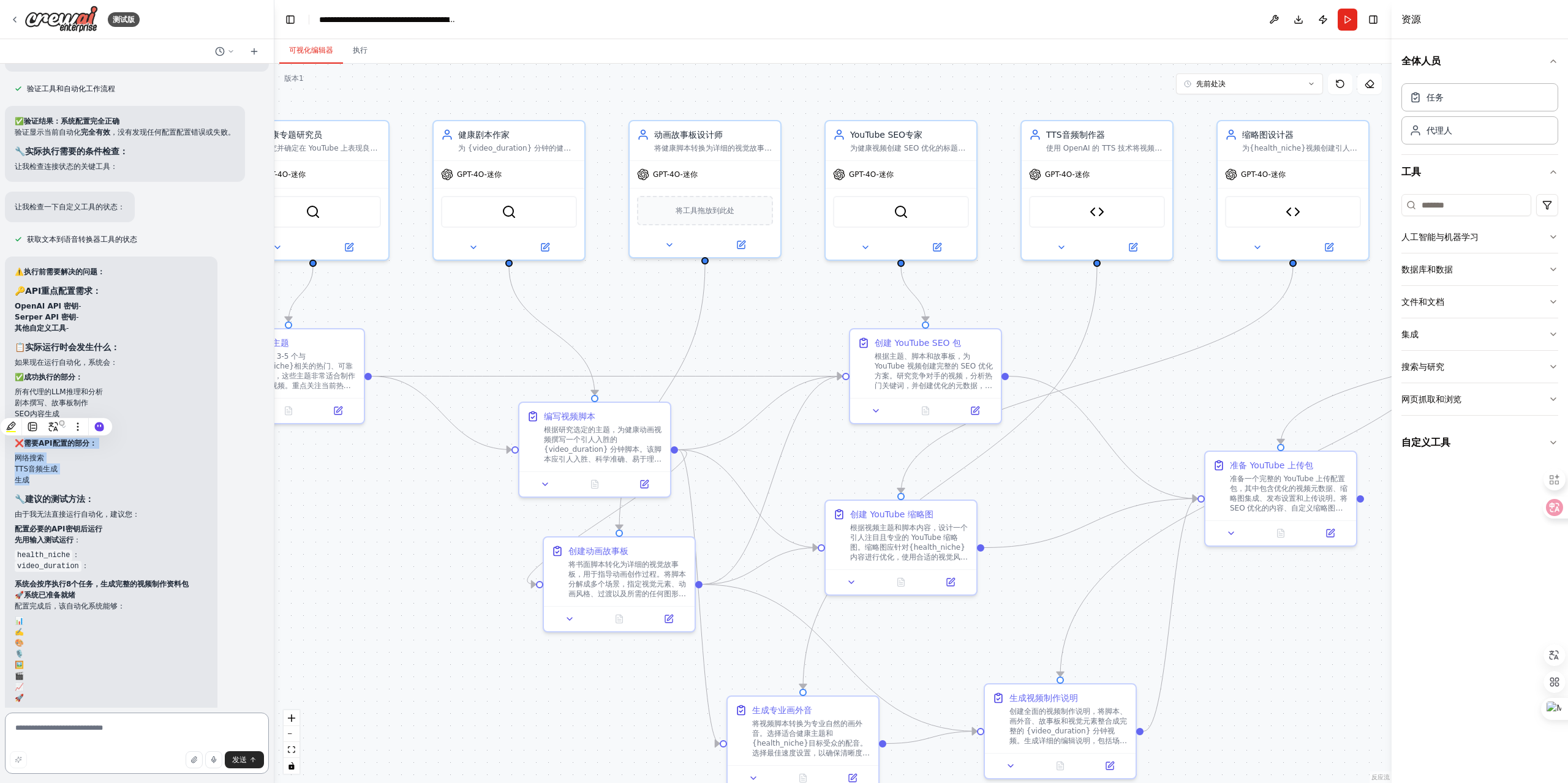
click at [55, 740] on textarea at bounding box center [136, 744] width 264 height 61
paste textarea "**********"
type textarea "**********"
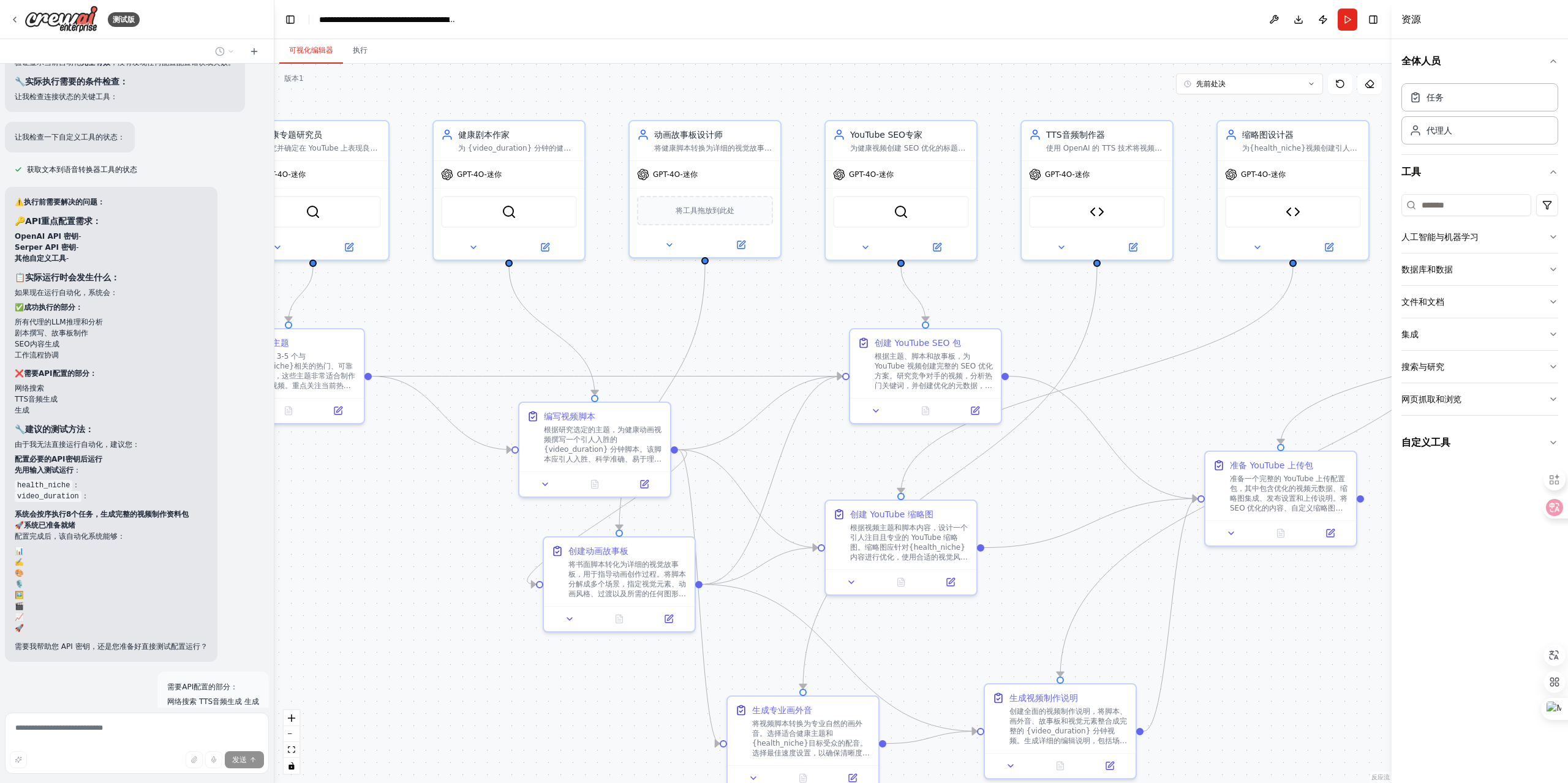
scroll to position [6853, 0]
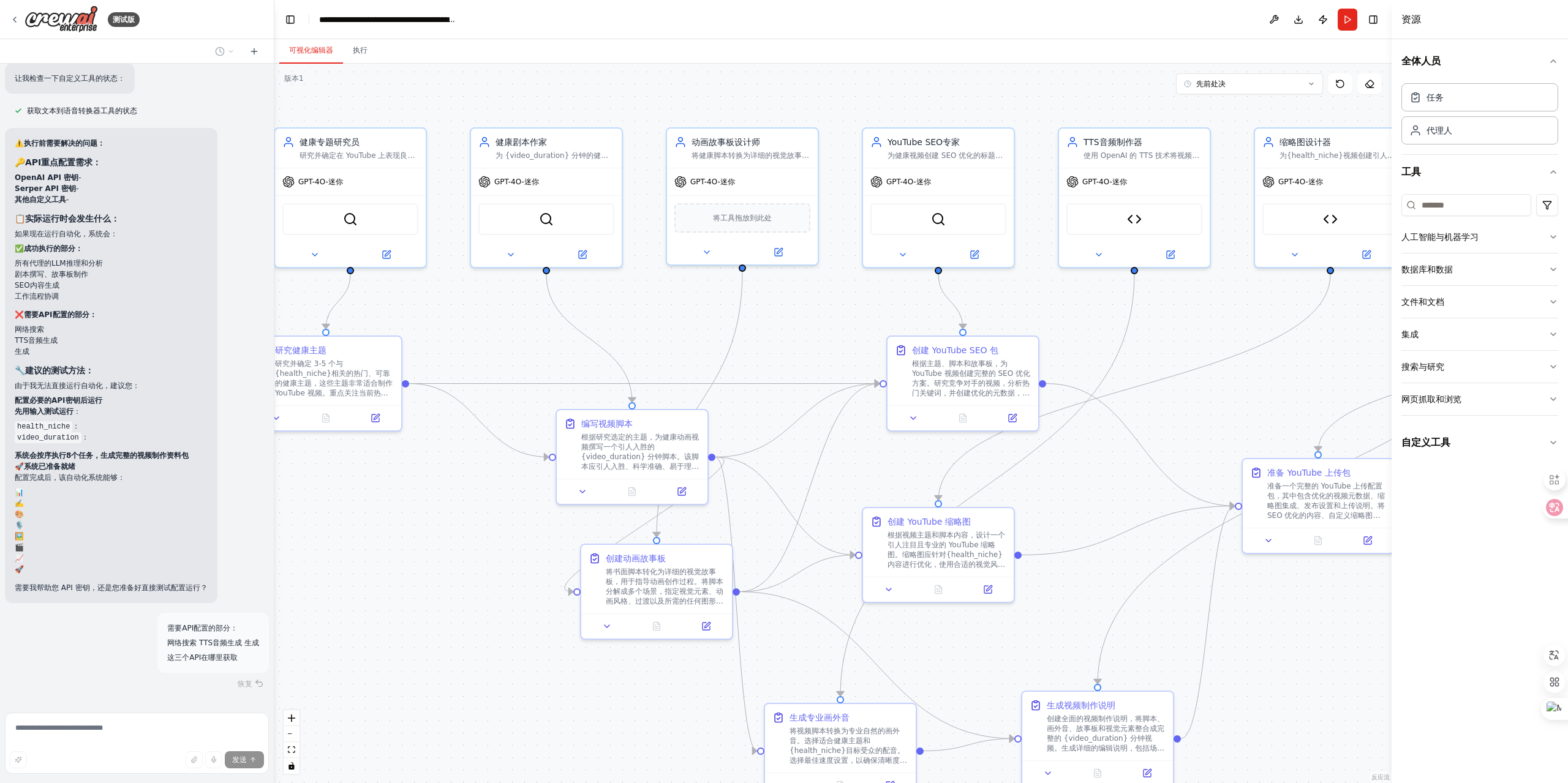
drag, startPoint x: 362, startPoint y: 584, endPoint x: 400, endPoint y: 590, distance: 38.5
click at [400, 590] on div ".deletable-edge-delete-btn { width: 20px; height: 20px; border: 0px solid #ffff…" at bounding box center [833, 424] width 1118 height 720
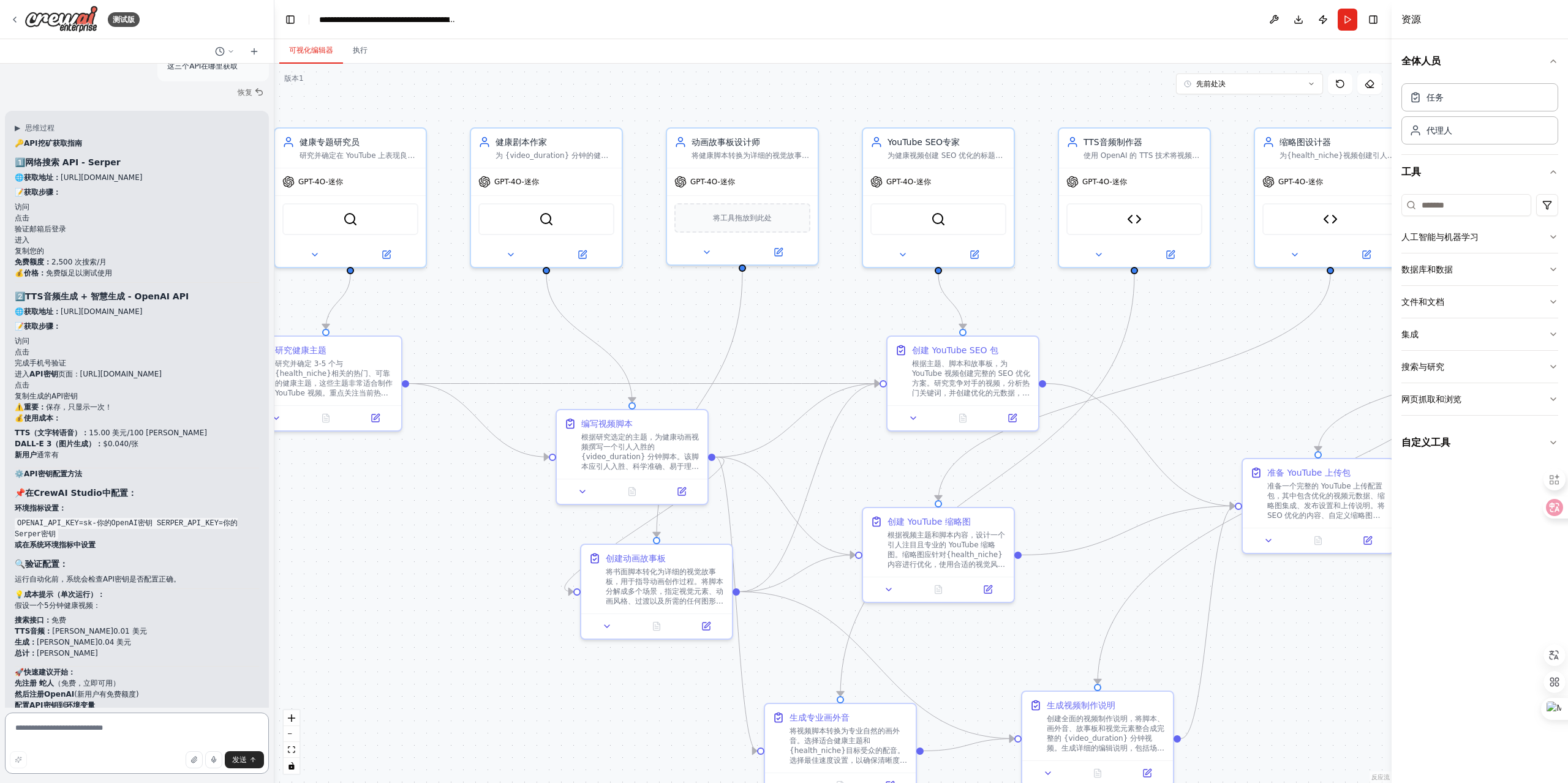
scroll to position [7457, 0]
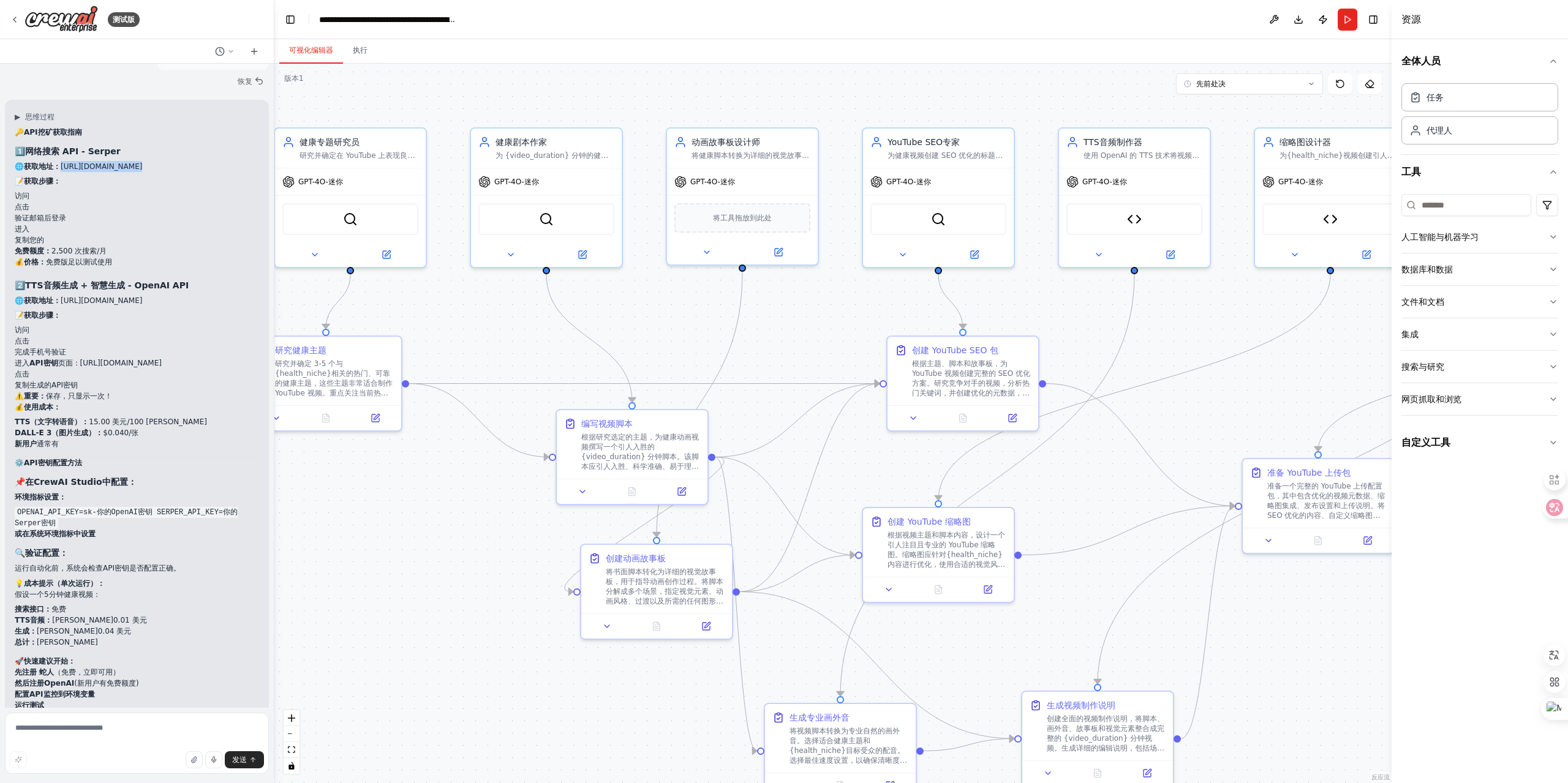
drag, startPoint x: 126, startPoint y: 133, endPoint x: 62, endPoint y: 130, distance: 64.1
click at [62, 161] on p "🌐获取地址： https://serper.dev" at bounding box center [137, 166] width 245 height 11
drag, startPoint x: 113, startPoint y: 133, endPoint x: 78, endPoint y: 130, distance: 35.1
click at [78, 162] on font "https://serper.dev" at bounding box center [101, 166] width 82 height 9
drag, startPoint x: 125, startPoint y: 136, endPoint x: 60, endPoint y: 134, distance: 65.0
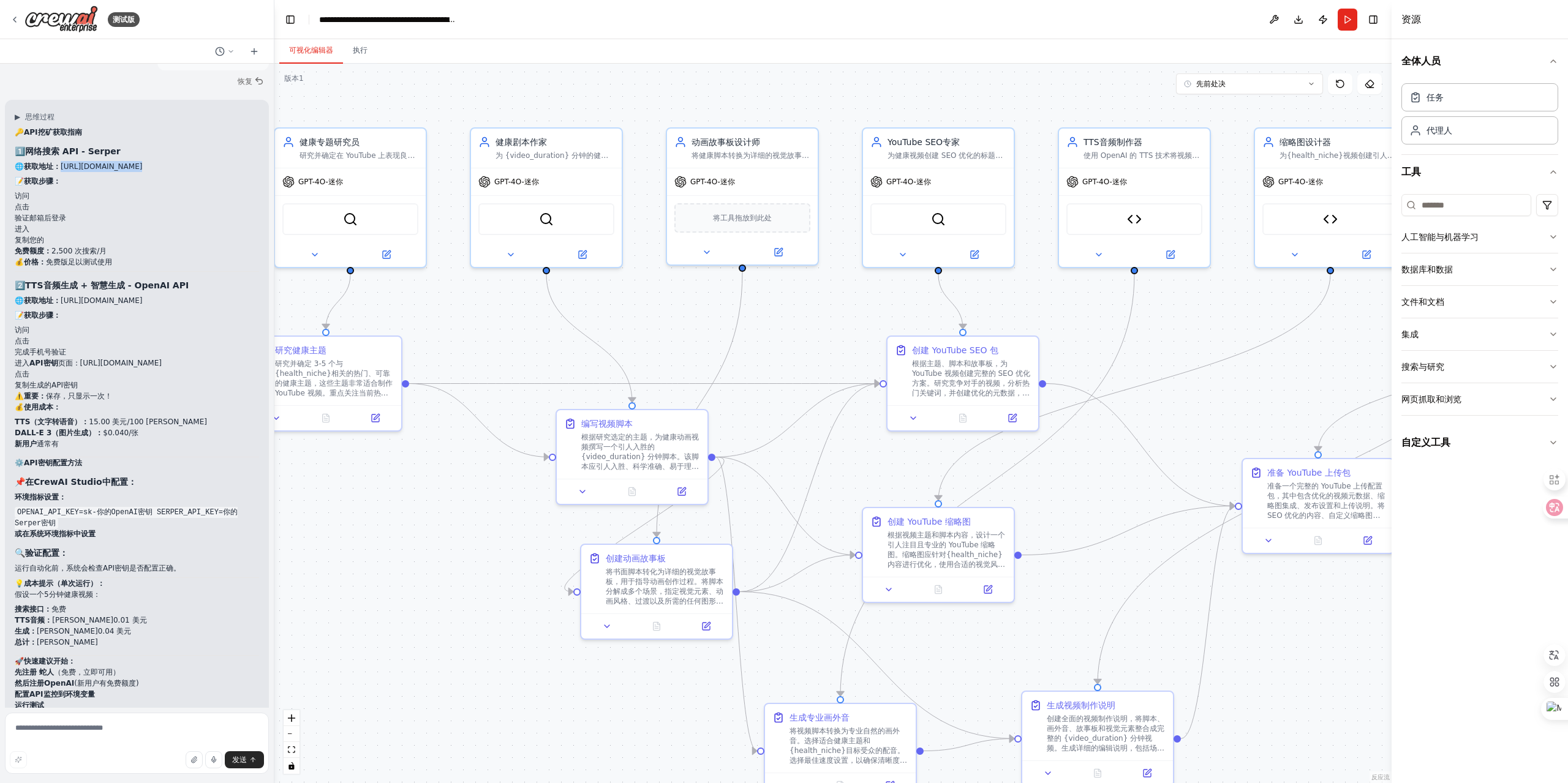
click at [60, 161] on p "🌐获取地址： https://serper.dev" at bounding box center [137, 166] width 245 height 11
copy font "https://serper.dev"
click at [193, 212] on li "验证邮箱后登录" at bounding box center [137, 217] width 245 height 11
drag, startPoint x: 118, startPoint y: 114, endPoint x: 65, endPoint y: 117, distance: 53.1
click at [65, 145] on h3 "1️⃣ 网络搜索 API - Serper" at bounding box center [137, 151] width 245 height 12
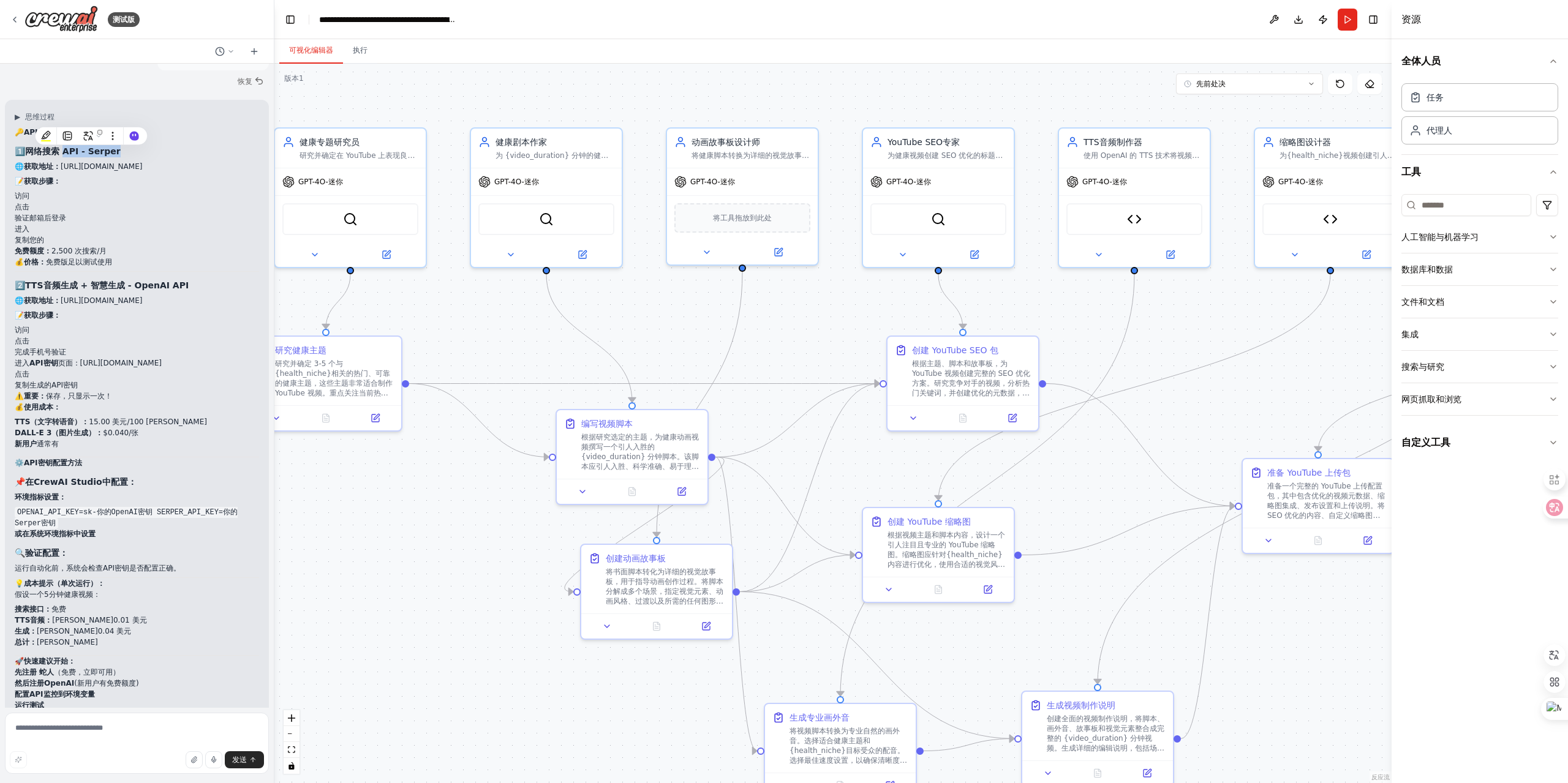
copy font "API - Serper"
click at [121, 325] on li "访问" at bounding box center [137, 330] width 245 height 11
drag, startPoint x: 162, startPoint y: 270, endPoint x: 60, endPoint y: 267, distance: 102.0
click at [60, 295] on p "🌐获取地址： https://platform.openai.com" at bounding box center [137, 300] width 245 height 11
copy font "https://platform.openai.com"
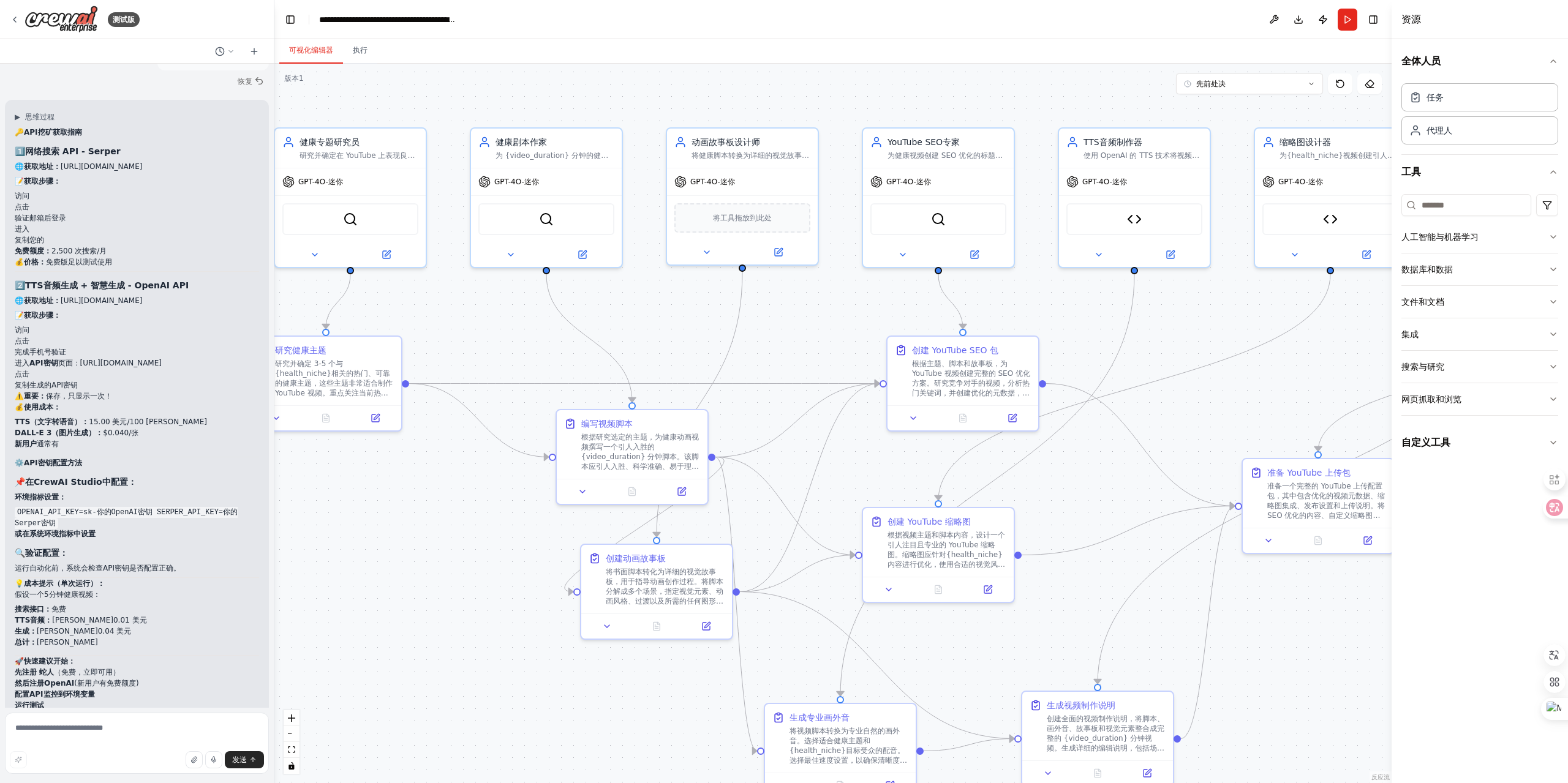
click at [157, 368] on li "点击" at bounding box center [137, 373] width 245 height 11
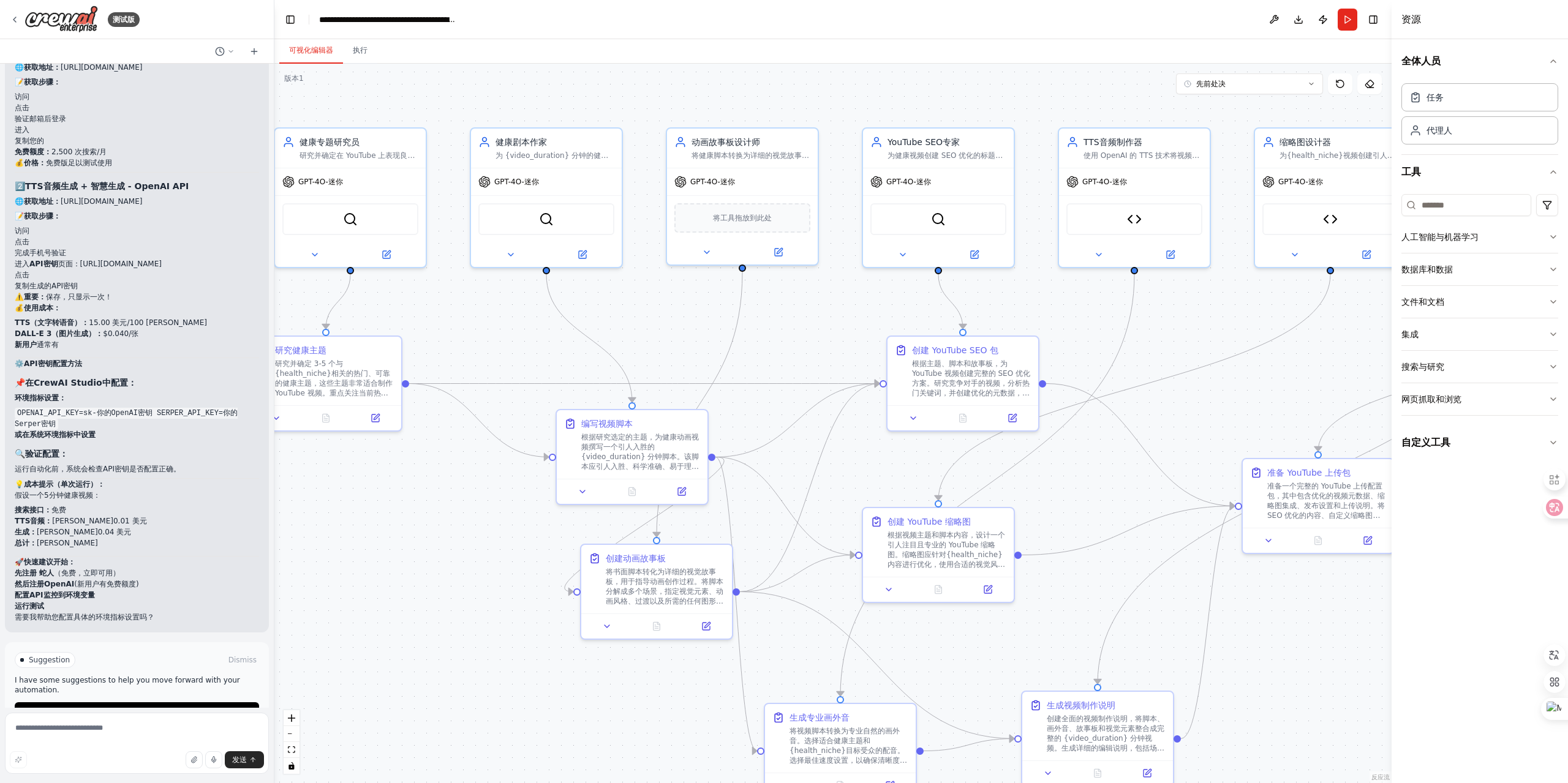
scroll to position [7546, 0]
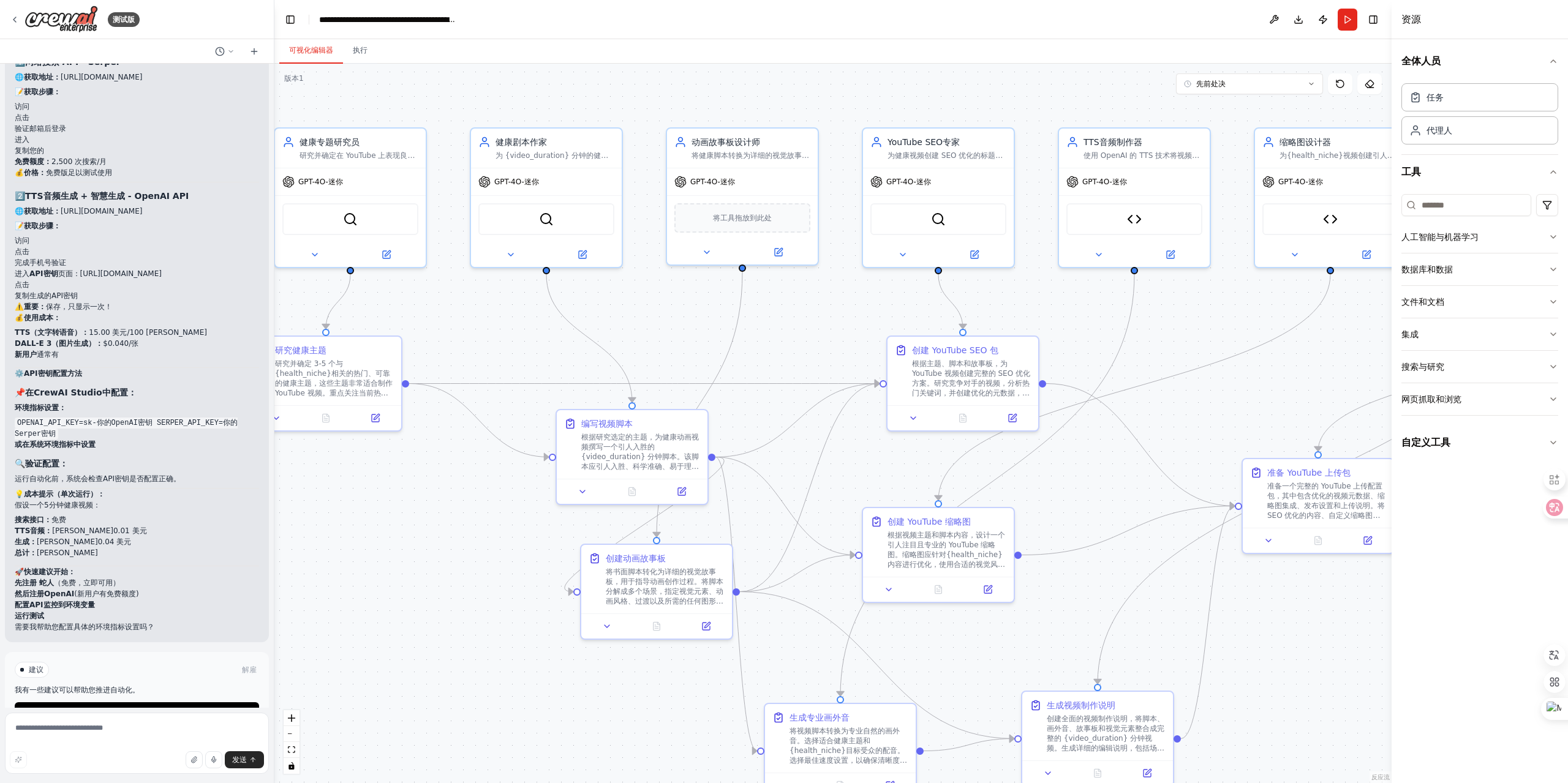
drag, startPoint x: 217, startPoint y: 241, endPoint x: 77, endPoint y: 242, distance: 140.0
click at [77, 269] on li "进入 API密钥 页面：https://platform.openai.com/api-keys" at bounding box center [137, 274] width 245 height 11
copy font "https://platform.openai.com/api-keys"
click at [181, 192] on font "TTS音频生成 + 智慧生成 - OpenAI API" at bounding box center [107, 196] width 164 height 10
drag, startPoint x: 196, startPoint y: 159, endPoint x: 30, endPoint y: 161, distance: 166.0
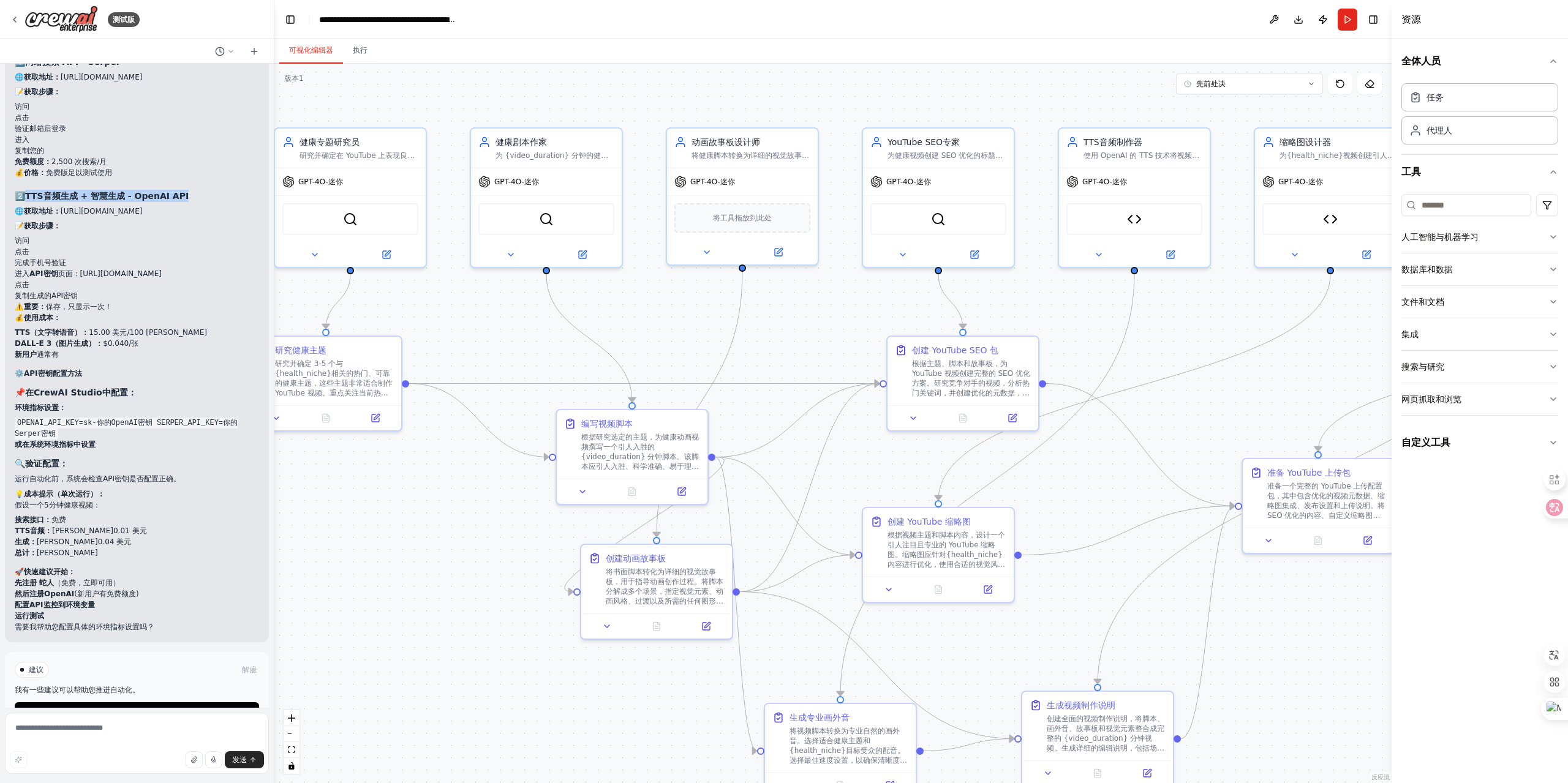
click at [30, 190] on h3 "2️⃣ TTS音频生成 + 智慧生成 - OpenAI API" at bounding box center [137, 196] width 245 height 12
copy font "TTS音频生成 + 智慧生成 - OpenAI API"
drag, startPoint x: 33, startPoint y: 360, endPoint x: 145, endPoint y: 360, distance: 112.0
click at [145, 386] on h3 "📌 在CrewAI Studio中配置：" at bounding box center [137, 392] width 245 height 12
copy font "CrewAI Studio中配置："
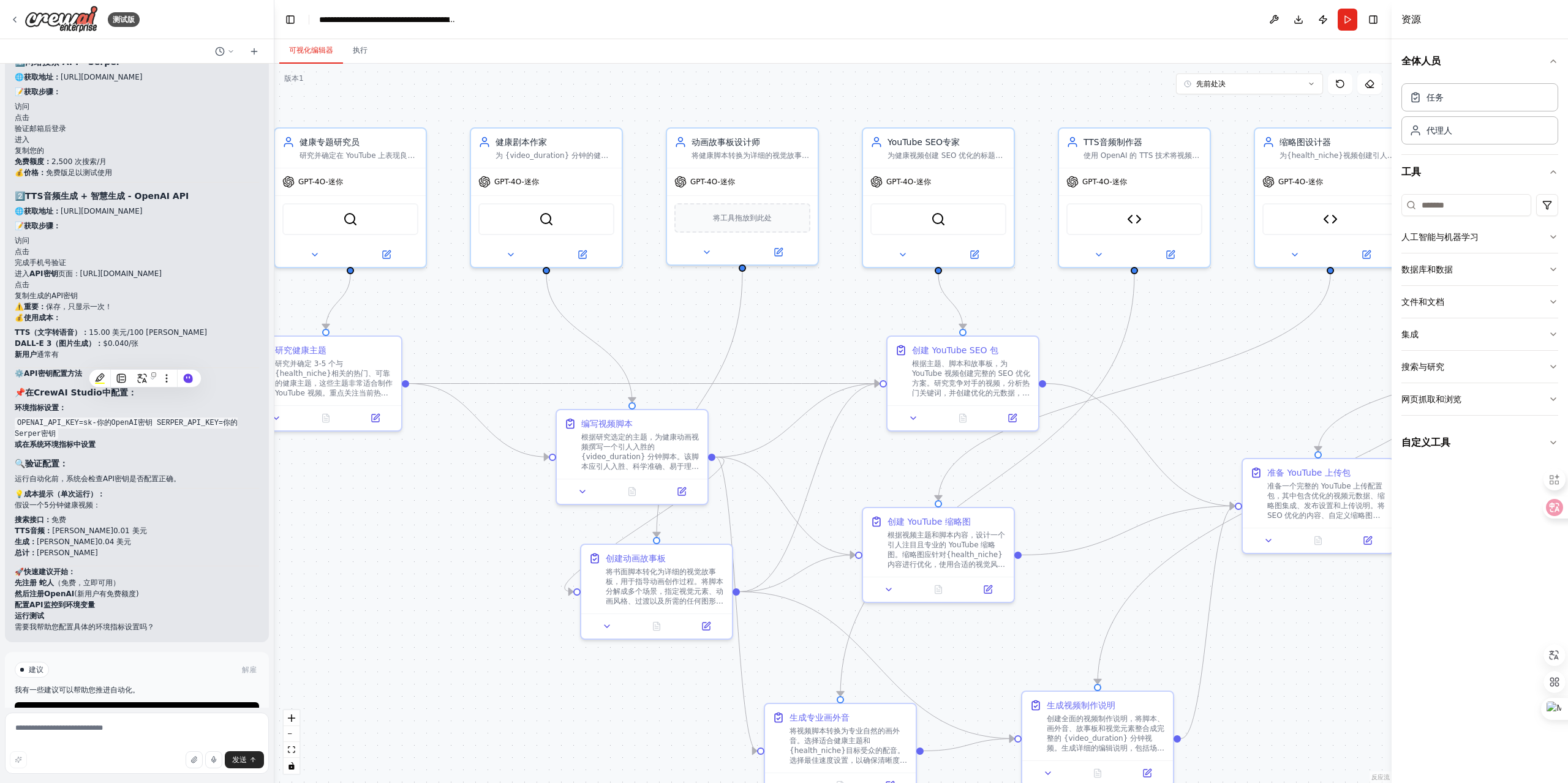
click at [46, 404] on font "环境指标设置：" at bounding box center [40, 408] width 51 height 9
click at [49, 22] on img at bounding box center [61, 20] width 73 height 28
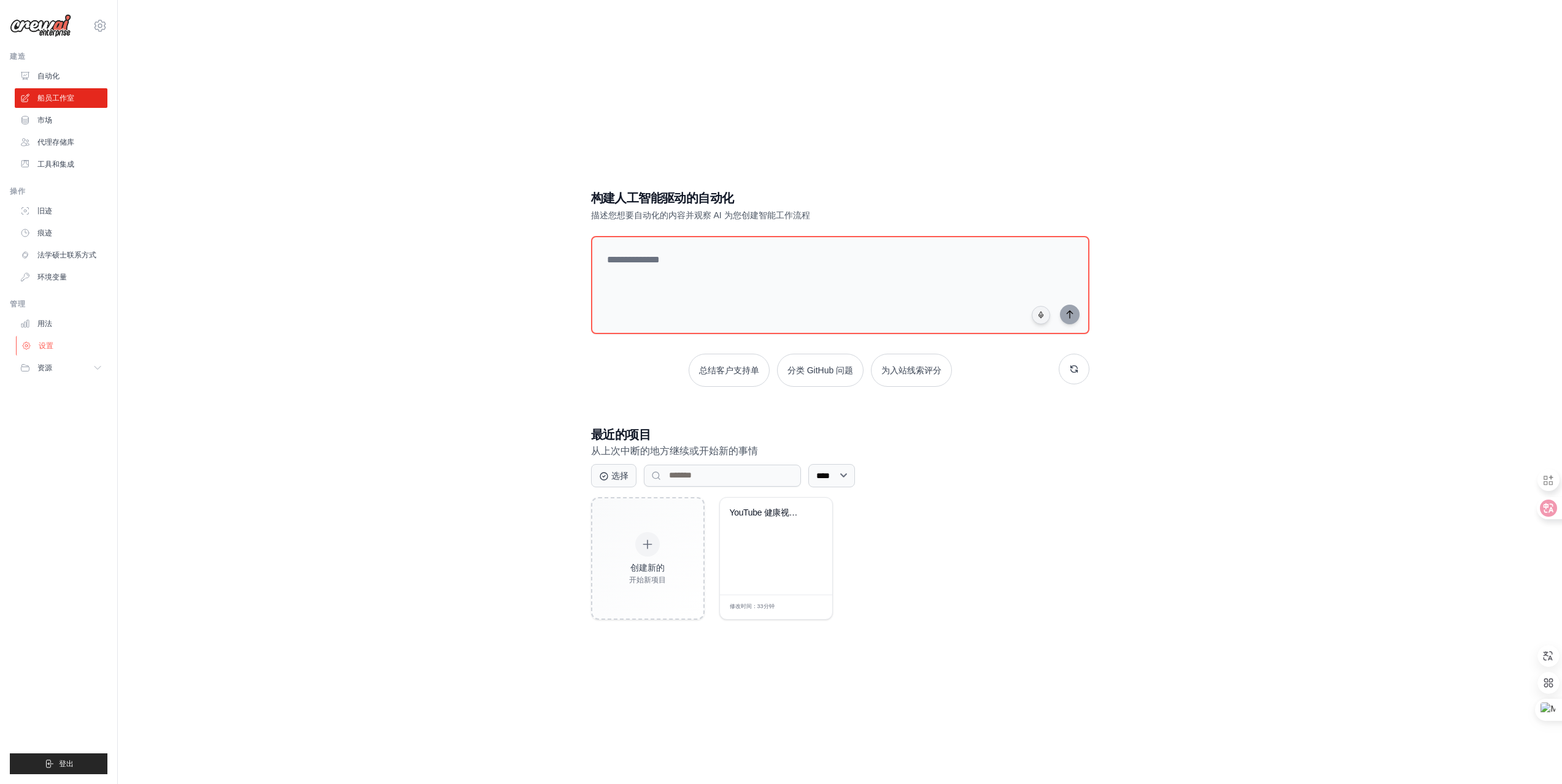
click at [49, 350] on font "设置" at bounding box center [46, 346] width 15 height 9
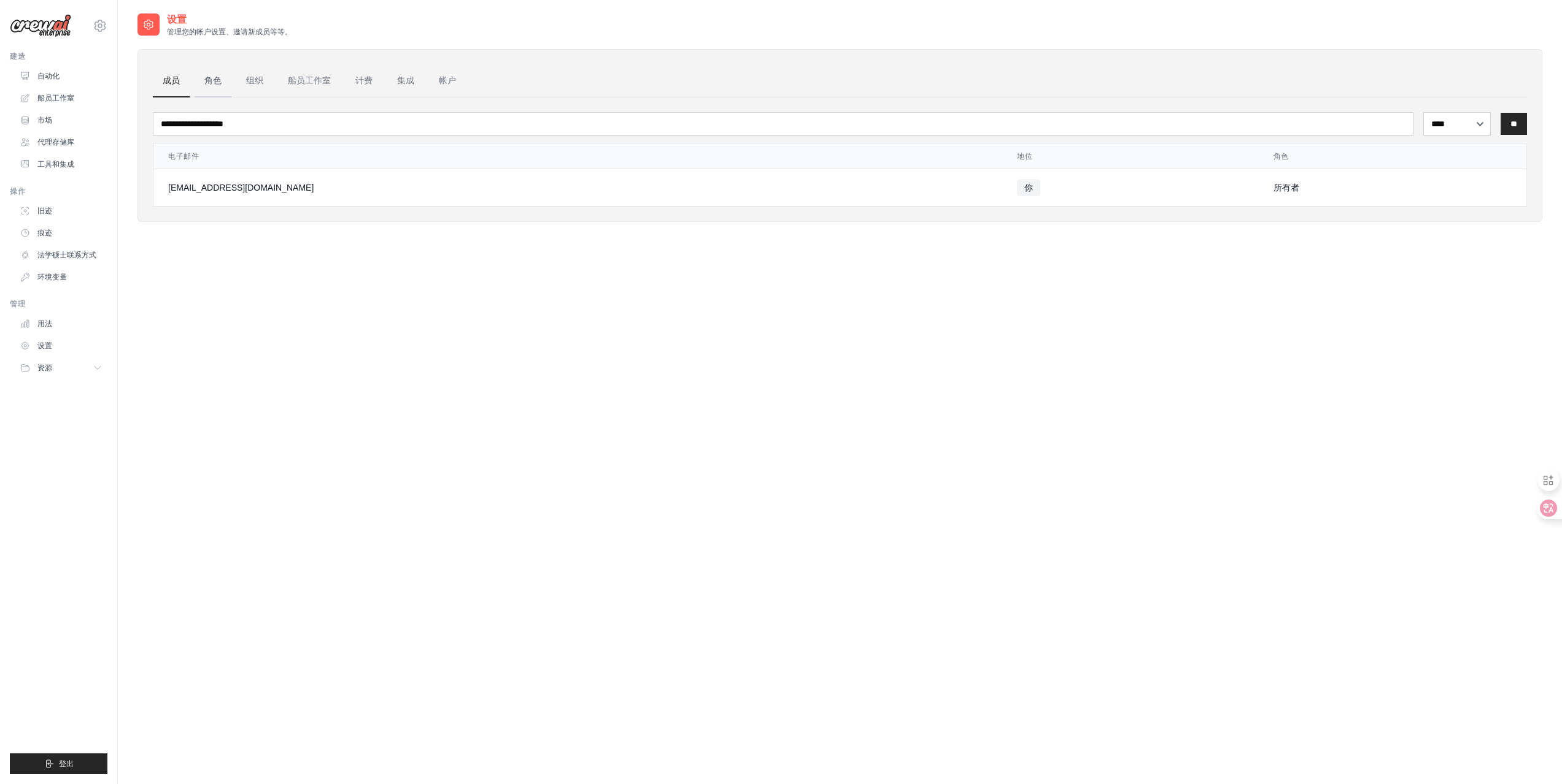
click at [221, 83] on font "角色" at bounding box center [213, 80] width 17 height 10
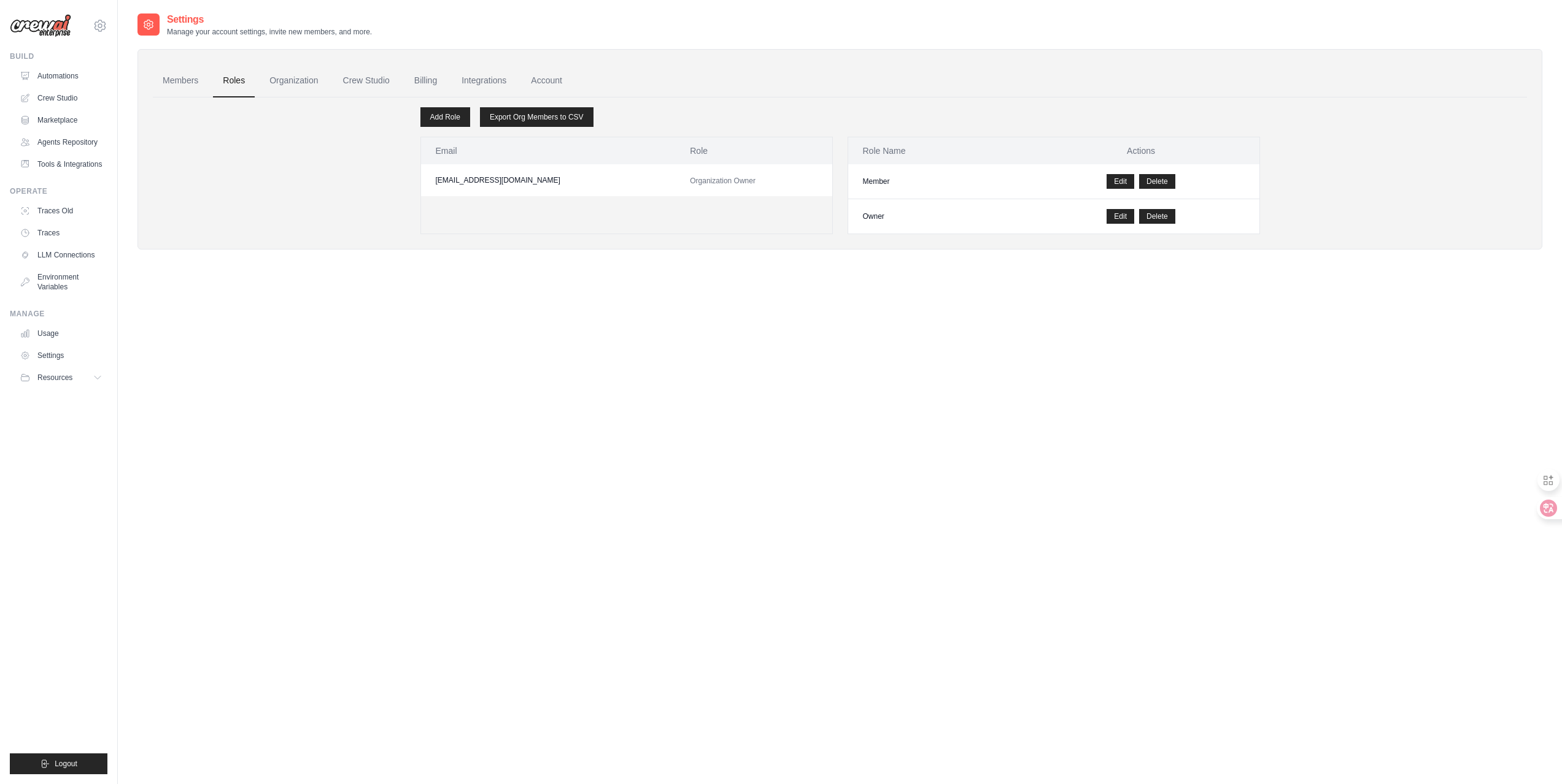
click at [609, 358] on div "Settings Manage your account settings, invite new members, and more. Members Ro…" at bounding box center [840, 403] width 1405 height 784
drag, startPoint x: 609, startPoint y: 358, endPoint x: 363, endPoint y: 80, distance: 371.2
click at [363, 80] on link "Crew Studio" at bounding box center [366, 80] width 66 height 33
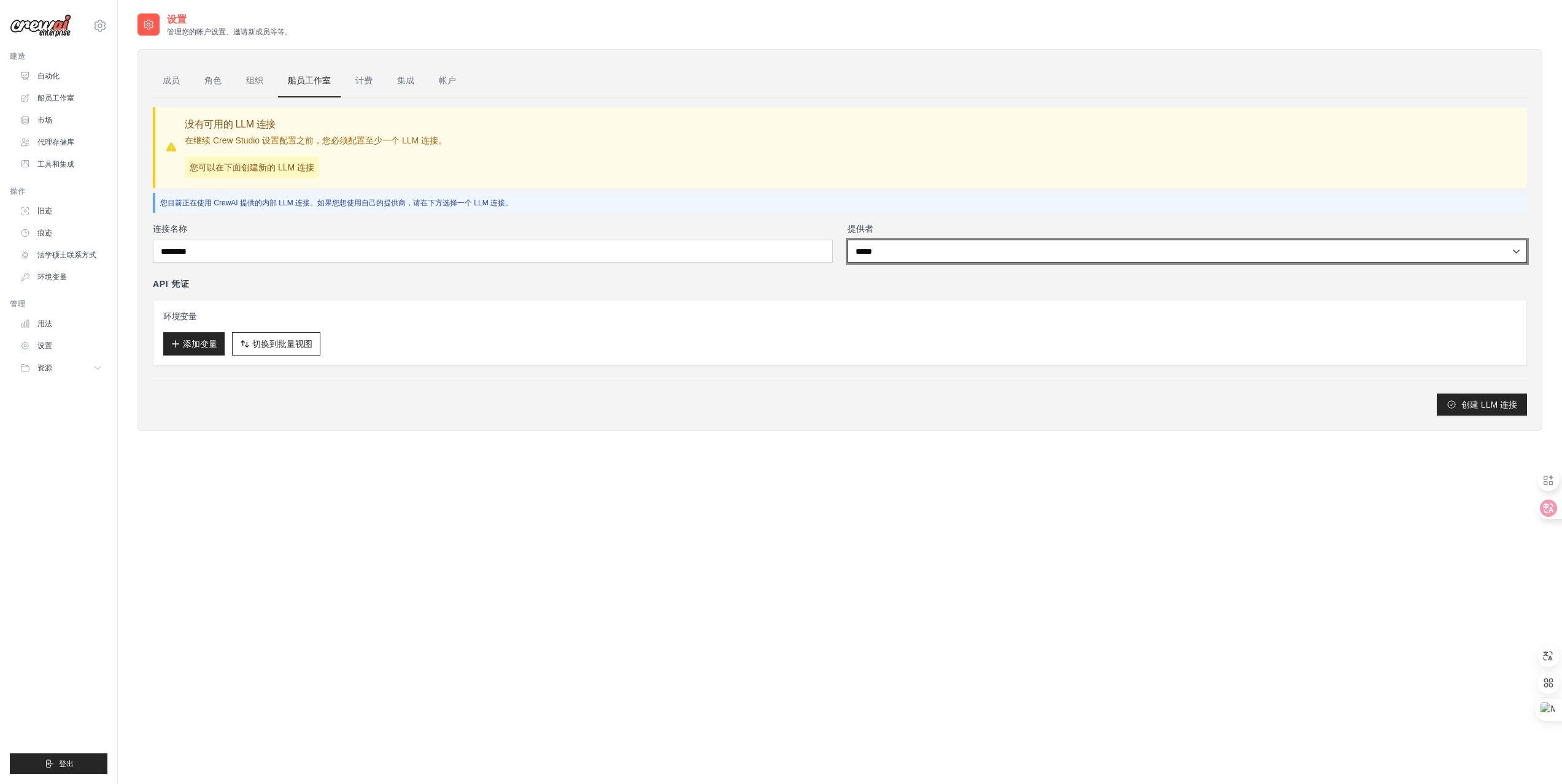
click at [1093, 241] on select "***** ****** ** ***" at bounding box center [1187, 252] width 680 height 24
select select "******"
click at [848, 240] on select "***** ****** ** ***" at bounding box center [1187, 252] width 680 height 24
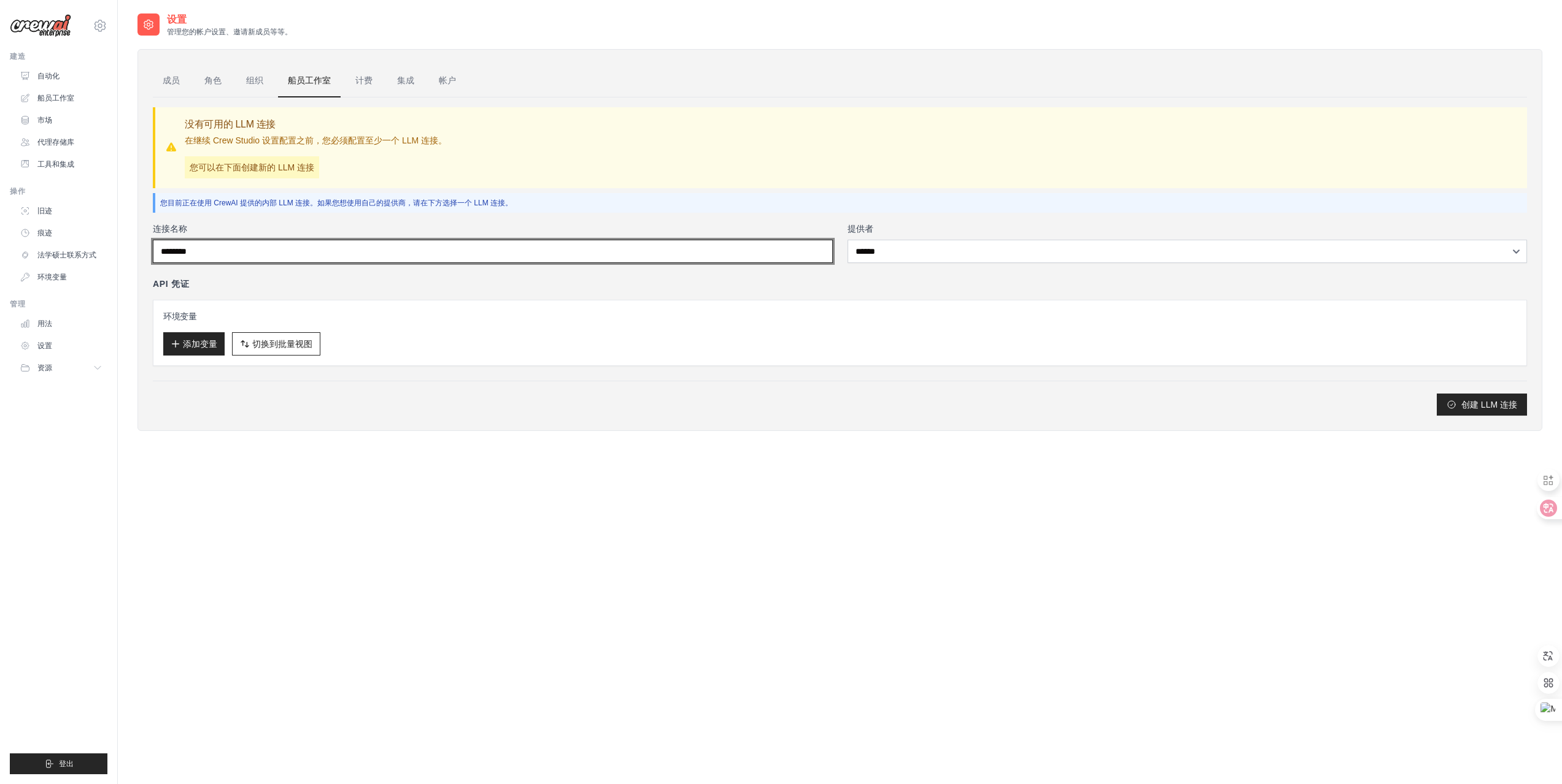
click at [471, 258] on input "连接名称" at bounding box center [492, 252] width 680 height 24
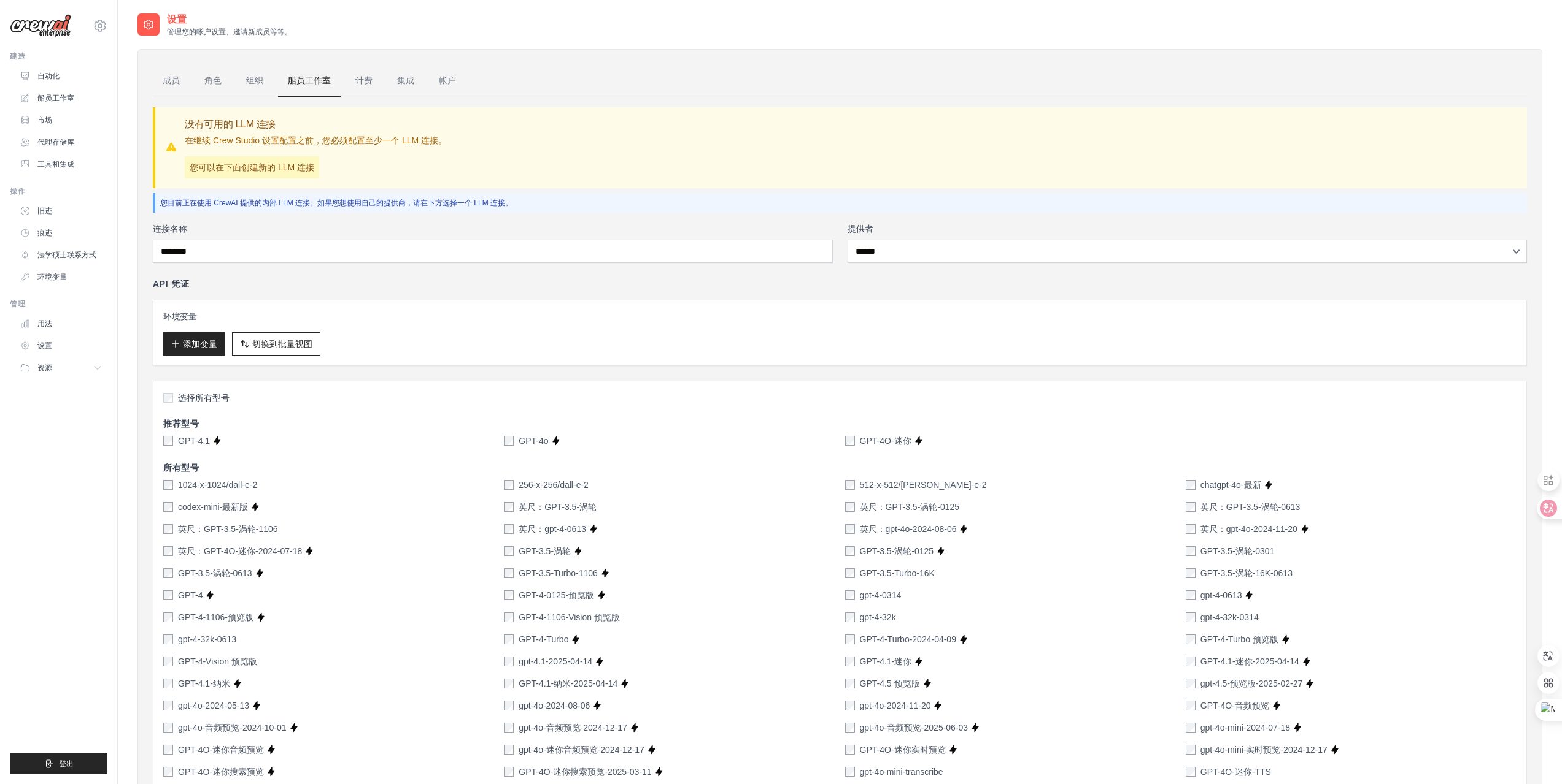
click at [400, 297] on div "API 凭证 环境变量 添加变量 切换到批量视图 切换到表格视图" at bounding box center [839, 321] width 1374 height 88
click at [856, 439] on div "GPT-4O-迷你" at bounding box center [877, 441] width 66 height 12
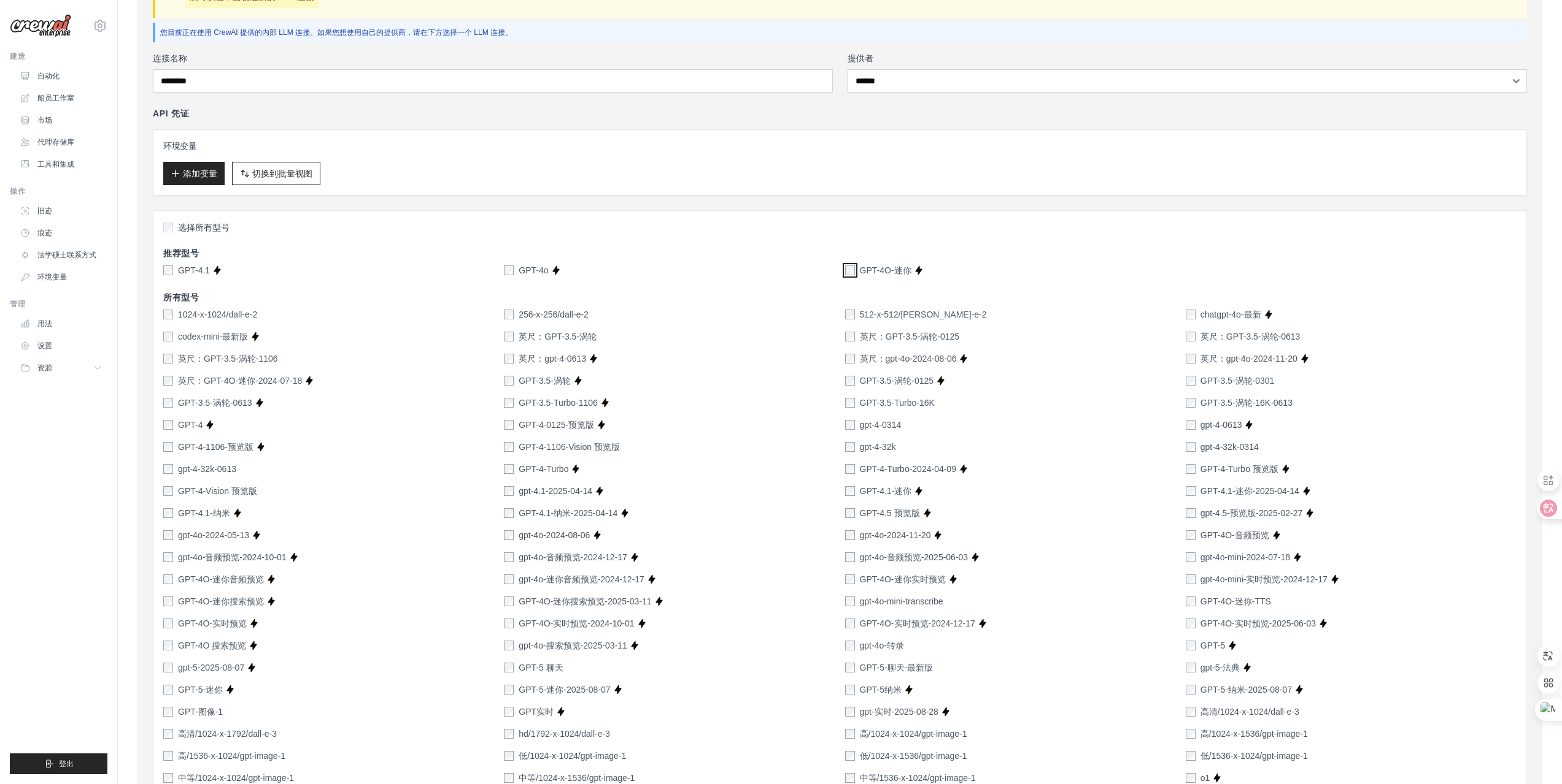
scroll to position [48, 0]
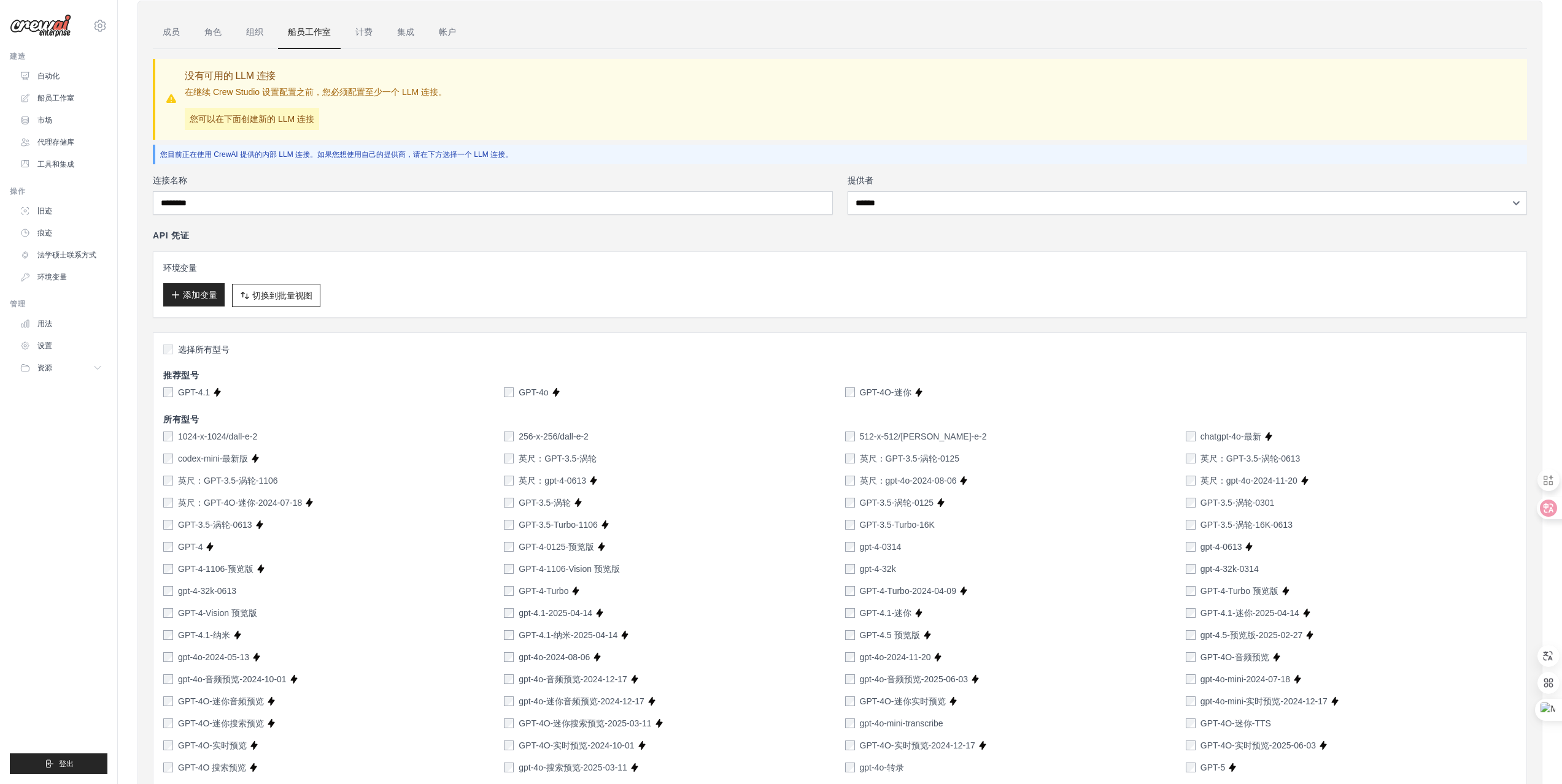
click at [194, 299] on font "添加变量" at bounding box center [200, 295] width 35 height 10
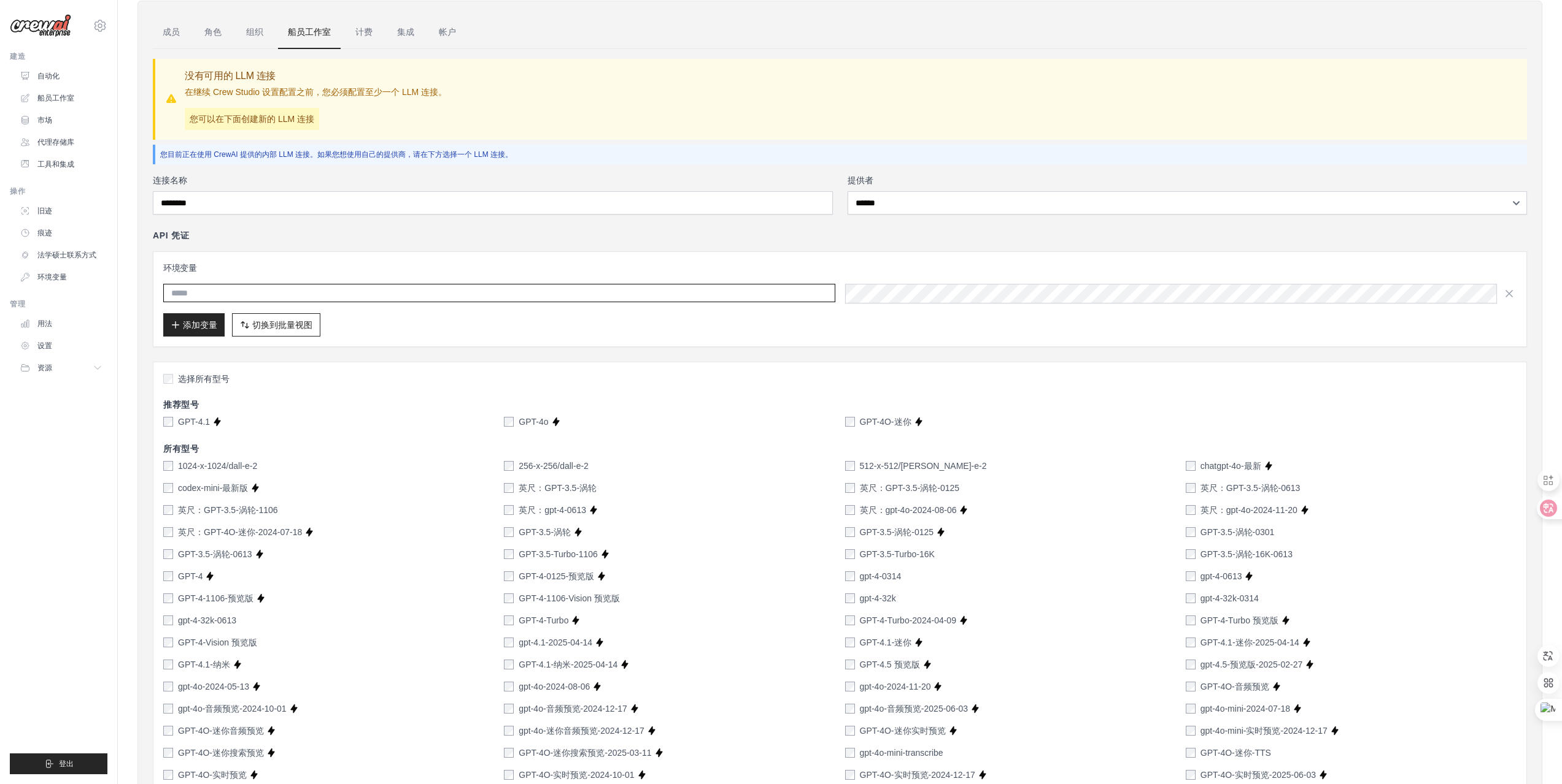
click at [243, 300] on input "text" at bounding box center [499, 293] width 672 height 19
click at [245, 297] on input "text" at bounding box center [499, 293] width 672 height 19
click at [319, 295] on input "text" at bounding box center [499, 293] width 672 height 19
paste input "**********"
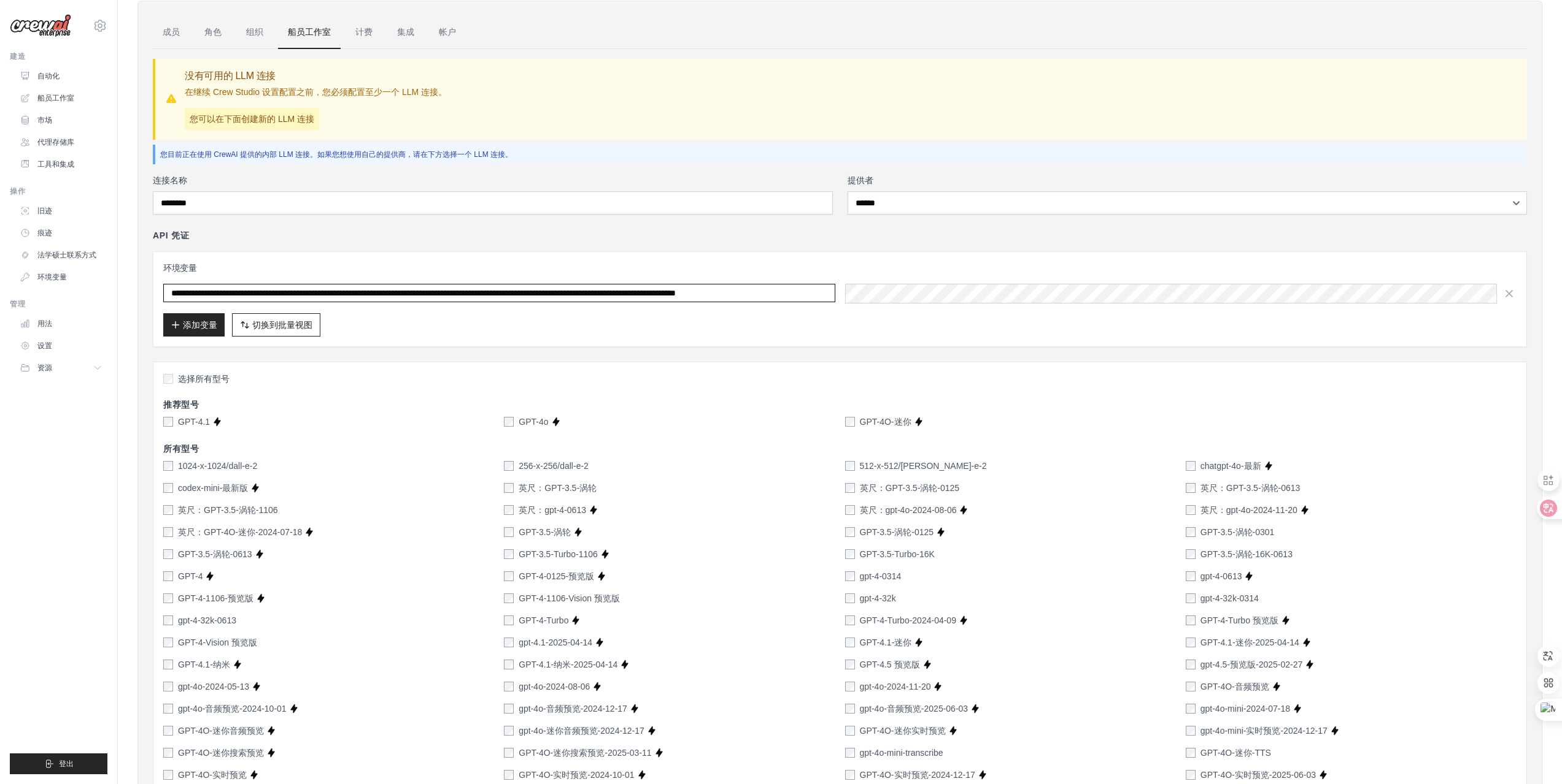
type input "**********"
click at [737, 325] on div "添加变量 切换到批量视图 切换到表格视图" at bounding box center [840, 325] width 1353 height 24
click at [900, 319] on div "添加变量 切换到批量视图 切换到表格视图" at bounding box center [840, 325] width 1353 height 24
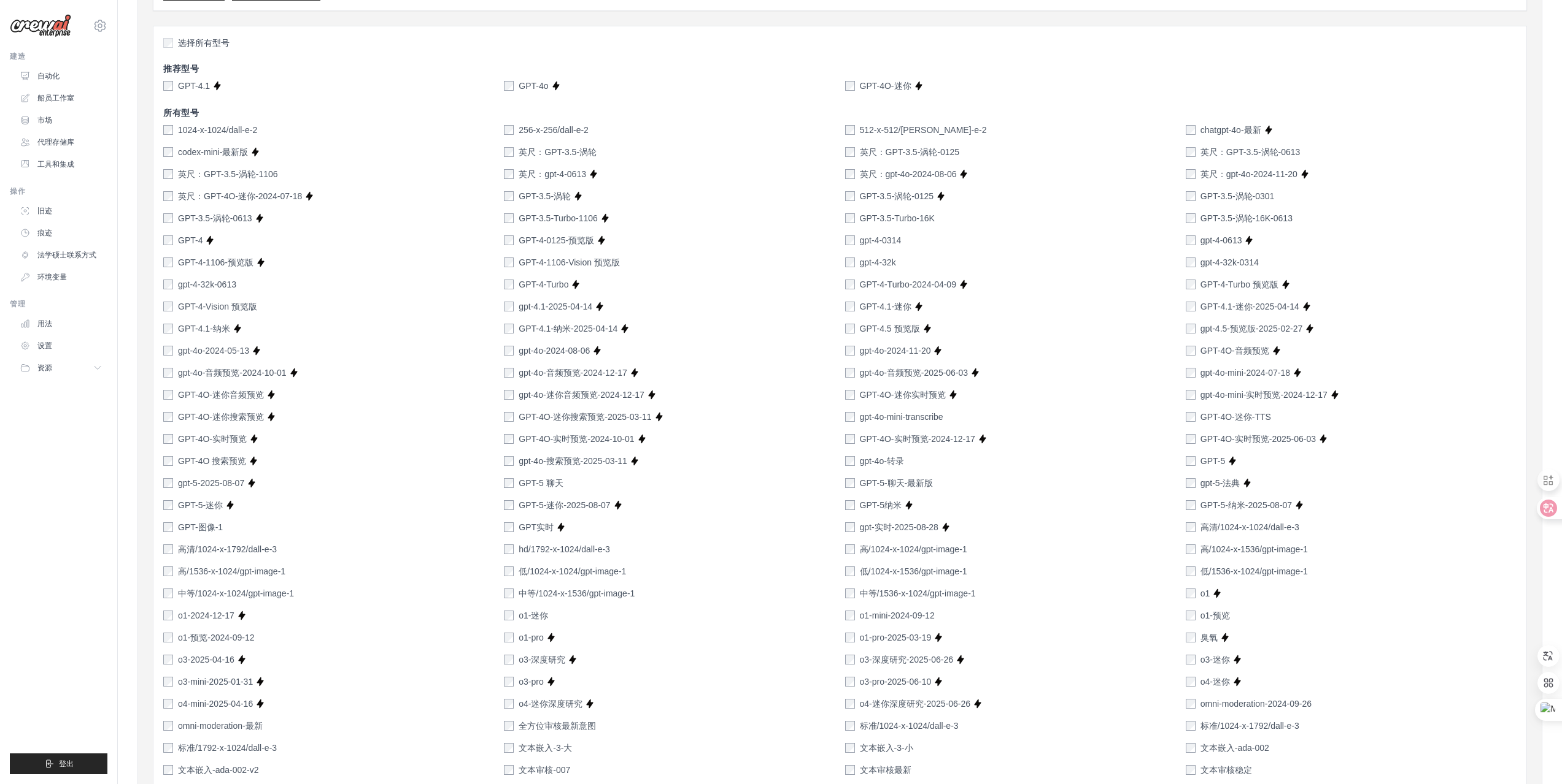
scroll to position [139, 0]
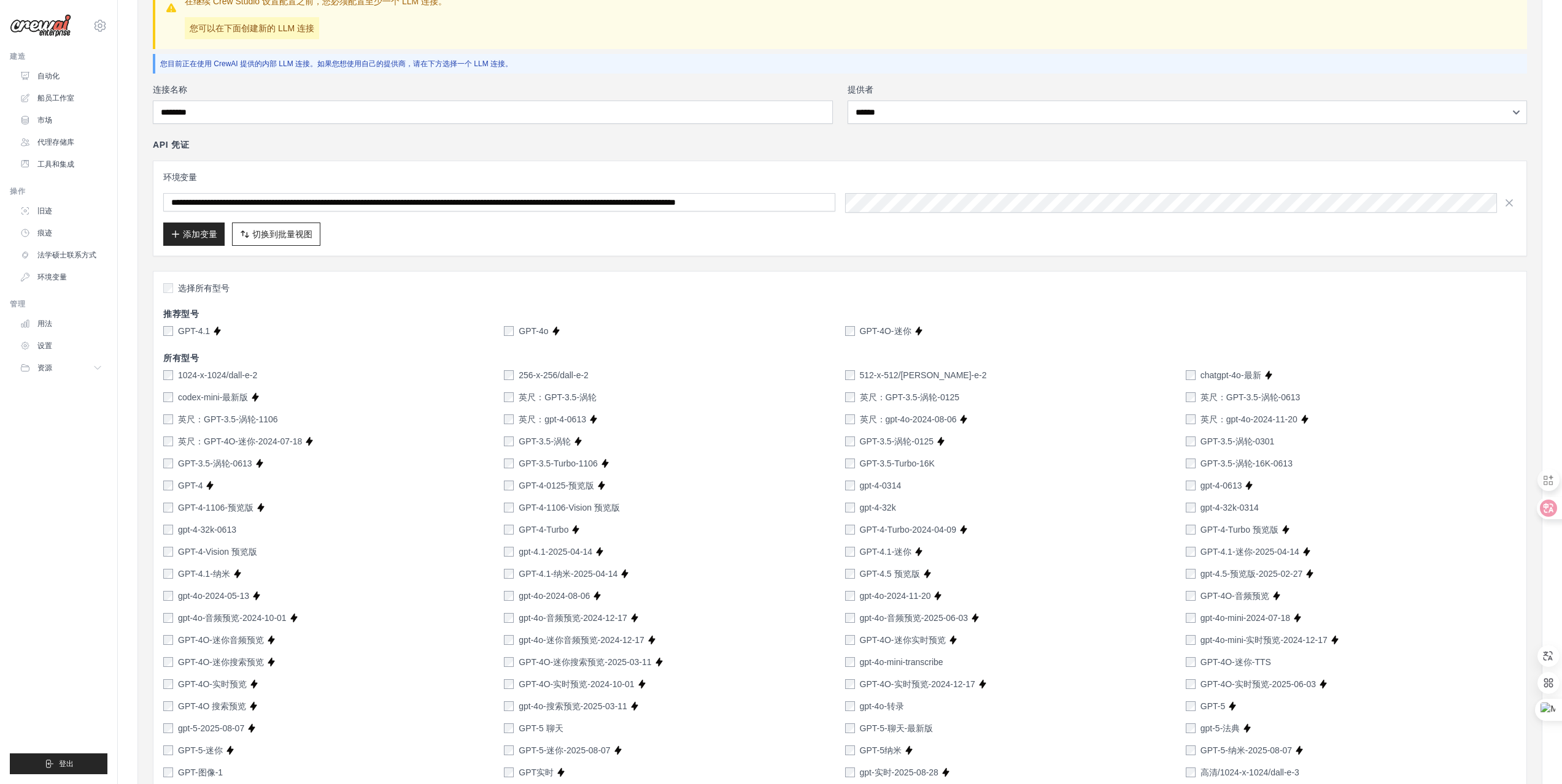
click at [388, 248] on div "**********" at bounding box center [839, 209] width 1374 height 96
click at [300, 238] on font "切换到批量视图" at bounding box center [282, 233] width 60 height 10
type textarea "**********"
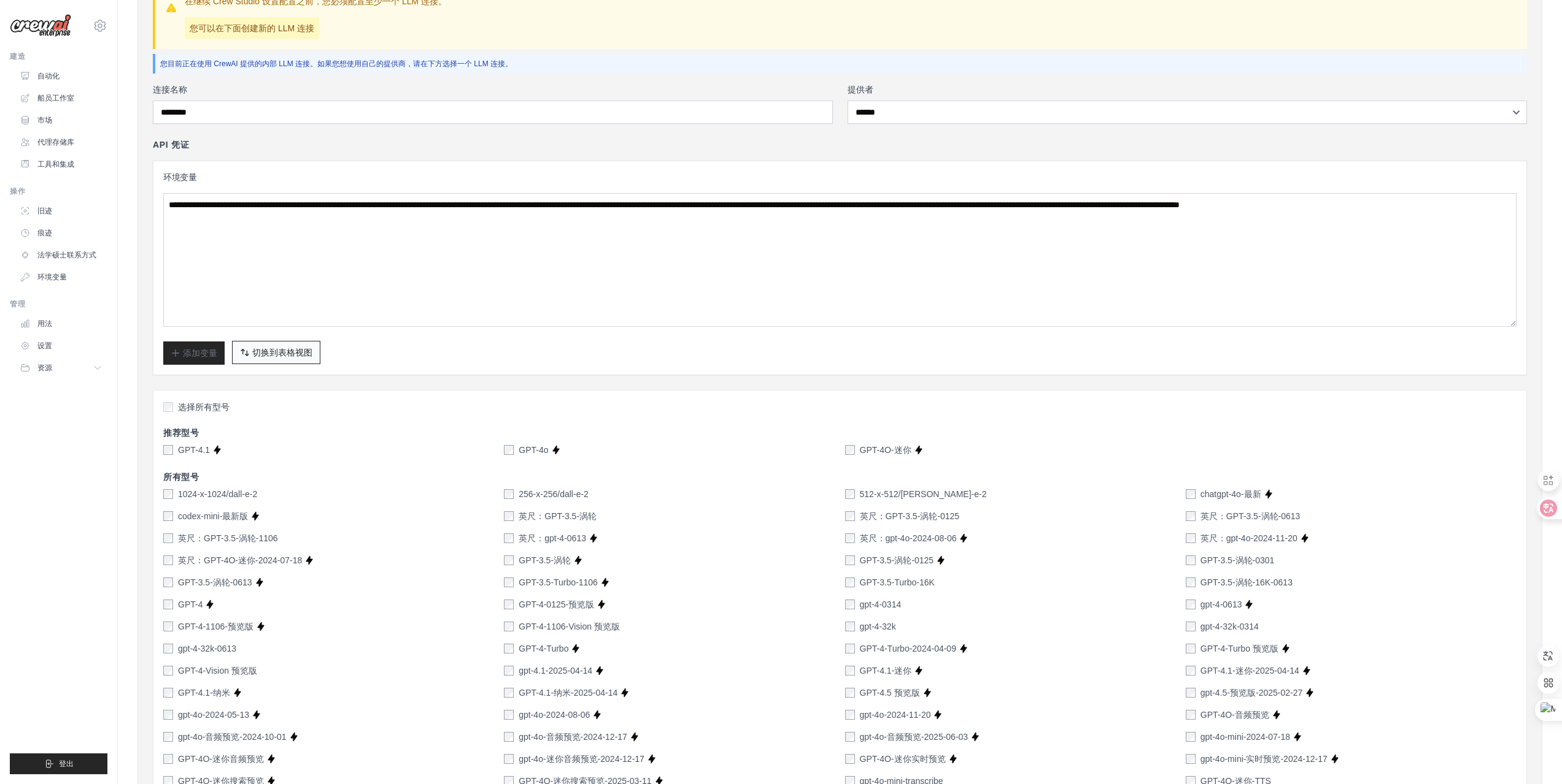
click at [271, 352] on font "切换到表格视图" at bounding box center [282, 353] width 60 height 10
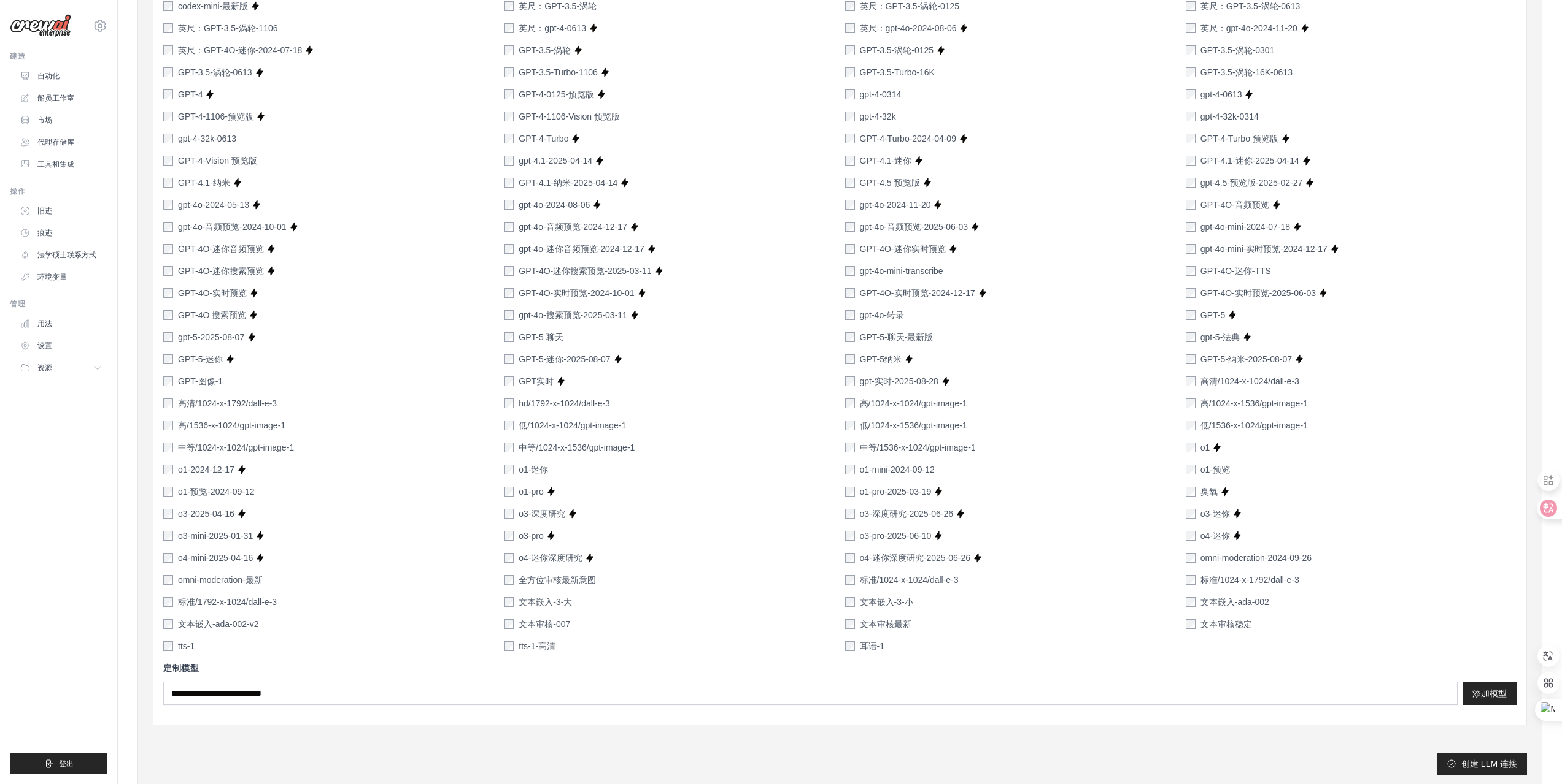
scroll to position [568, 0]
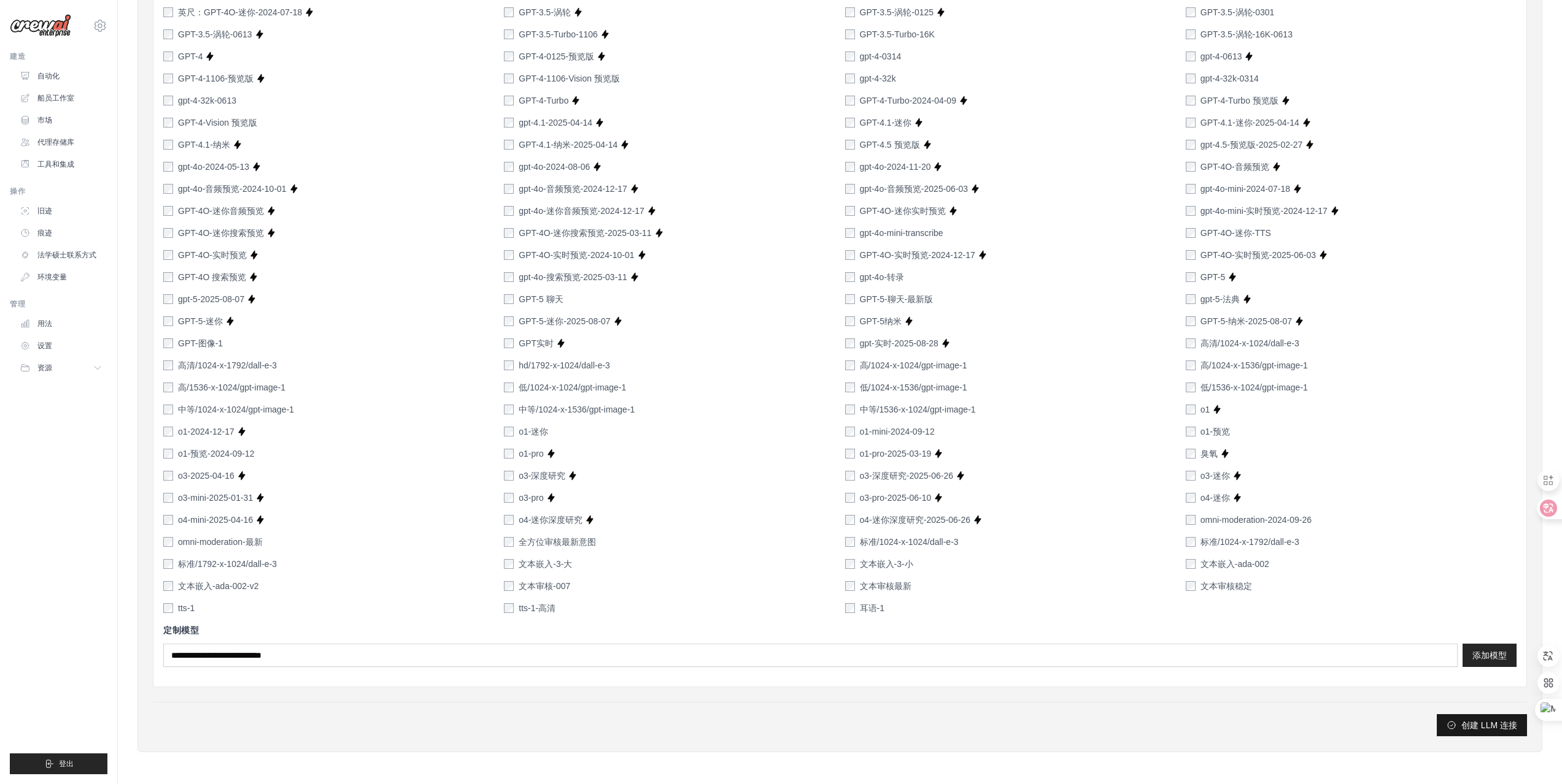
click at [1495, 723] on font "创建 LLM 连接" at bounding box center [1489, 726] width 55 height 10
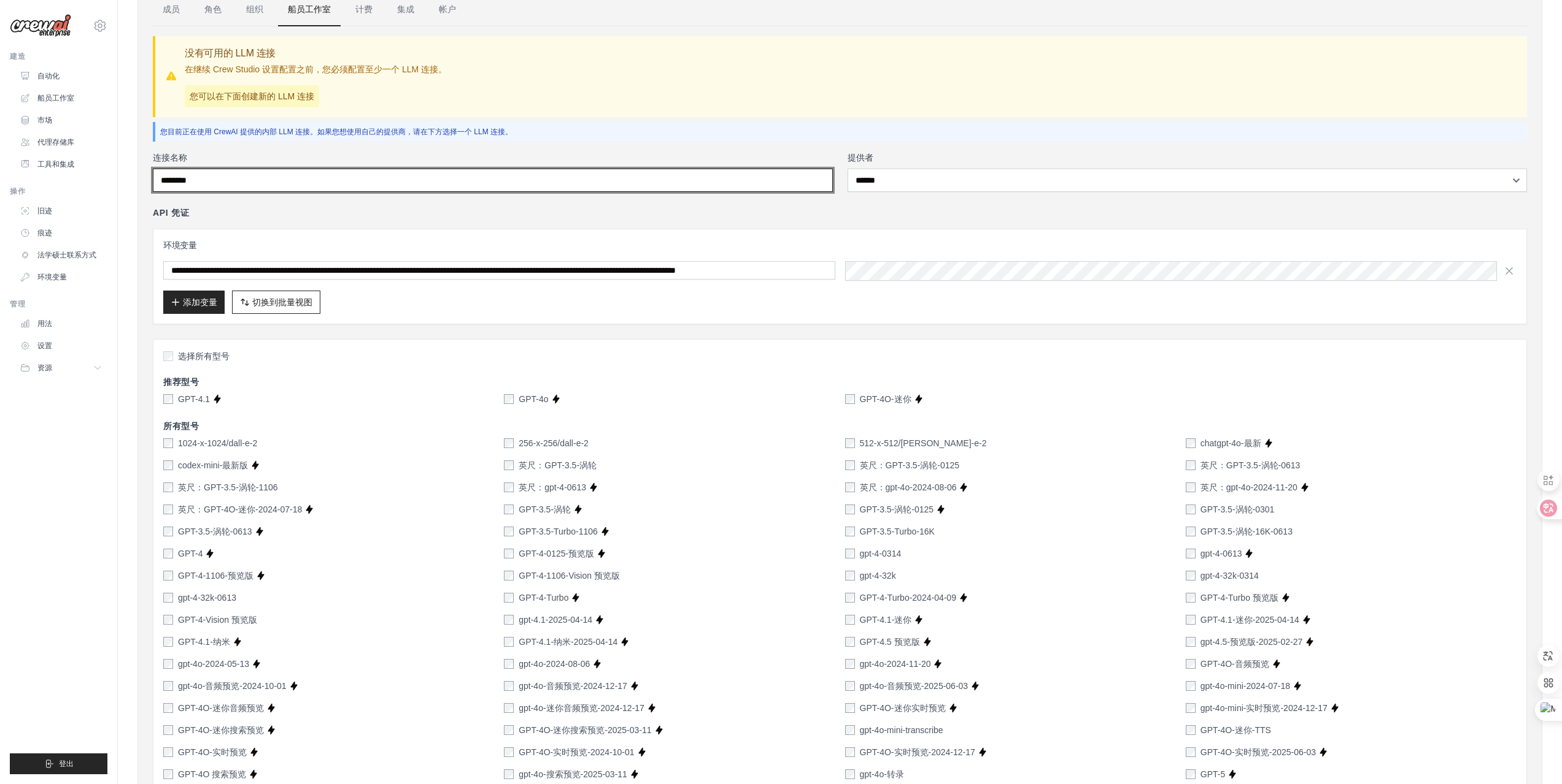
scroll to position [55, 0]
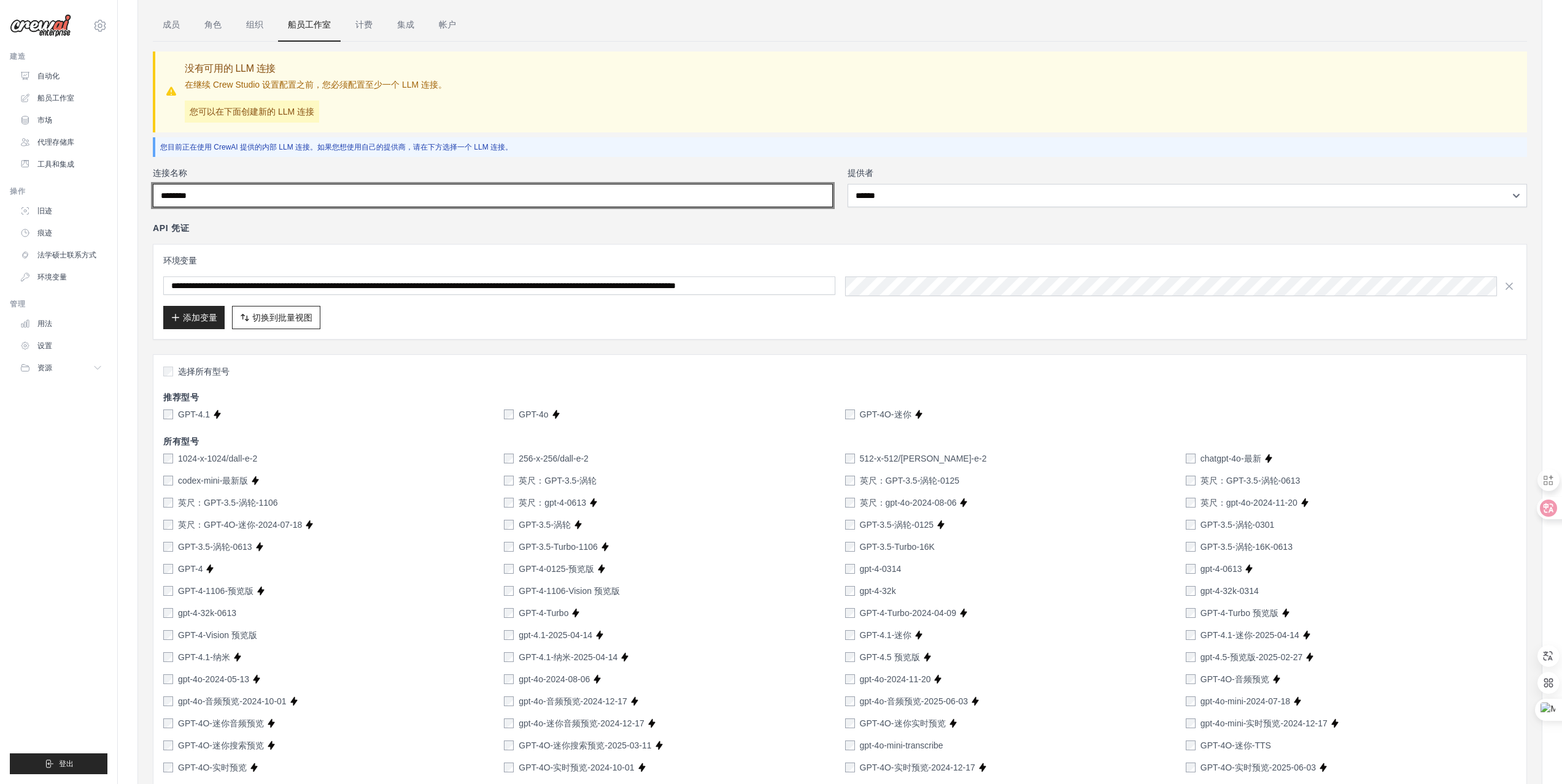
click at [295, 197] on input "连接名称" at bounding box center [492, 196] width 680 height 24
type input "******"
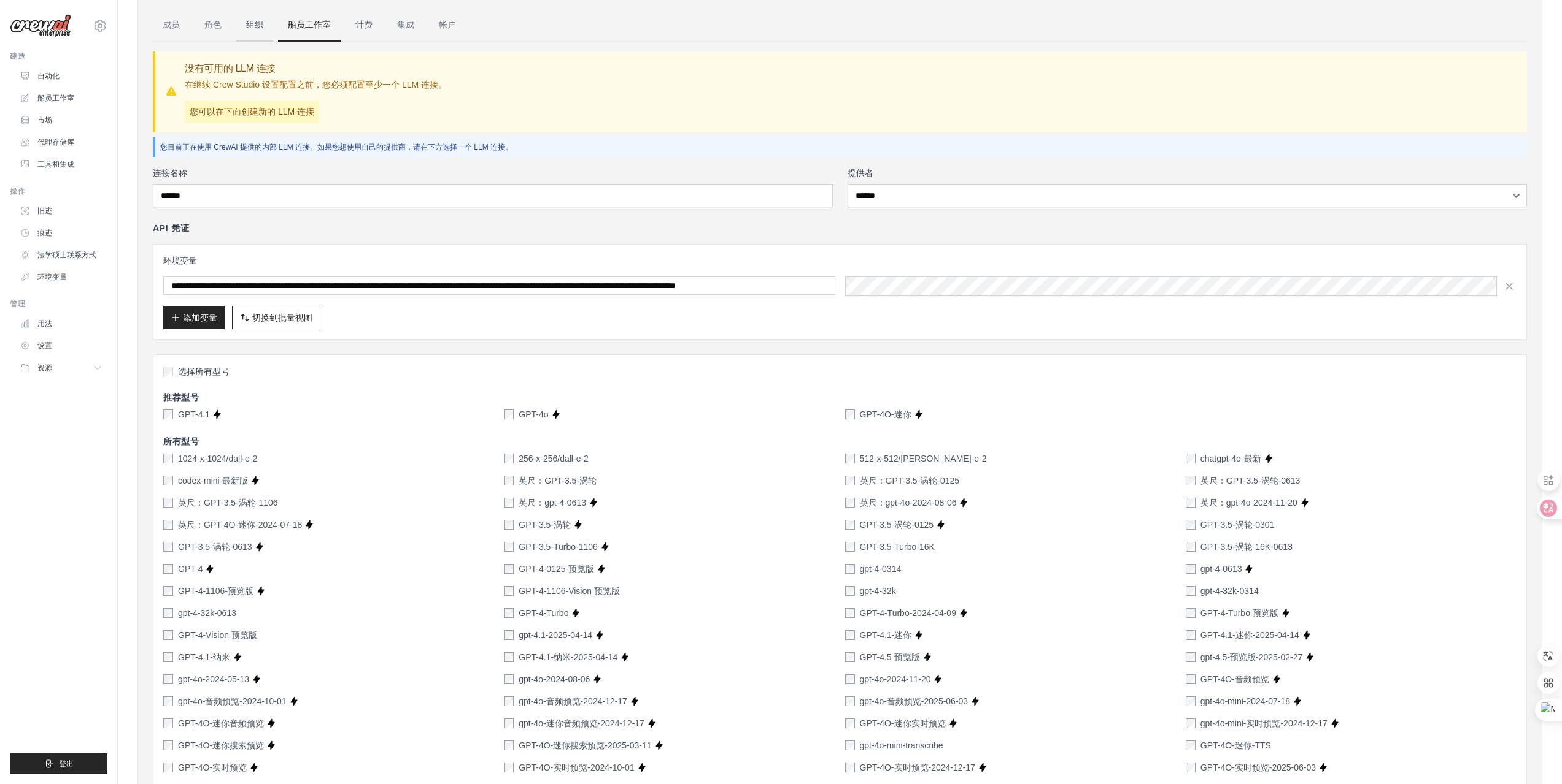
click at [257, 22] on font "组织" at bounding box center [254, 25] width 17 height 10
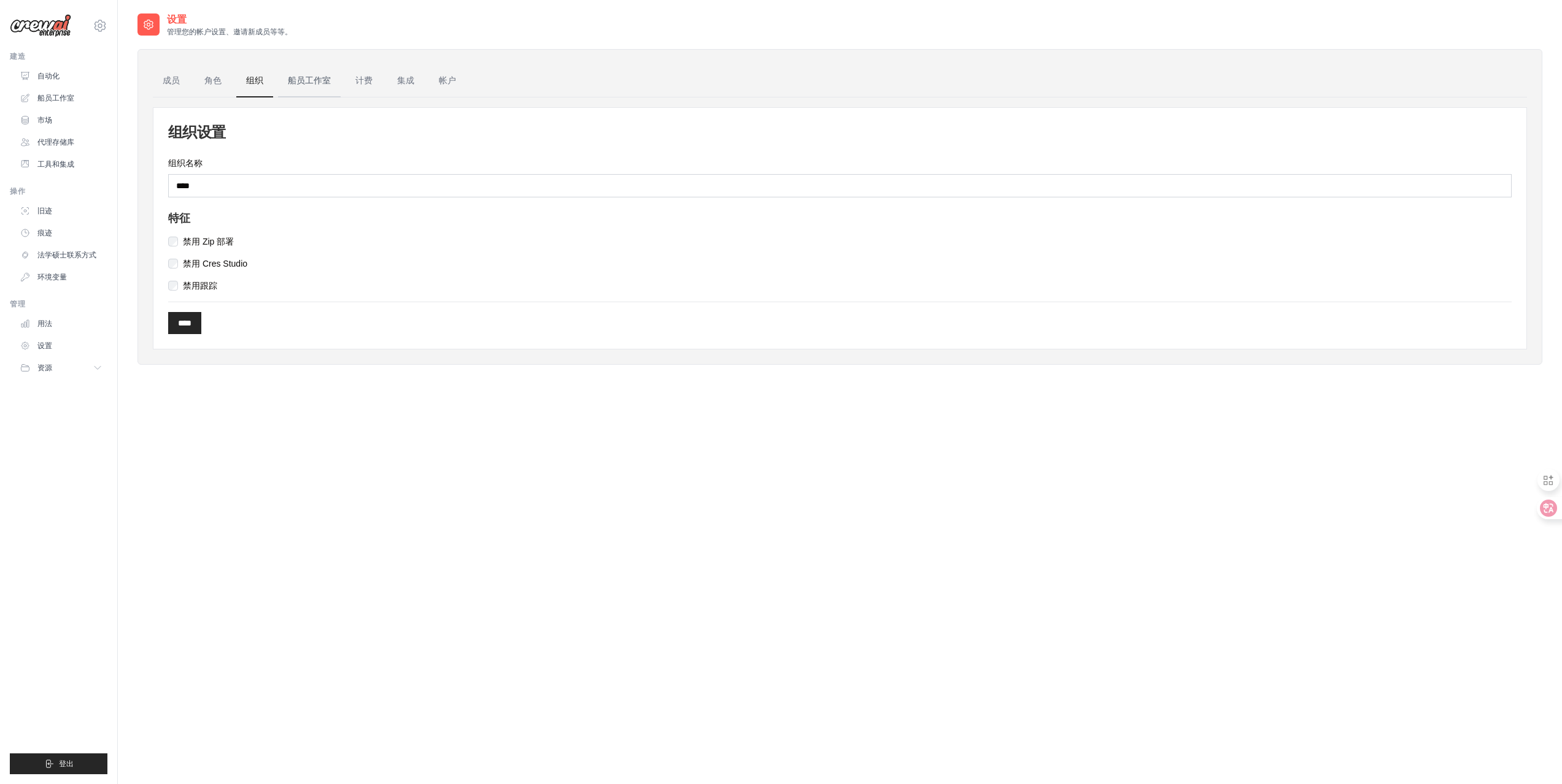
click at [312, 83] on font "船员工作室" at bounding box center [309, 80] width 43 height 10
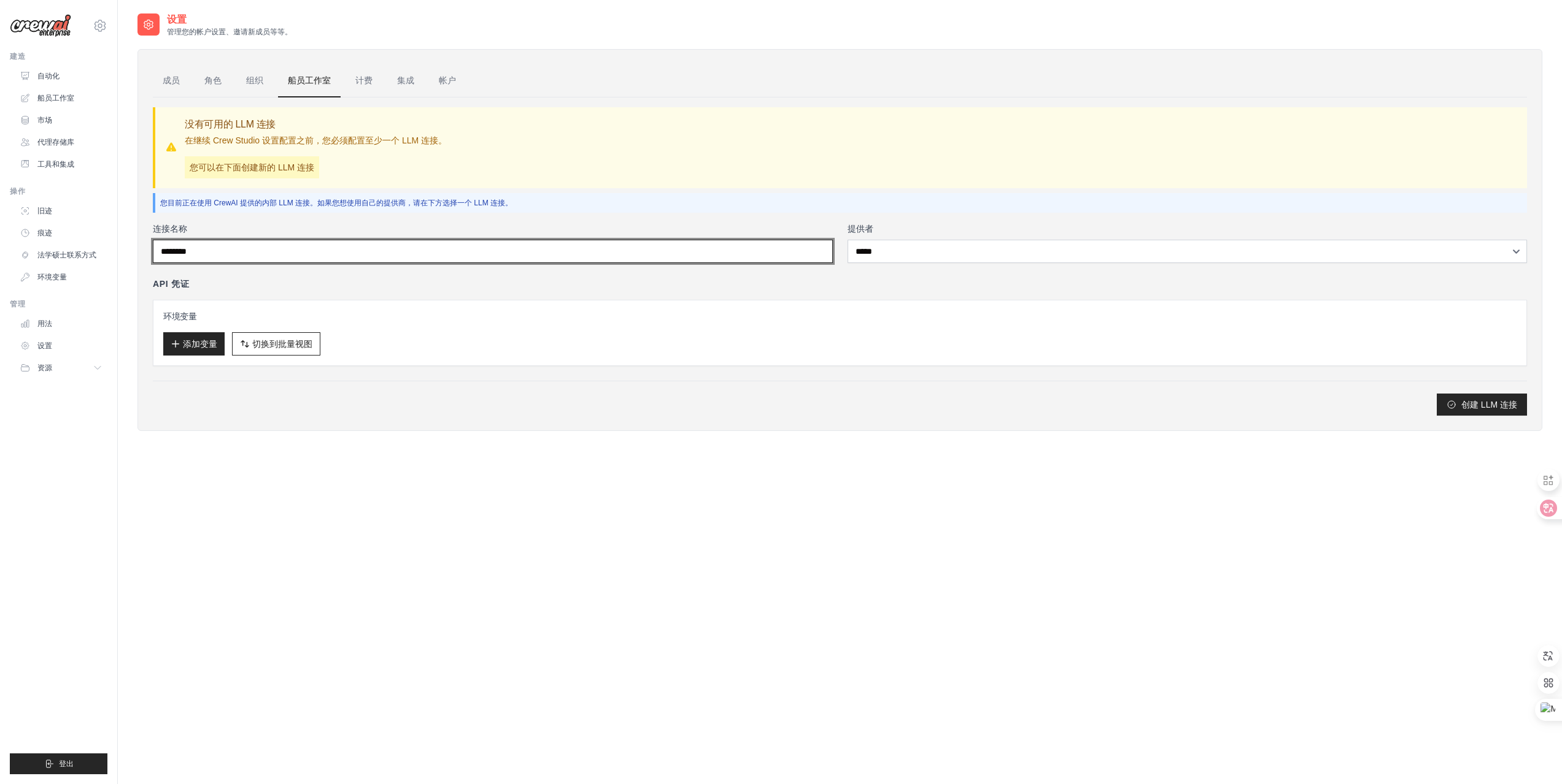
drag, startPoint x: 600, startPoint y: 249, endPoint x: 615, endPoint y: 251, distance: 15.1
click at [600, 249] on input "连接名称" at bounding box center [492, 252] width 680 height 24
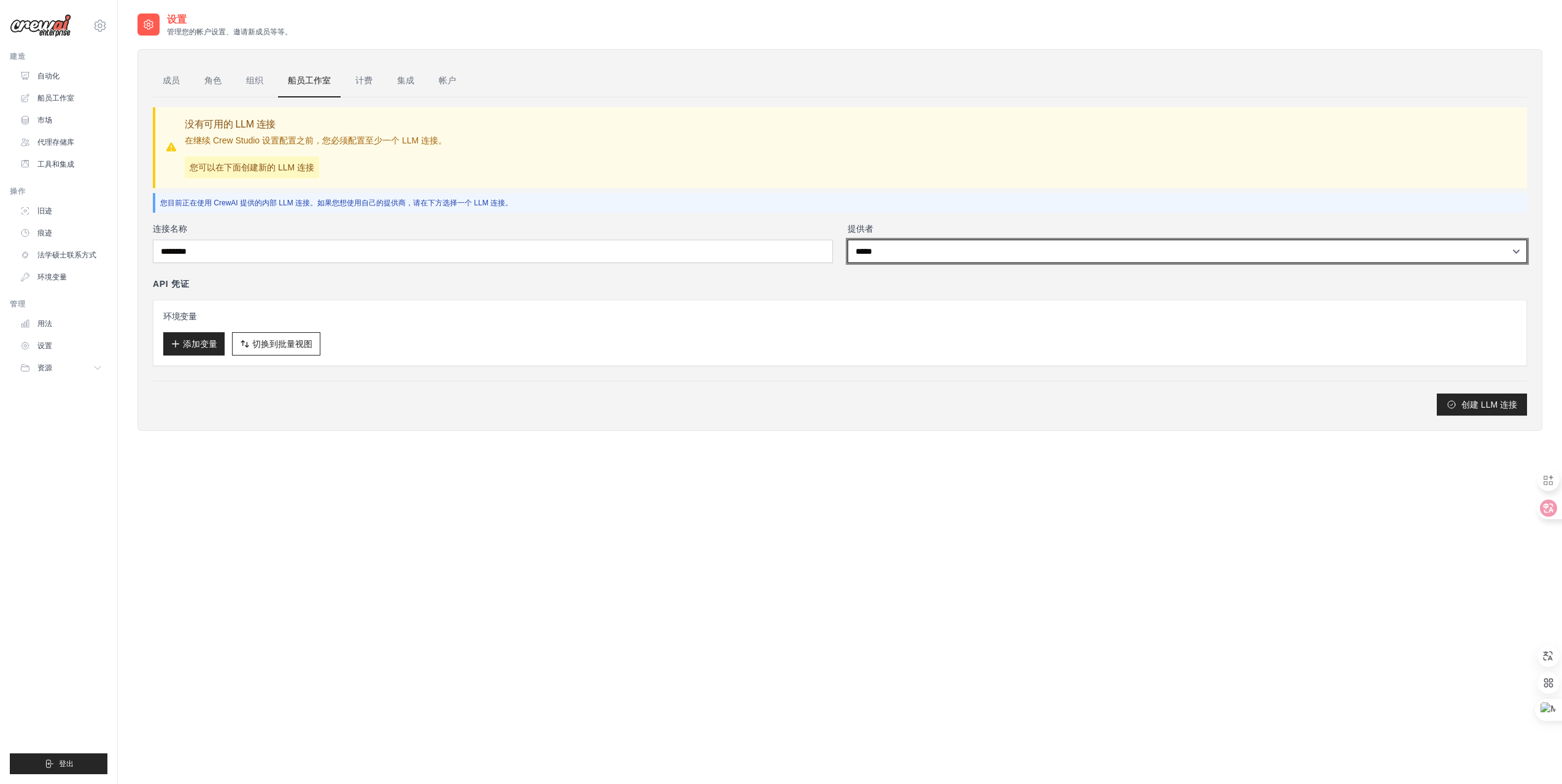
click at [965, 248] on select "***** ****** ** ***" at bounding box center [1187, 252] width 680 height 24
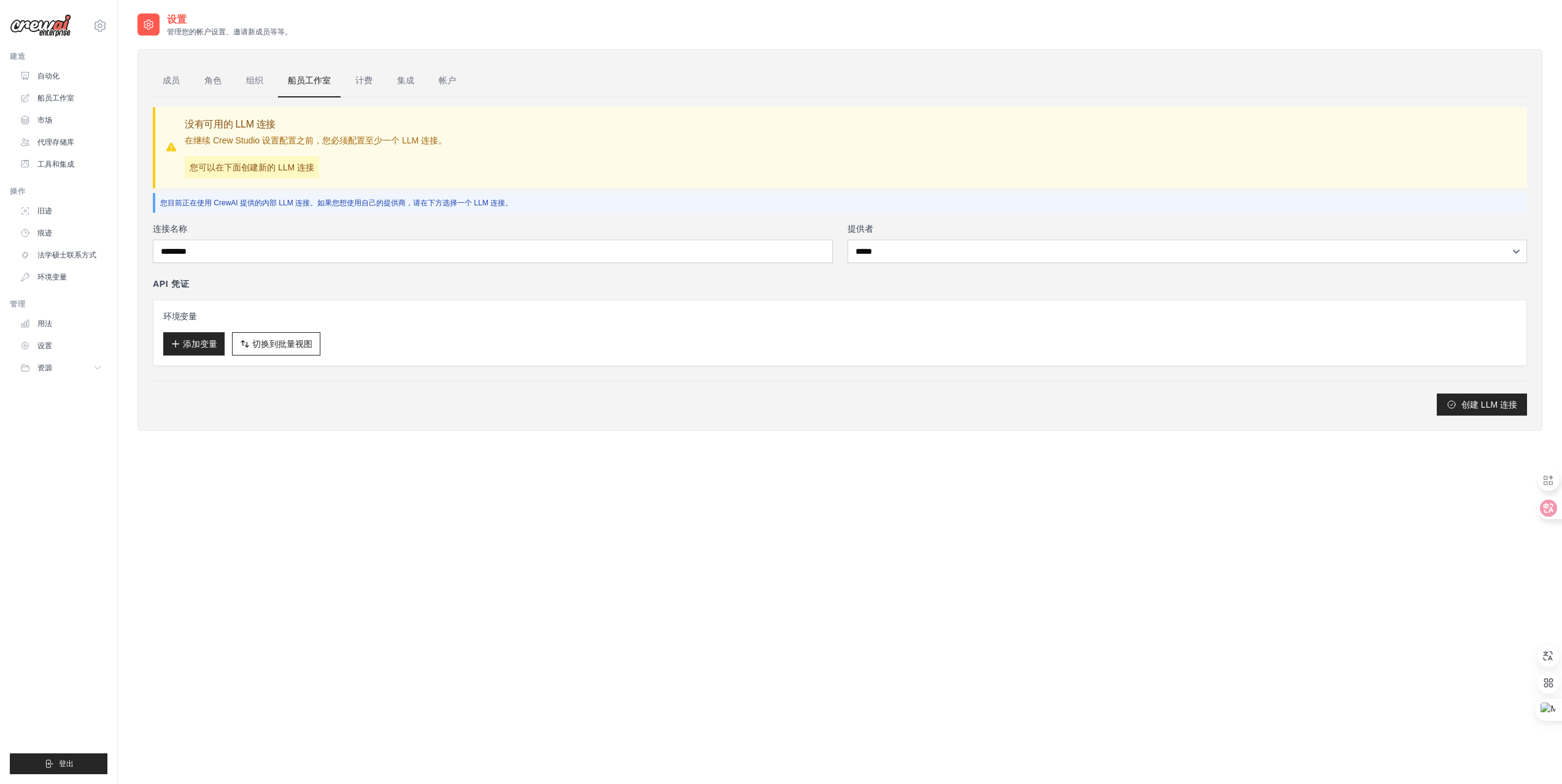
click at [1395, 456] on div "设置 管理您的帐户设置、邀请新成员等等。 成员 角色 组织 船员工作室 计费 集成 帐户 没有可用的 LLM 连接 在继续 Crew Studio 设置配置之…" at bounding box center [840, 403] width 1405 height 784
click at [1480, 405] on font "创建 LLM 连接" at bounding box center [1489, 404] width 55 height 10
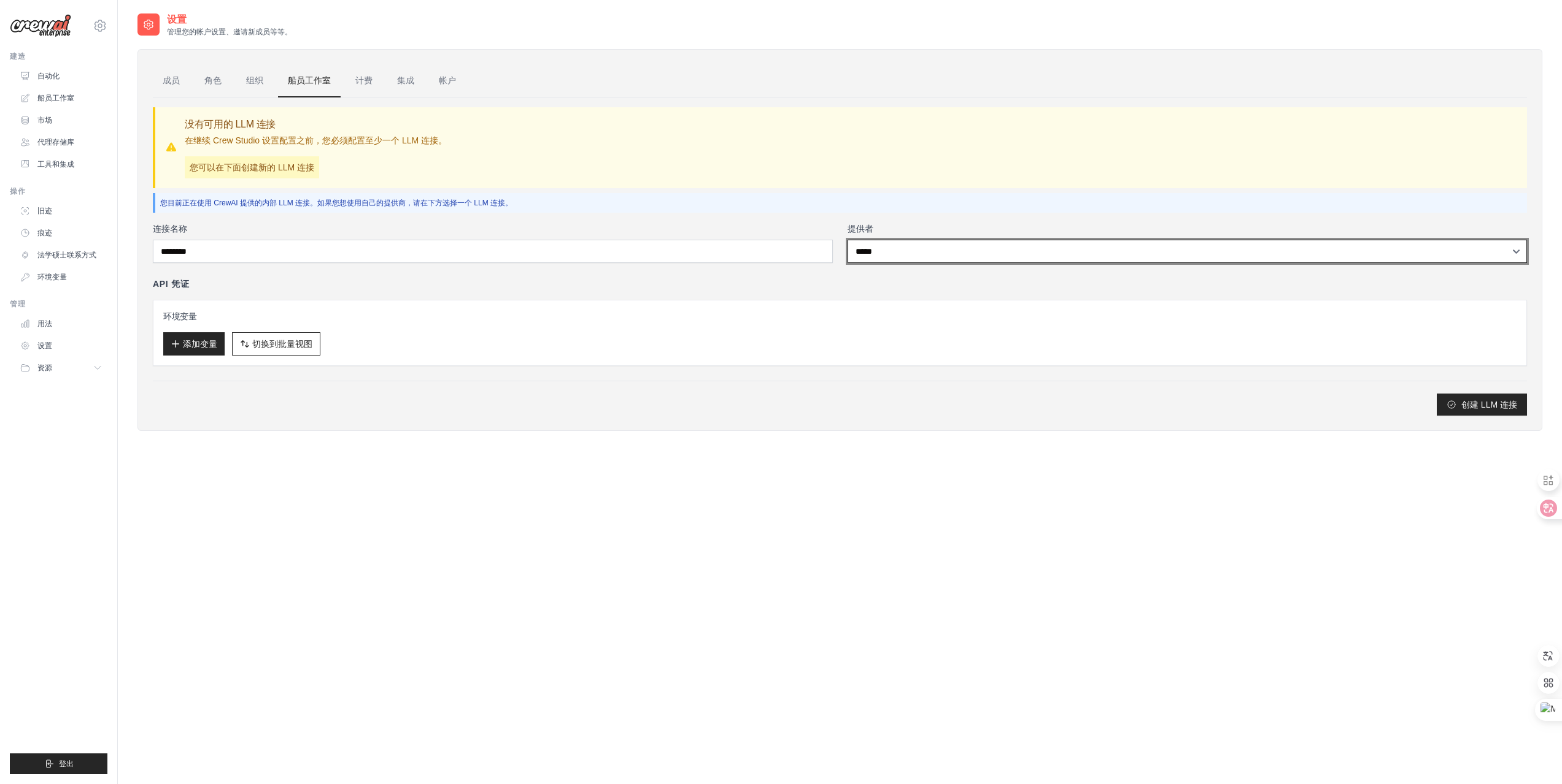
click at [970, 258] on select "***** ****** ** ***" at bounding box center [1187, 252] width 680 height 24
select select "******"
click at [848, 240] on select "***** ****** ** ***" at bounding box center [1187, 252] width 680 height 24
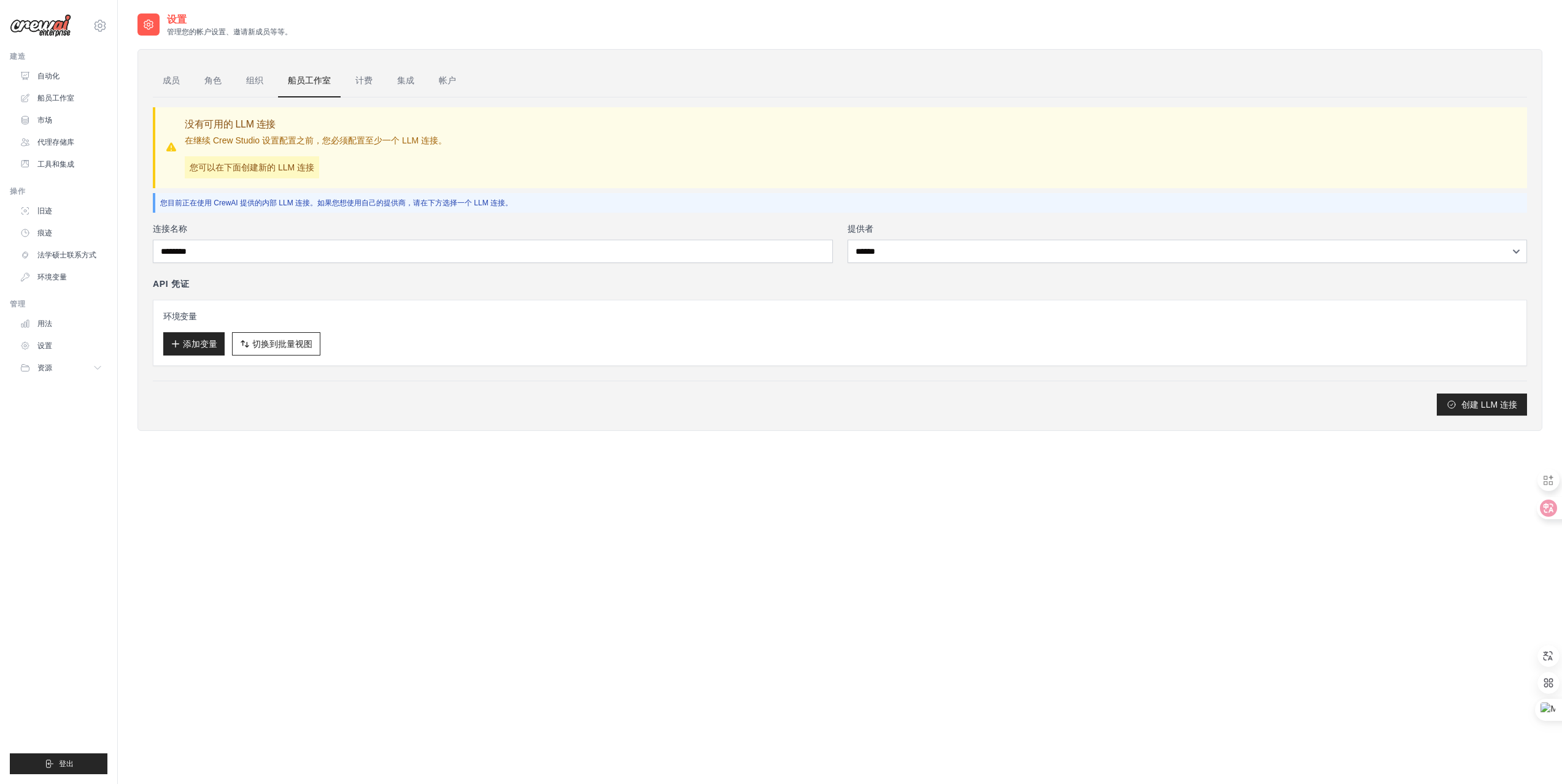
click at [332, 239] on div "连接名称" at bounding box center [492, 242] width 680 height 41
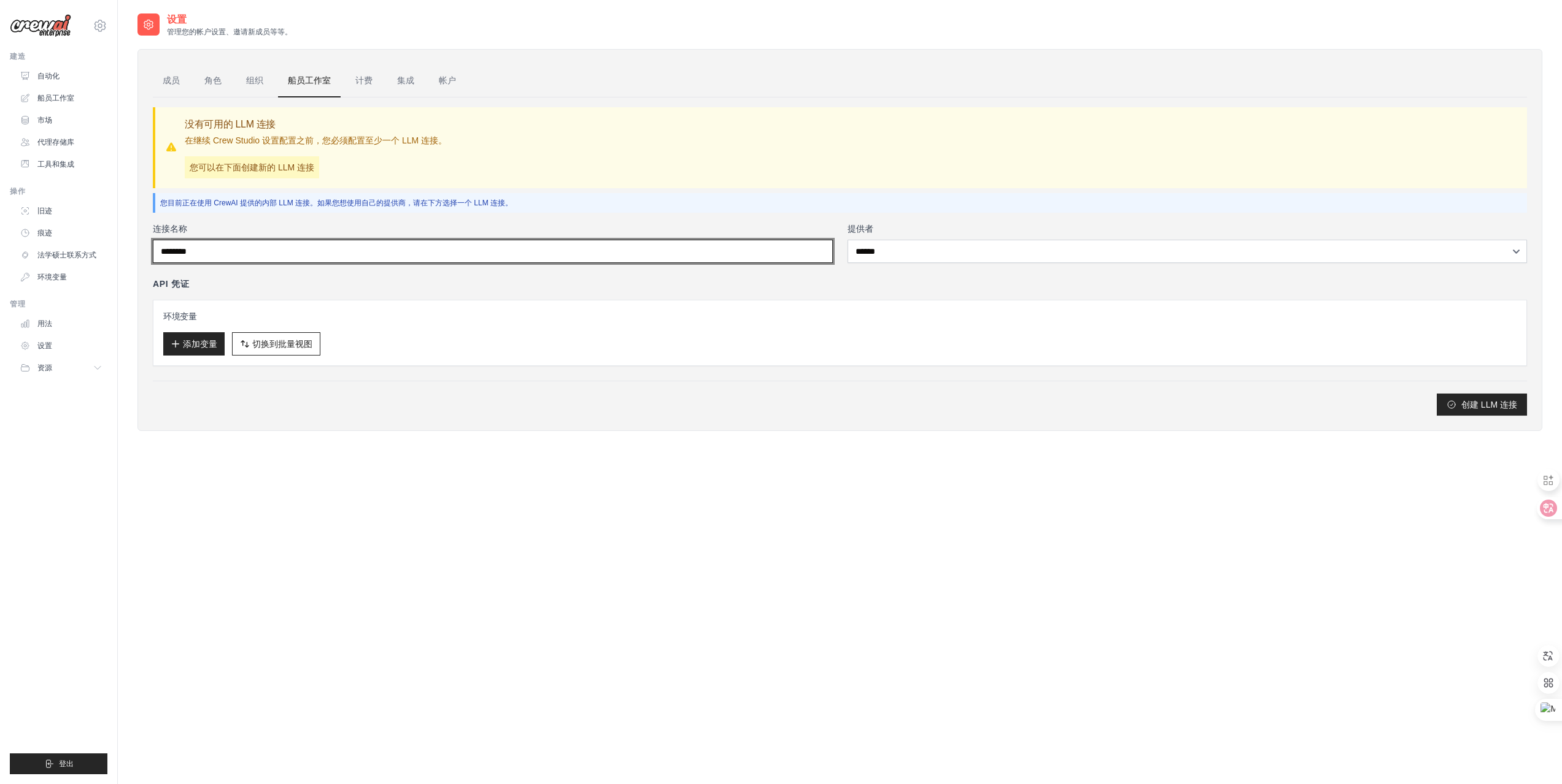
click at [305, 249] on input "连接名称" at bounding box center [492, 252] width 680 height 24
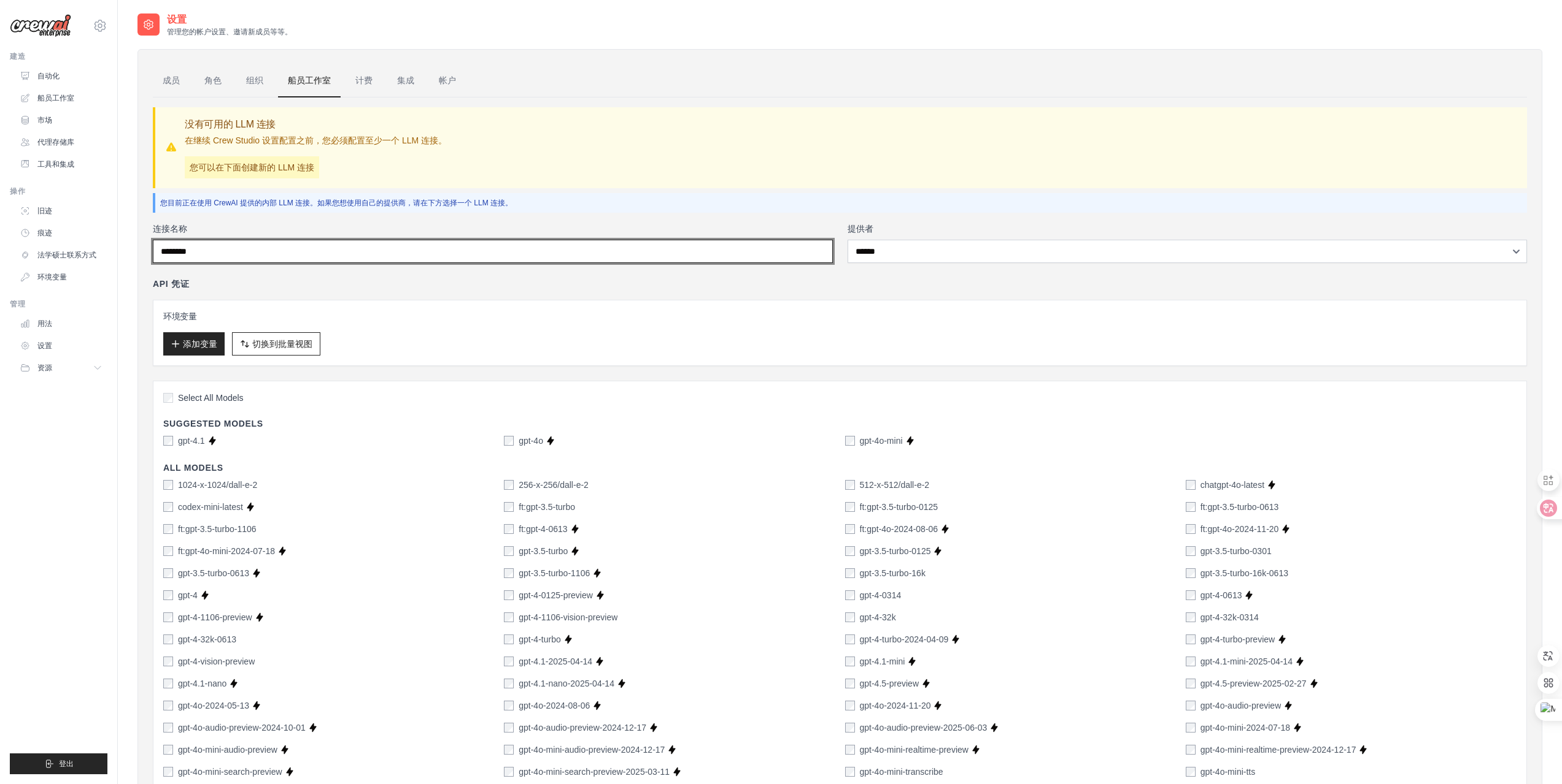
type input "******"
drag, startPoint x: 259, startPoint y: 253, endPoint x: 88, endPoint y: 248, distance: 171.1
click at [88, 248] on div "[EMAIL_ADDRESS][DOMAIN_NAME] 设置 建造 自动化" at bounding box center [781, 661] width 1562 height 1324
click at [256, 245] on input "连接名称" at bounding box center [492, 252] width 680 height 24
paste input "**********"
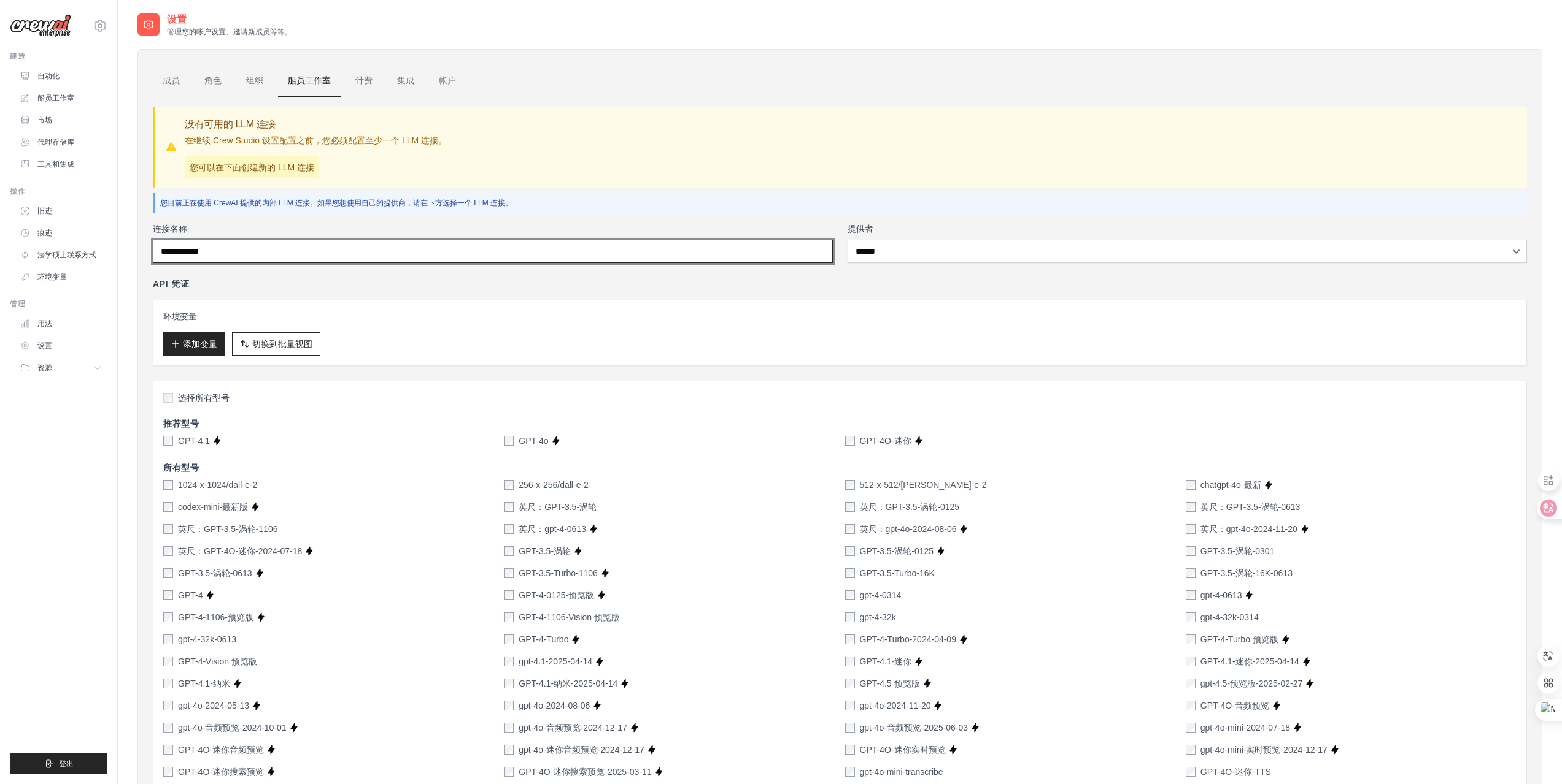
type input "**********"
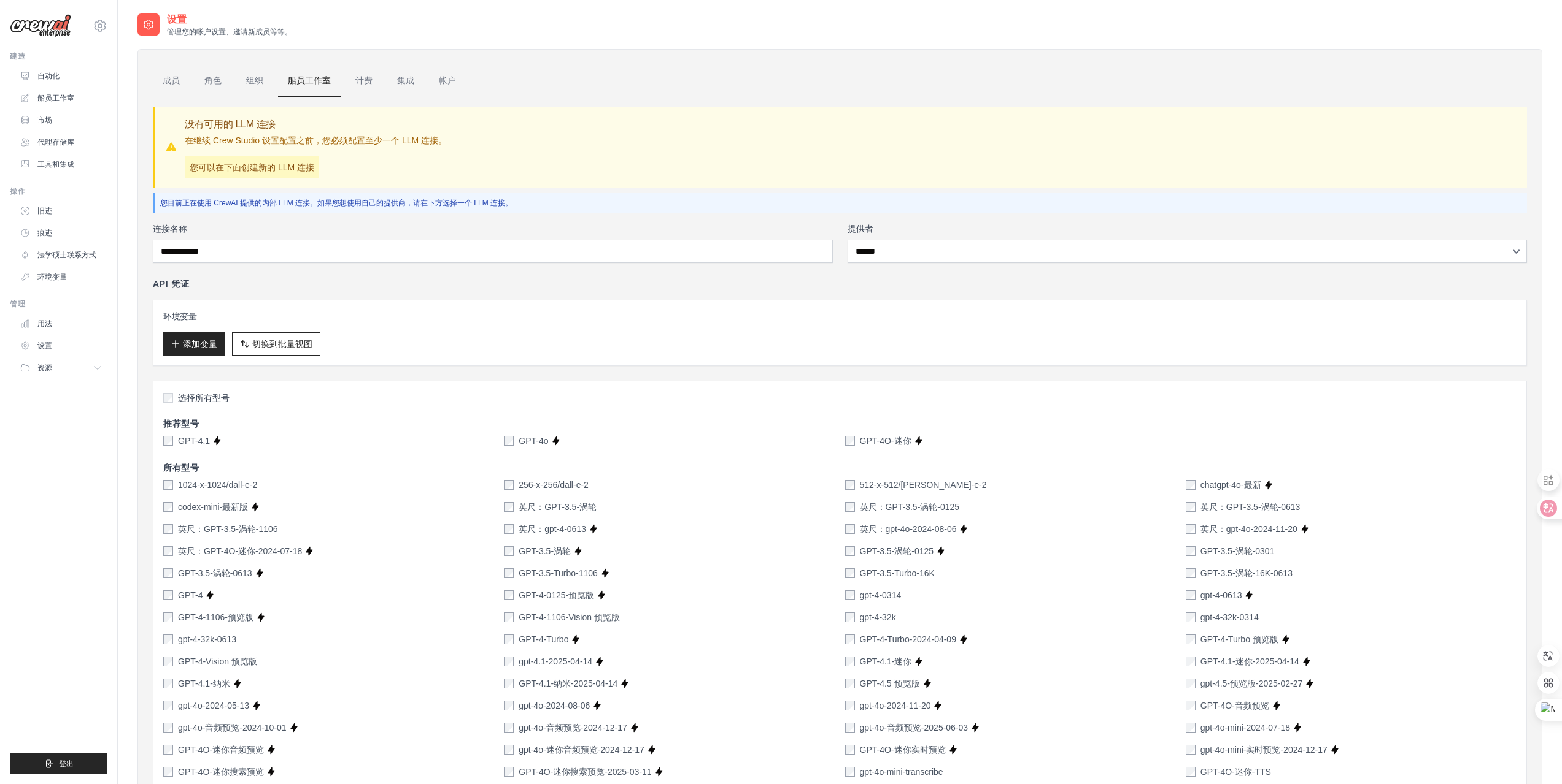
click at [360, 285] on div "API 凭证" at bounding box center [839, 284] width 1374 height 12
click at [205, 337] on button "添加变量" at bounding box center [194, 344] width 61 height 24
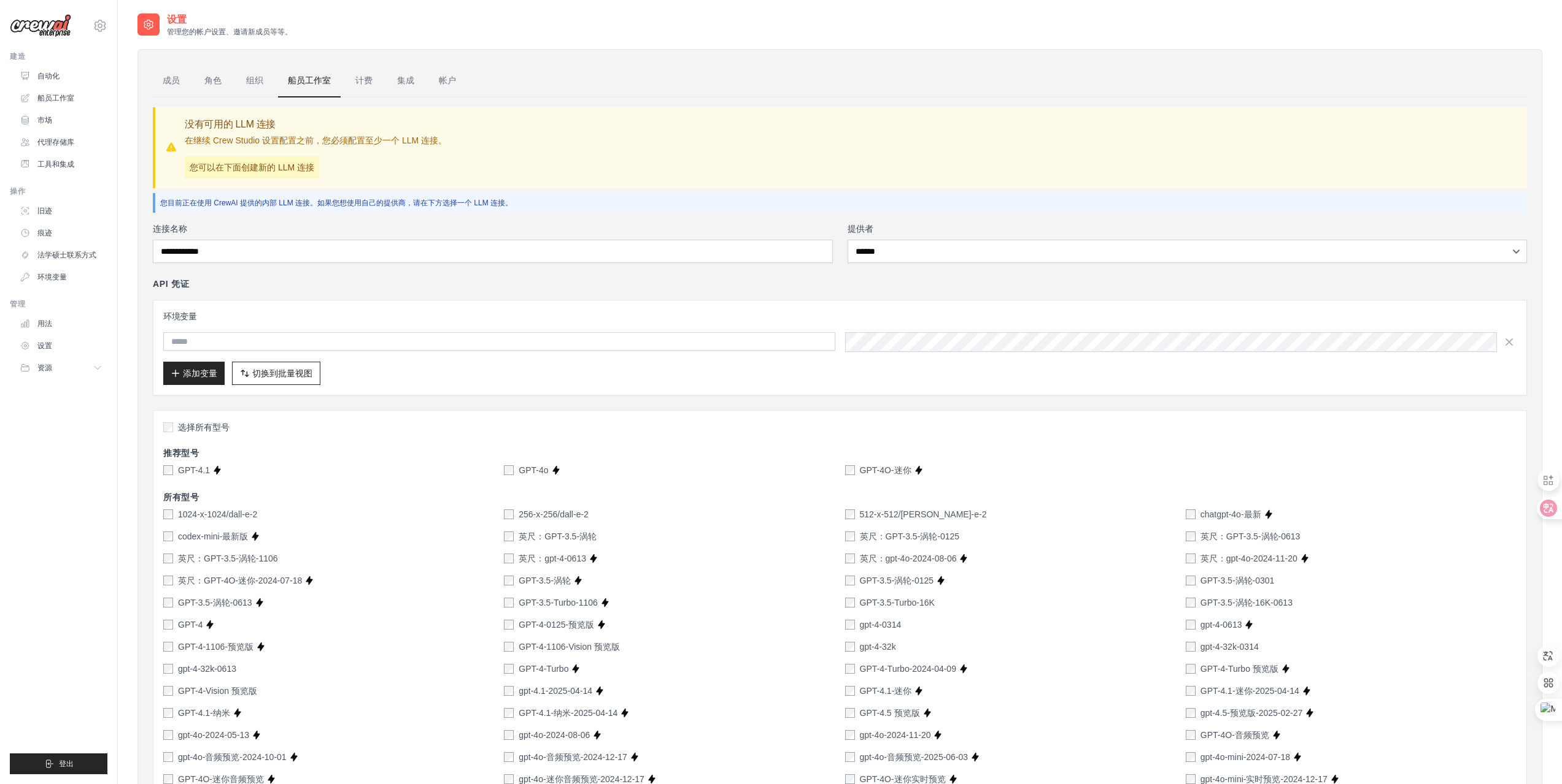
click at [272, 337] on input "text" at bounding box center [499, 341] width 672 height 19
click at [220, 340] on input "text" at bounding box center [499, 341] width 672 height 19
paste input "**********"
type input "**********"
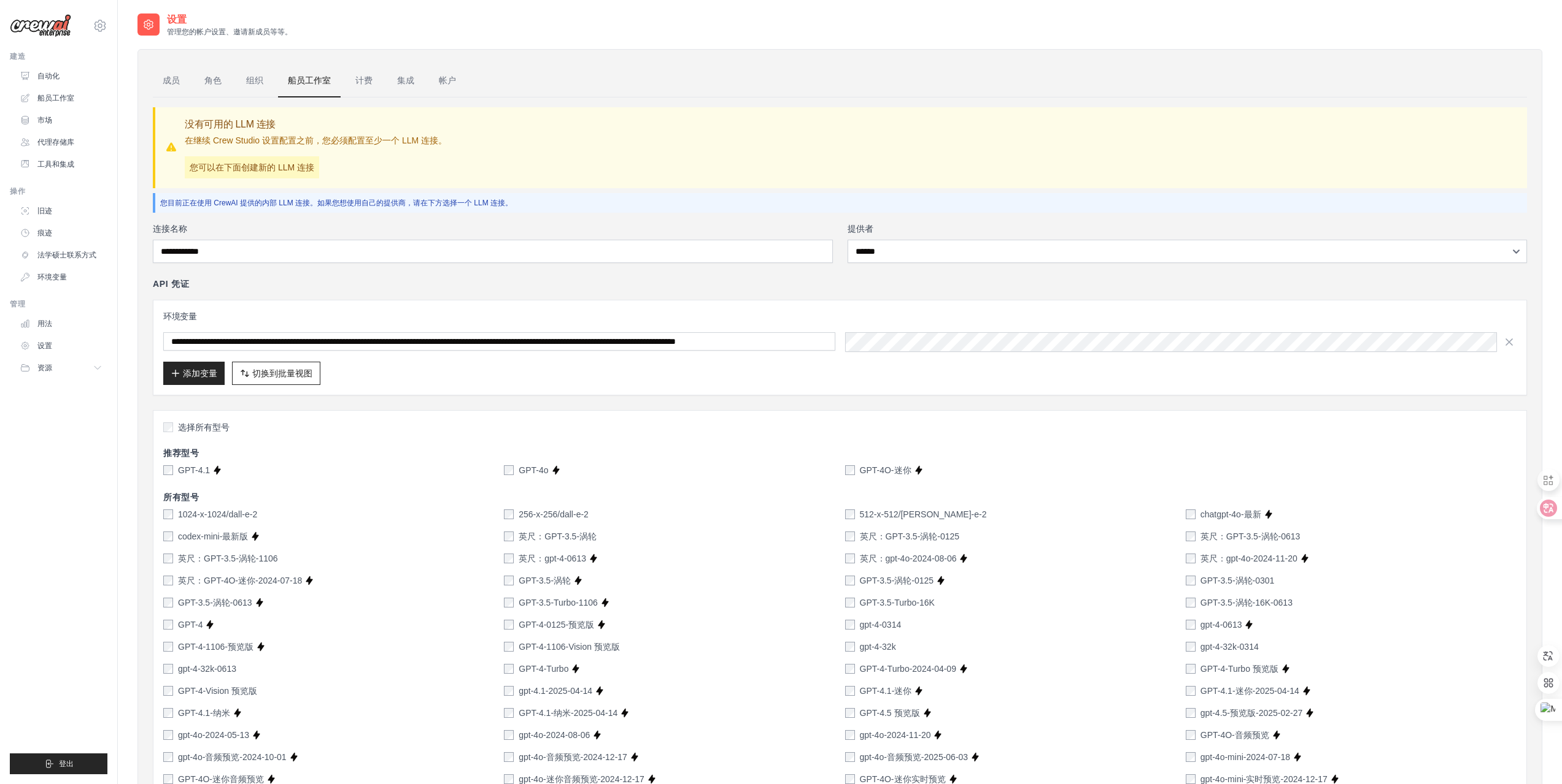
click at [466, 381] on div "添加变量 切换到批量视图 切换到表格视图" at bounding box center [840, 374] width 1353 height 24
click at [855, 468] on div "GPT-4O-迷你" at bounding box center [877, 471] width 66 height 12
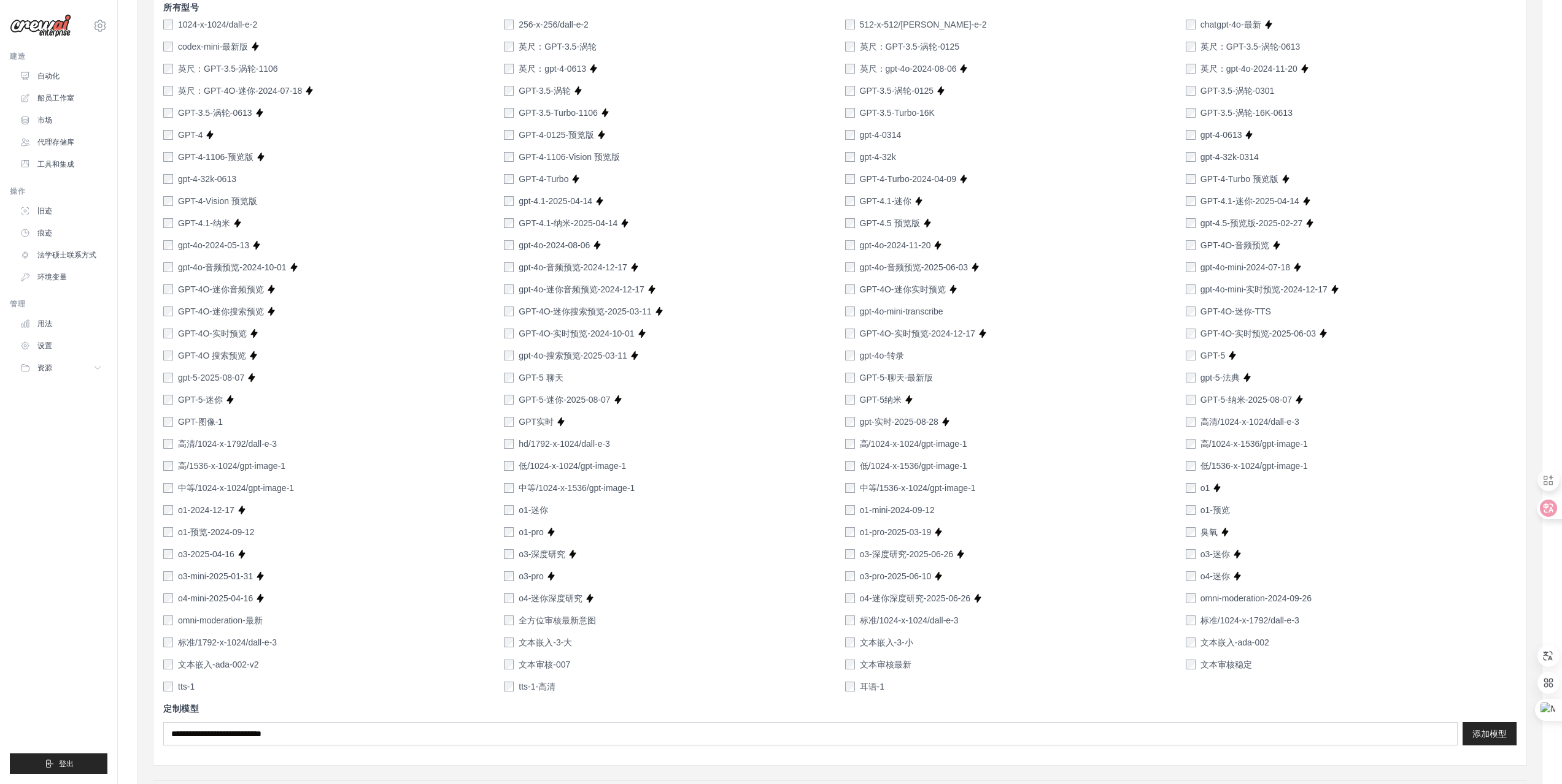
scroll to position [568, 0]
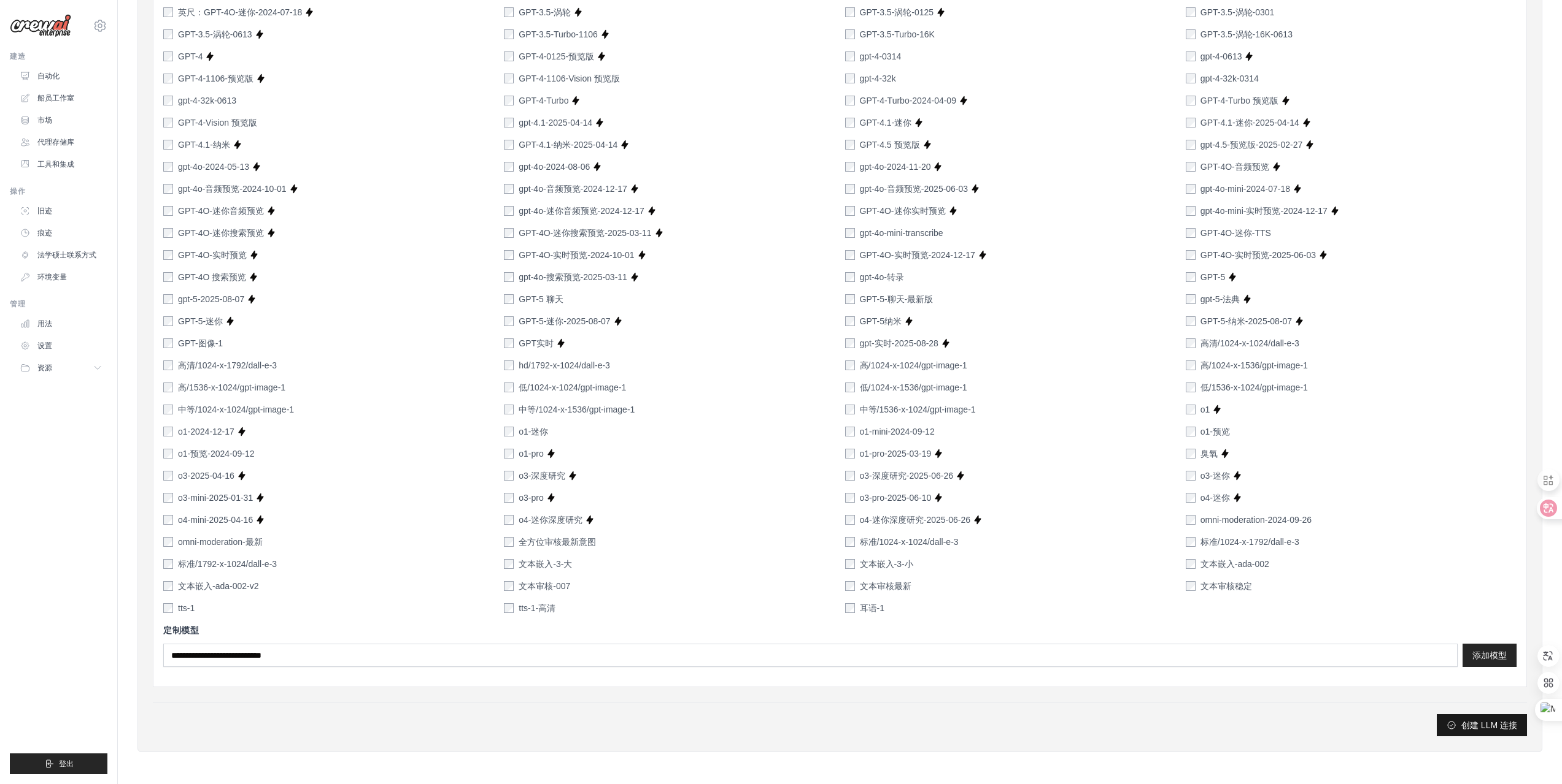
click at [1472, 725] on font "创建 LLM 连接" at bounding box center [1489, 726] width 55 height 10
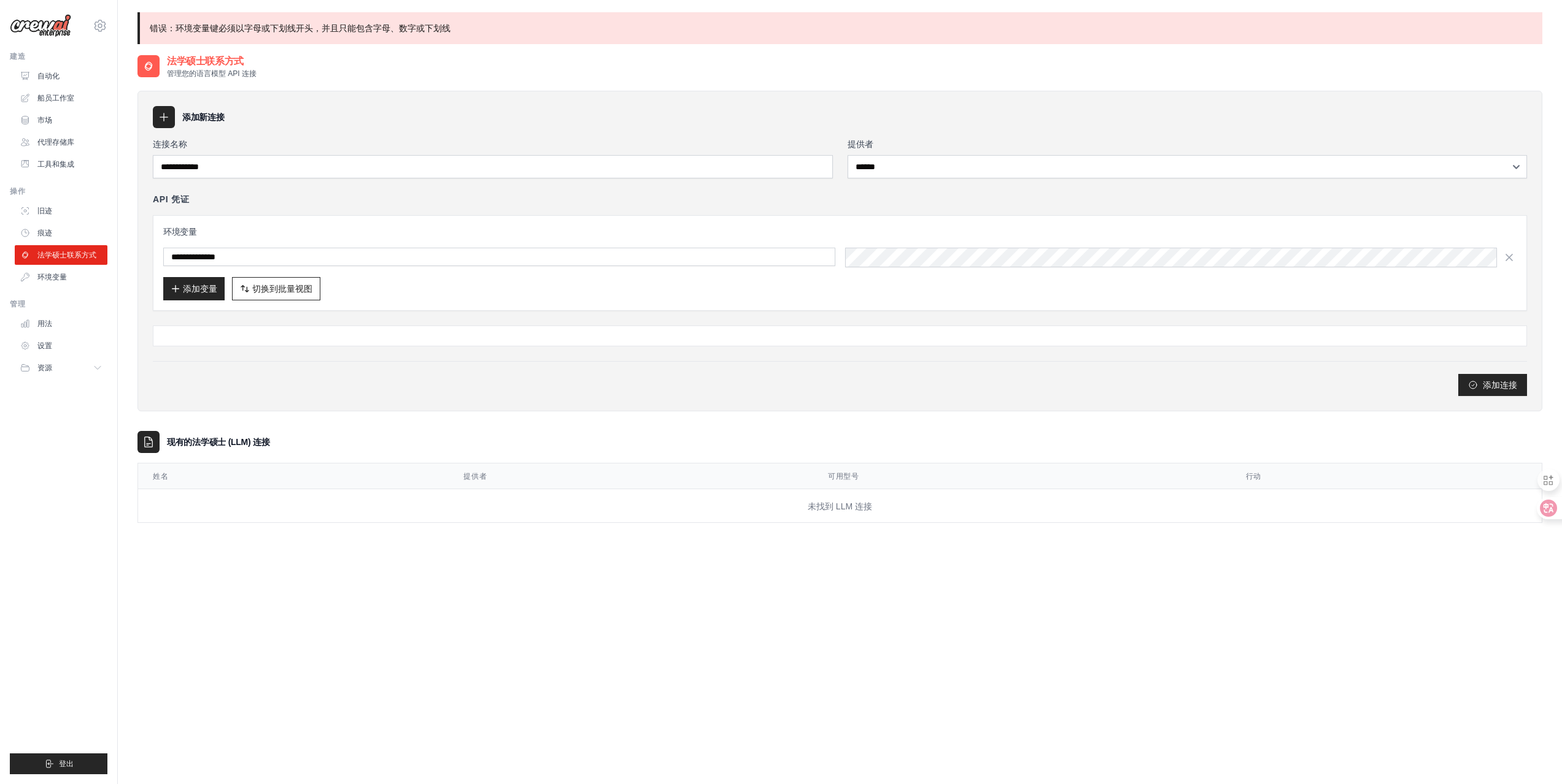
drag, startPoint x: 1506, startPoint y: 383, endPoint x: 889, endPoint y: 39, distance: 706.4
click at [1506, 383] on font "添加连接" at bounding box center [1500, 386] width 35 height 10
drag, startPoint x: 1278, startPoint y: 600, endPoint x: 1289, endPoint y: 586, distance: 17.8
click at [1278, 600] on div "**********" at bounding box center [840, 446] width 1405 height 784
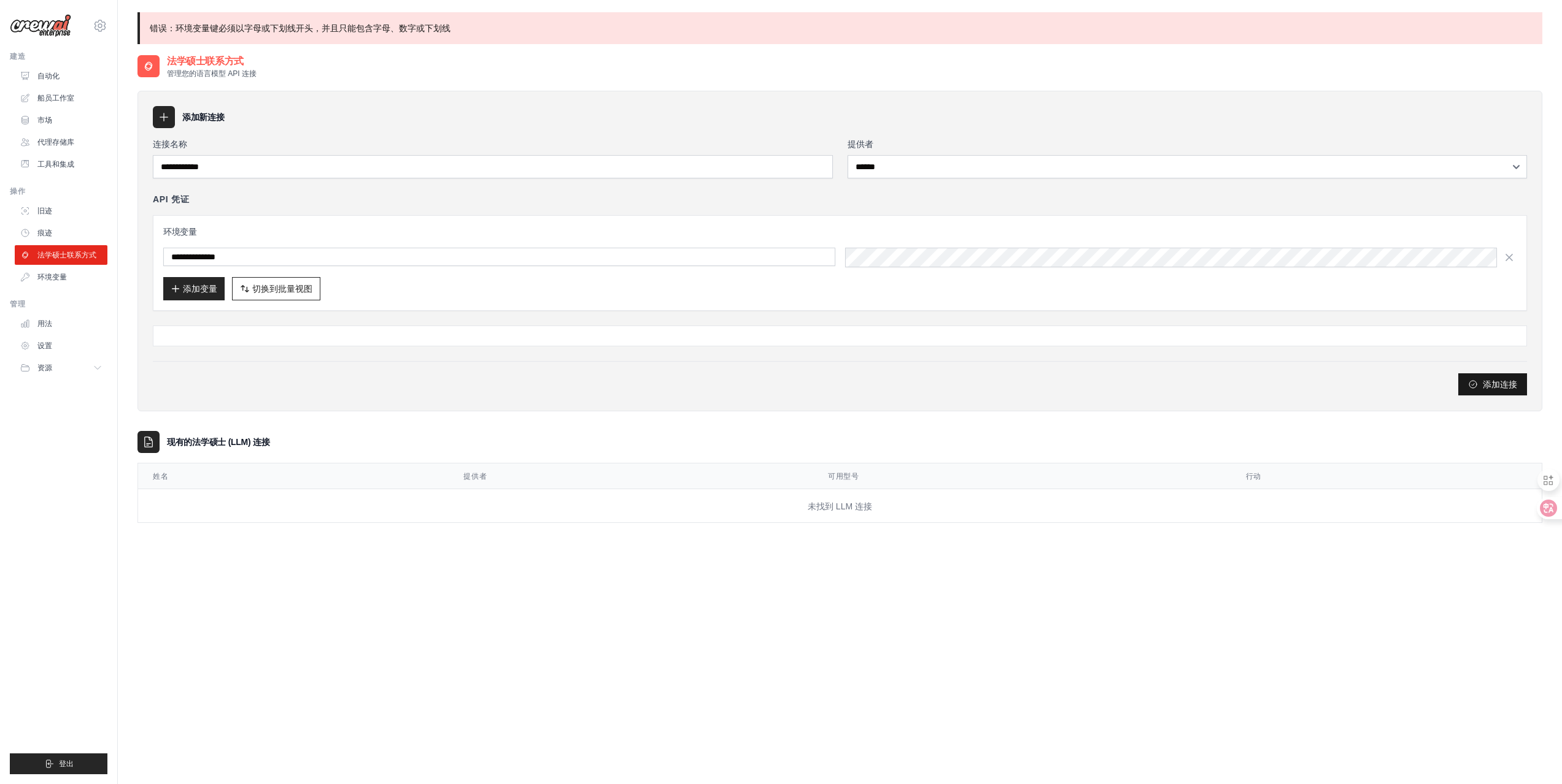
click at [1487, 385] on font "添加连接" at bounding box center [1500, 385] width 35 height 10
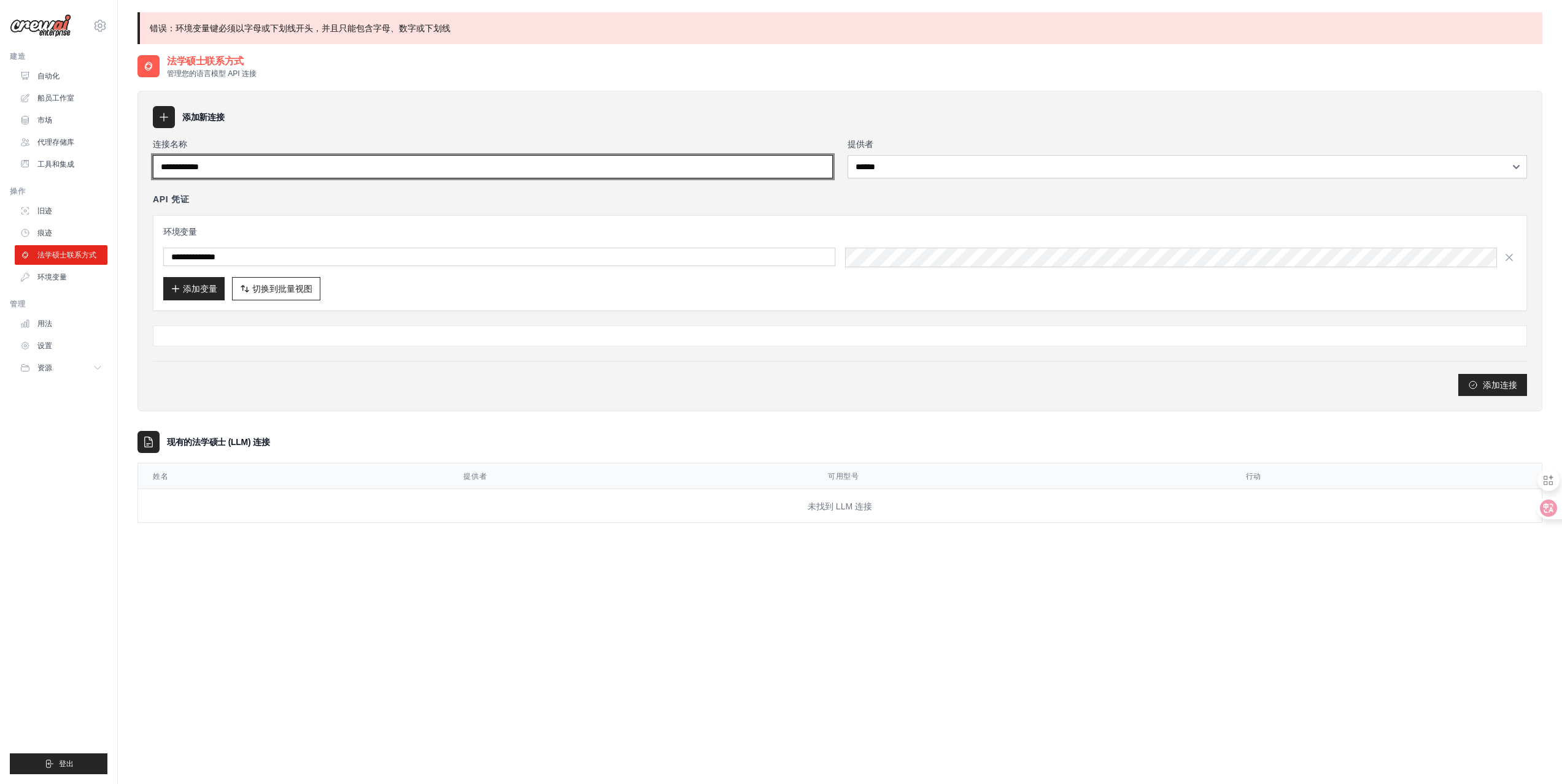
click at [335, 170] on input "**********" at bounding box center [492, 167] width 680 height 24
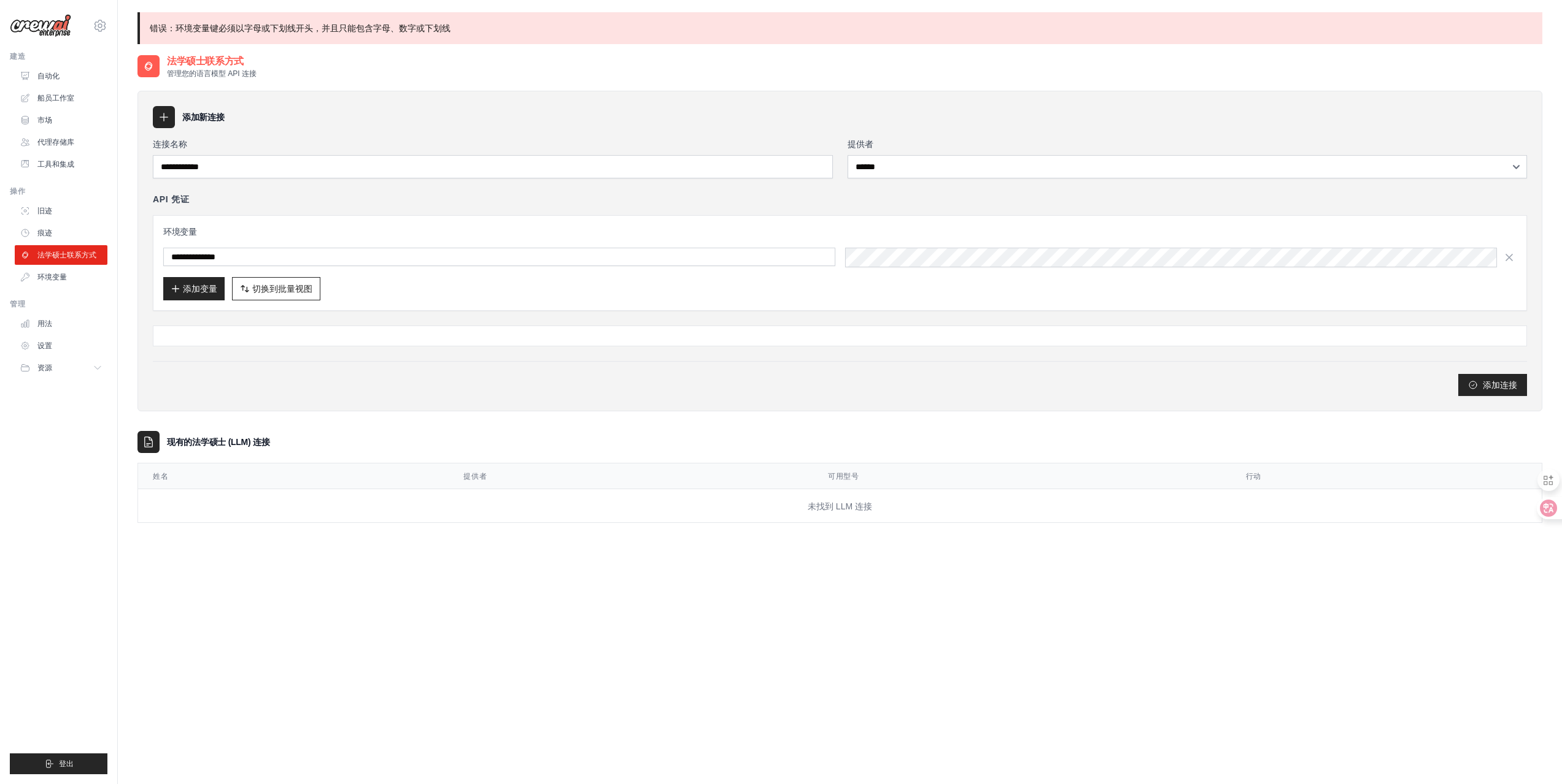
click at [167, 121] on icon at bounding box center [163, 117] width 12 height 12
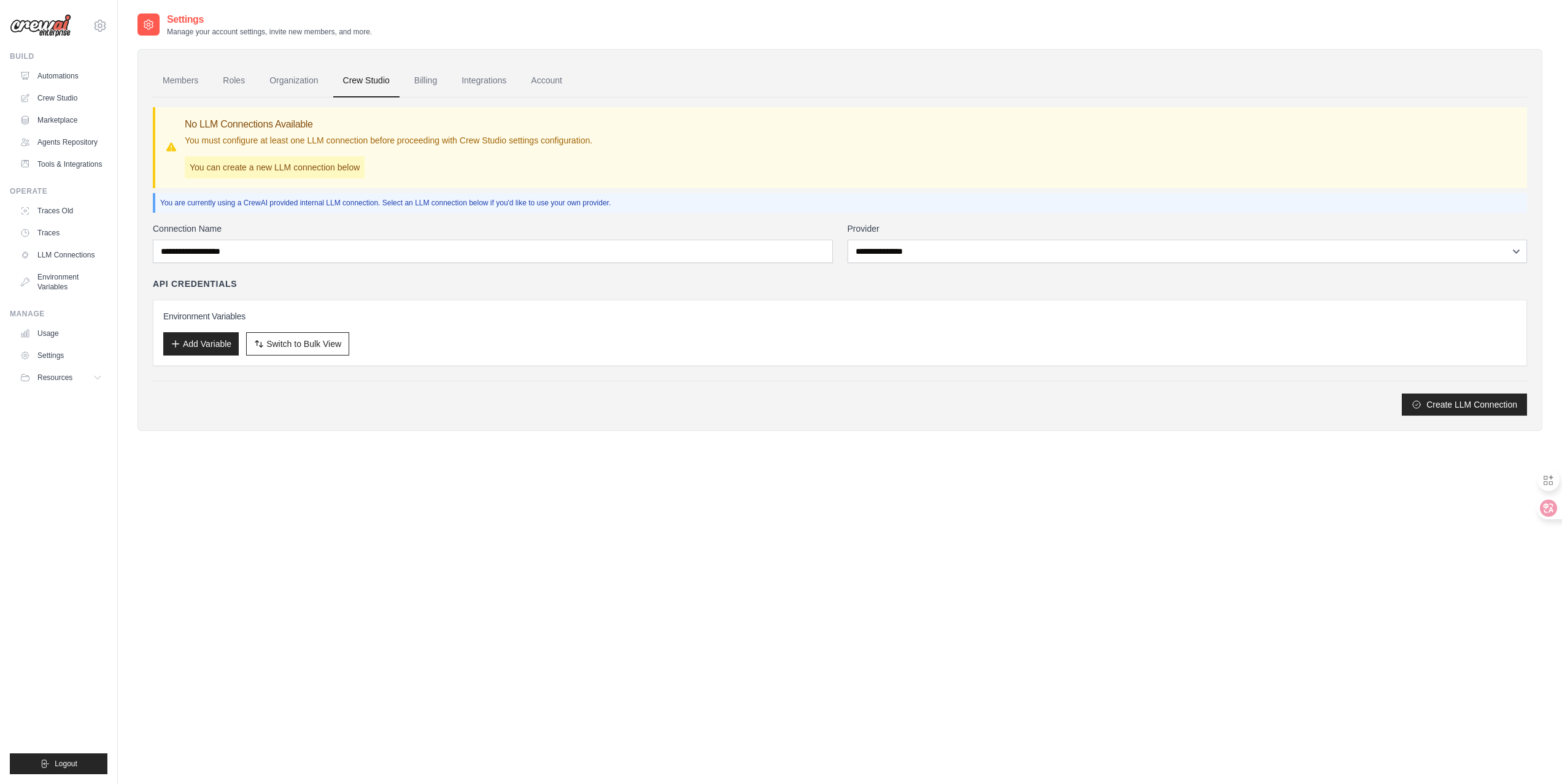
scroll to position [25, 0]
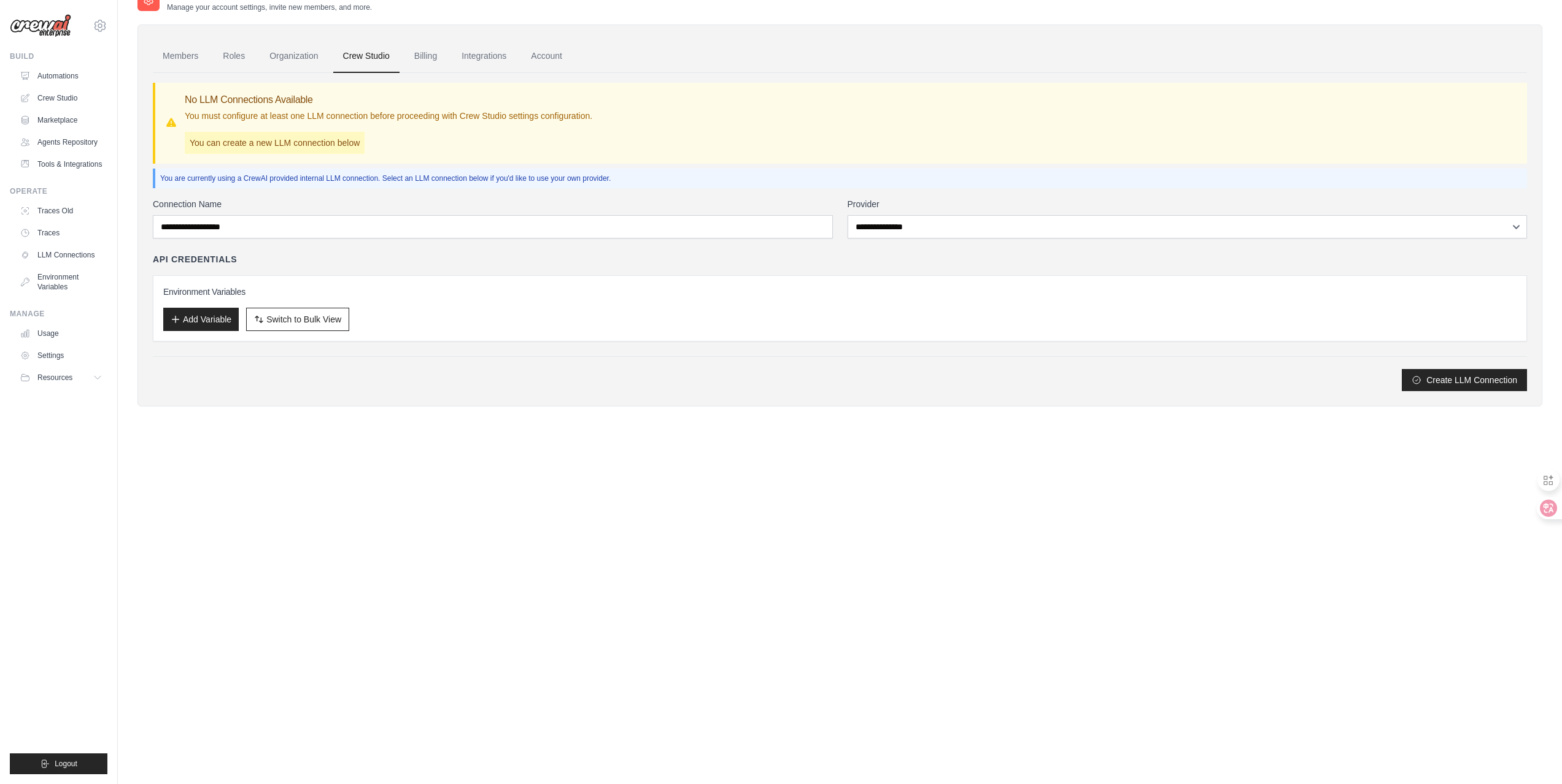
click at [1107, 417] on div "Settings Manage your account settings, invite new members, and more. Members Ro…" at bounding box center [840, 208] width 1405 height 439
drag, startPoint x: 777, startPoint y: 514, endPoint x: 777, endPoint y: 496, distance: 18.0
click at [777, 514] on div "Settings Manage your account settings, invite new members, and more. Members Ro…" at bounding box center [840, 380] width 1405 height 784
click at [1538, 511] on icon at bounding box center [1539, 508] width 12 height 12
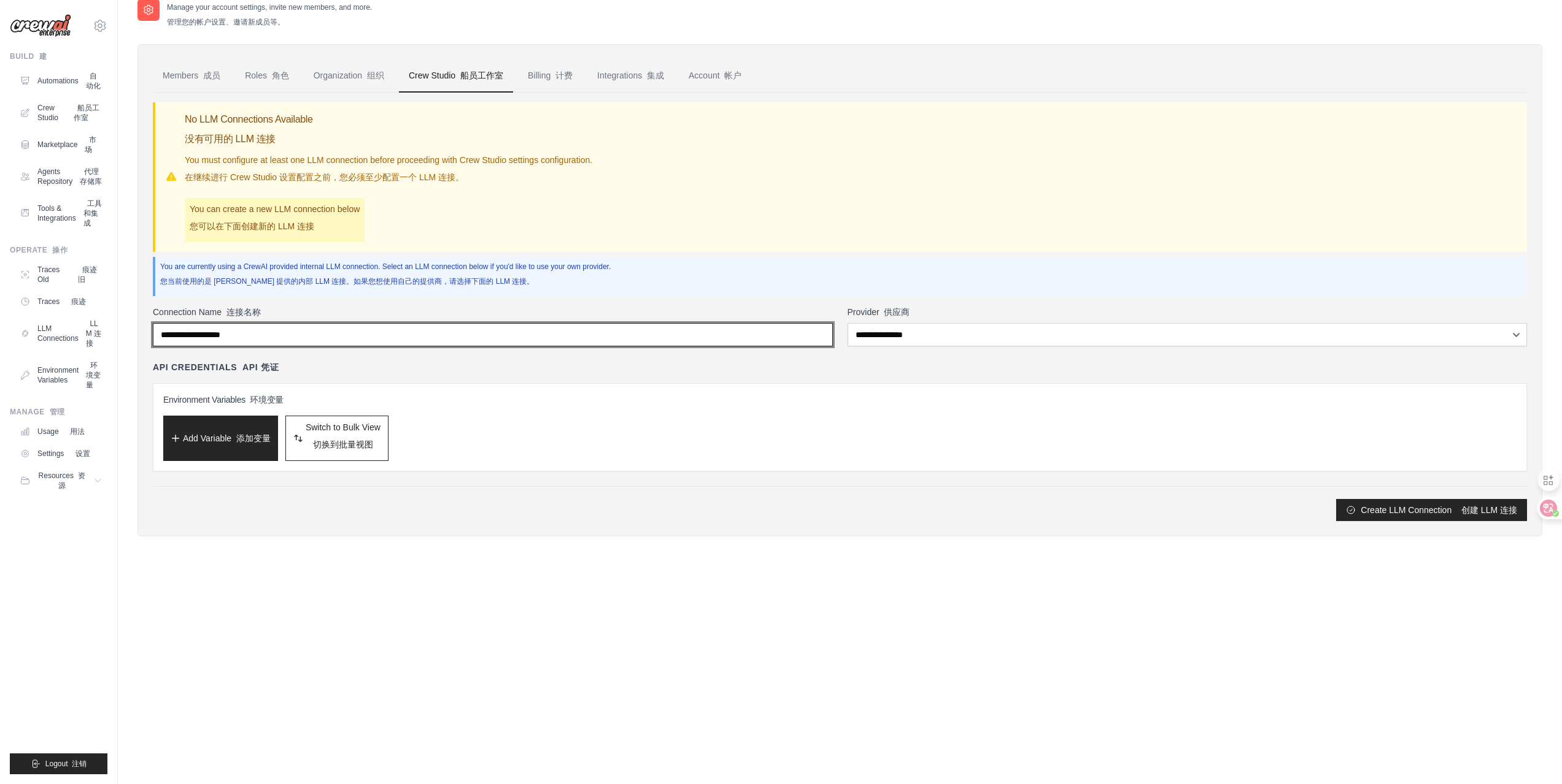
click at [621, 338] on input "Connection Name 连接名称" at bounding box center [492, 335] width 680 height 24
type input "**********"
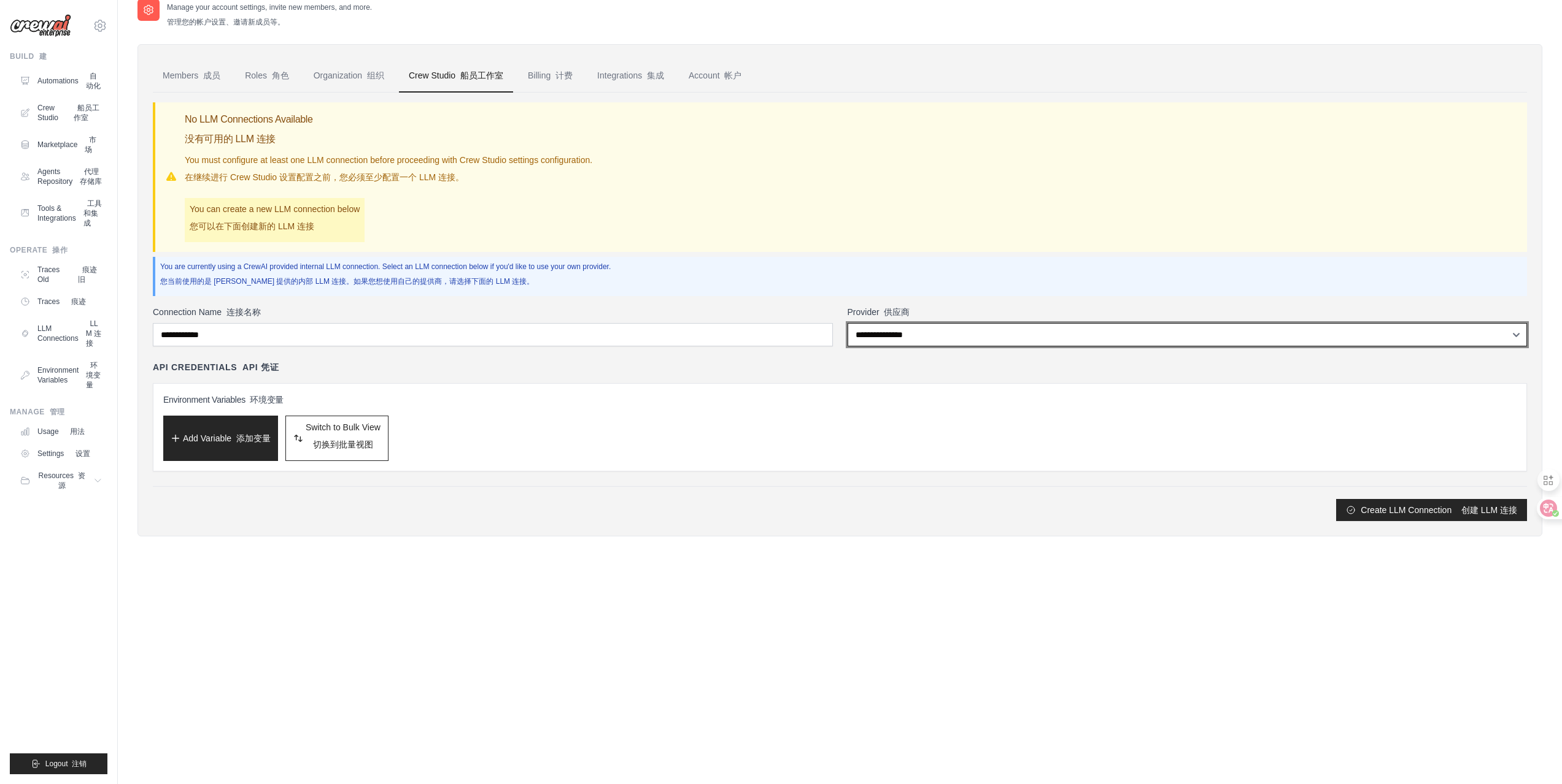
click at [988, 343] on select "**********" at bounding box center [1187, 335] width 680 height 24
select select "******"
click at [848, 323] on select "**********" at bounding box center [1187, 335] width 680 height 24
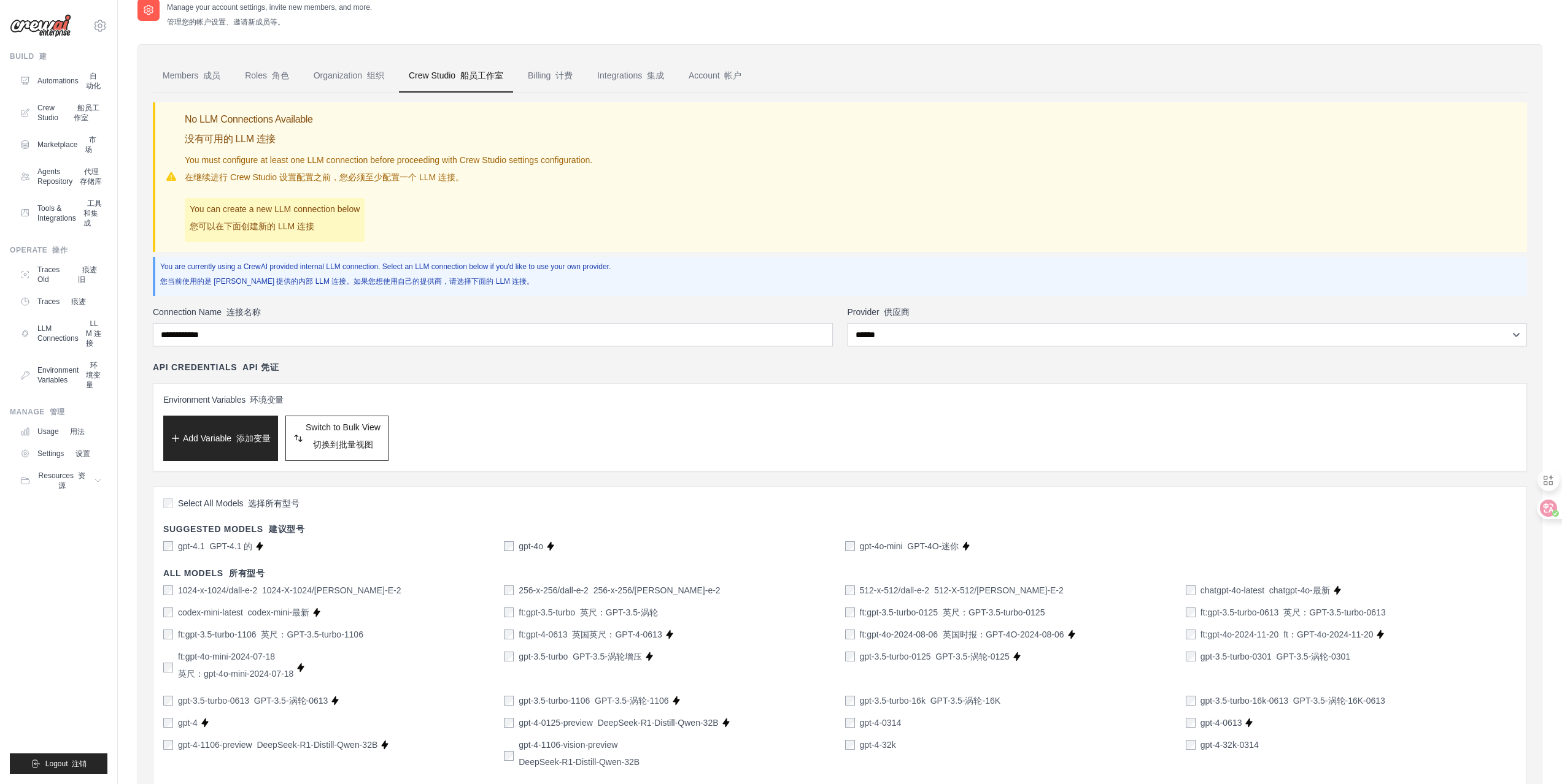
click at [236, 403] on h3 "Environment Variables 环境变量" at bounding box center [840, 399] width 1353 height 12
click at [212, 396] on h3 "Environment Variables 环境变量" at bounding box center [840, 399] width 1353 height 12
click at [271, 399] on font "环境变量" at bounding box center [266, 400] width 34 height 10
click at [237, 427] on button "Add Variable 添加变量" at bounding box center [221, 438] width 115 height 45
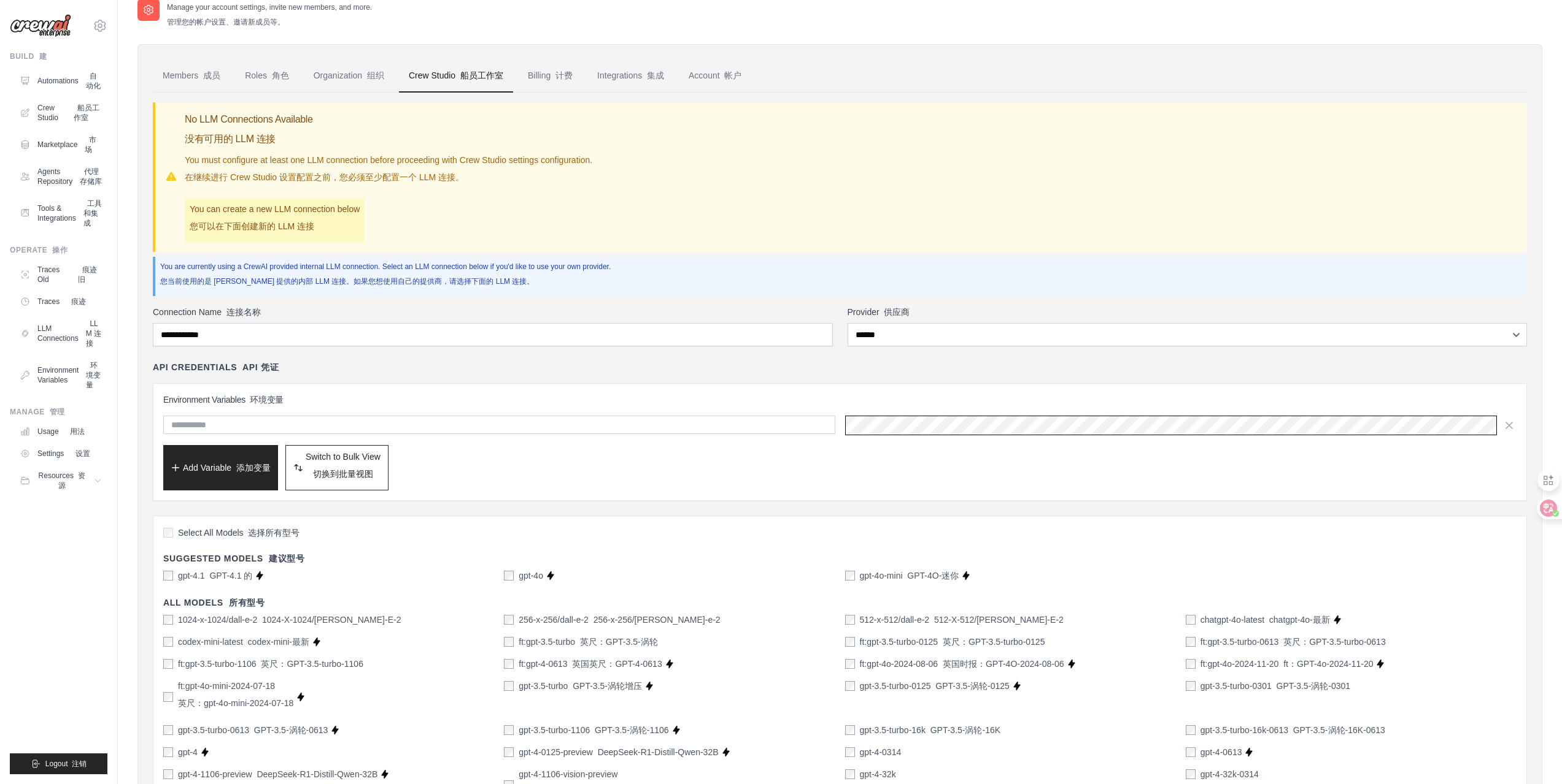
scroll to position [0, 138]
click at [573, 429] on input "text" at bounding box center [499, 425] width 672 height 19
click at [240, 427] on input "text" at bounding box center [499, 425] width 672 height 19
click at [220, 422] on input "text" at bounding box center [499, 425] width 672 height 19
paste input "**********"
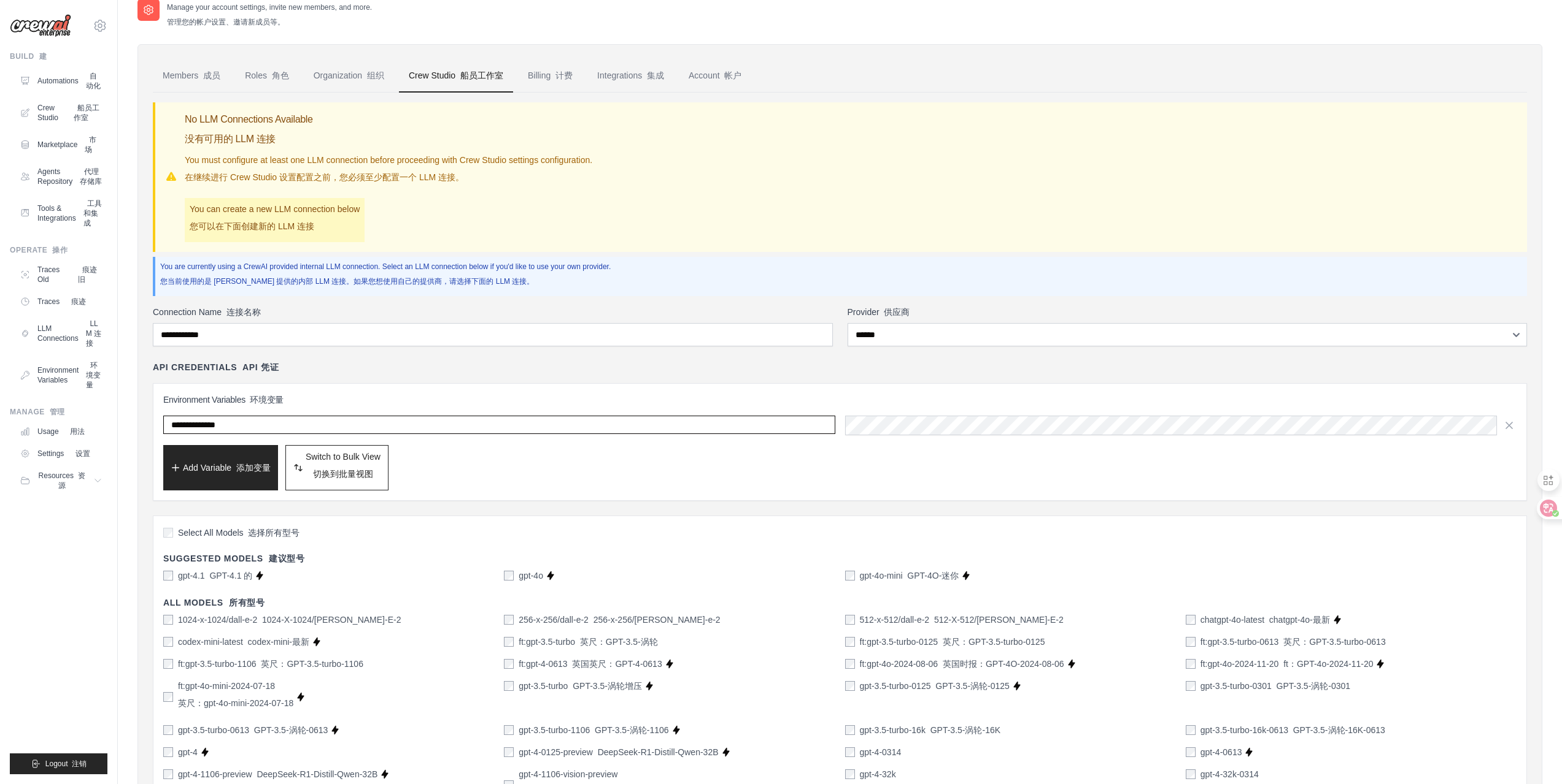
type input "**********"
click at [629, 469] on div "Add Variable 添加变量 Switch to Bulk View 切换到批量视图 Switch to Table View" at bounding box center [840, 468] width 1353 height 45
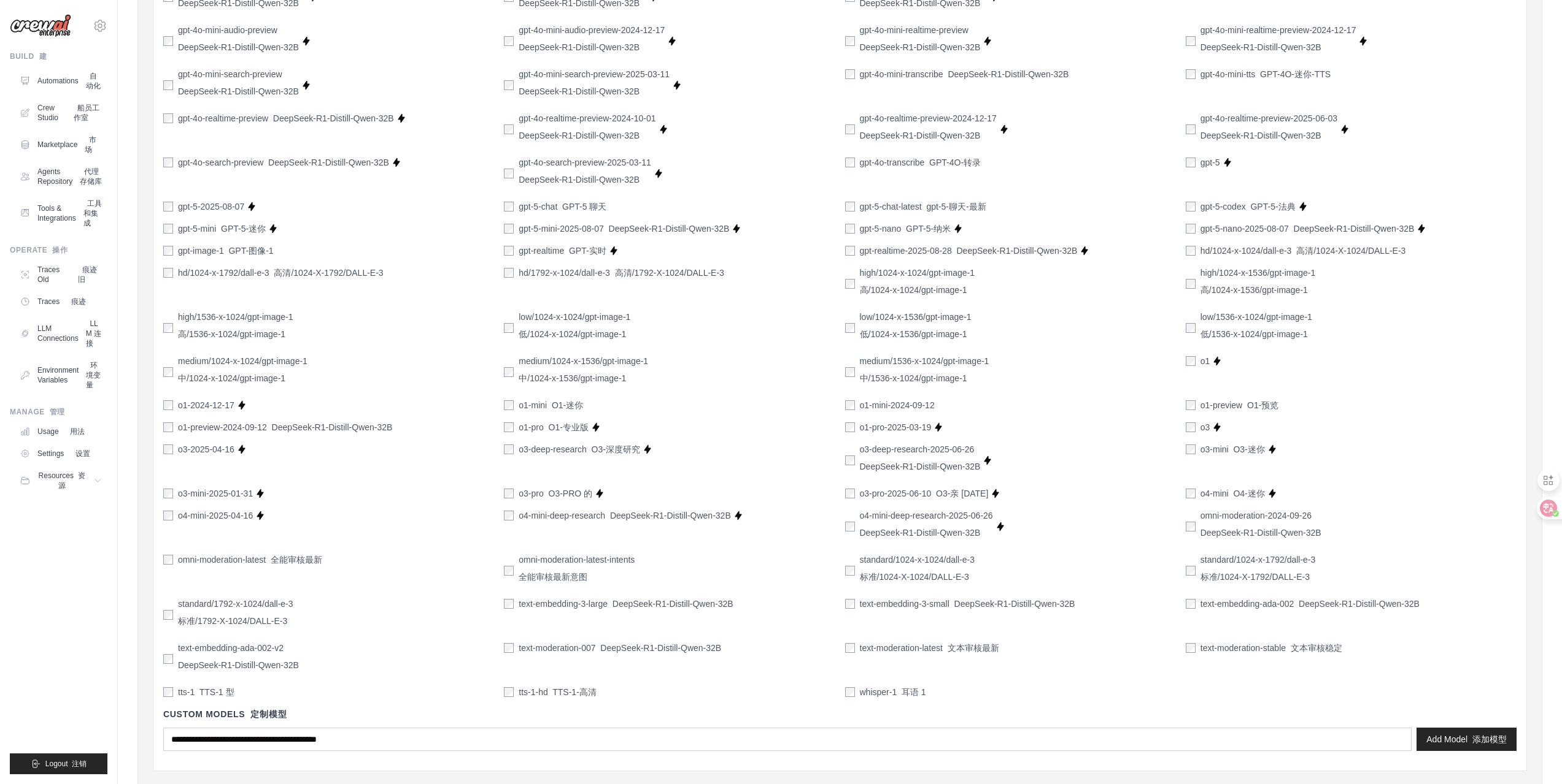
scroll to position [1052, 0]
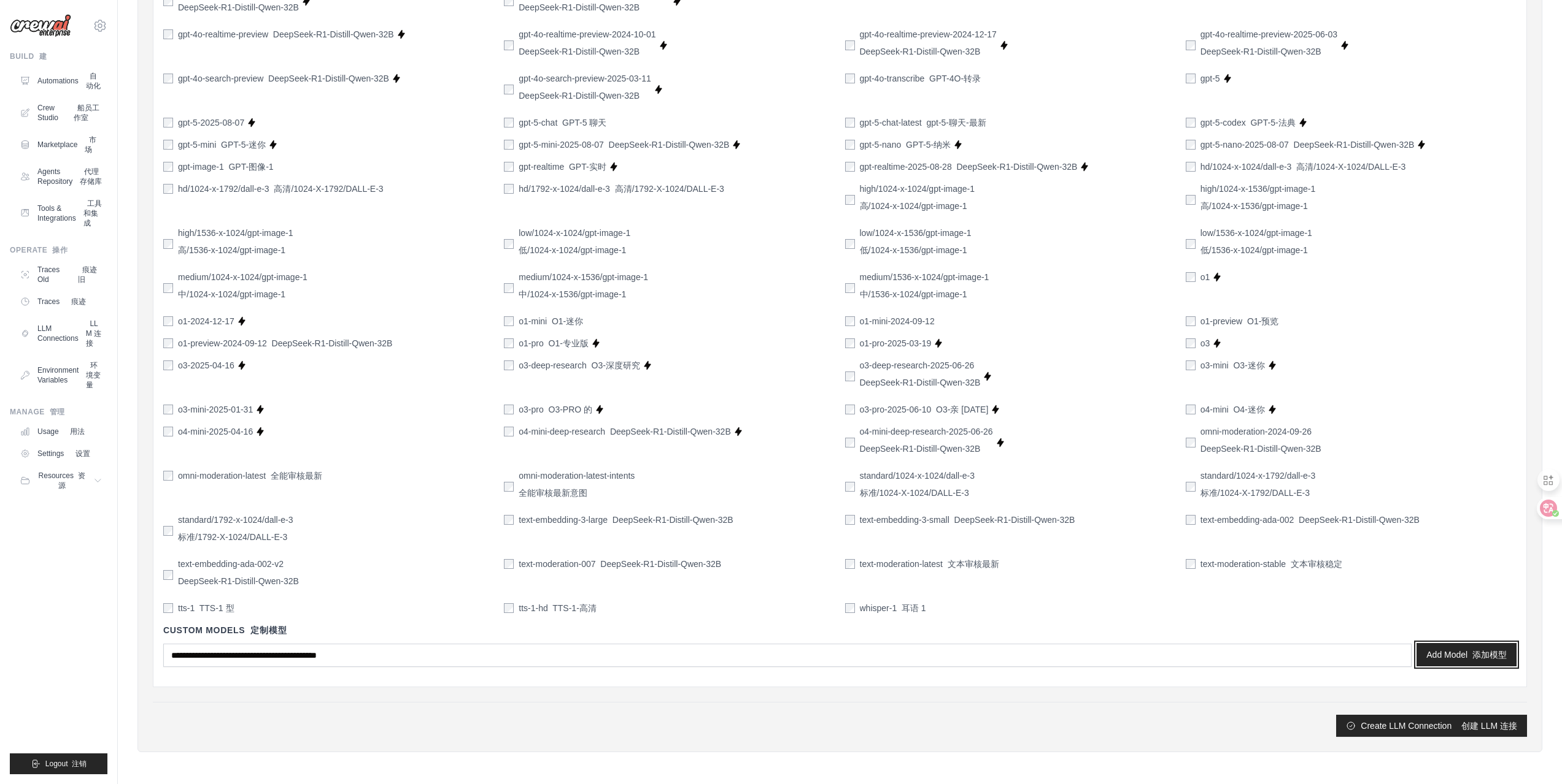
click at [1466, 652] on button "Add Model 添加模型" at bounding box center [1466, 655] width 100 height 24
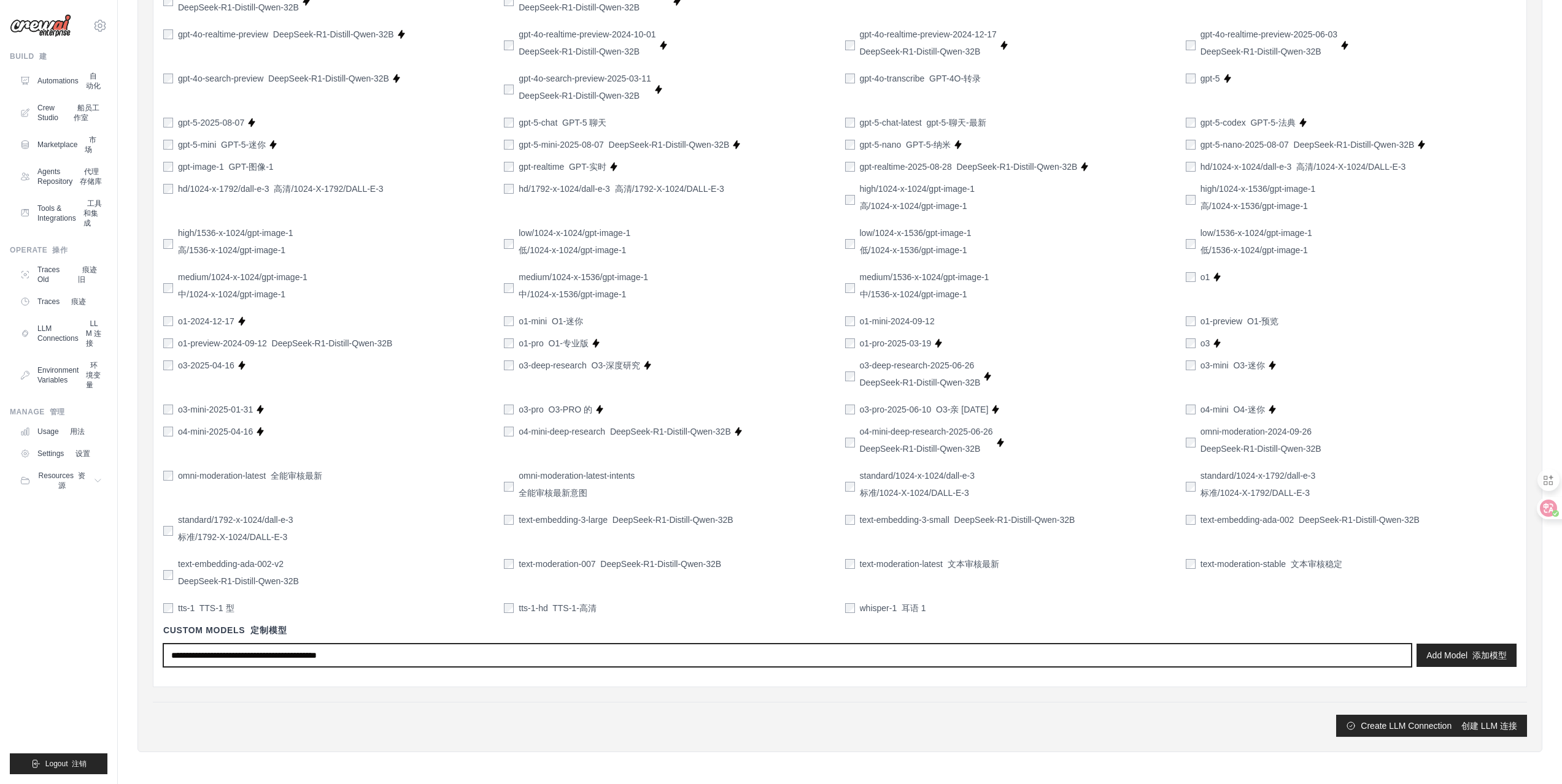
click at [270, 656] on input "text" at bounding box center [787, 655] width 1248 height 24
click at [312, 660] on input "text" at bounding box center [787, 655] width 1248 height 24
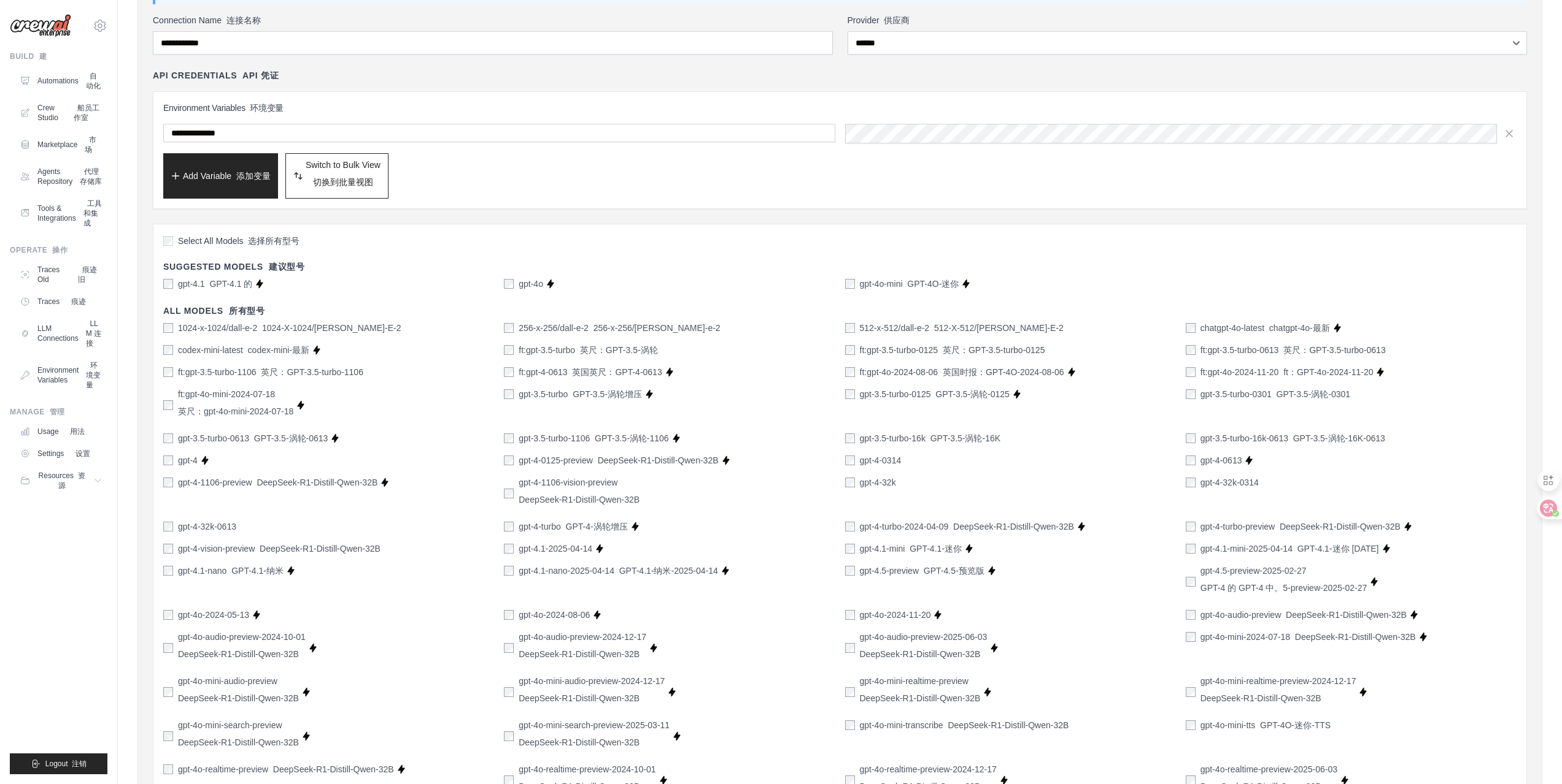
scroll to position [315, 0]
drag, startPoint x: 963, startPoint y: 284, endPoint x: 862, endPoint y: 284, distance: 101.0
click at [862, 284] on div "gpt-4o-mini GPT-4O-迷你 Supports Crew Studio 支持 Crew Studio" at bounding box center [1010, 285] width 330 height 12
copy div "gpt-4o-mini GPT-4O-迷你 Supports Crew Studio 支持 Crew Studio"
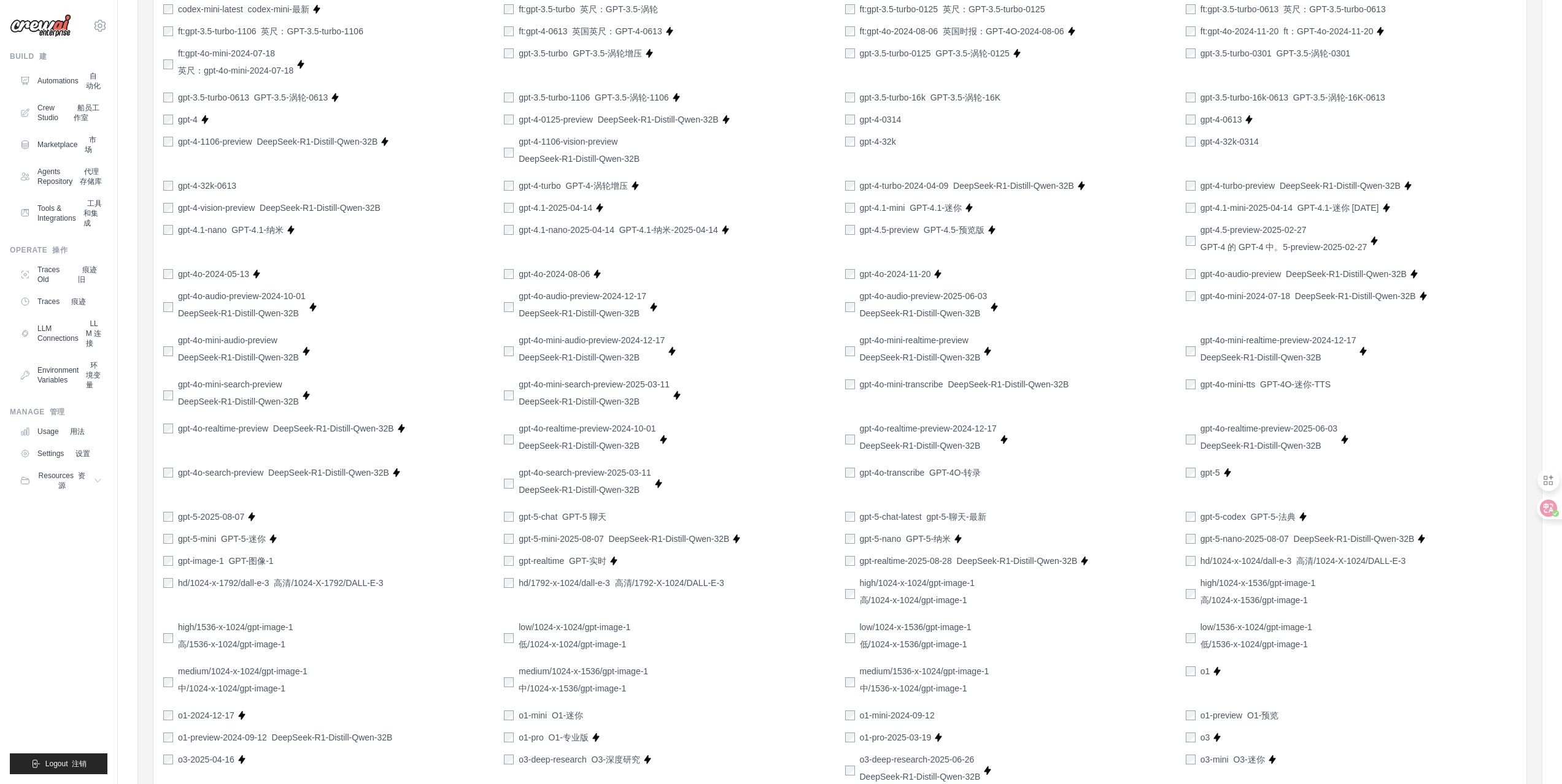
scroll to position [1052, 0]
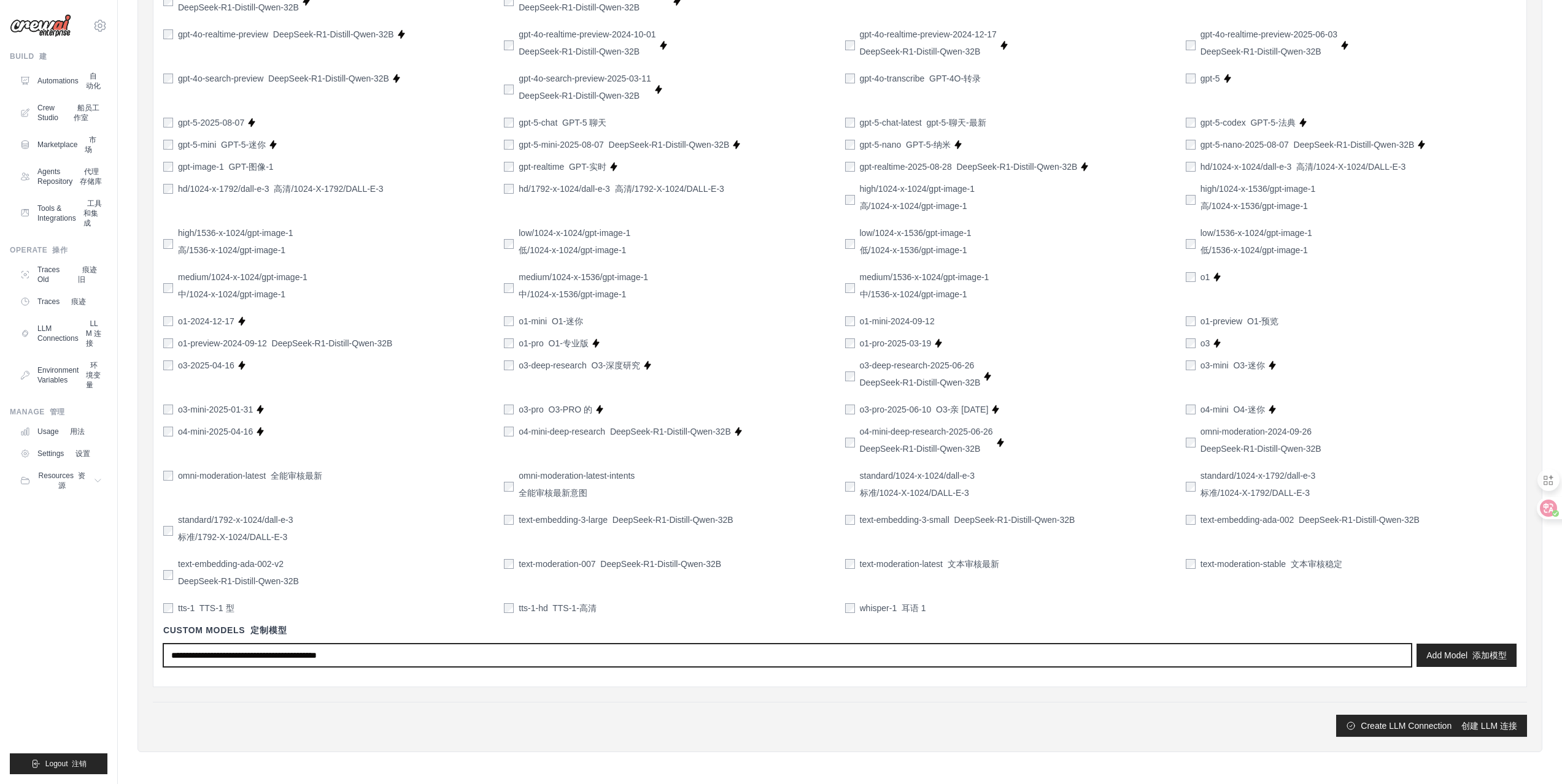
click at [387, 657] on input "text" at bounding box center [787, 655] width 1248 height 24
click at [389, 656] on input "text" at bounding box center [787, 655] width 1248 height 24
paste input "**********"
type input "**********"
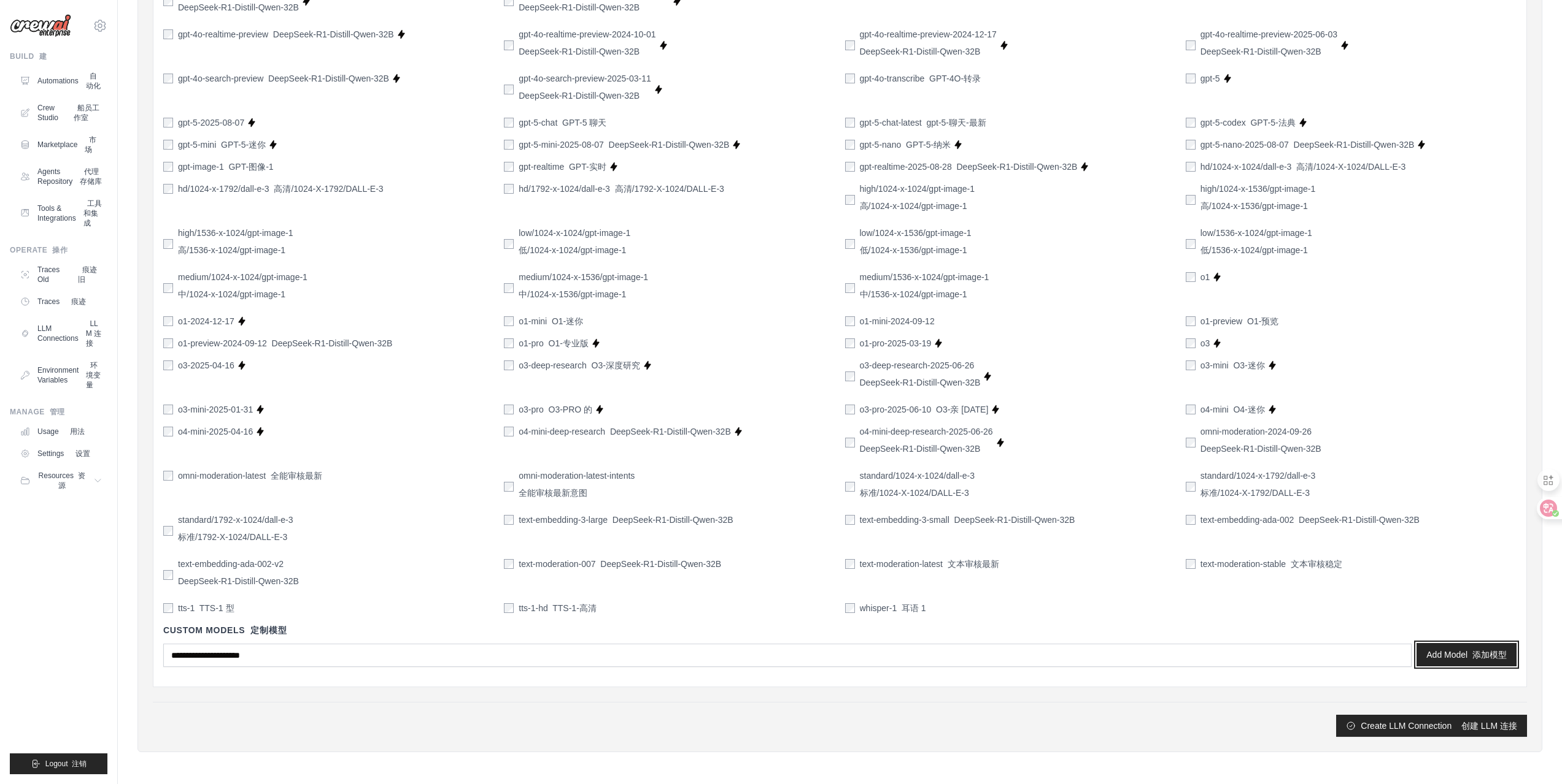
click at [1421, 649] on button "Add Model 添加模型" at bounding box center [1466, 655] width 100 height 24
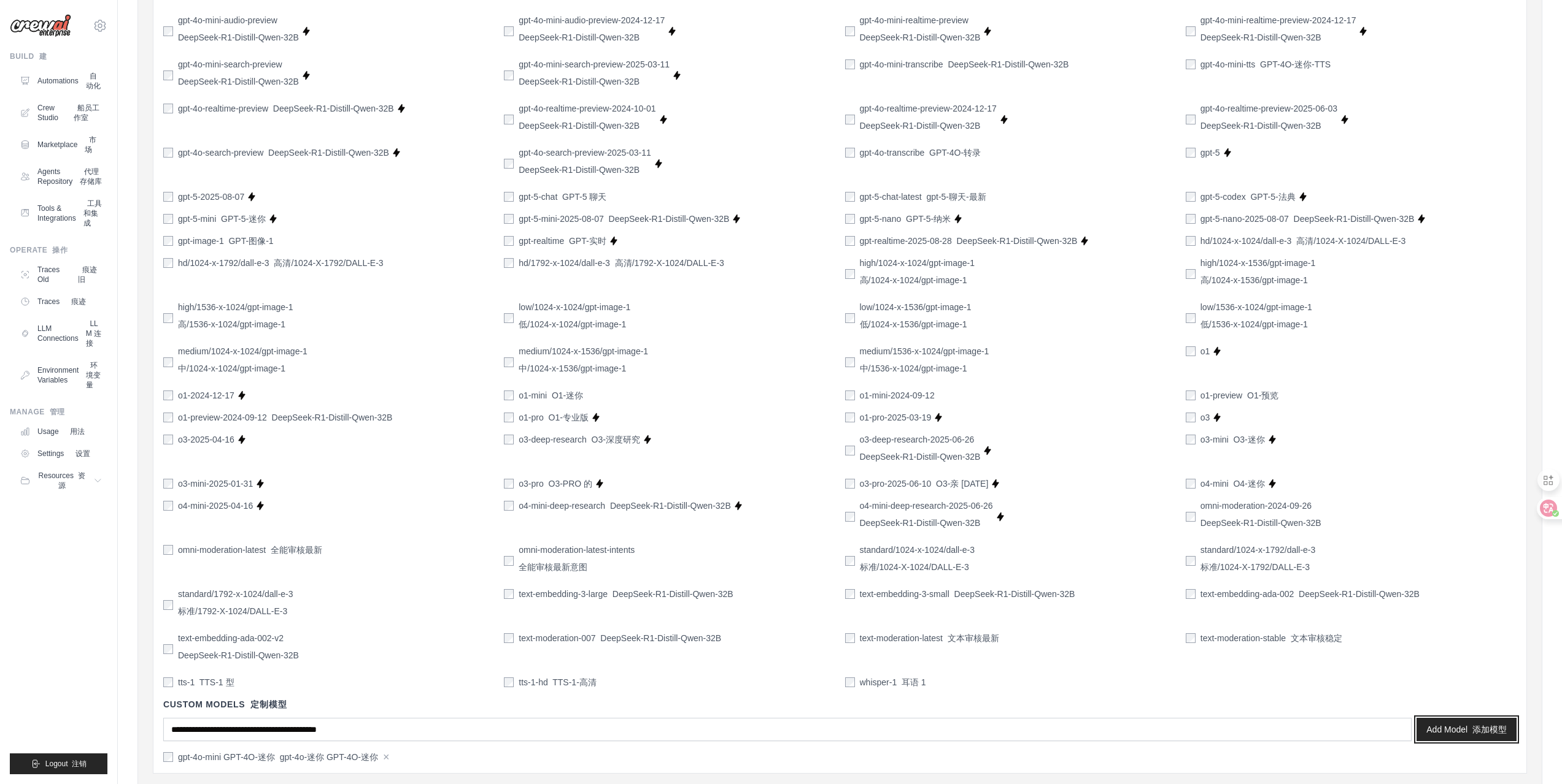
scroll to position [1064, 0]
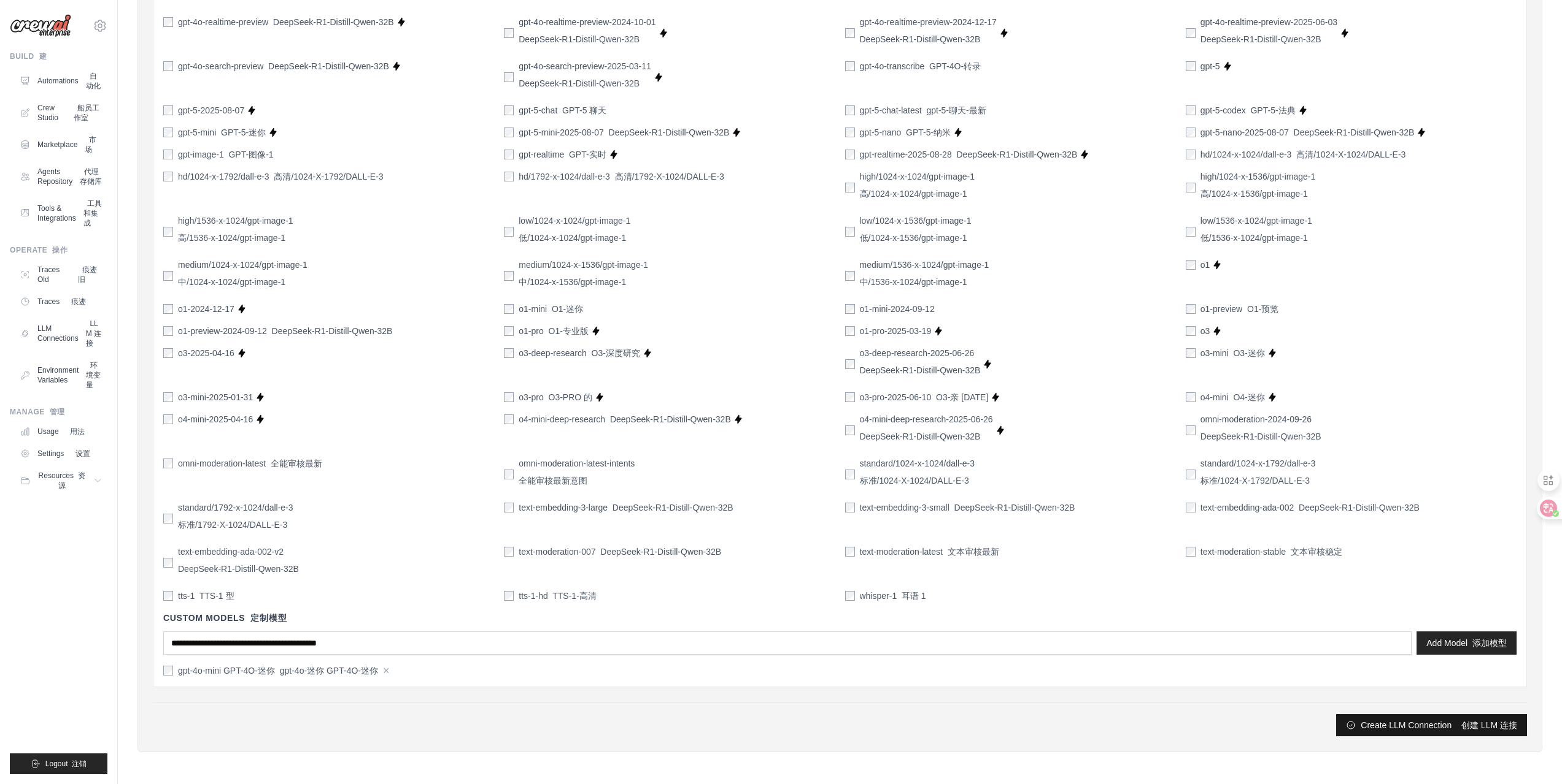
click at [1433, 727] on button "Create LLM Connection 创建 LLM 连接" at bounding box center [1431, 726] width 191 height 22
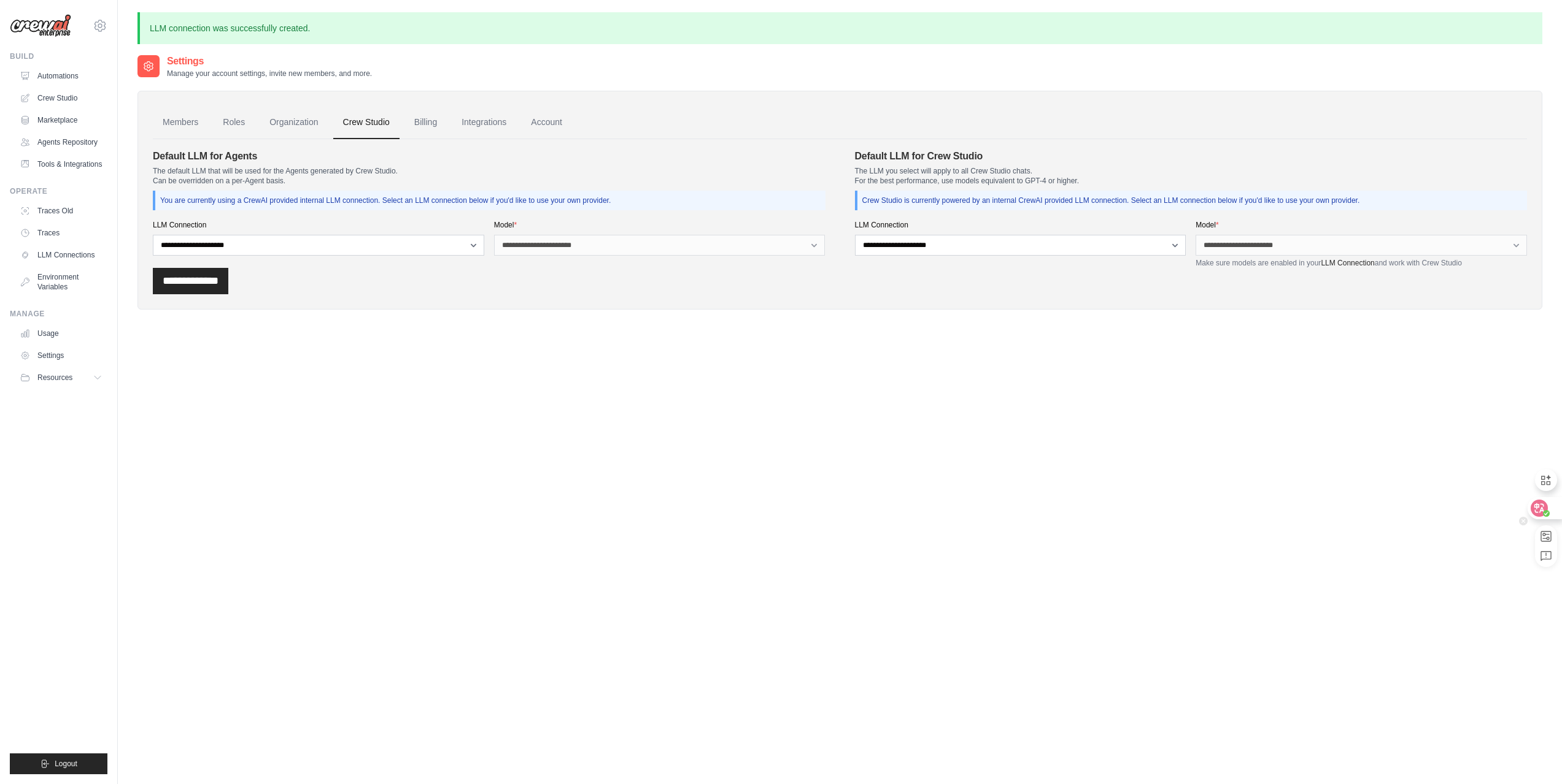
click at [1545, 505] on icon at bounding box center [1538, 508] width 17 height 17
click at [1548, 506] on div at bounding box center [1543, 508] width 33 height 22
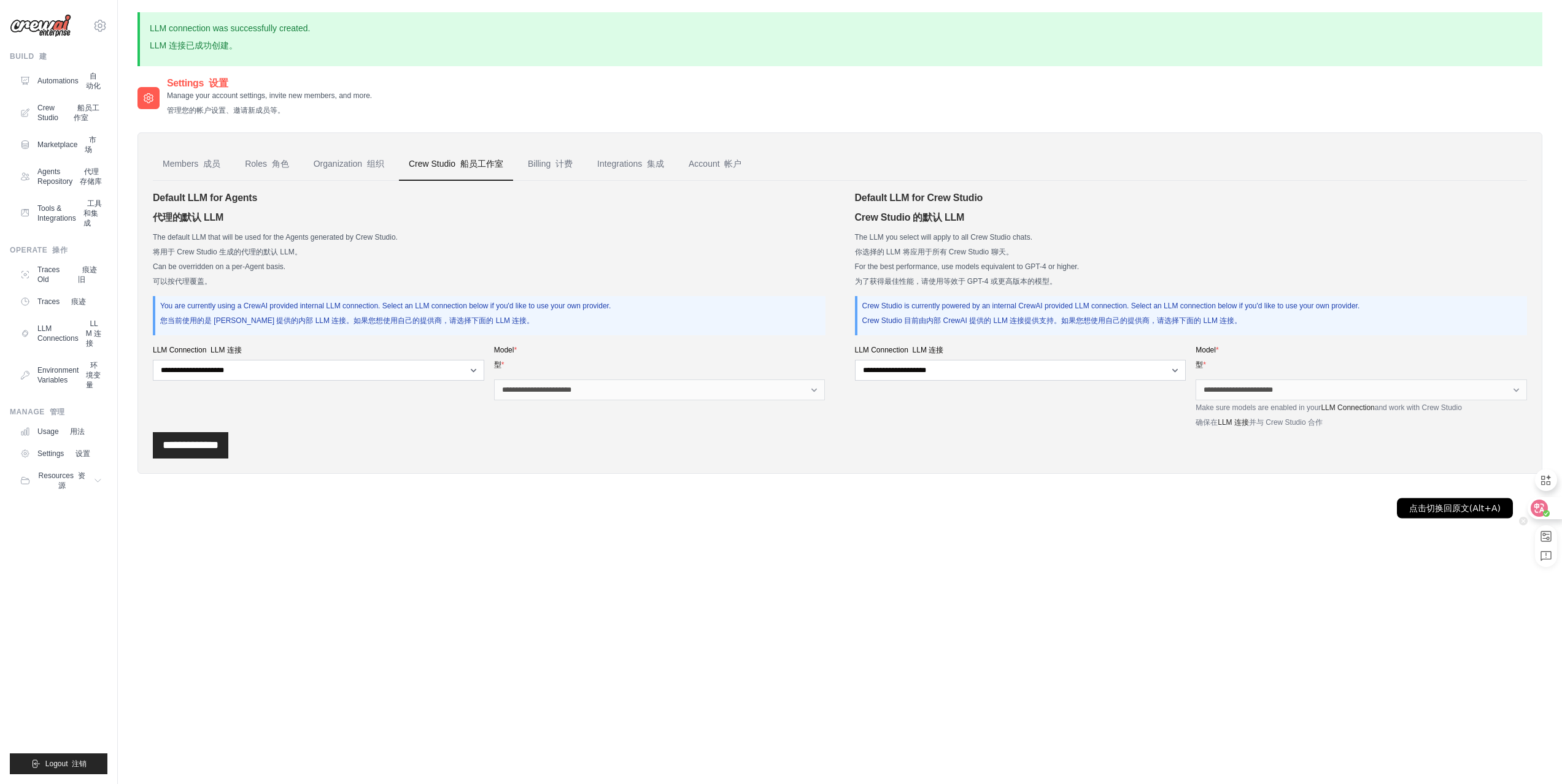
click at [1535, 511] on icon at bounding box center [1539, 508] width 11 height 10
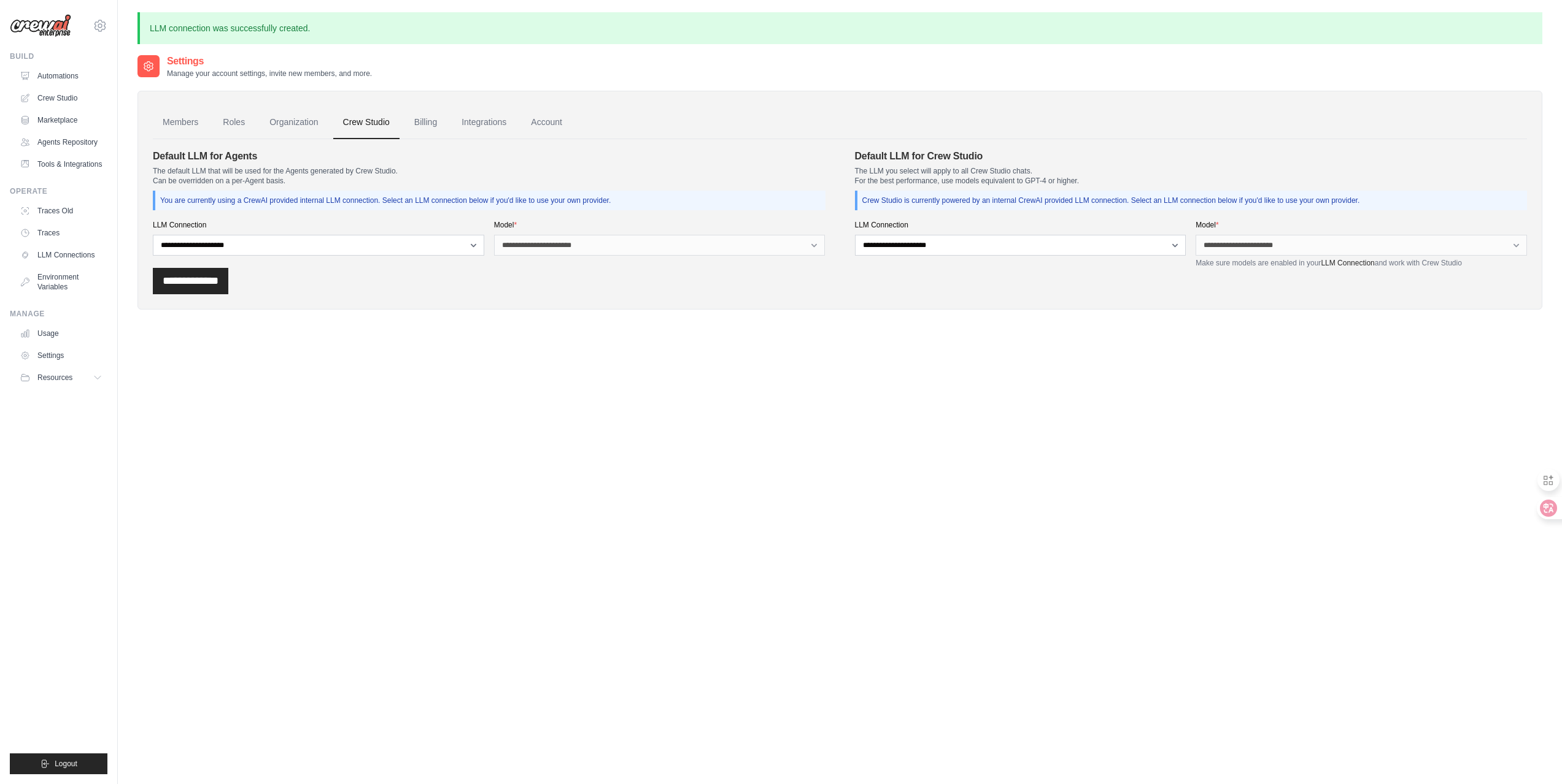
click at [788, 387] on div "Settings Manage your account settings, invite new members, and more. Members Ro…" at bounding box center [840, 446] width 1405 height 784
click at [410, 247] on select "**********" at bounding box center [318, 245] width 331 height 21
select select "******"
click at [152, 235] on select "**********" at bounding box center [318, 245] width 331 height 21
click at [671, 247] on select "**********" at bounding box center [659, 245] width 331 height 21
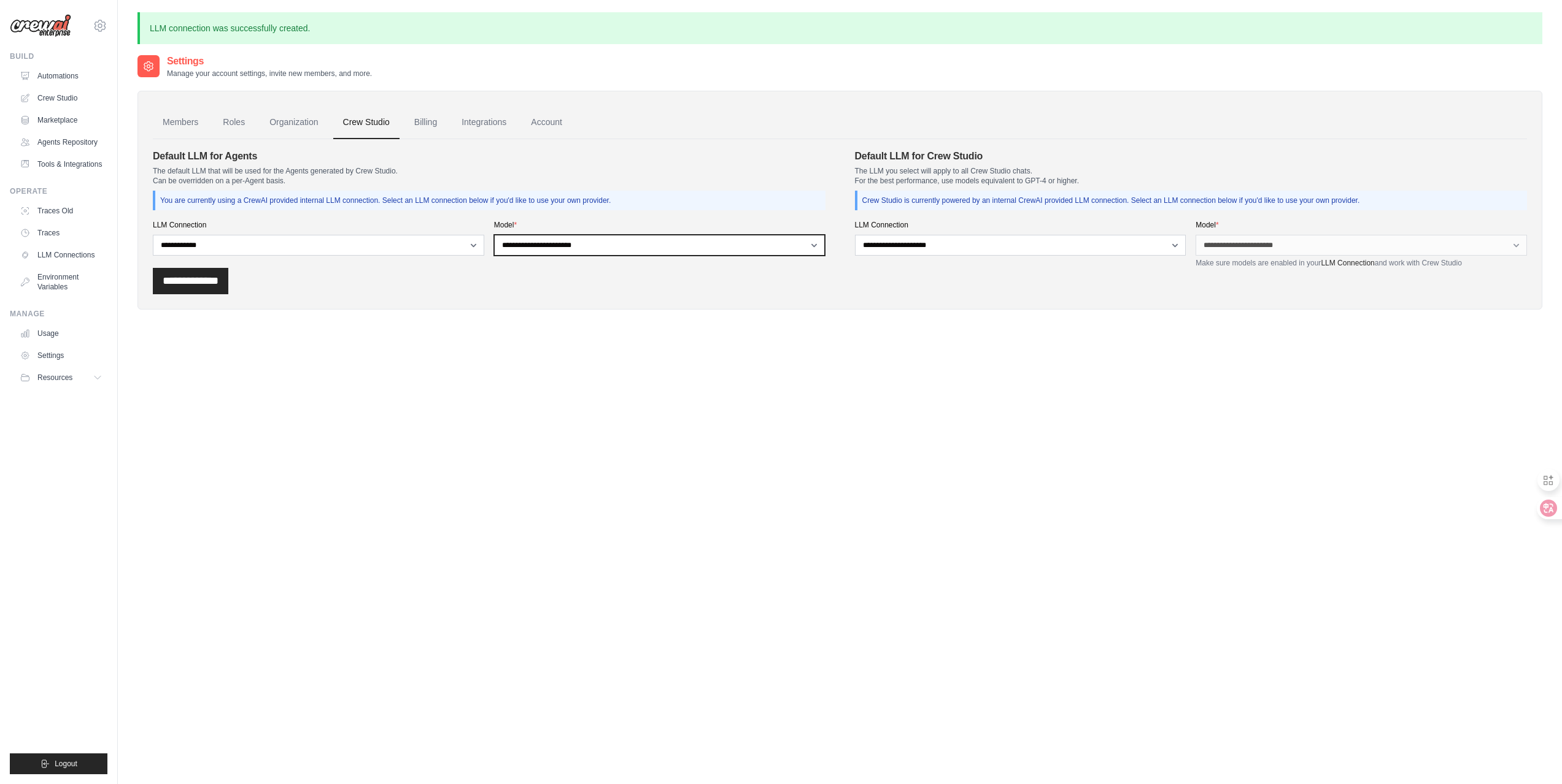
select select "**********"
click at [494, 235] on select "**********" at bounding box center [659, 245] width 331 height 21
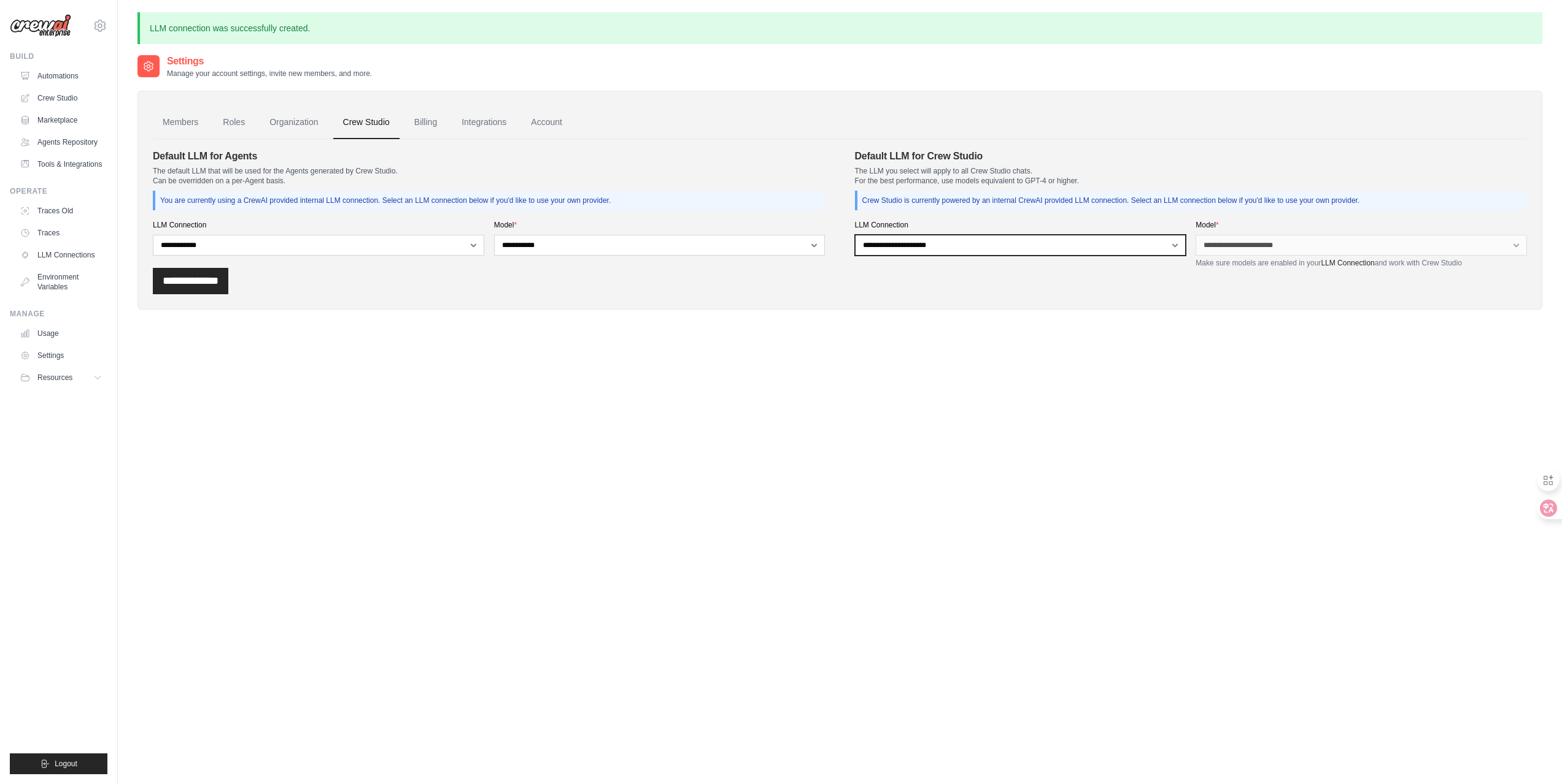
click at [1030, 251] on select "**********" at bounding box center [1020, 245] width 331 height 21
select select "******"
click at [855, 235] on select "**********" at bounding box center [1020, 245] width 331 height 21
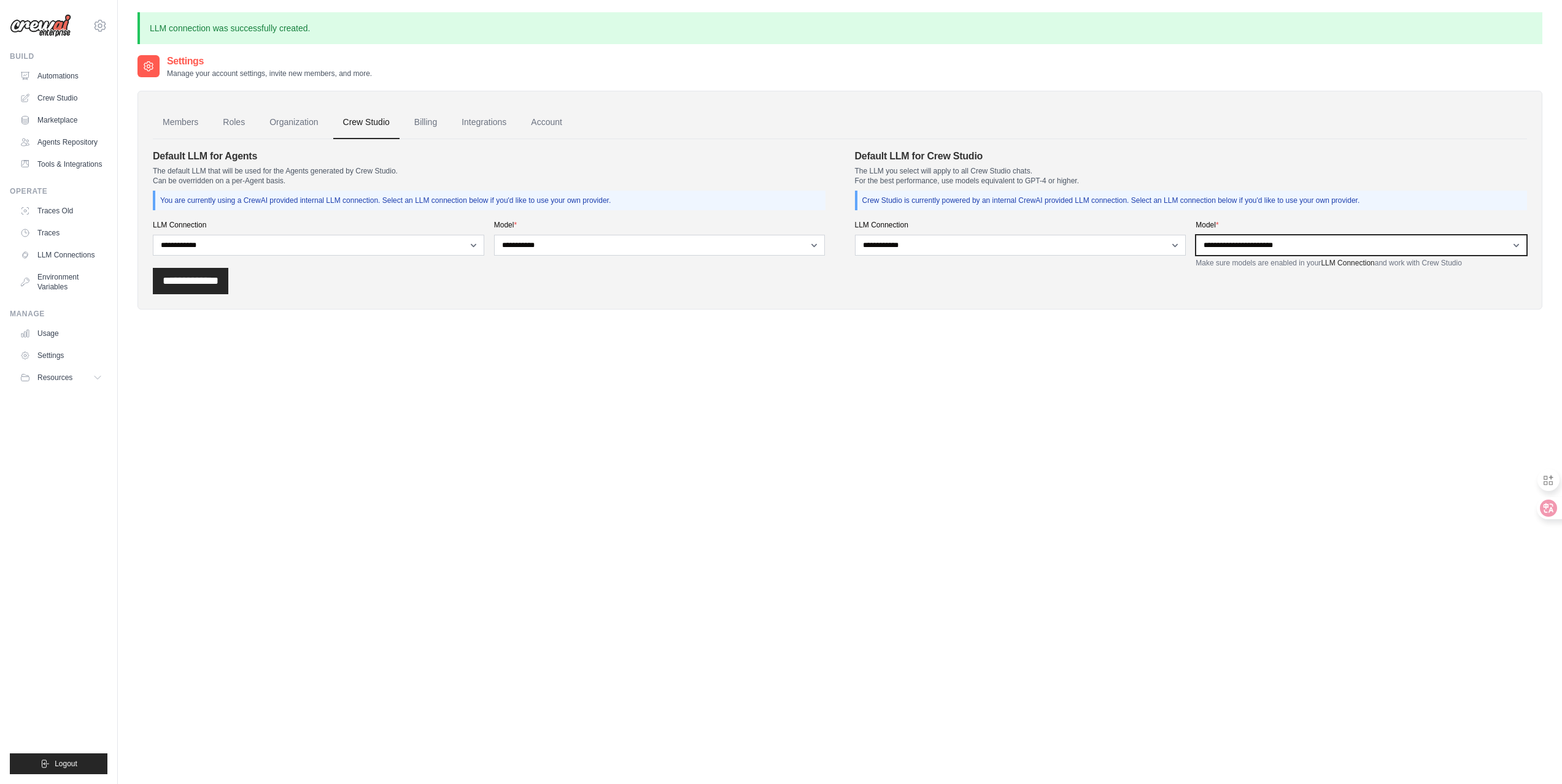
click at [1268, 245] on select "**********" at bounding box center [1360, 245] width 331 height 21
select select "**********"
click at [1195, 235] on select "**********" at bounding box center [1360, 245] width 331 height 21
click at [182, 276] on input "**********" at bounding box center [190, 281] width 75 height 27
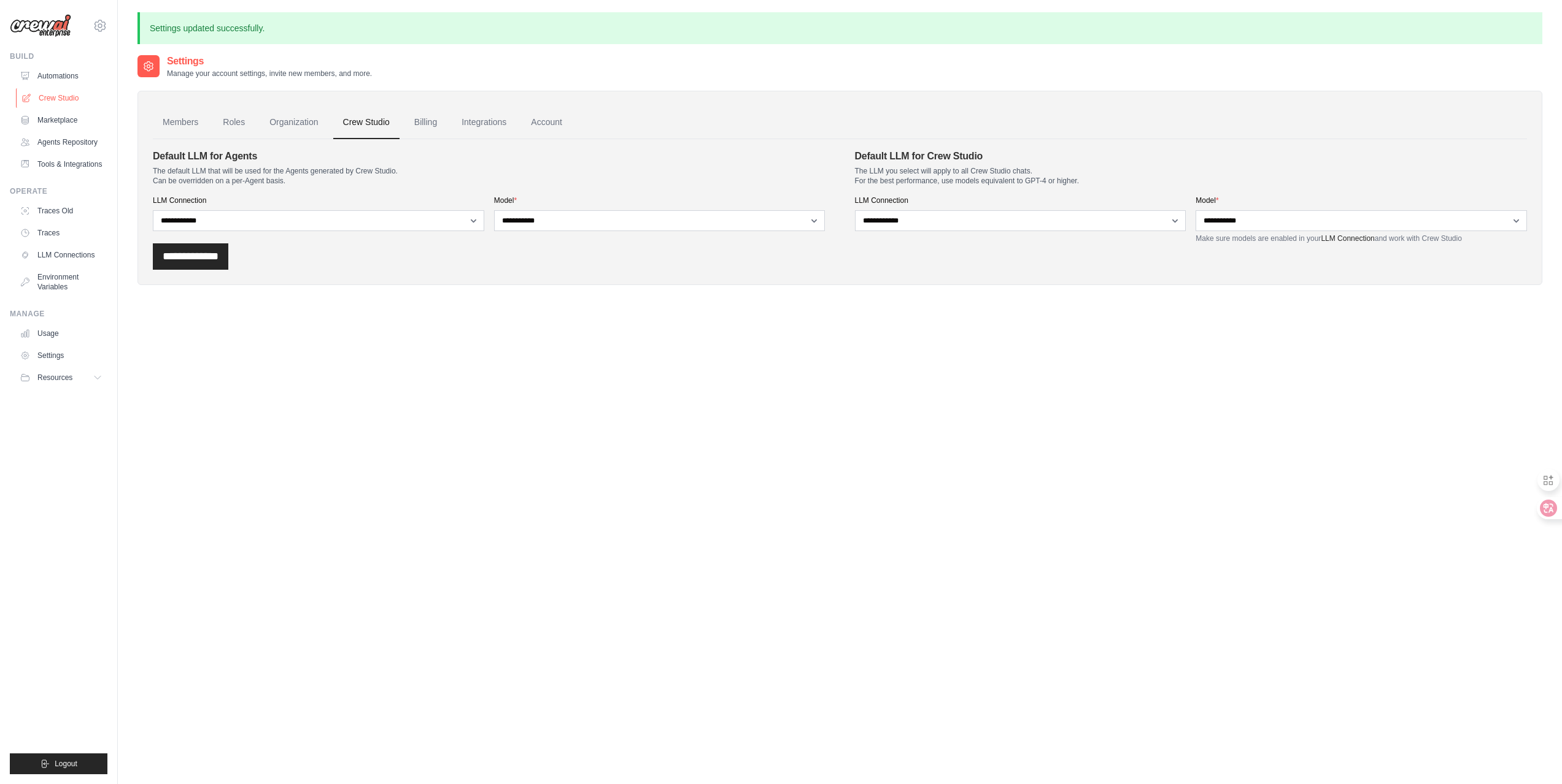
click at [64, 99] on link "Crew Studio" at bounding box center [62, 98] width 93 height 20
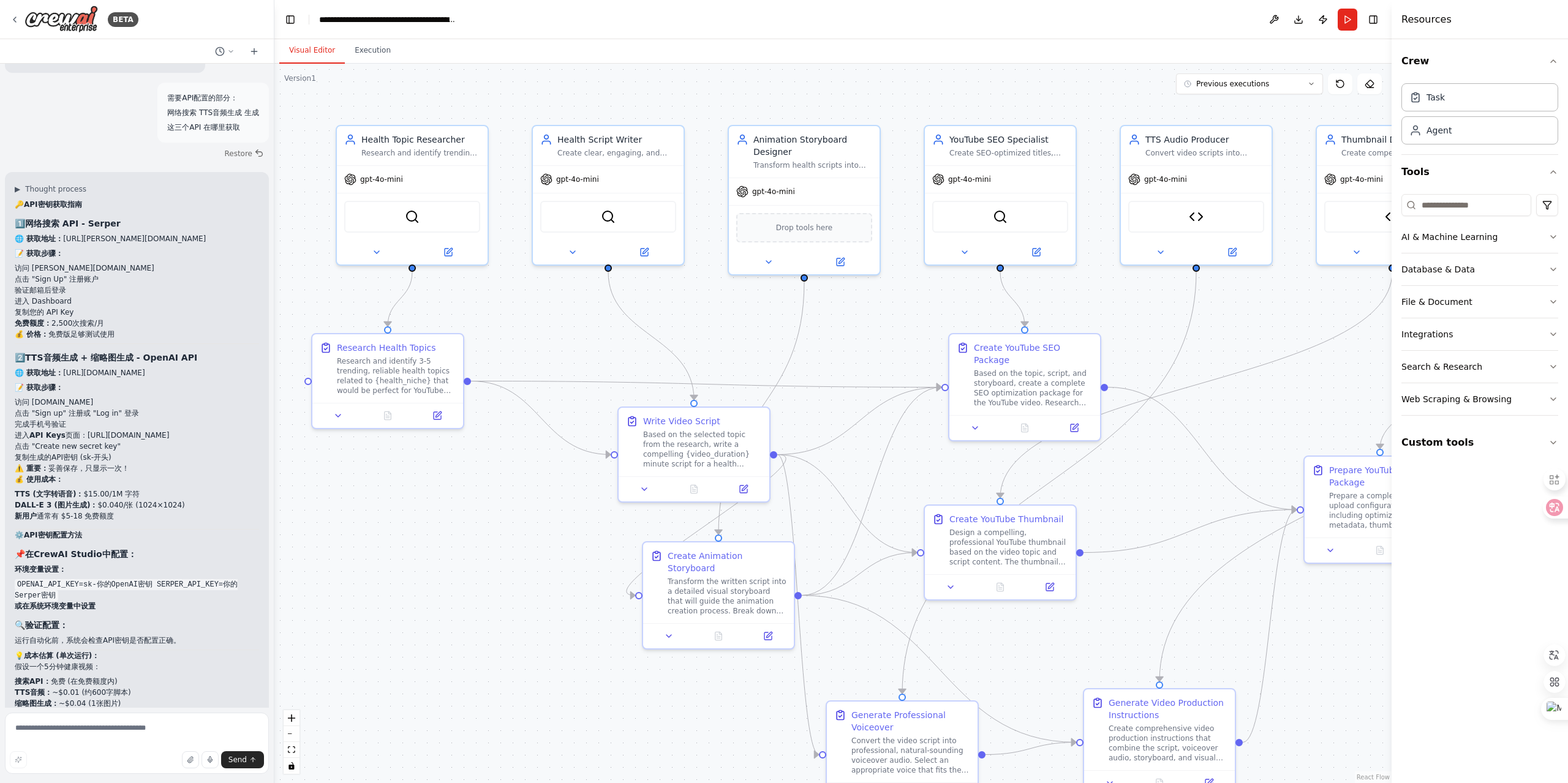
scroll to position [7674, 0]
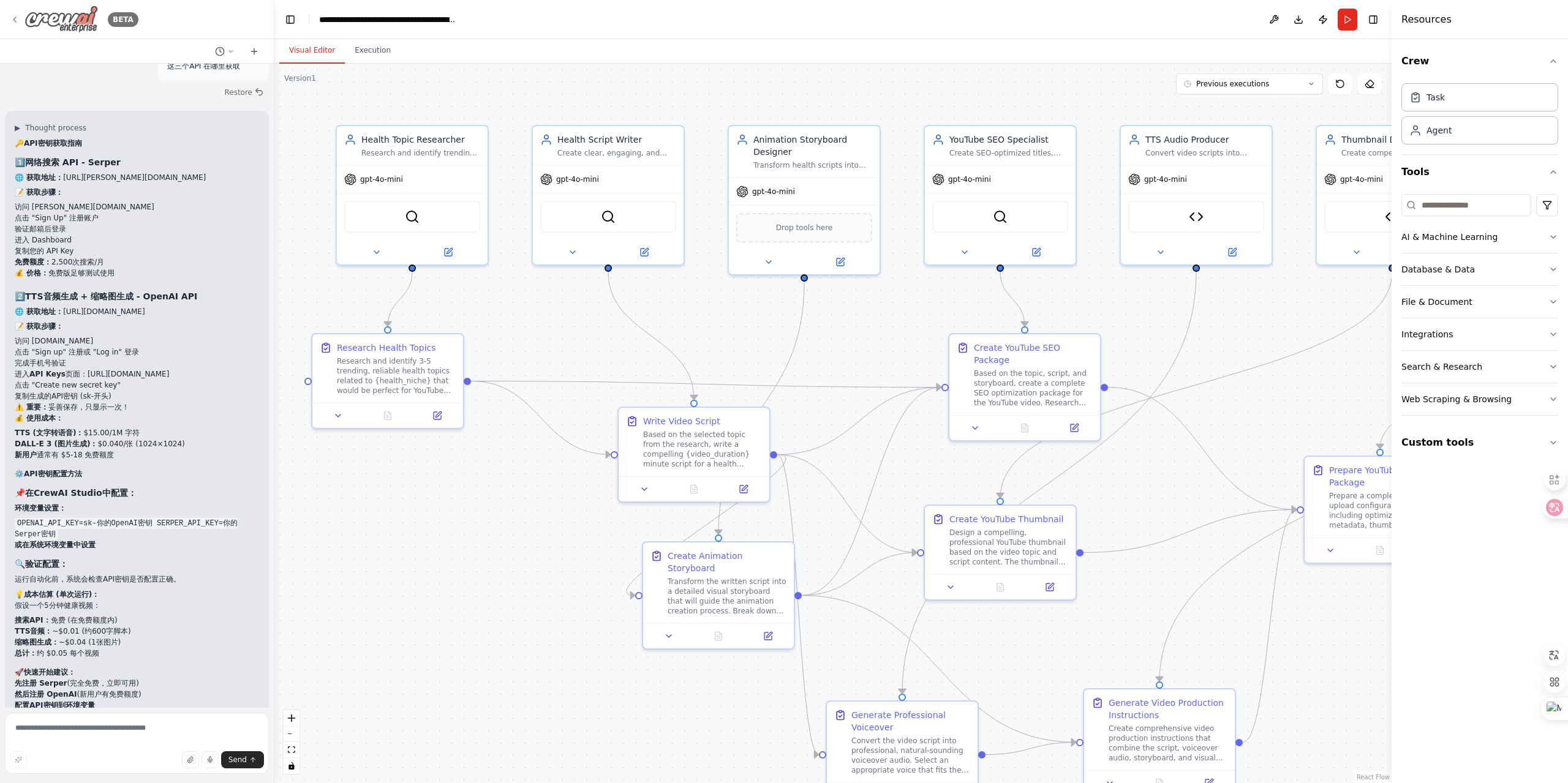
click at [16, 22] on icon at bounding box center [15, 20] width 10 height 10
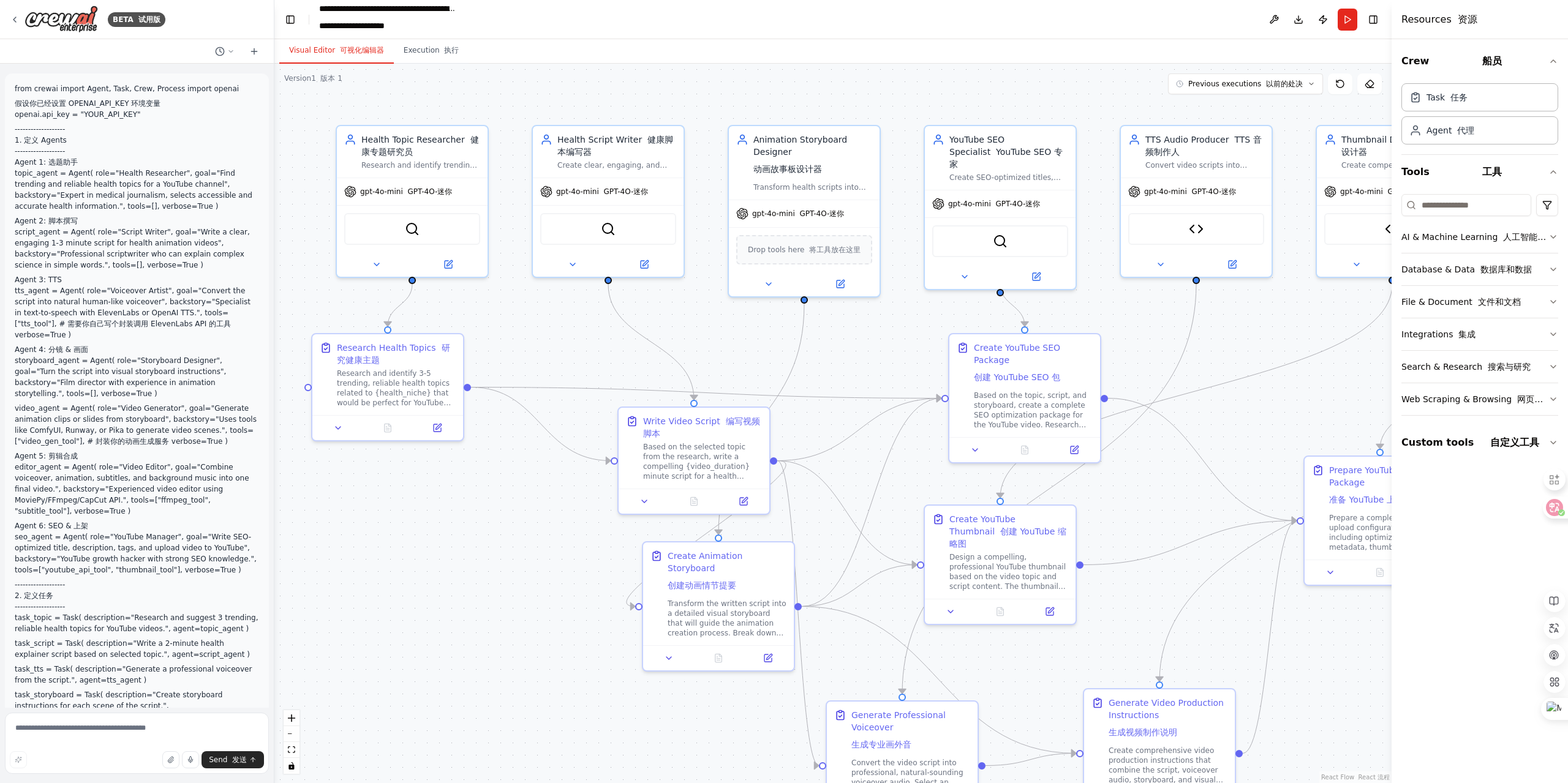
scroll to position [7674, 0]
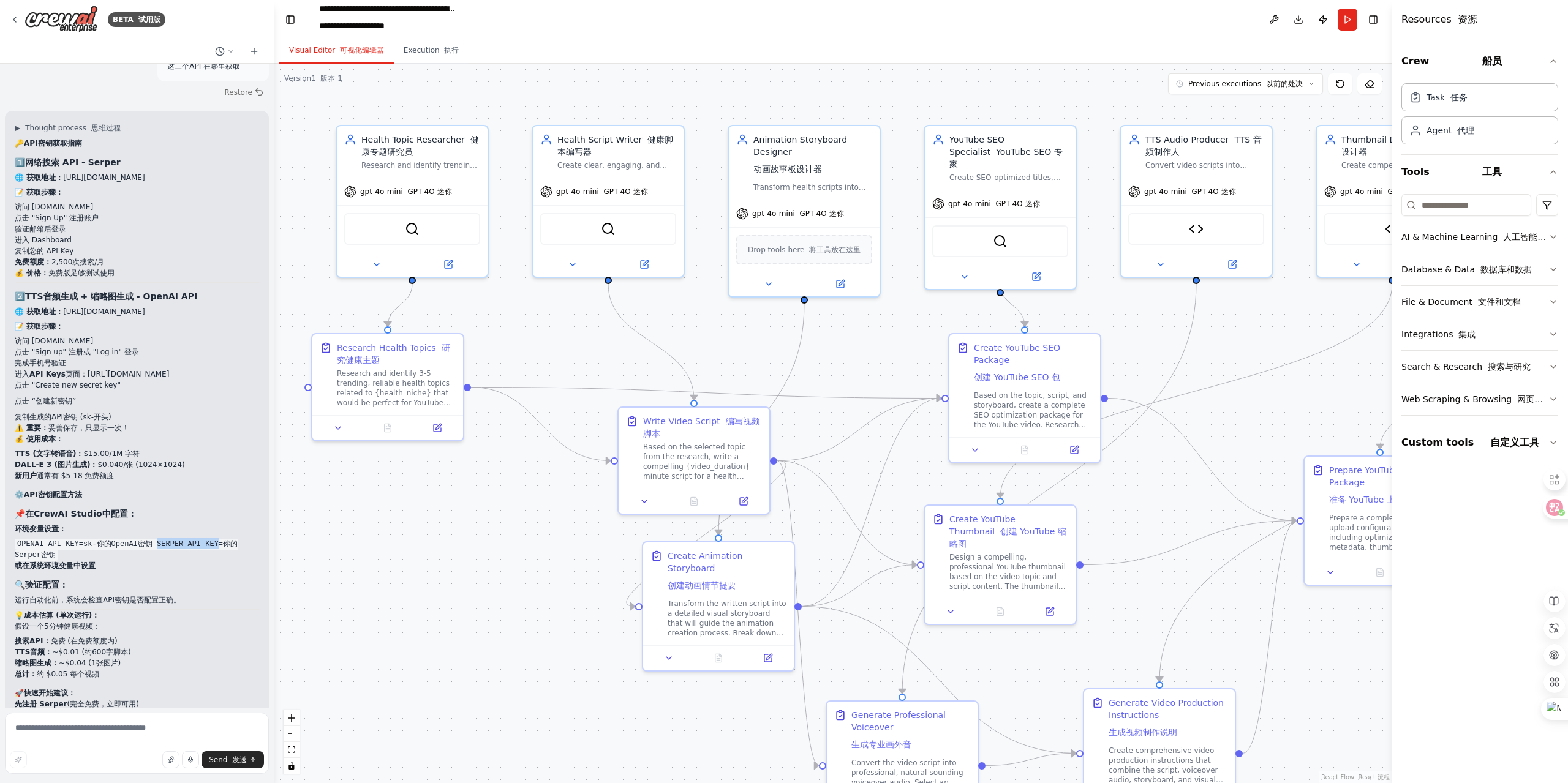
drag, startPoint x: 147, startPoint y: 503, endPoint x: 204, endPoint y: 502, distance: 57.0
click at [204, 539] on code "OPENAI_API_KEY=sk-你的OpenAI密钥 SERPER_API_KEY=你的Serper密钥" at bounding box center [126, 550] width 223 height 22
copy code "SERPER_API_KEY"
click at [15, 28] on div "BETA 试用版" at bounding box center [88, 20] width 156 height 28
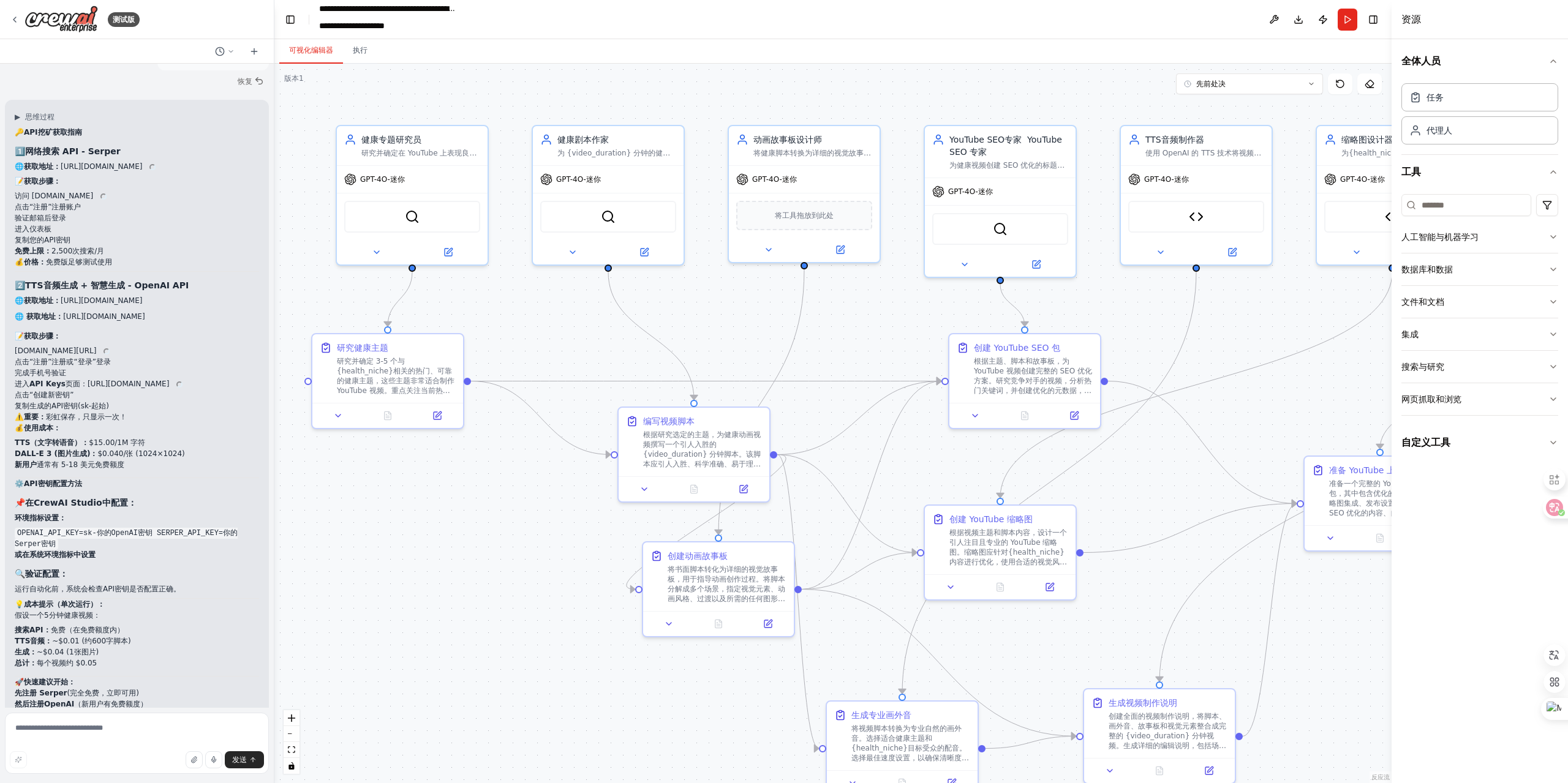
scroll to position [7684, 0]
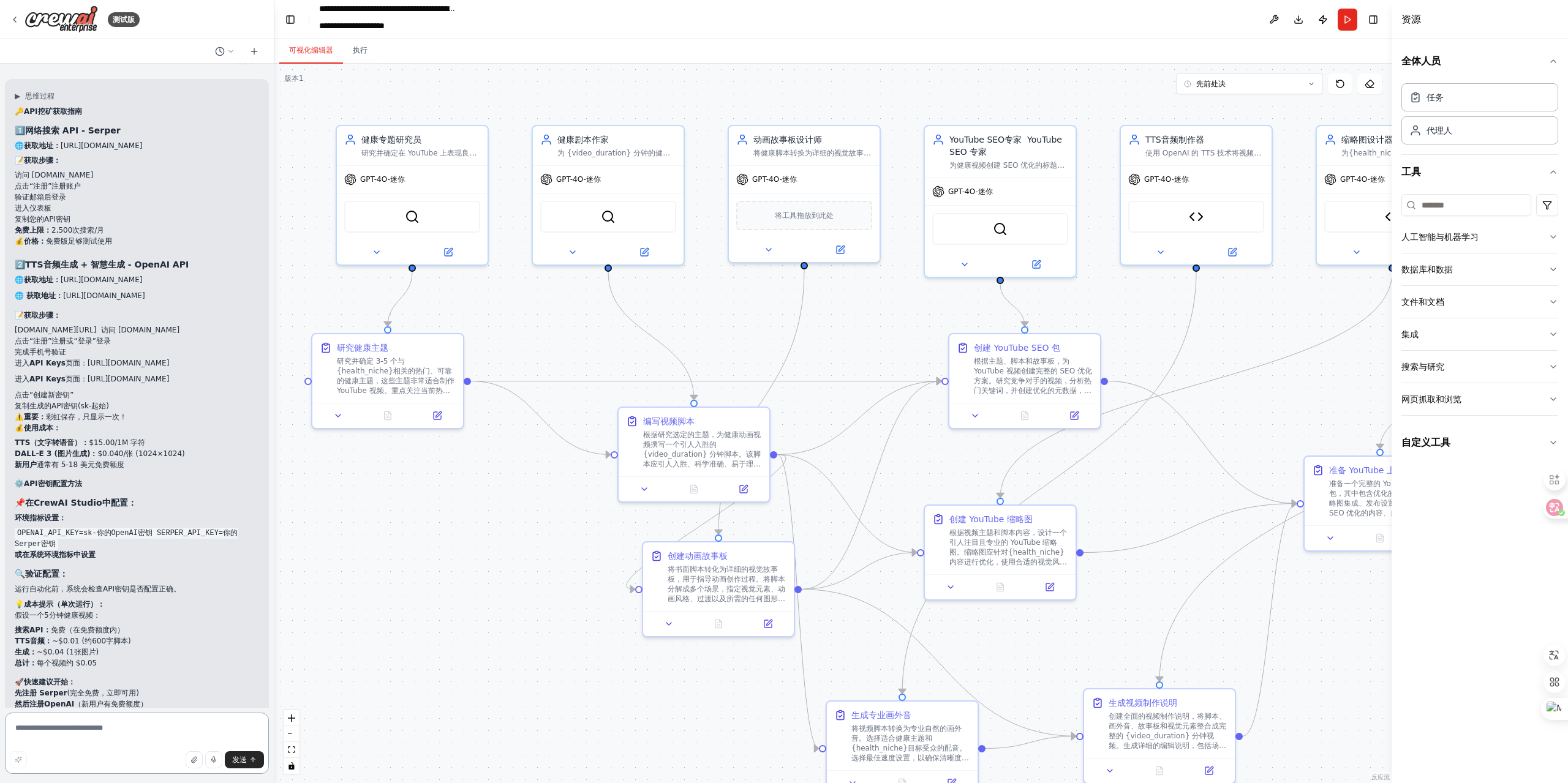
click at [104, 734] on textarea at bounding box center [136, 744] width 264 height 61
type textarea "**"
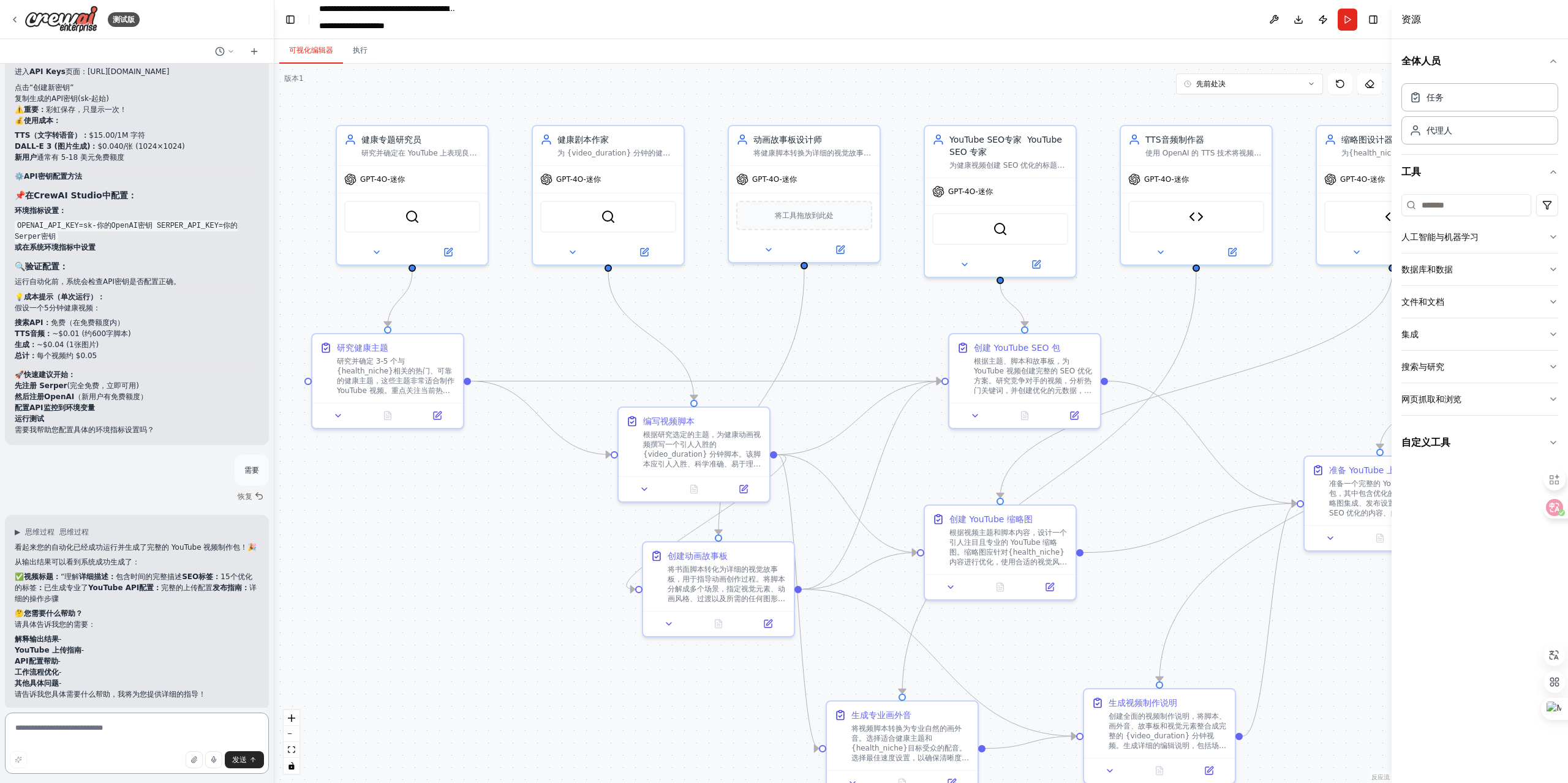
scroll to position [7981, 0]
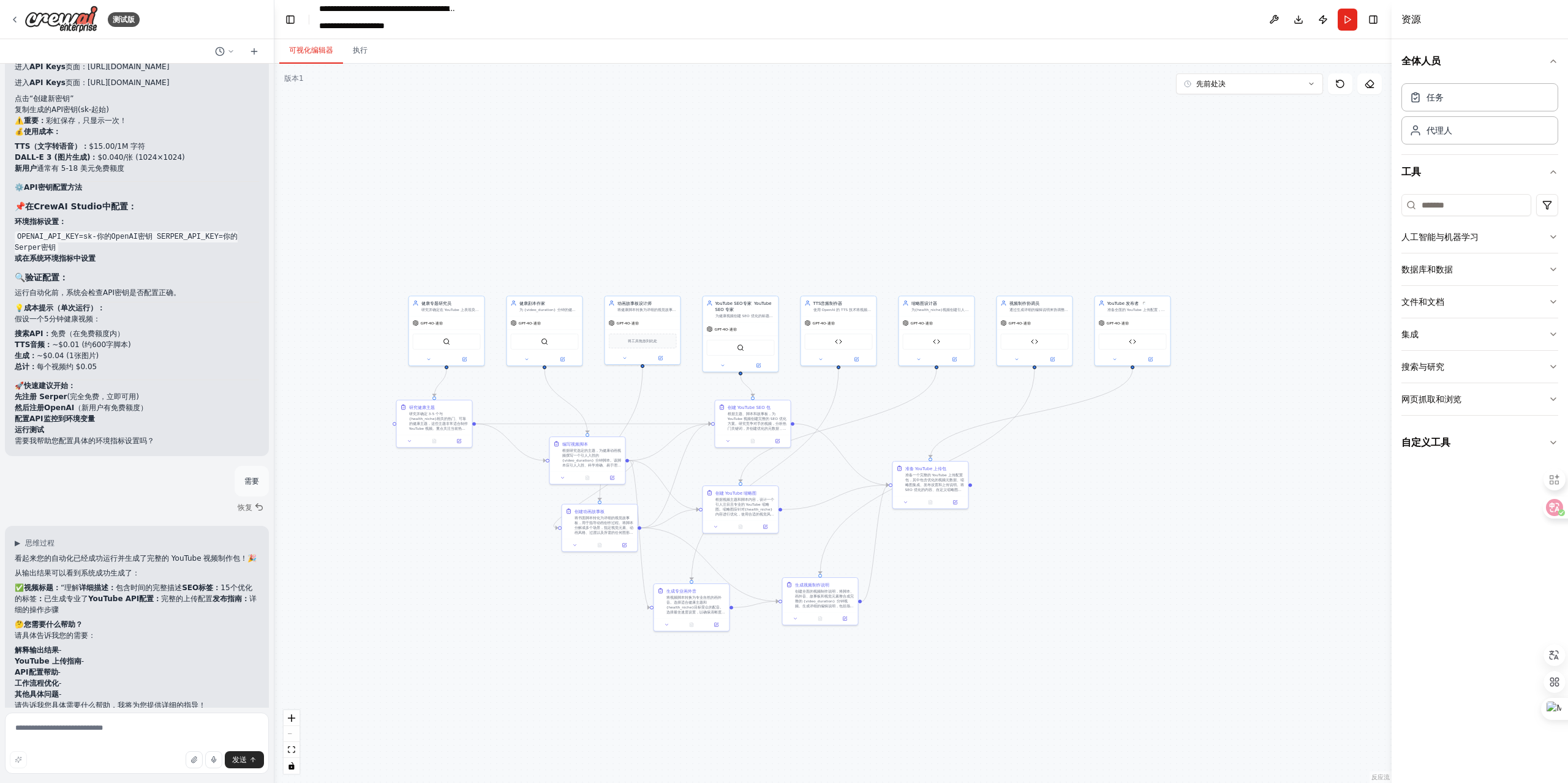
drag, startPoint x: 1181, startPoint y: 458, endPoint x: 921, endPoint y: 424, distance: 262.2
click at [921, 424] on div ".deletable-edge-delete-btn { width: 20px; height: 20px; border: 0px solid #ffff…" at bounding box center [833, 424] width 1118 height 720
click at [1347, 19] on button "跑步" at bounding box center [1348, 20] width 20 height 22
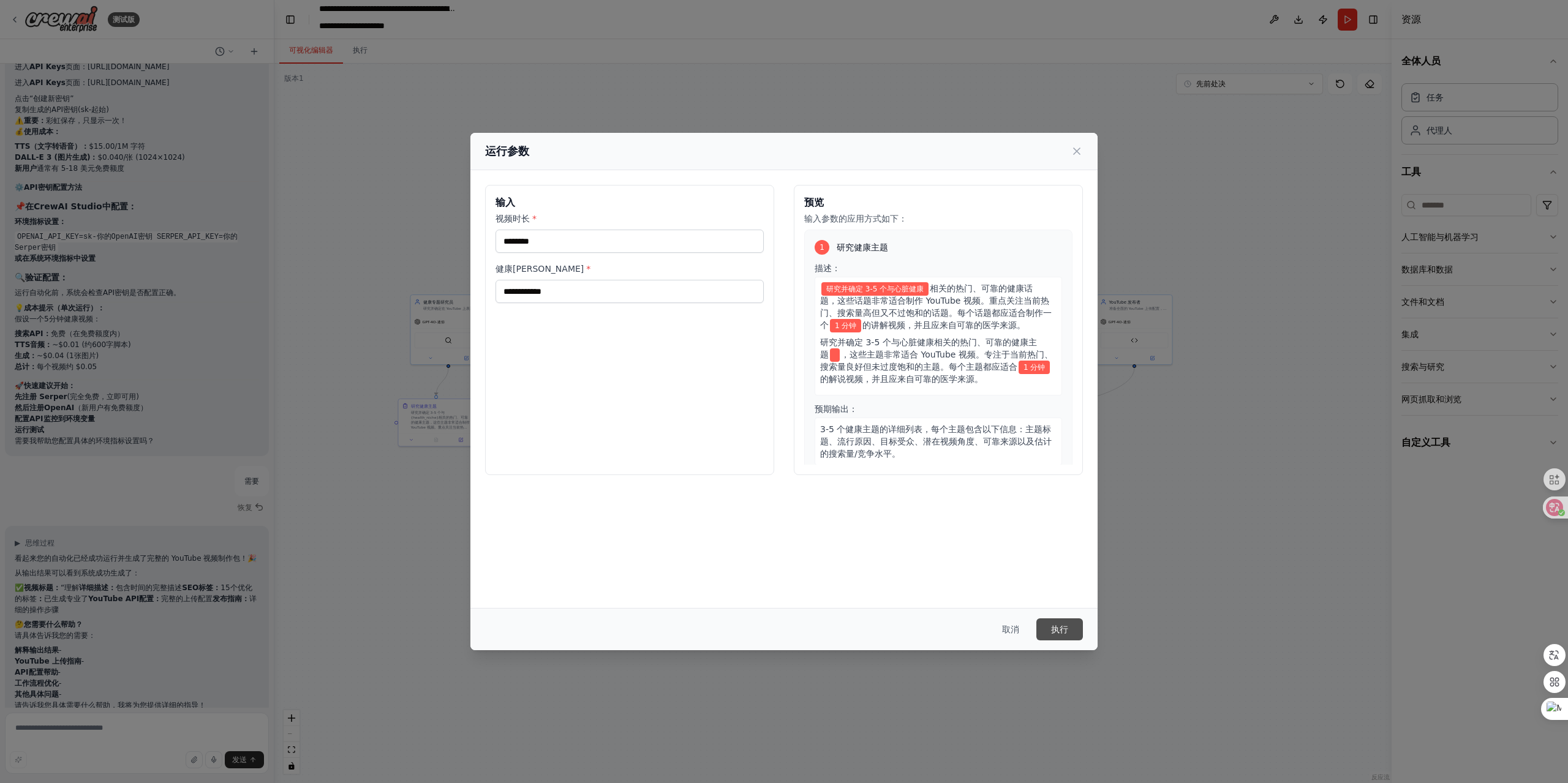
click at [1059, 630] on font "执行" at bounding box center [1059, 630] width 17 height 10
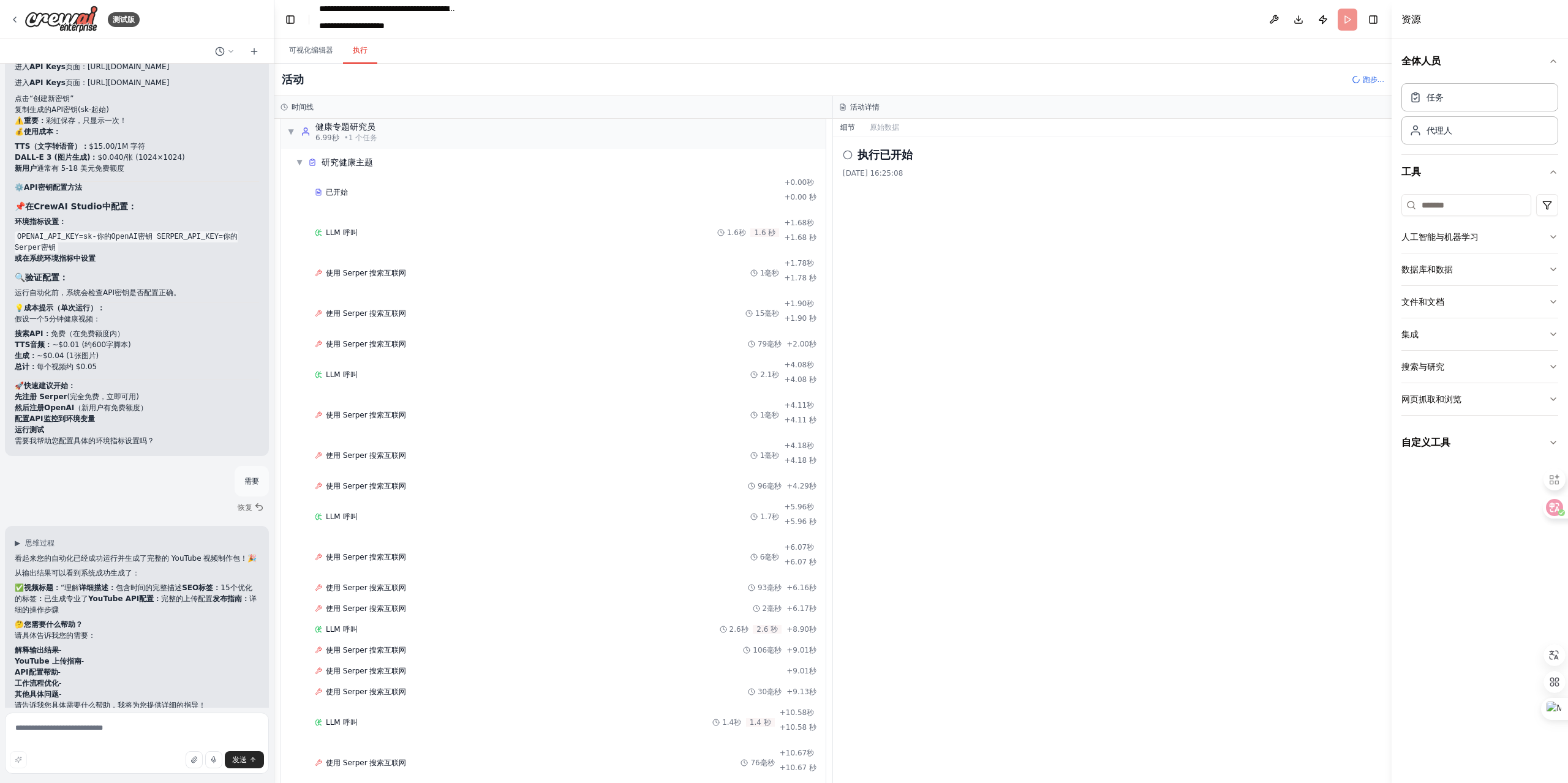
scroll to position [0, 0]
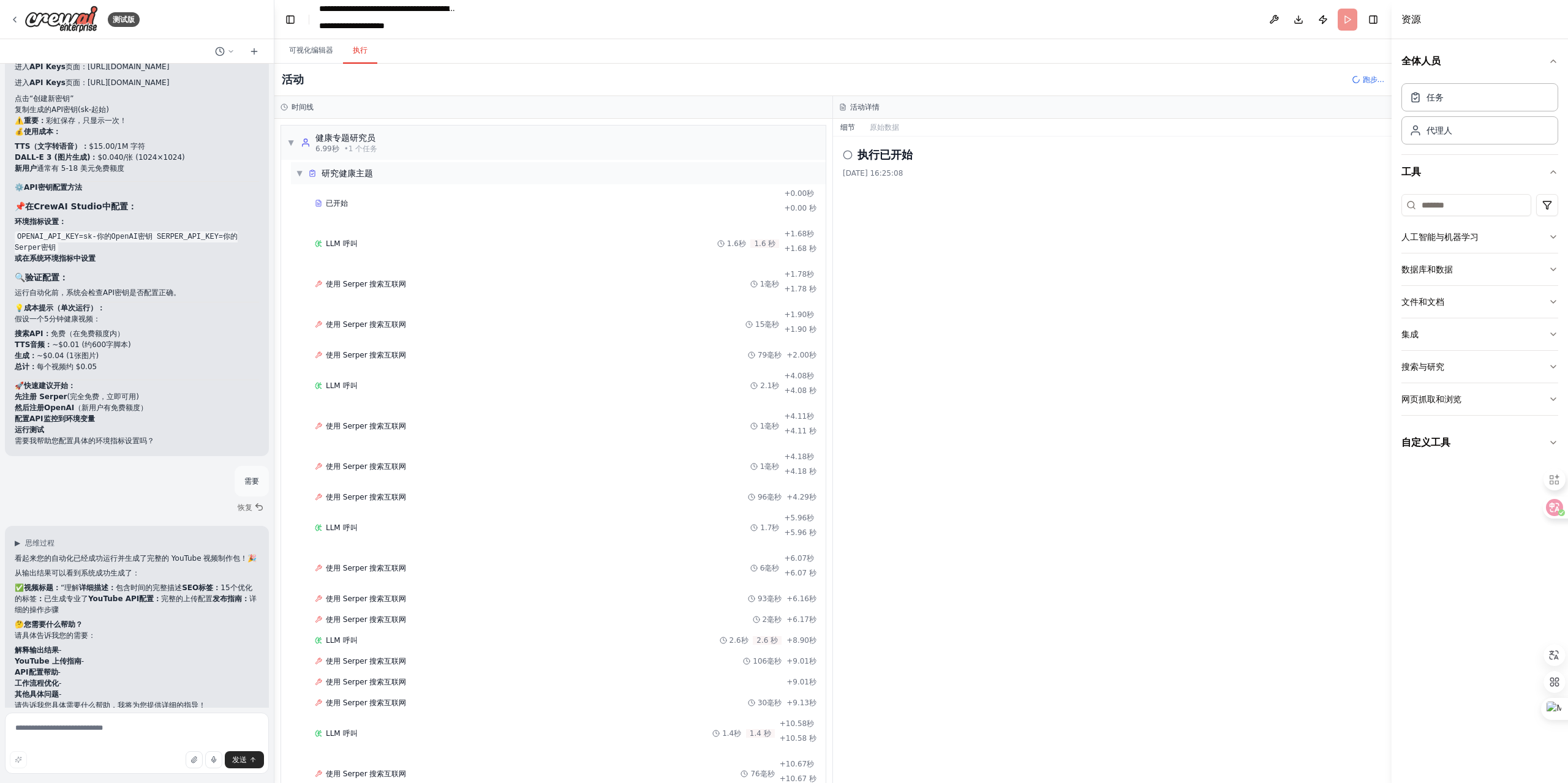
click at [305, 176] on div "▼ 研究健康主题" at bounding box center [335, 173] width 77 height 12
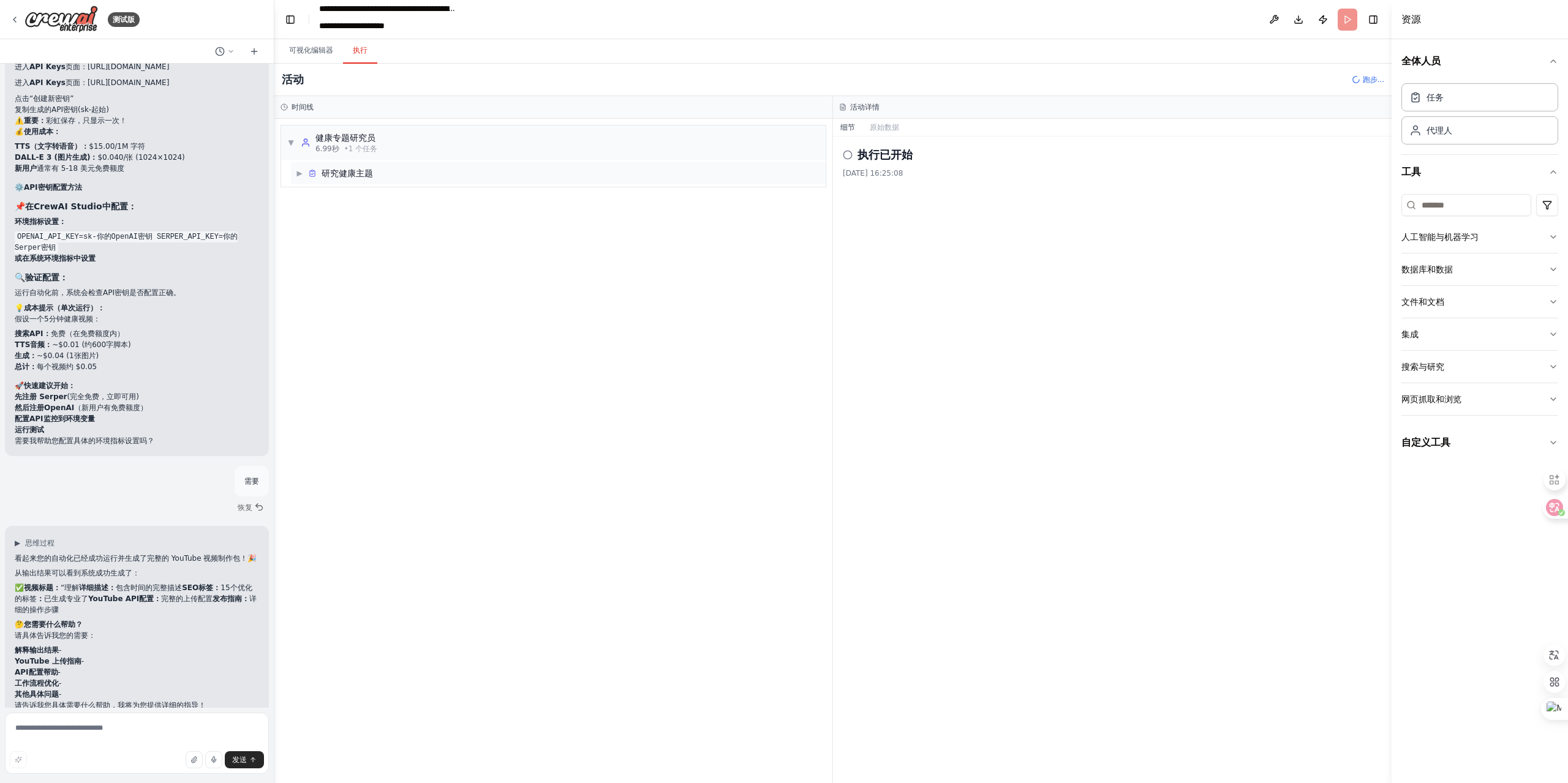
click at [299, 175] on font "▶" at bounding box center [299, 173] width 6 height 9
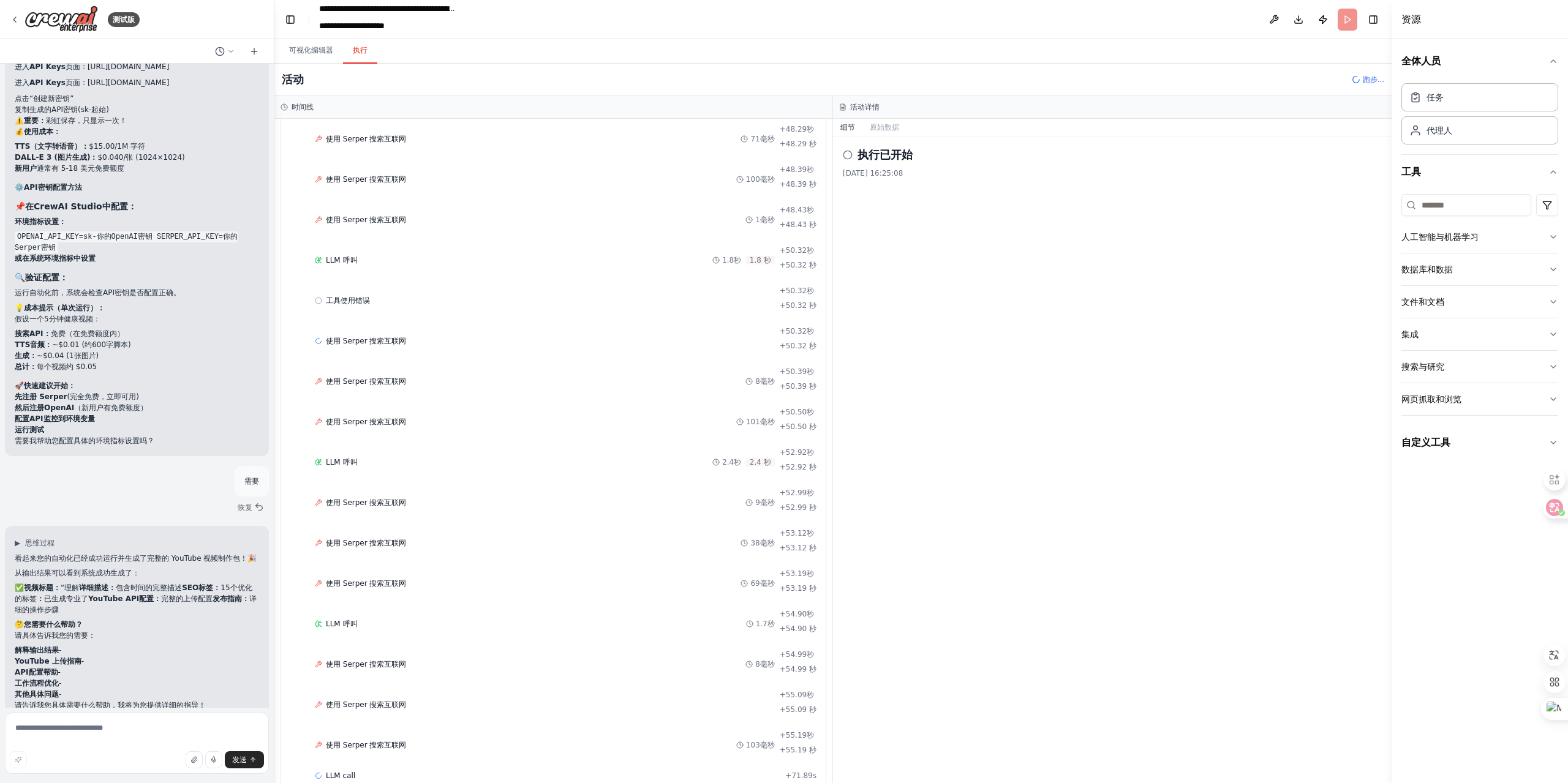
scroll to position [2544, 0]
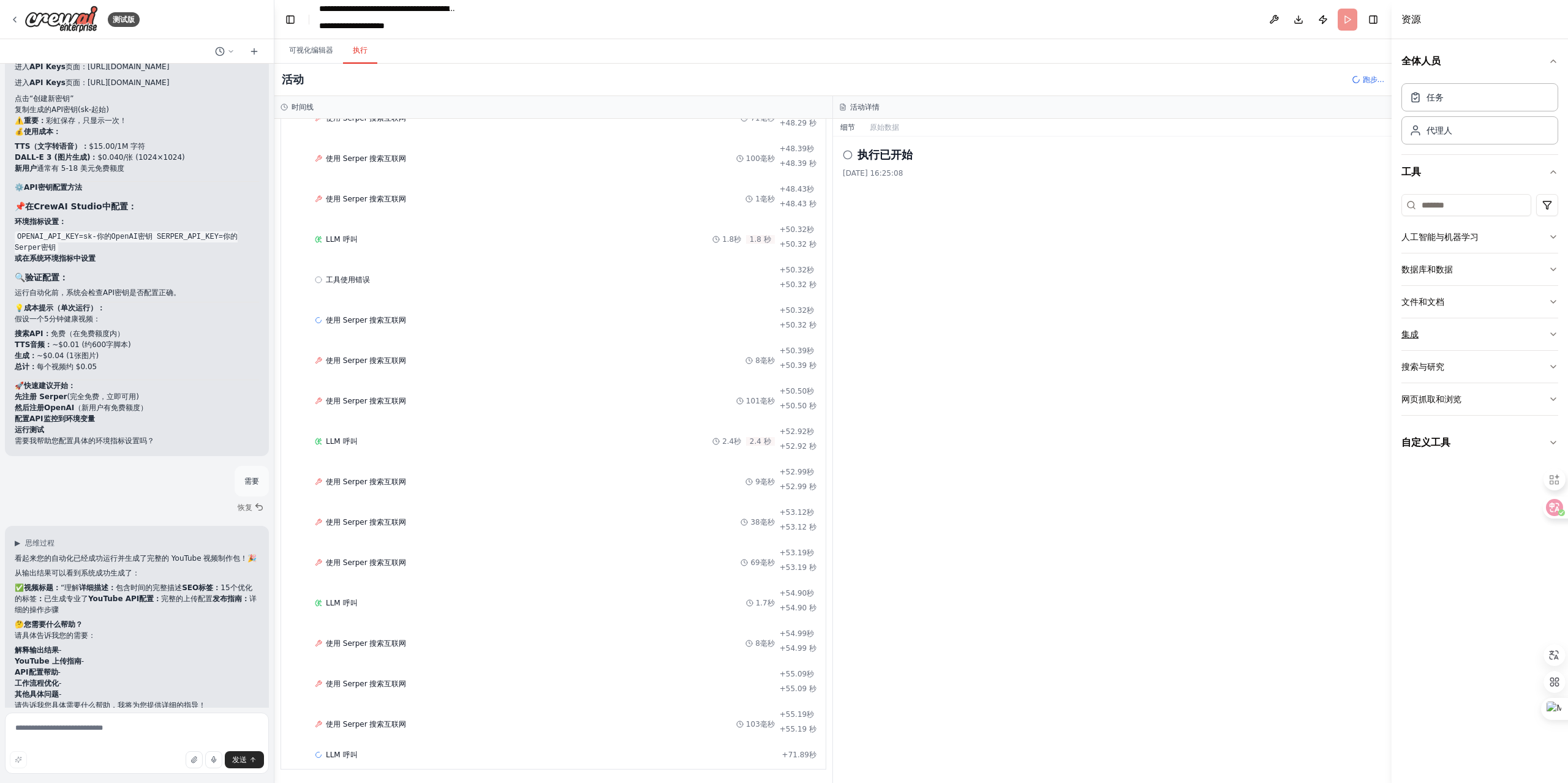
click at [1538, 332] on button "集成" at bounding box center [1479, 335] width 157 height 32
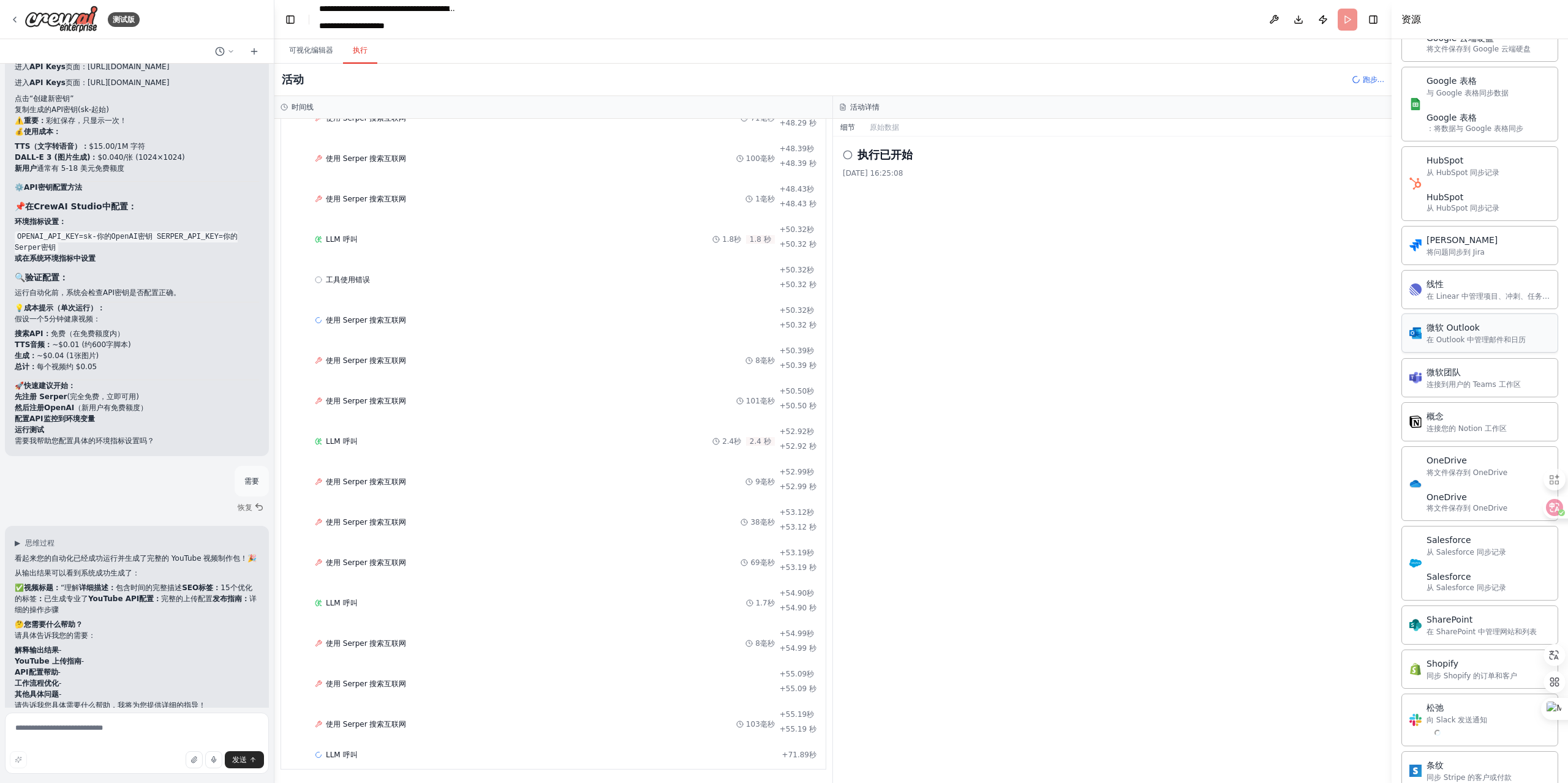
scroll to position [980, 0]
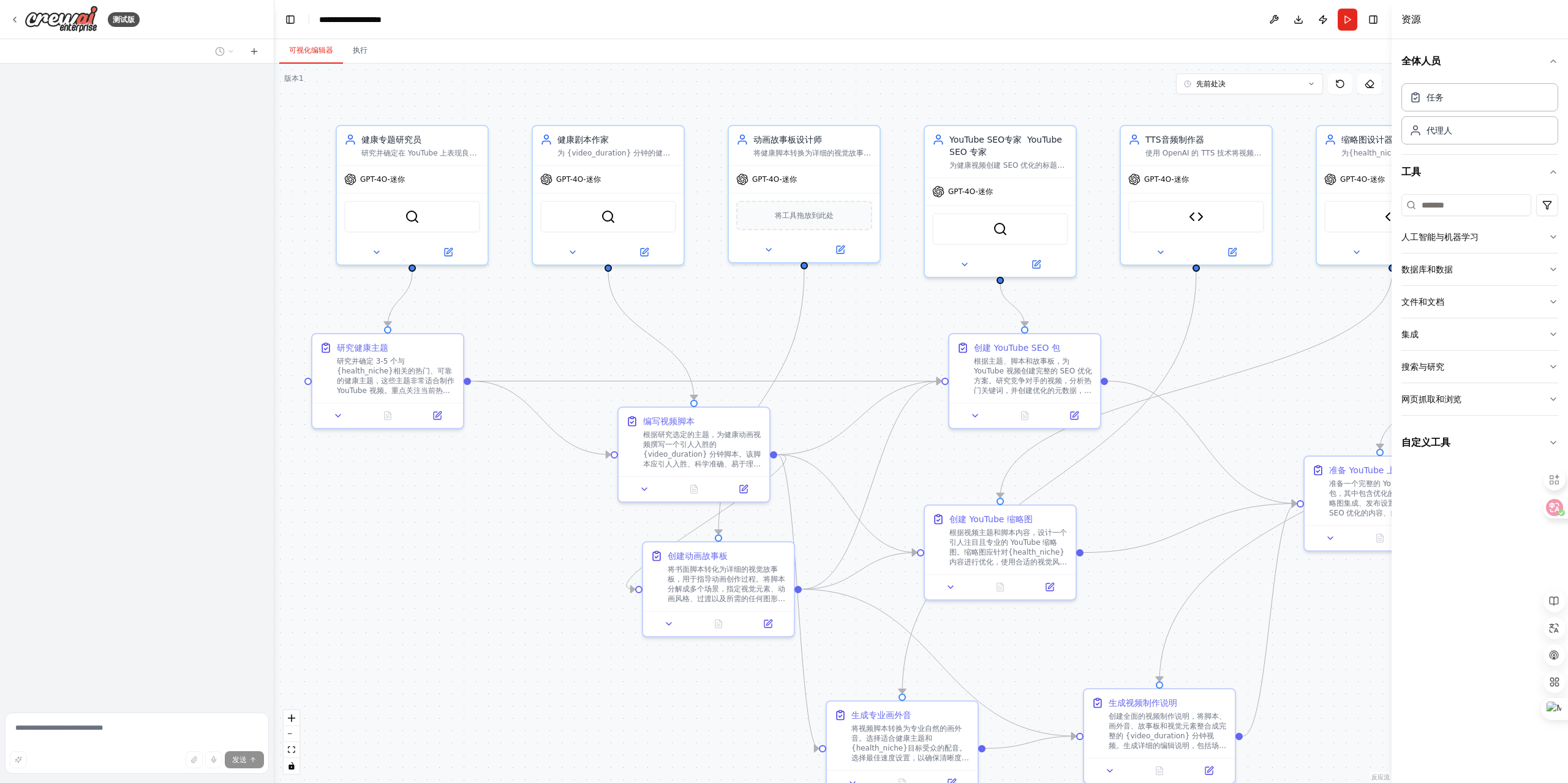
click at [436, 521] on div ".deletable-edge-delete-btn { width: 20px; height: 20px; border: 0px solid #ffff…" at bounding box center [833, 424] width 1118 height 720
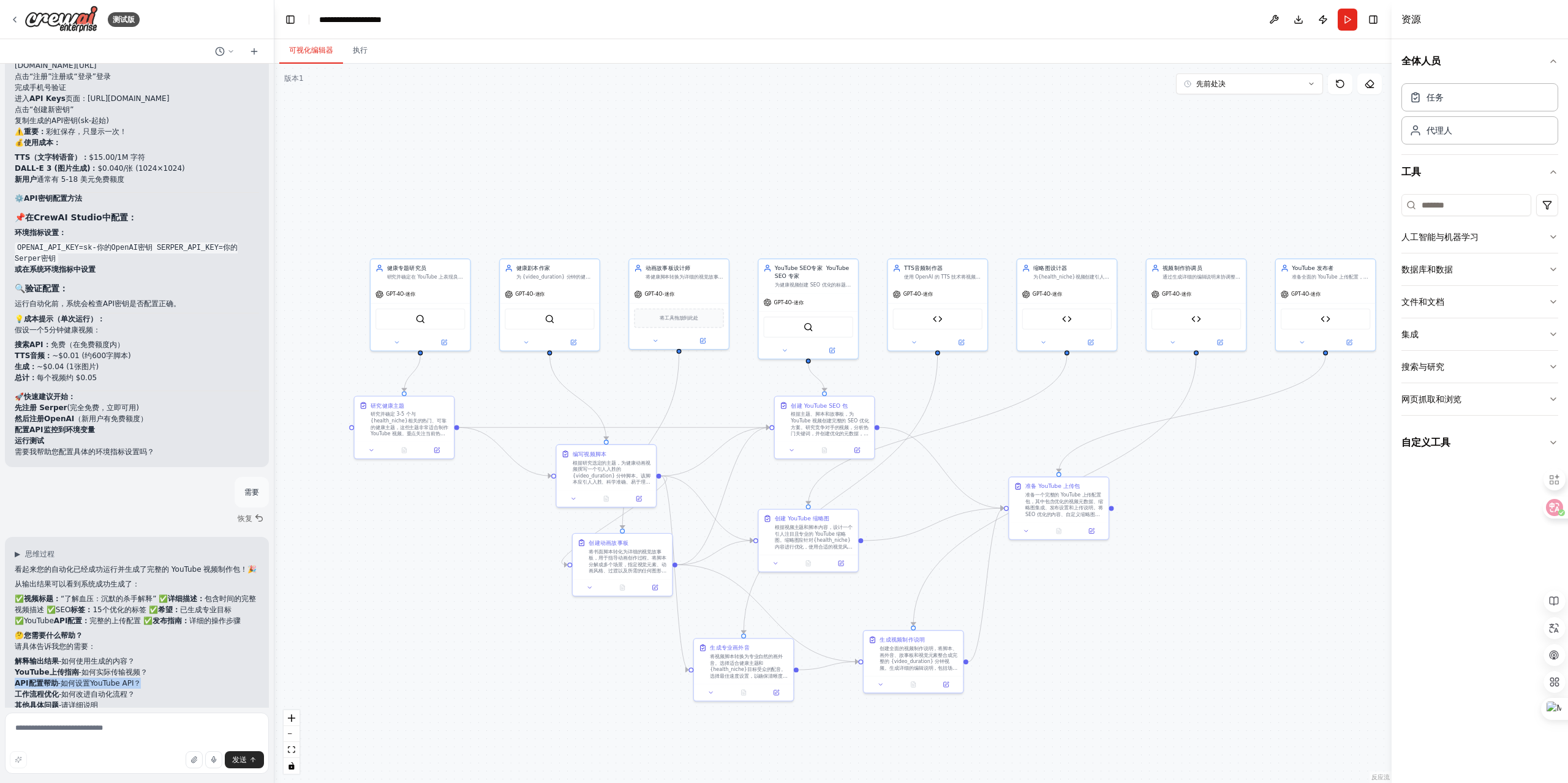
drag, startPoint x: 139, startPoint y: 651, endPoint x: 14, endPoint y: 648, distance: 125.0
click at [14, 648] on div "▶ 思维过程 看起来您的自动化已经成功运行并生成了完整的 YouTube 视频制作包！🎉 从输出结果可以看到系统成功生成了： ✅ 视频标题： “了解血压：沉默…" at bounding box center [136, 634] width 264 height 195
copy li "API配置帮助 -如何设置YouTube API？"
click at [78, 727] on textarea at bounding box center [136, 744] width 264 height 61
paste textarea "**********"
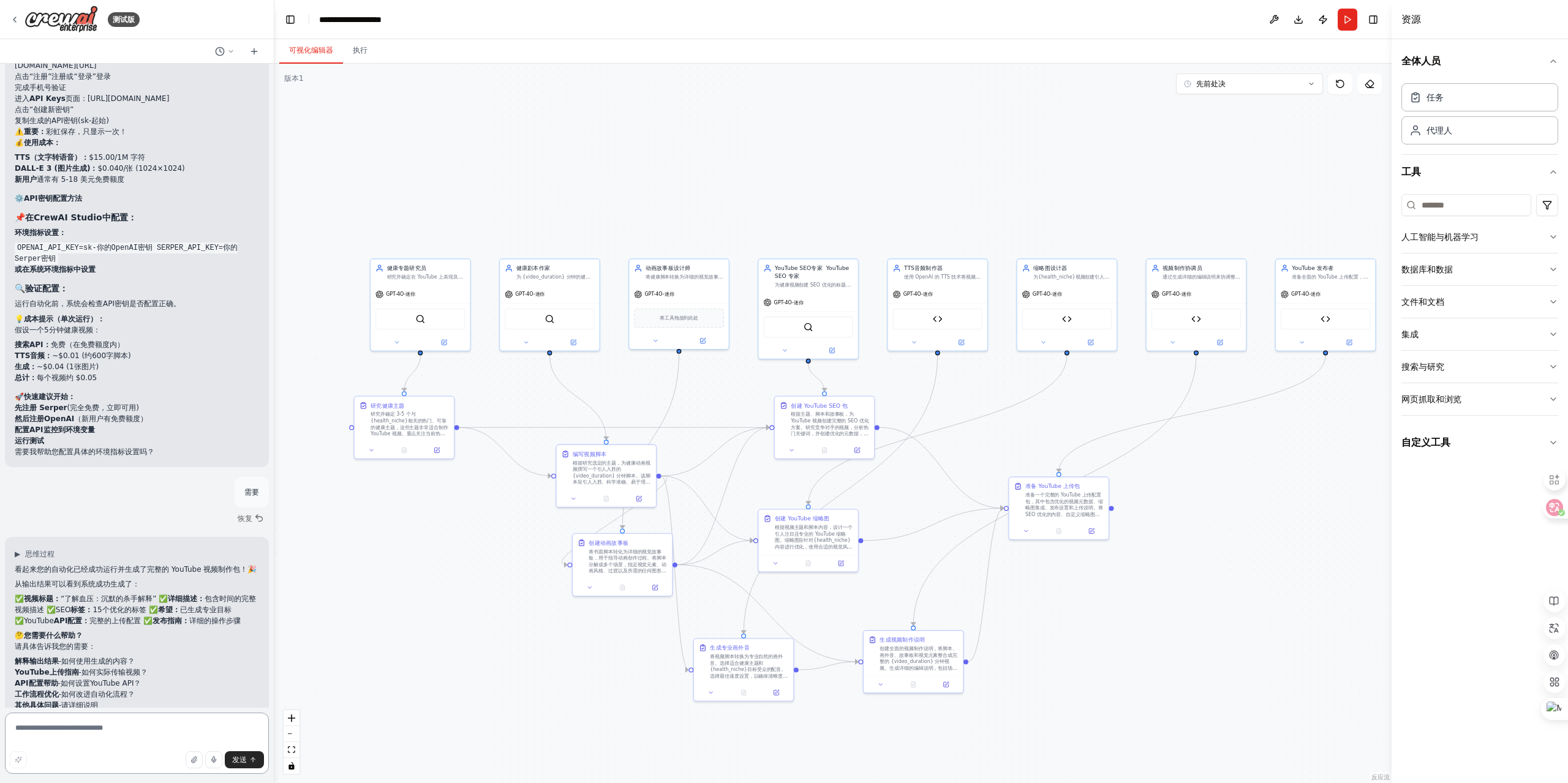
type textarea "**********"
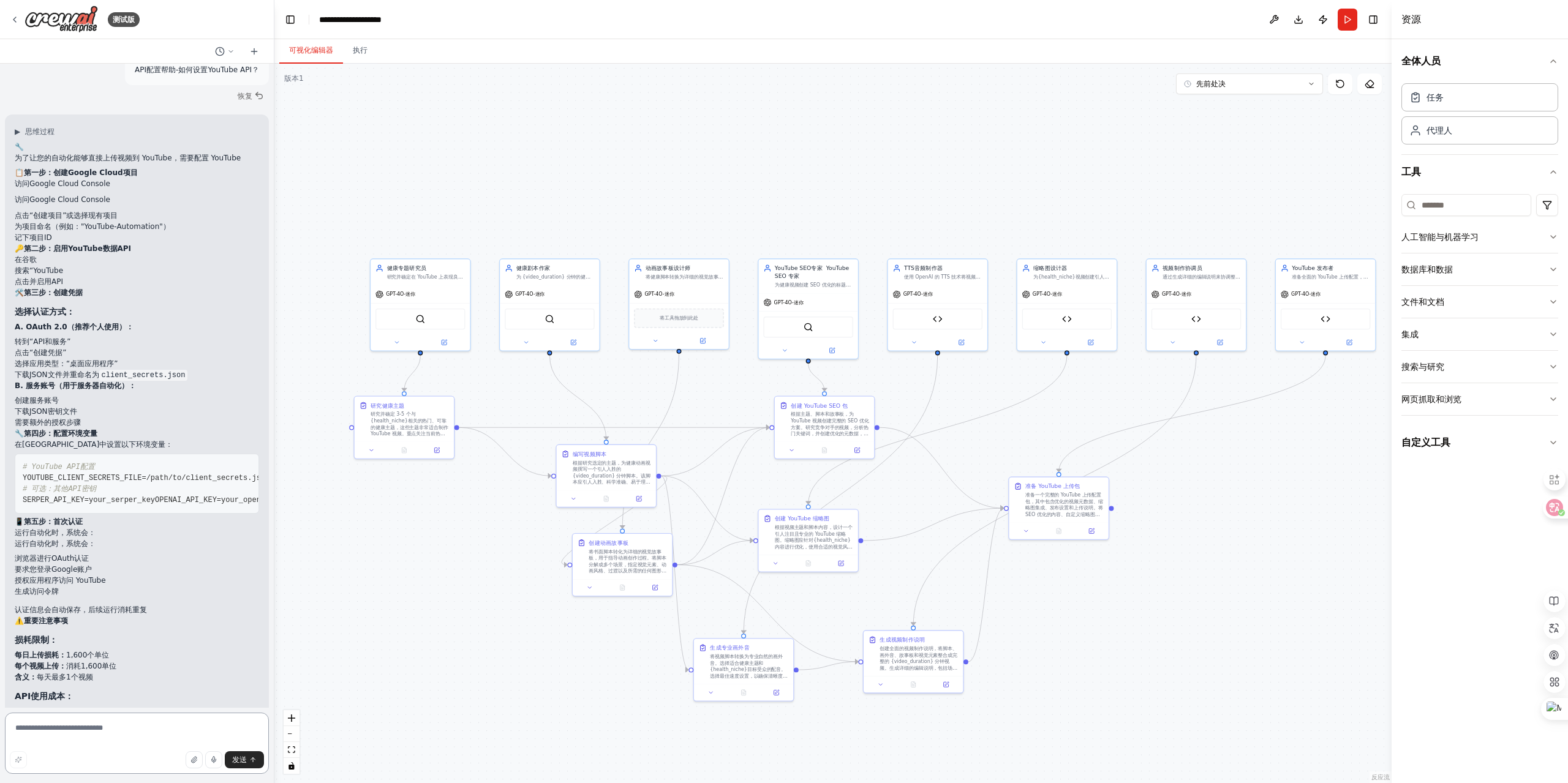
scroll to position [8485, 0]
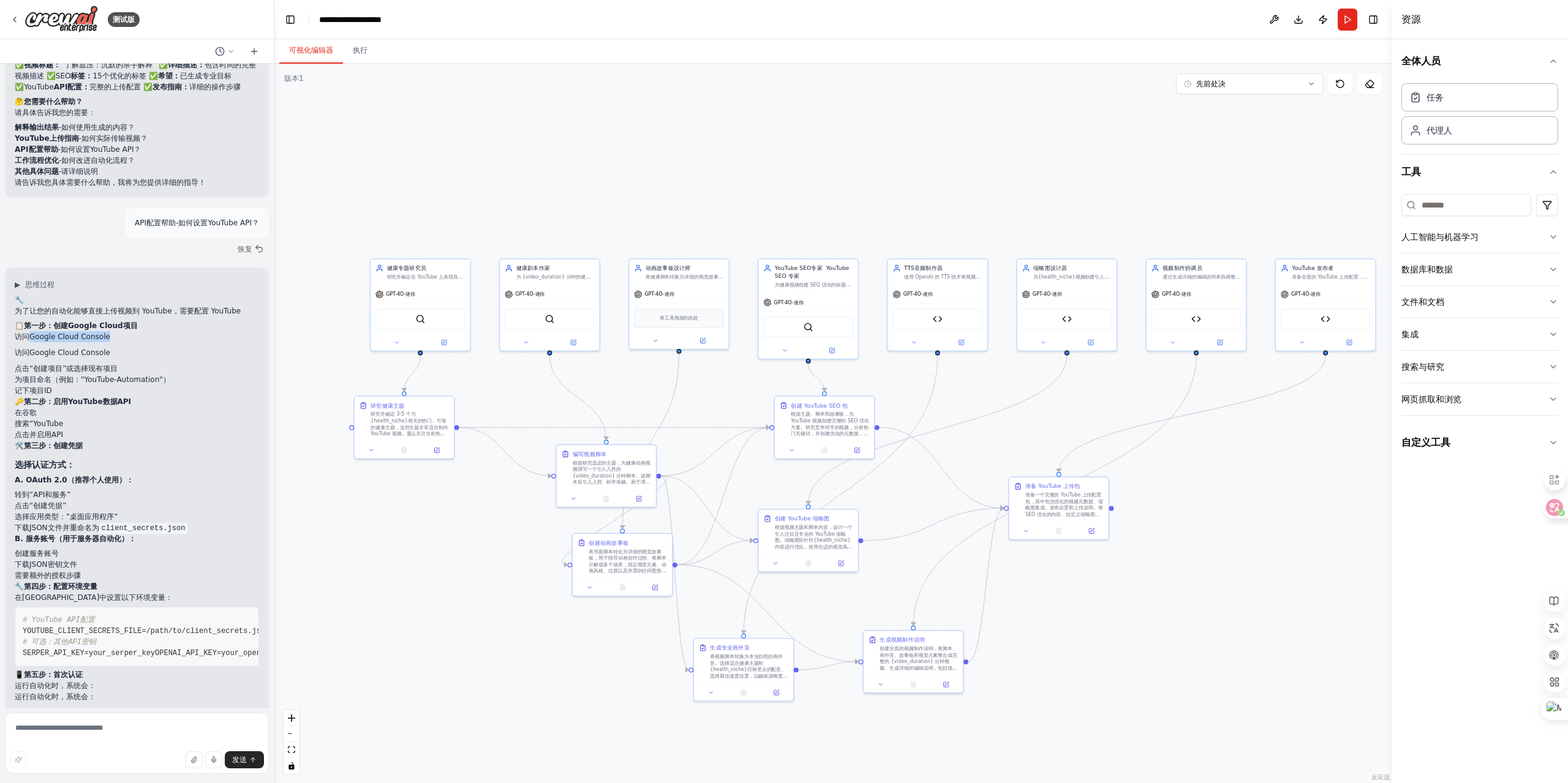
drag, startPoint x: 113, startPoint y: 303, endPoint x: 32, endPoint y: 307, distance: 81.1
click at [32, 332] on li "访问 Google Cloud Console 访问 Google Cloud Console" at bounding box center [137, 348] width 245 height 32
copy font "Google Cloud Console"
click at [195, 374] on li "为项目命名（例如："YouTube-Automation"）" at bounding box center [137, 379] width 245 height 11
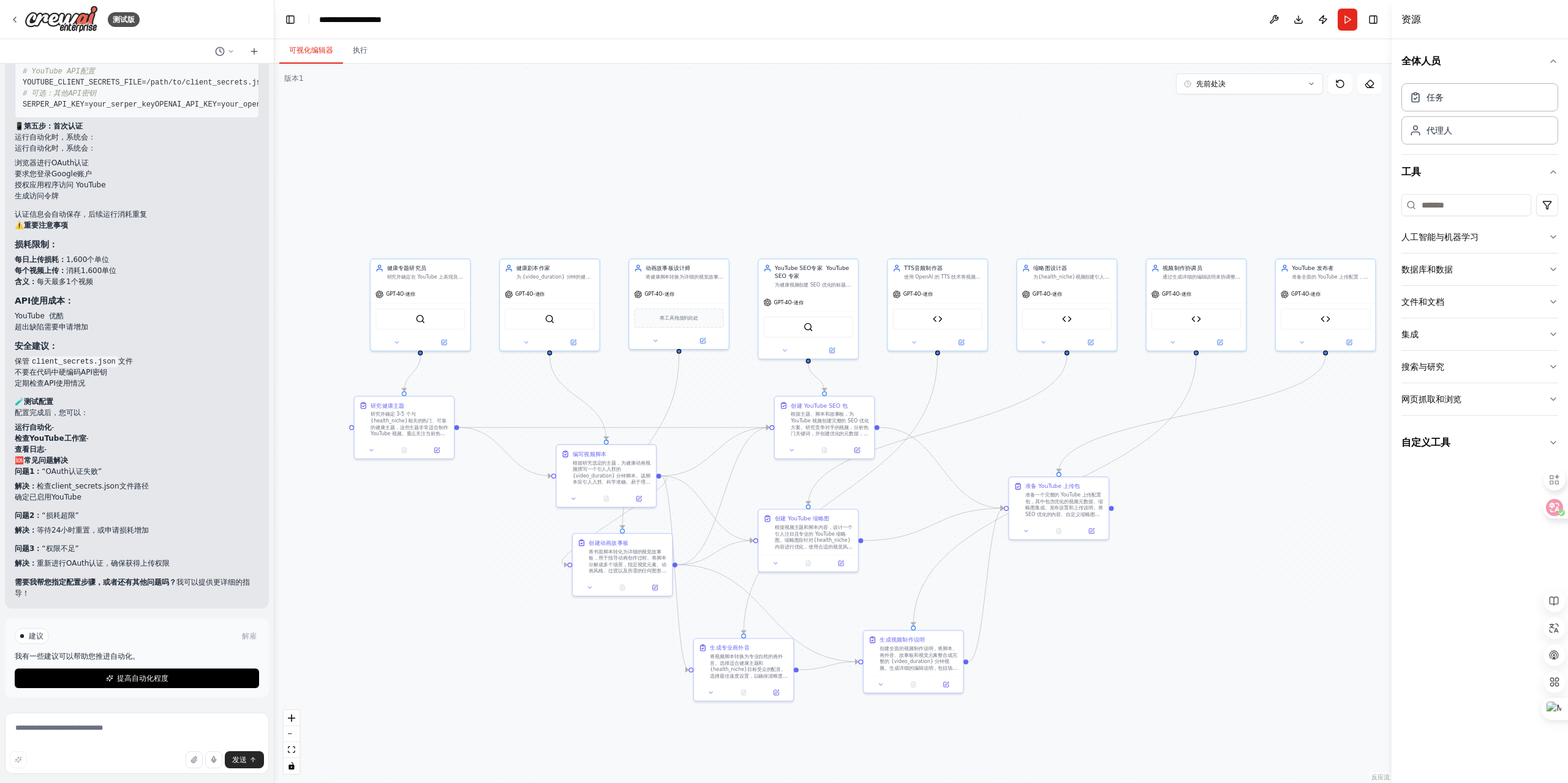
scroll to position [9063, 0]
